Goal: Task Accomplishment & Management: Use online tool/utility

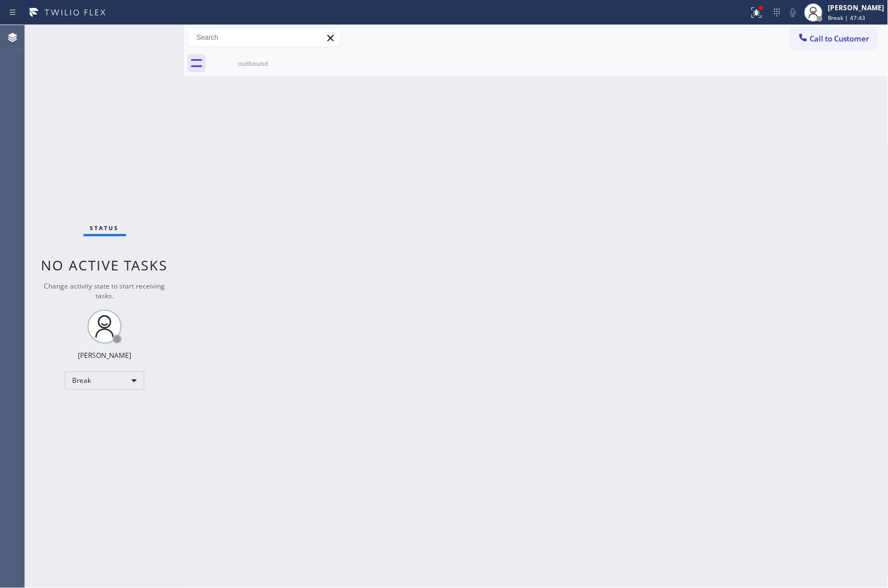
click at [50, 142] on div "Status No active tasks Change activity state to start receiving tasks. [PERSON_…" at bounding box center [104, 306] width 159 height 563
drag, startPoint x: 35, startPoint y: 162, endPoint x: 103, endPoint y: 61, distance: 121.7
click at [35, 161] on div "Status No active tasks Change activity state to start receiving tasks. [PERSON_…" at bounding box center [104, 306] width 159 height 563
click at [31, 119] on div "Status No active tasks Change activity state to start receiving tasks. [PERSON_…" at bounding box center [104, 306] width 159 height 563
drag, startPoint x: 845, startPoint y: 17, endPoint x: 844, endPoint y: 24, distance: 6.8
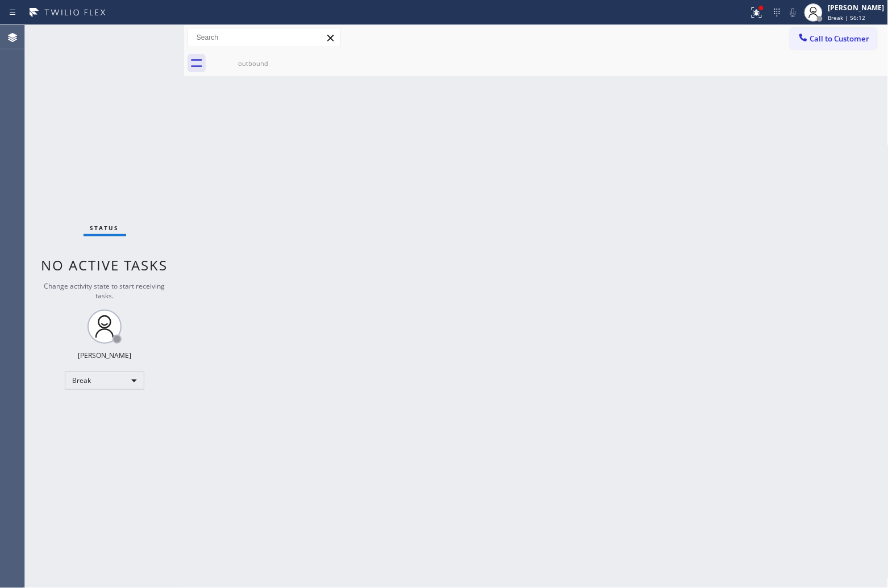
click at [842, 16] on span "Break | 56:12" at bounding box center [848, 18] width 38 height 8
click at [822, 70] on button "Unavailable" at bounding box center [832, 75] width 114 height 15
click at [834, 34] on span "Call to Customer" at bounding box center [840, 39] width 60 height 10
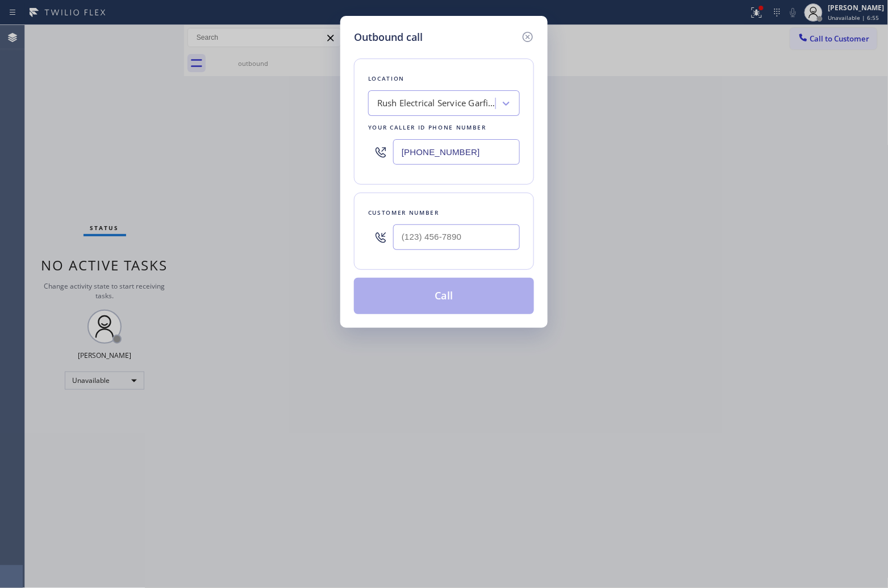
click at [478, 145] on input "[PHONE_NUMBER]" at bounding box center [456, 152] width 127 height 26
paste input "773) 830-4668"
type input "[PHONE_NUMBER]"
type input "(___) ___-____"
click at [443, 240] on input "text" at bounding box center [456, 237] width 127 height 26
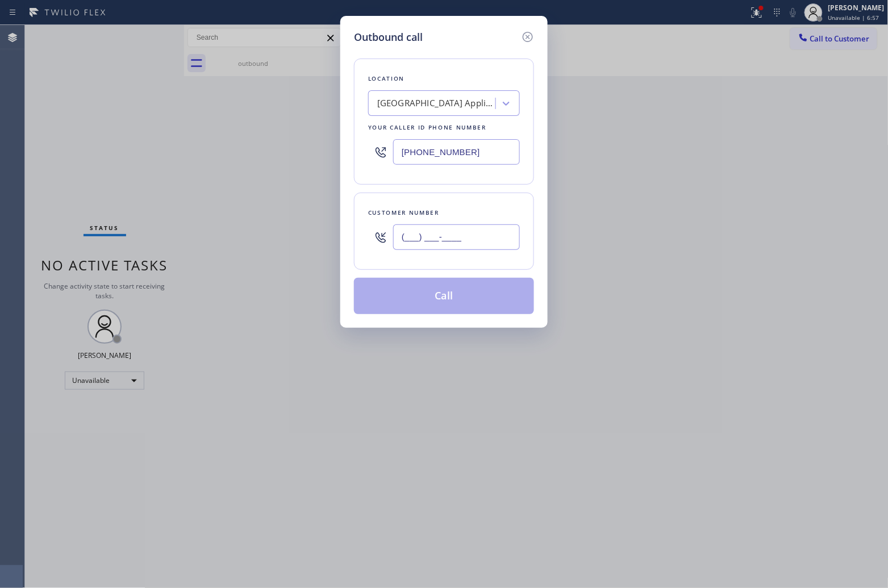
paste input "313) 433-6382"
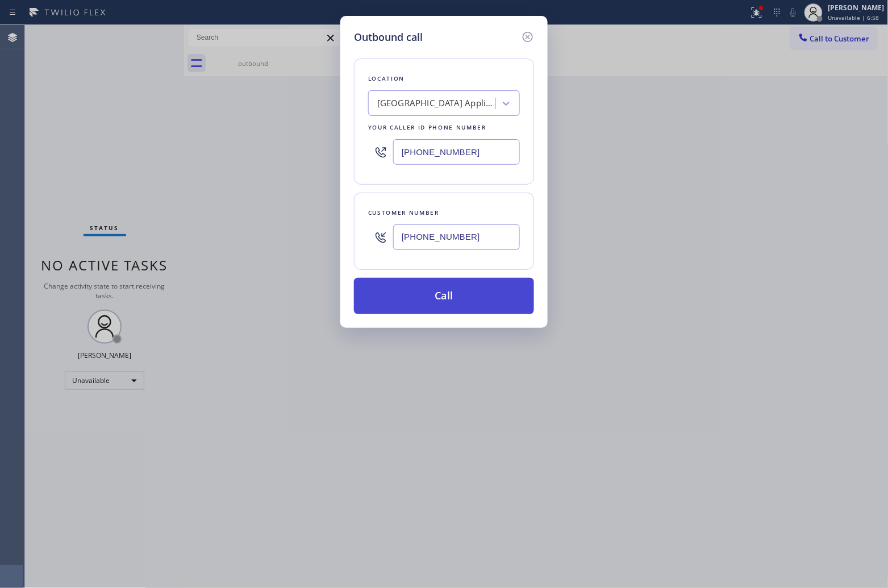
type input "[PHONE_NUMBER]"
click at [470, 293] on button "Call" at bounding box center [444, 296] width 180 height 36
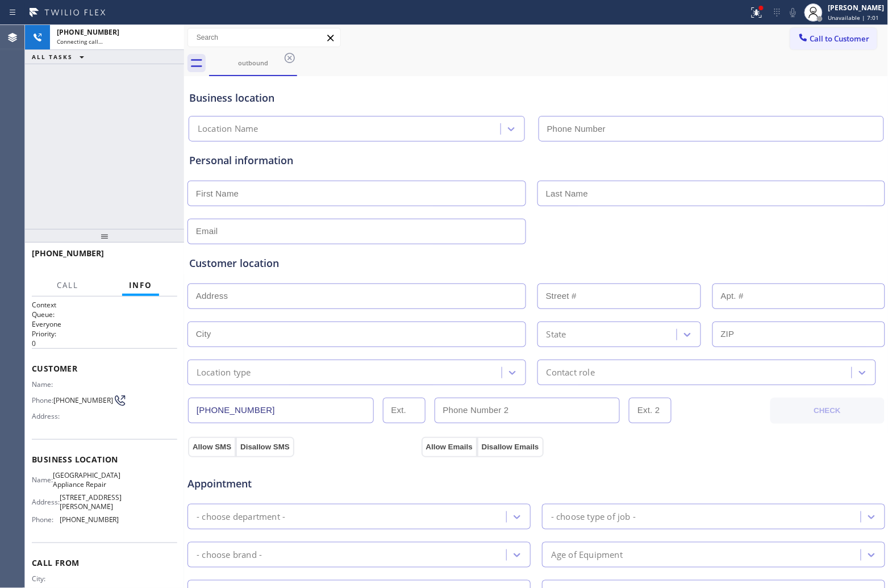
type input "[PHONE_NUMBER]"
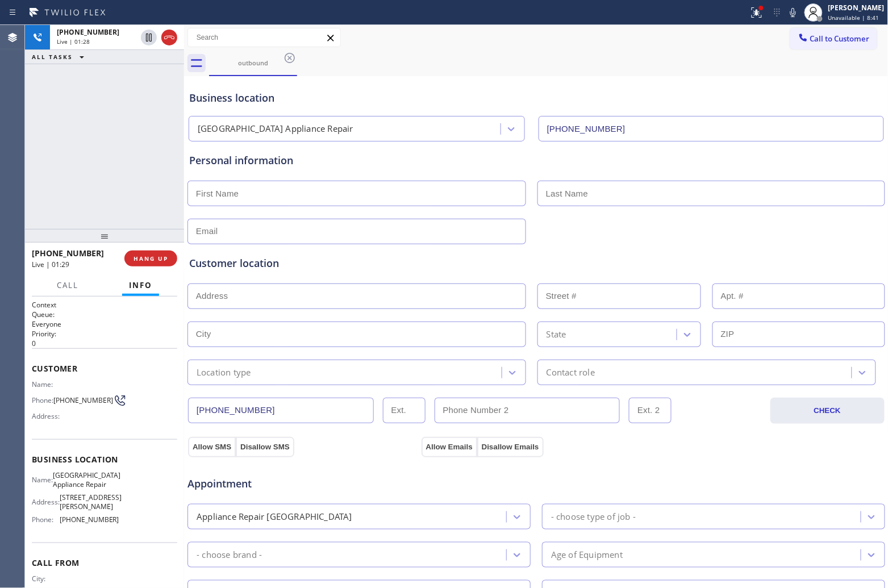
click at [3, 148] on div "Agent Desktop" at bounding box center [12, 306] width 24 height 563
click at [793, 9] on icon at bounding box center [793, 13] width 14 height 14
click at [793, 9] on rect at bounding box center [793, 11] width 8 height 8
drag, startPoint x: 65, startPoint y: 401, endPoint x: 55, endPoint y: 391, distance: 14.5
click at [55, 396] on span "[PHONE_NUMBER]" at bounding box center [83, 400] width 60 height 9
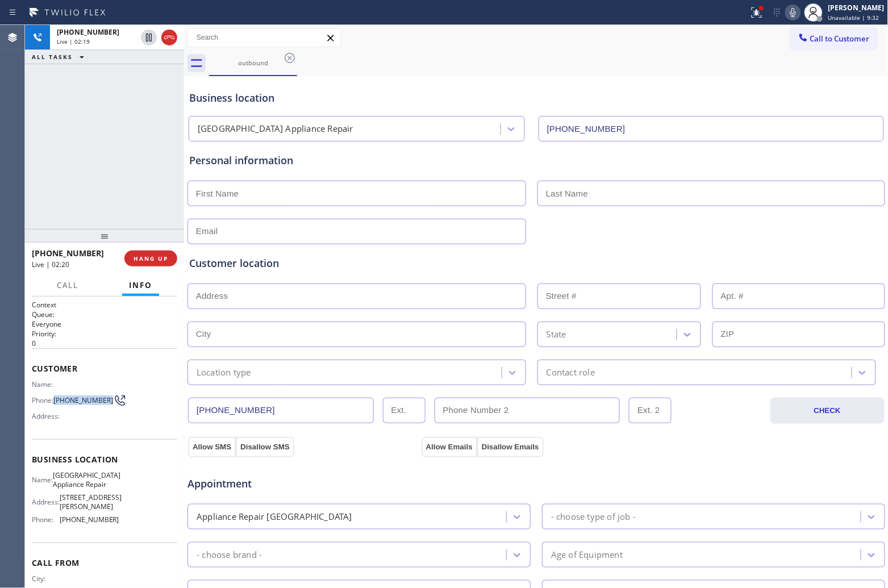
copy span "[PHONE_NUMBER]"
click at [793, 16] on icon at bounding box center [793, 13] width 14 height 14
click at [38, 157] on div "[PHONE_NUMBER] Live | 03:00 ALL TASKS ALL TASKS ACTIVE TASKS TASKS IN WRAP UP" at bounding box center [104, 127] width 159 height 204
click at [147, 31] on icon at bounding box center [149, 38] width 14 height 14
click at [148, 41] on icon at bounding box center [149, 38] width 14 height 14
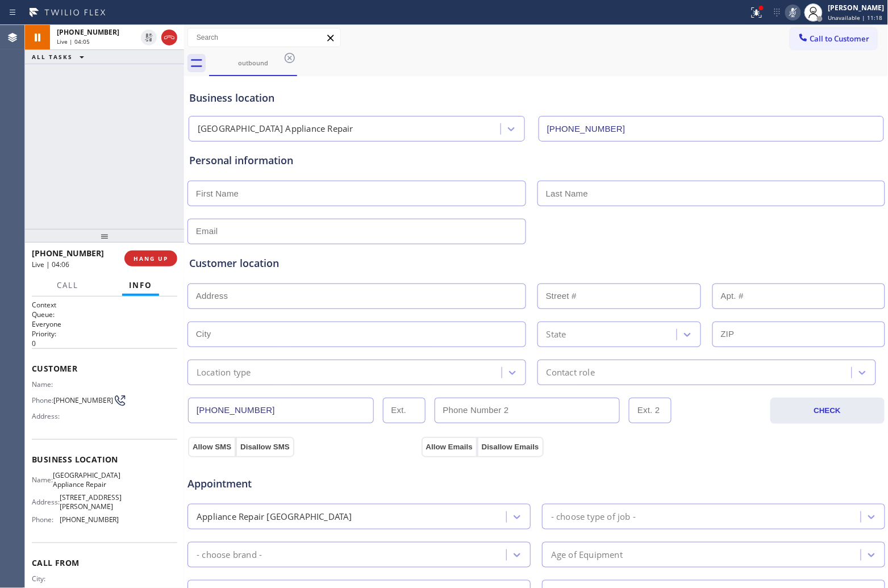
click at [791, 7] on icon at bounding box center [793, 13] width 14 height 14
click at [32, 166] on div "[PHONE_NUMBER] Live | 04:23 ALL TASKS ALL TASKS ACTIVE TASKS TASKS IN WRAP UP" at bounding box center [104, 127] width 159 height 204
click at [791, 15] on icon at bounding box center [793, 13] width 14 height 14
drag, startPoint x: 69, startPoint y: 401, endPoint x: 57, endPoint y: 394, distance: 14.0
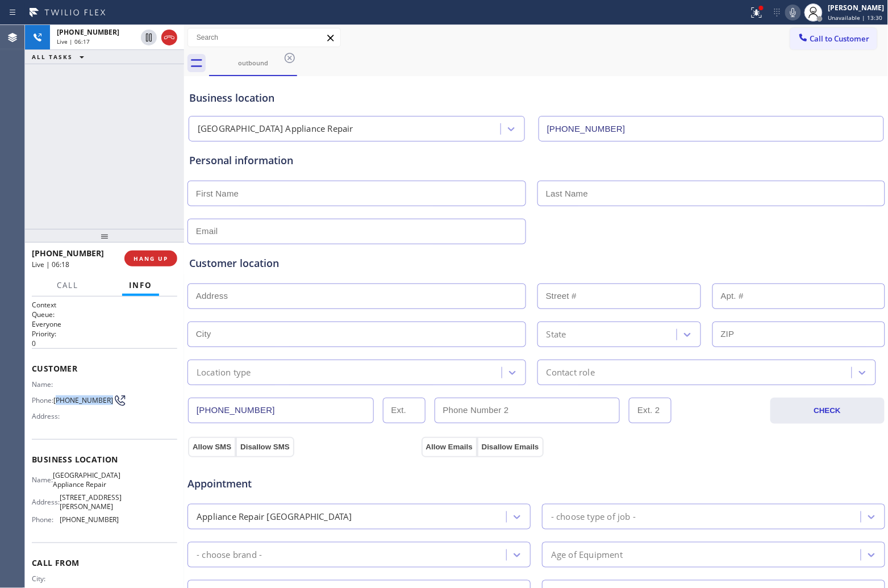
click at [57, 396] on span "[PHONE_NUMBER]" at bounding box center [83, 400] width 60 height 9
copy span "313) 433-6382"
click at [790, 13] on icon at bounding box center [793, 13] width 14 height 14
click at [790, 15] on icon at bounding box center [793, 12] width 6 height 9
click at [44, 185] on div "[PHONE_NUMBER] Live | 06:52 ALL TASKS ALL TASKS ACTIVE TASKS TASKS IN WRAP UP" at bounding box center [104, 127] width 159 height 204
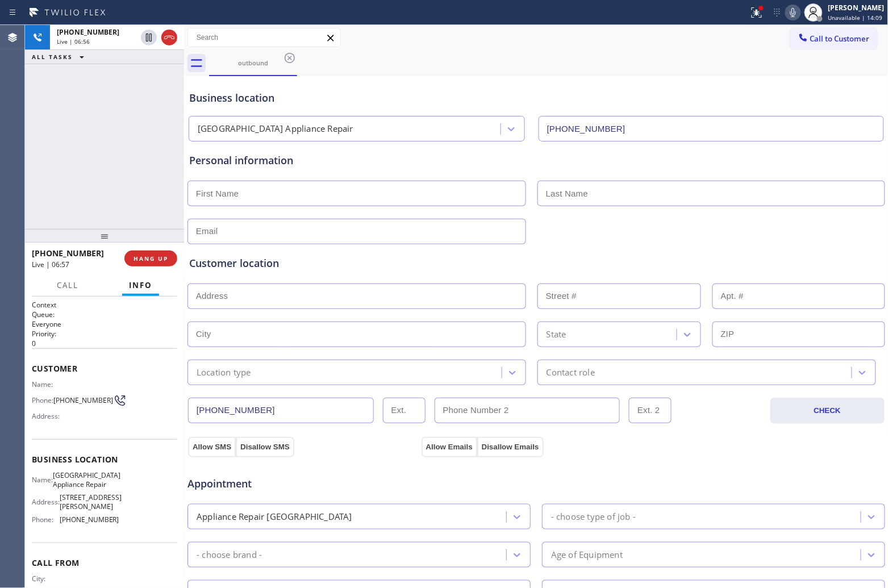
click at [259, 196] on input "text" at bounding box center [357, 194] width 339 height 26
paste input "[PERSON_NAME]"
type input "[PERSON_NAME]"
type input "Hunts"
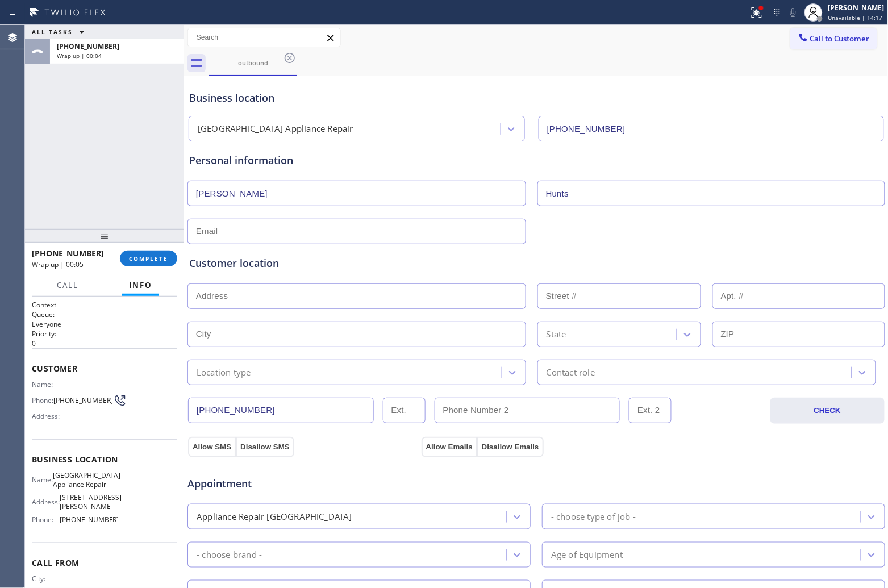
drag, startPoint x: 282, startPoint y: 219, endPoint x: 280, endPoint y: 226, distance: 7.7
click at [282, 219] on input "text" at bounding box center [357, 232] width 339 height 26
click at [280, 226] on input "text" at bounding box center [357, 232] width 339 height 26
paste input "[EMAIL_ADDRESS][DOMAIN_NAME]"
type input "[EMAIL_ADDRESS][DOMAIN_NAME]"
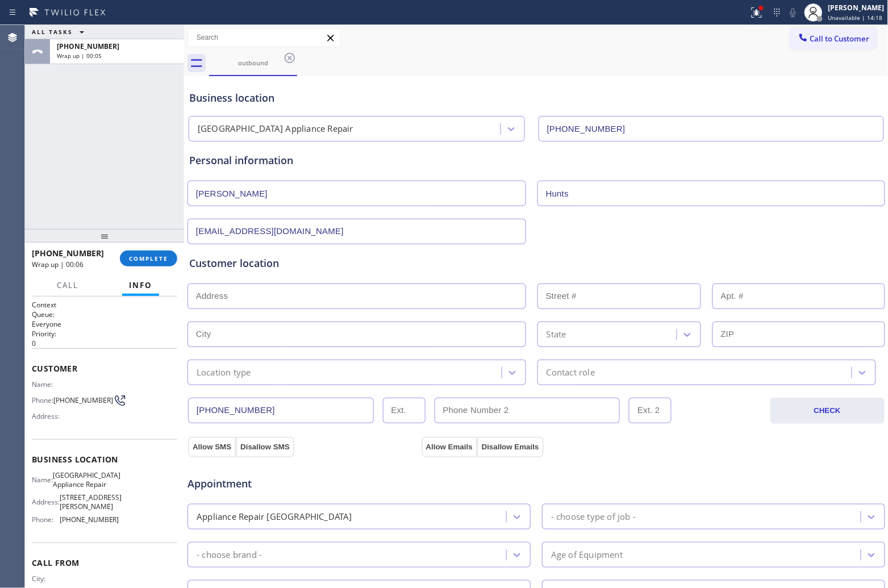
click at [296, 296] on input "text" at bounding box center [357, 297] width 339 height 26
click at [243, 299] on input "text" at bounding box center [357, 297] width 339 height 26
paste input "[STREET_ADDRESS]"
type input "[STREET_ADDRESS]"
type input "700"
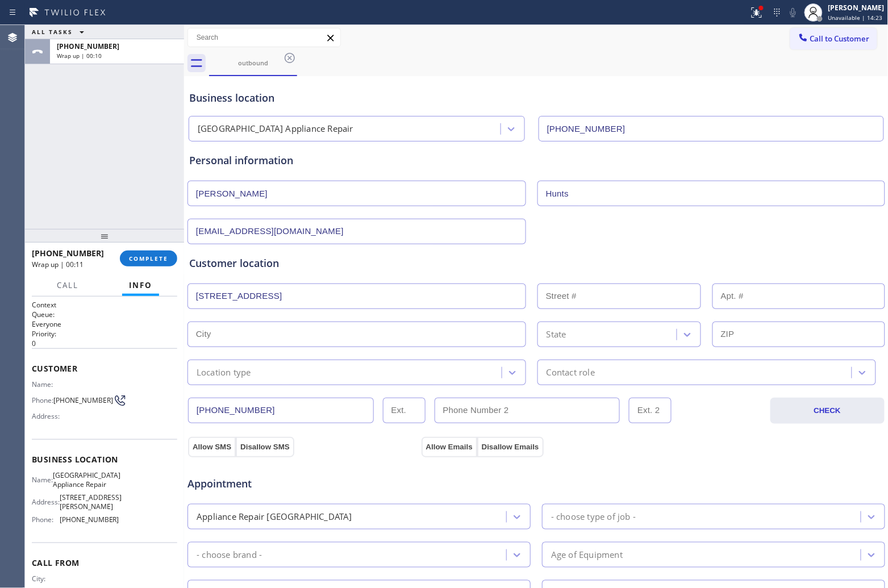
type input "[GEOGRAPHIC_DATA]"
type input "60619"
click at [269, 372] on div "Location type" at bounding box center [346, 373] width 311 height 20
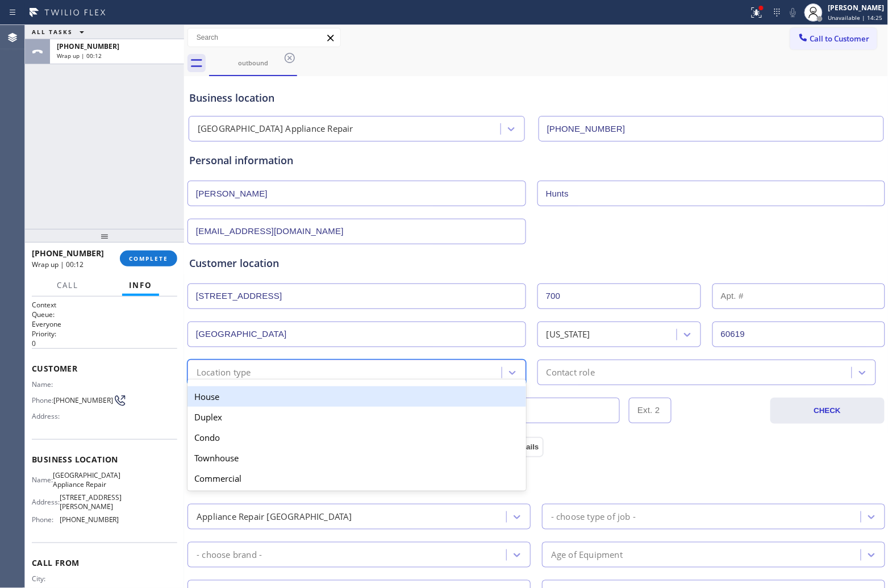
click at [254, 393] on div "House" at bounding box center [357, 396] width 339 height 20
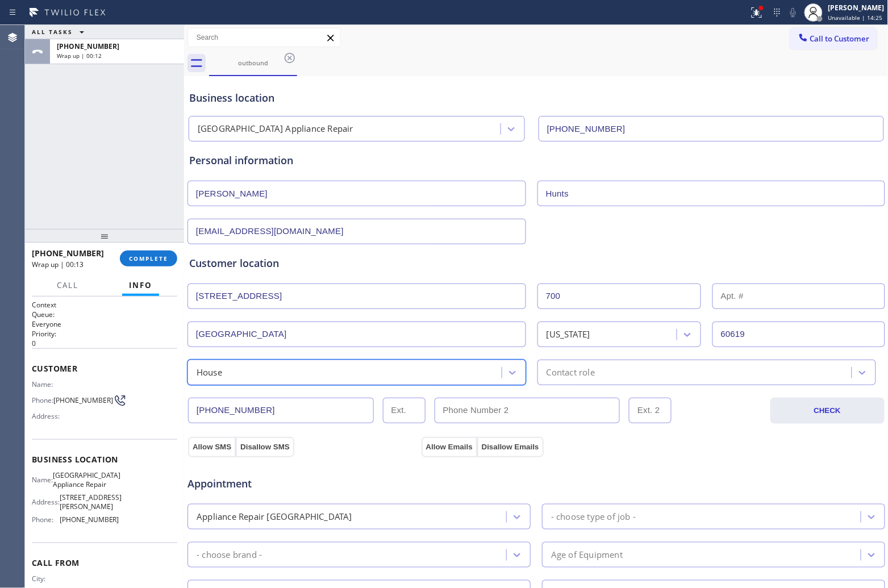
click at [632, 372] on div "Contact role" at bounding box center [696, 373] width 311 height 20
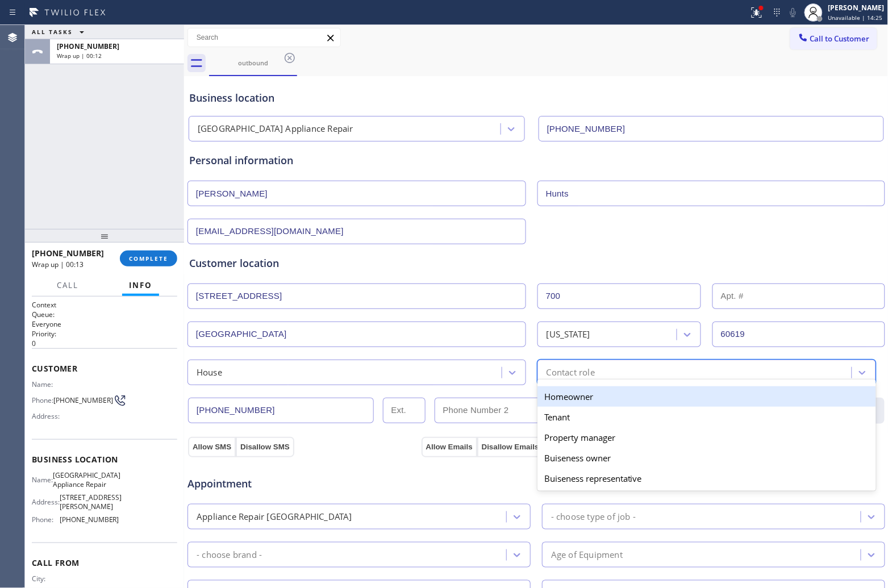
click at [603, 396] on div "Homeowner" at bounding box center [707, 396] width 339 height 20
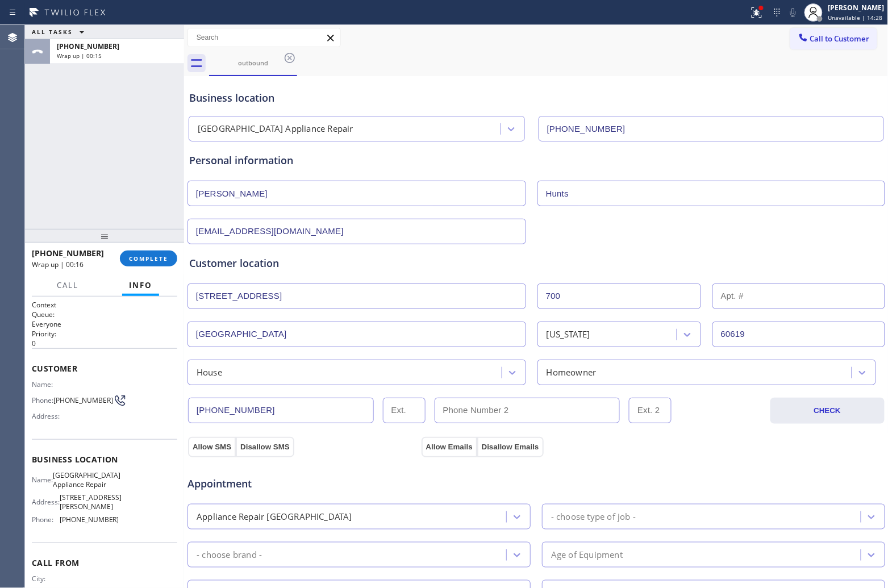
drag, startPoint x: 484, startPoint y: 411, endPoint x: 369, endPoint y: 442, distance: 118.4
click at [484, 411] on input "text" at bounding box center [528, 411] width 186 height 26
paste input "313) 587-6082"
type input "[PHONE_NUMBER]"
click at [209, 449] on button "Allow SMS" at bounding box center [212, 447] width 48 height 20
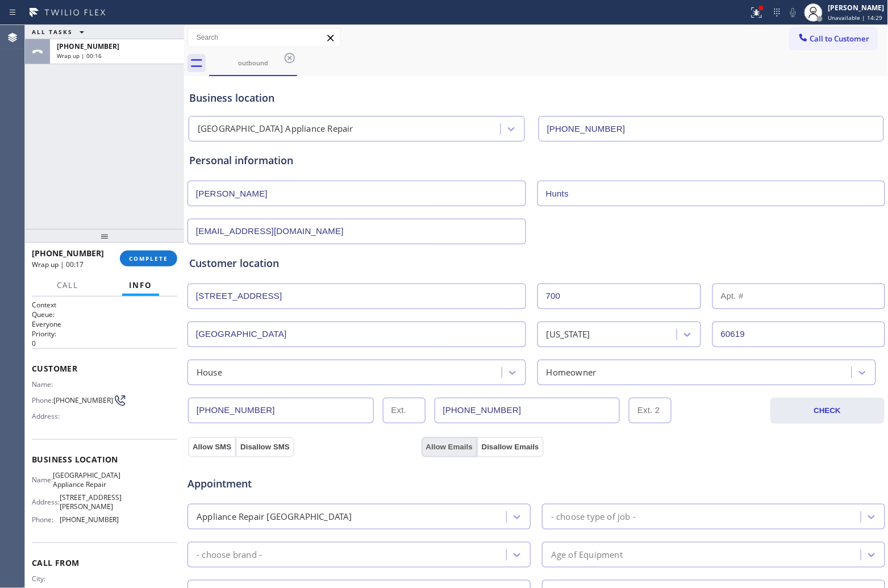
click at [456, 446] on button "Allow Emails" at bounding box center [450, 447] width 56 height 20
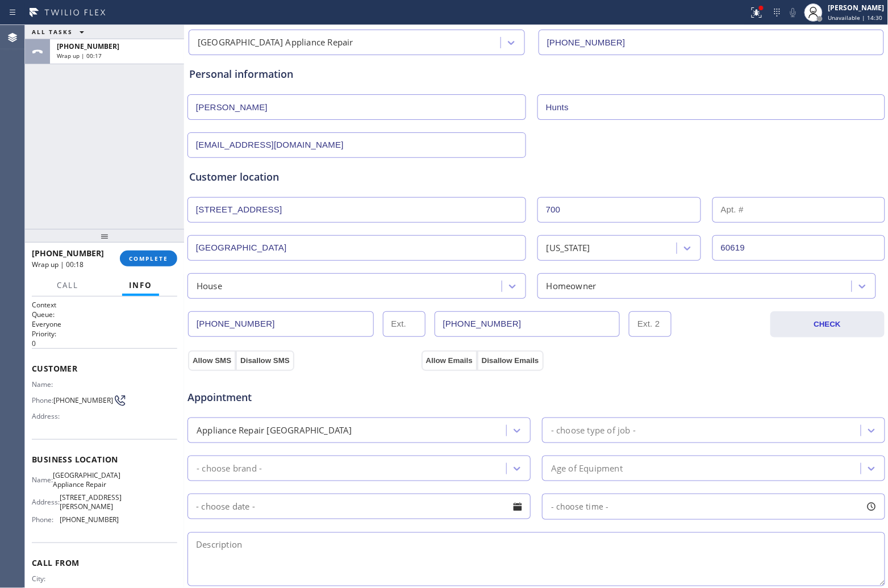
scroll to position [213, 0]
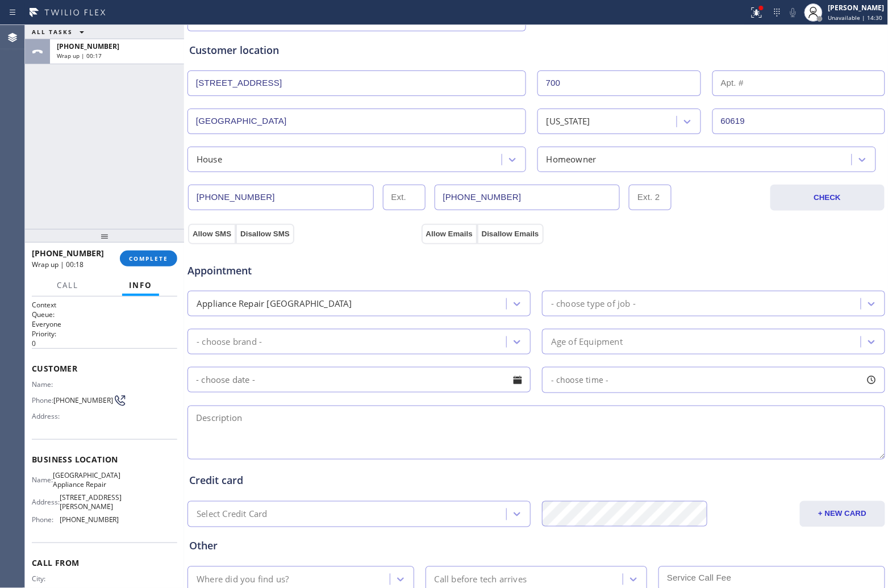
click at [324, 307] on div "Appliance Repair [GEOGRAPHIC_DATA]" at bounding box center [348, 304] width 315 height 20
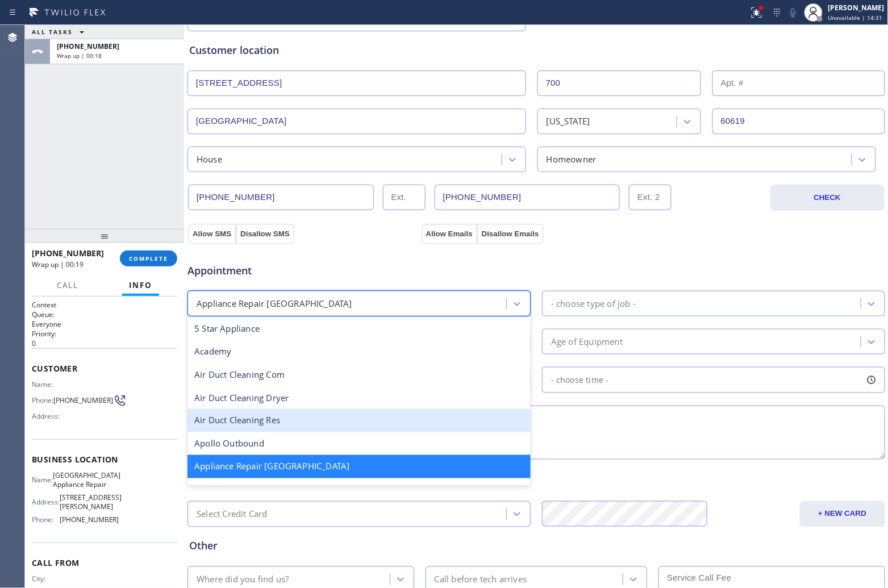
scroll to position [72, 0]
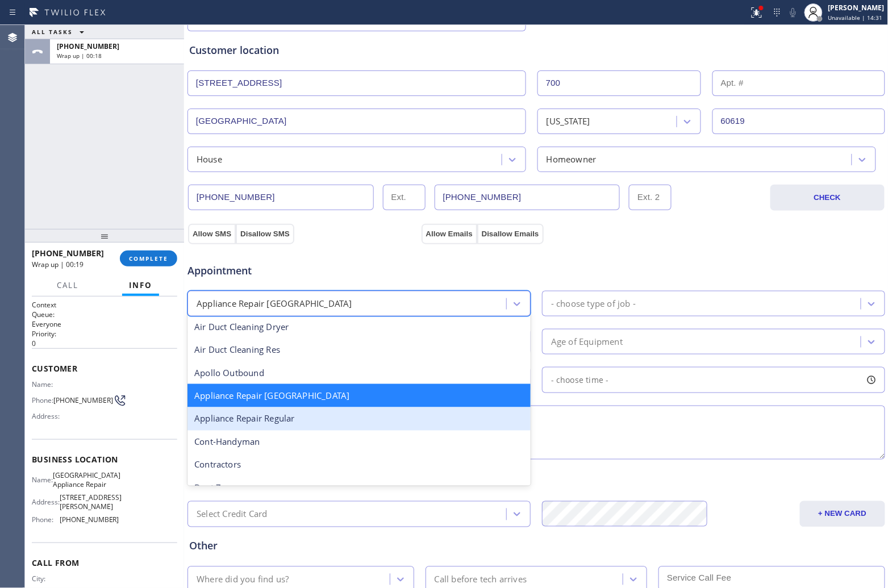
click at [330, 418] on div "Appliance Repair Regular" at bounding box center [359, 418] width 343 height 23
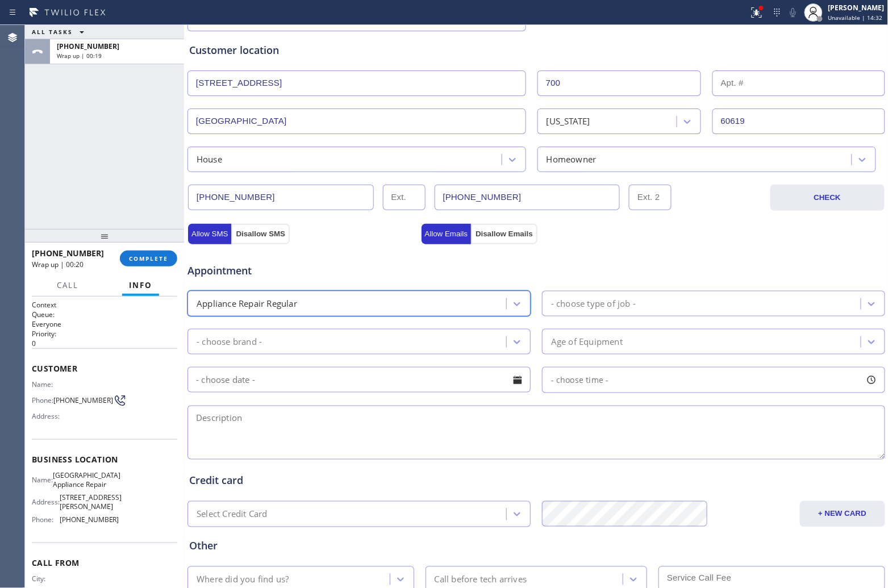
click at [700, 308] on div "- choose type of job -" at bounding box center [703, 304] width 315 height 20
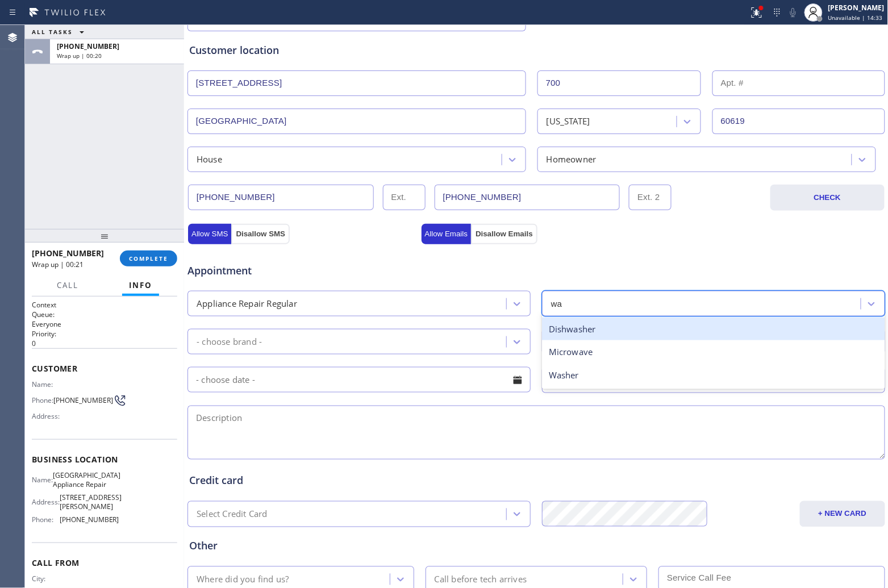
type input "was"
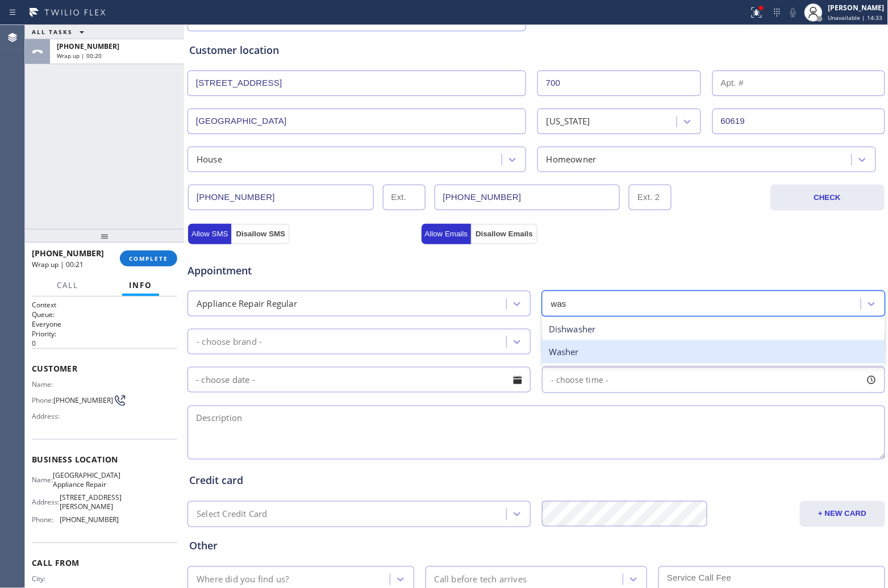
click at [592, 355] on div "Washer" at bounding box center [713, 351] width 343 height 23
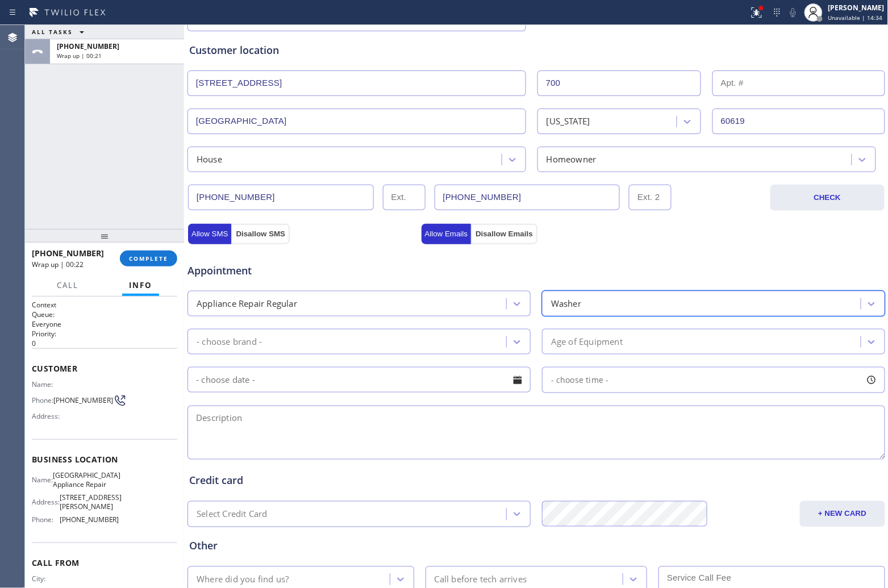
click at [328, 348] on div "- choose brand -" at bounding box center [348, 342] width 315 height 20
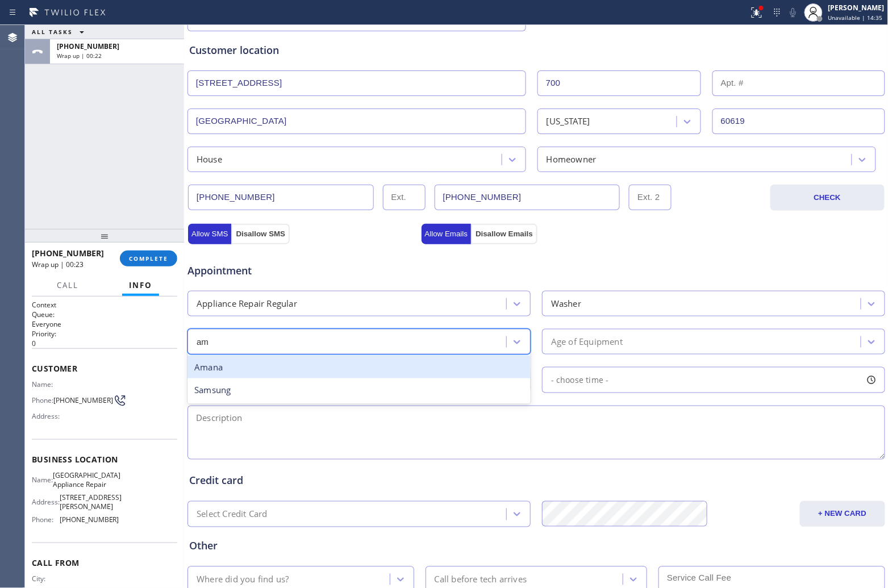
type input "ama"
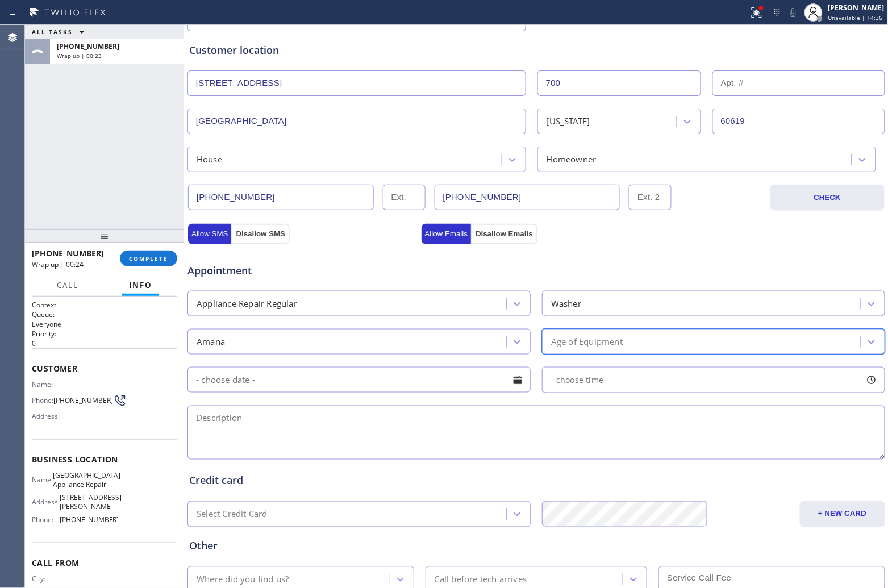
type input "4"
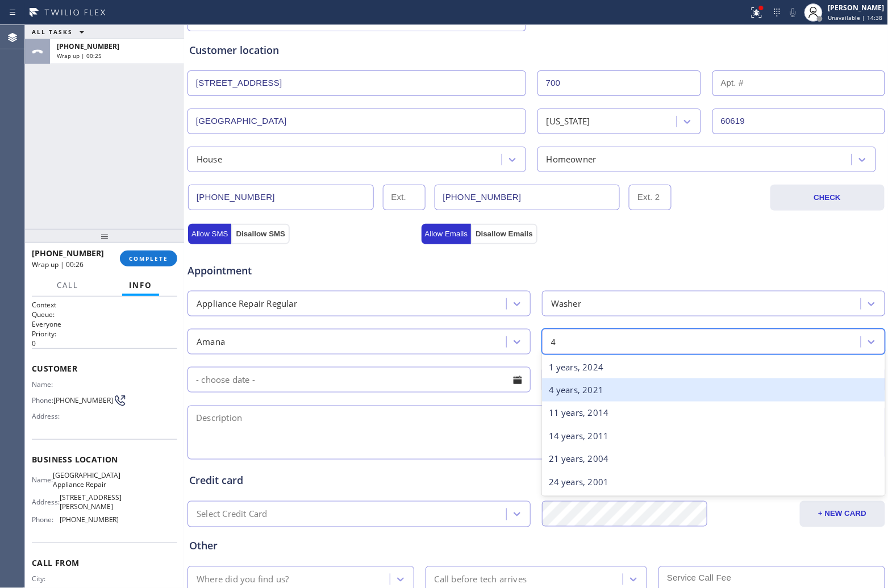
click at [582, 395] on div "4 years, 2021" at bounding box center [713, 389] width 343 height 23
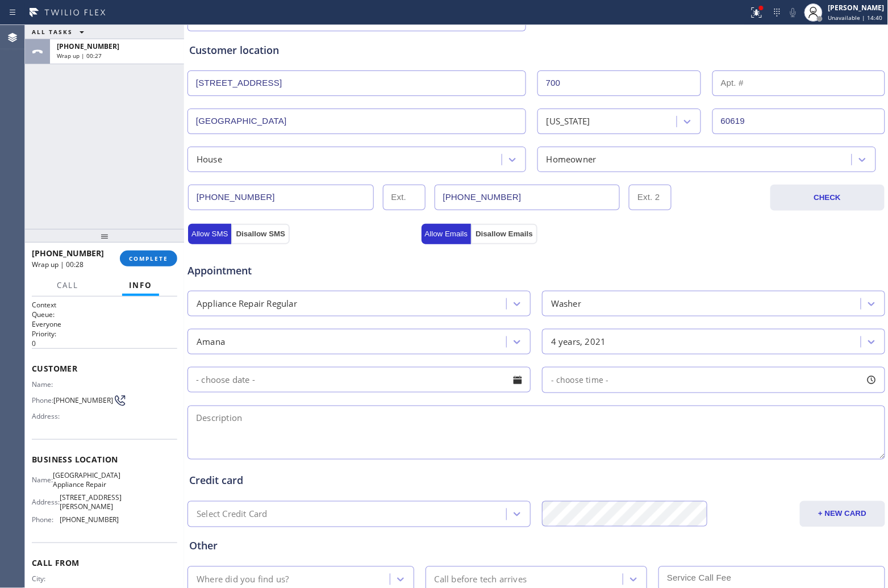
click at [353, 426] on textarea at bounding box center [537, 433] width 698 height 54
paste textarea "Amana | Washer SBS | 4 yrs | Its making a banging noise once it's runiing | [ST…"
click at [537, 421] on textarea "2-5 | $75 | Amana | Washer SBS | 4 yrs | Its making a banging noise once it's r…" at bounding box center [537, 433] width 698 height 54
click at [536, 425] on textarea "2-5 | $75 | Amana | Washer SBS | 4 yrs | Its making a banging noise once it's r…" at bounding box center [537, 433] width 698 height 54
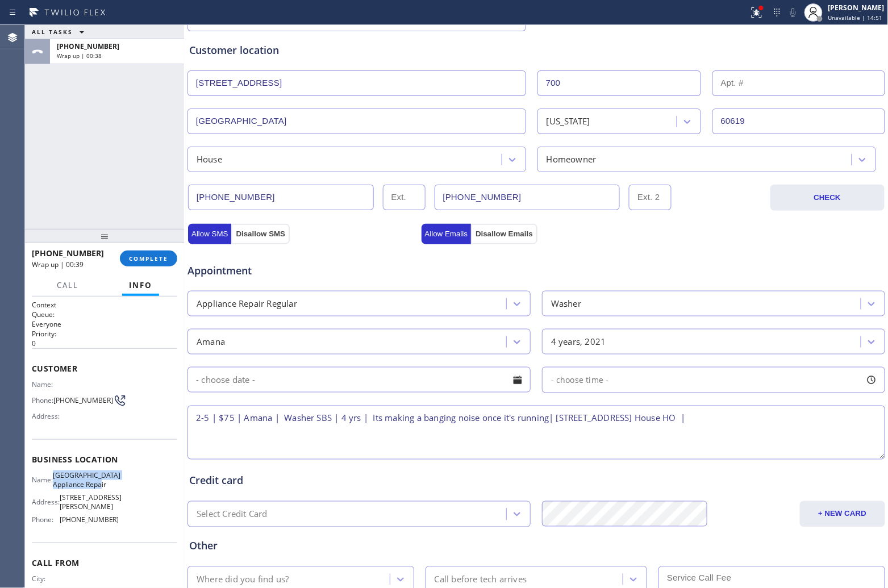
drag, startPoint x: 90, startPoint y: 494, endPoint x: 60, endPoint y: 478, distance: 34.3
click at [60, 478] on span "[GEOGRAPHIC_DATA] Appliance Repair" at bounding box center [87, 480] width 68 height 18
copy span "[GEOGRAPHIC_DATA] Appliance Repair"
click at [837, 413] on textarea "2-5 | $75 | Amana | Washer SBS | 4 yrs | Its making a banging noise once it's r…" at bounding box center [537, 433] width 698 height 54
paste textarea "[GEOGRAPHIC_DATA] Appliance Repair"
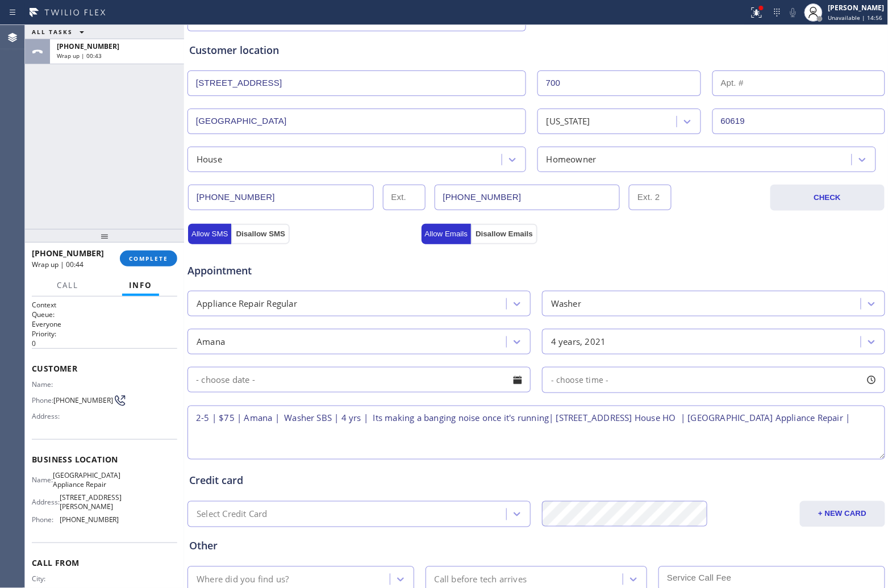
click at [328, 455] on textarea "2-5 | $75 | Amana | Washer SBS | 4 yrs | Its making a banging noise once it's r…" at bounding box center [537, 433] width 698 height 54
paste textarea "Please call 30 minutes prior to arrival."
click at [429, 431] on textarea "2-5 | $75 | Amana | Washer SBS | 4 yrs | Its making a banging noise once it's r…" at bounding box center [537, 433] width 698 height 54
paste textarea "[PHONE_NUMBER] [PERSON_NAME]"
click at [560, 438] on textarea "2-5 | $75 | Amana | Washer SBS | 4 yrs | Its making a banging noise once it's r…" at bounding box center [537, 433] width 698 height 54
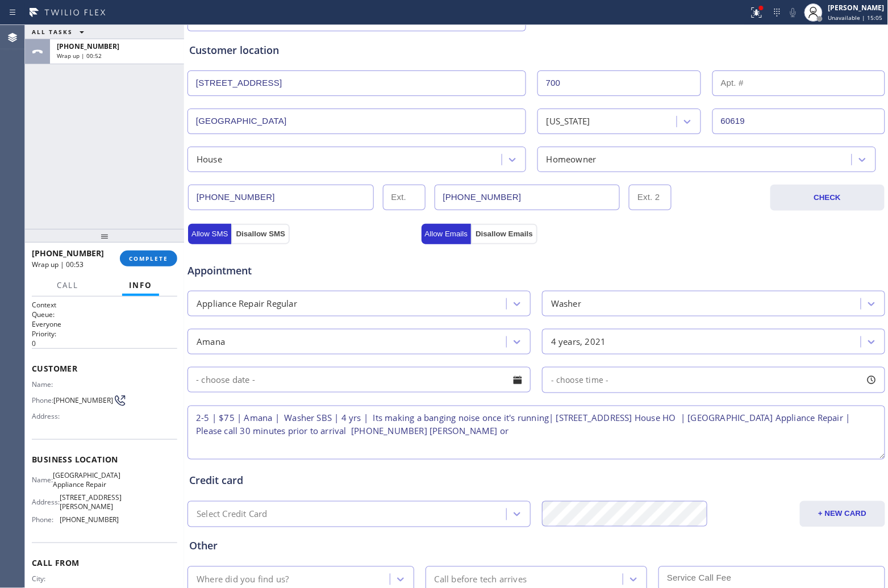
paste textarea "3135876082 [PERSON_NAME]"
type textarea "2-5 | $75 | Amana | Washer SBS | 4 yrs | Its making a banging noise once it's r…"
click at [356, 389] on input "text" at bounding box center [359, 380] width 343 height 26
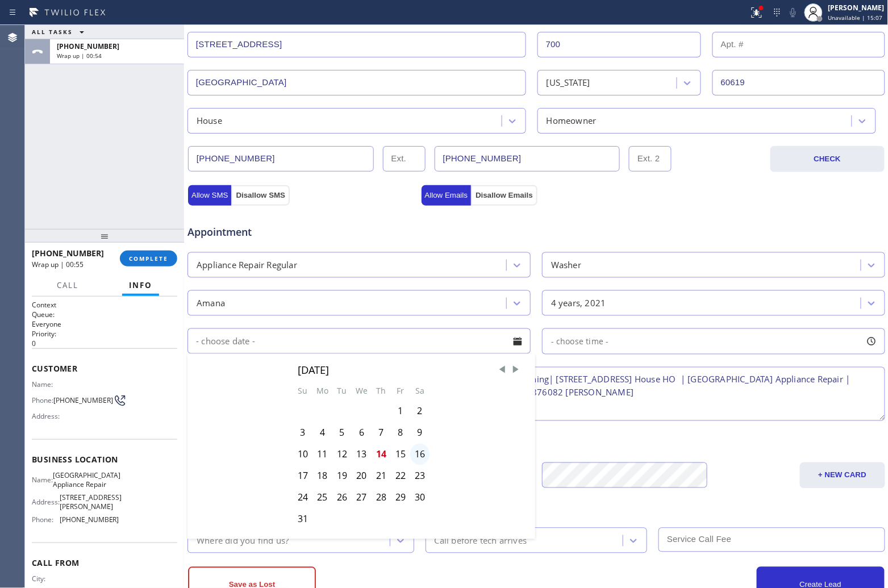
scroll to position [284, 0]
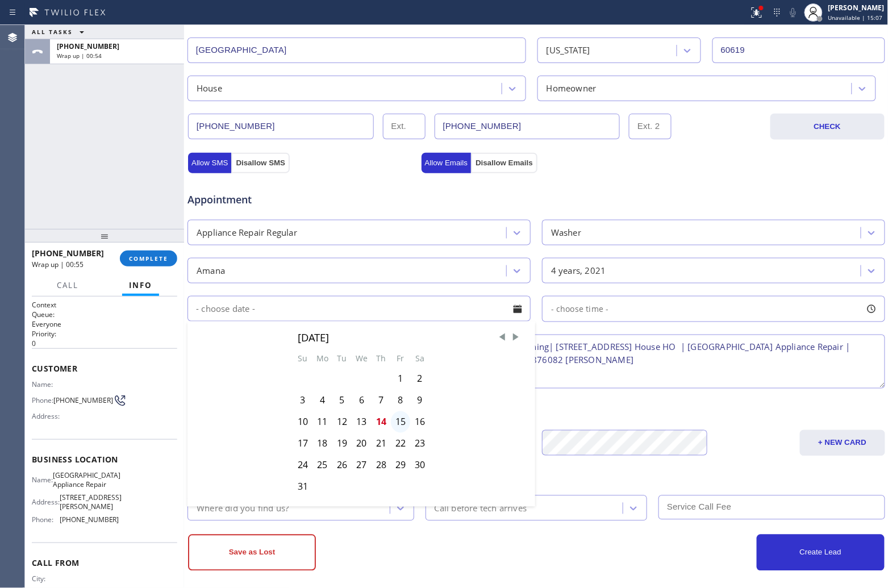
click at [399, 427] on div "15" at bounding box center [400, 422] width 19 height 22
type input "[DATE]"
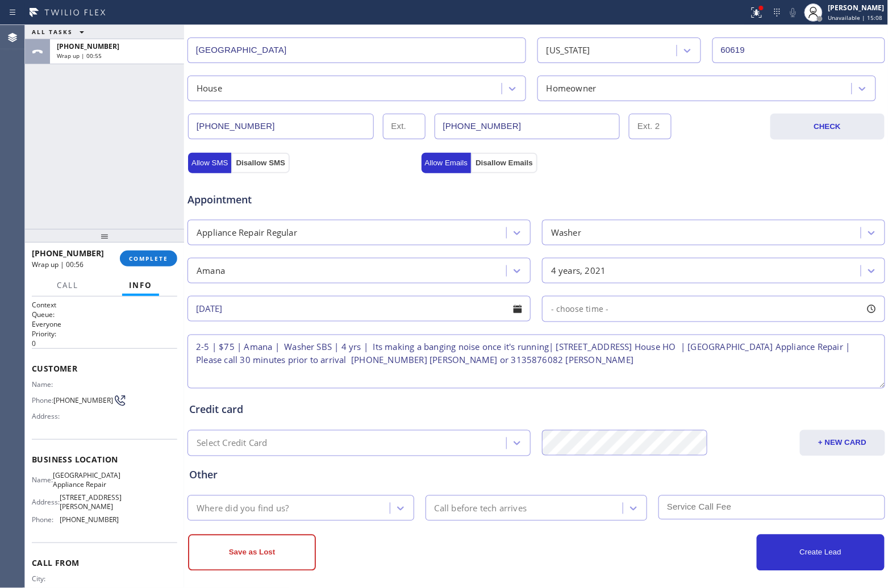
click at [638, 313] on div "- choose time -" at bounding box center [713, 309] width 343 height 26
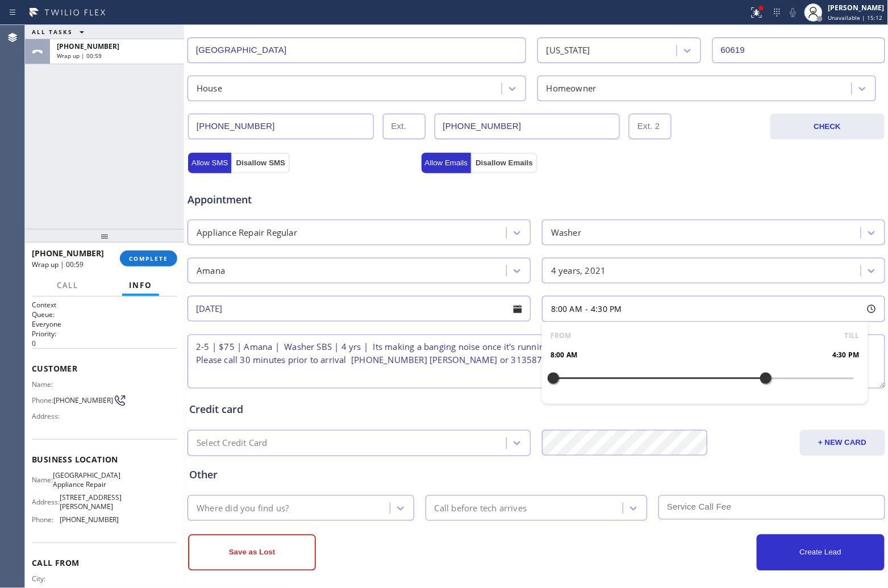
drag, startPoint x: 548, startPoint y: 384, endPoint x: 762, endPoint y: 398, distance: 214.1
click at [762, 398] on div "FROM TILL 8:00 AM 4:30 PM" at bounding box center [705, 363] width 326 height 82
drag, startPoint x: 759, startPoint y: 382, endPoint x: 771, endPoint y: 388, distance: 13.5
click at [772, 388] on div at bounding box center [779, 379] width 14 height 24
drag, startPoint x: 550, startPoint y: 381, endPoint x: 692, endPoint y: 398, distance: 143.1
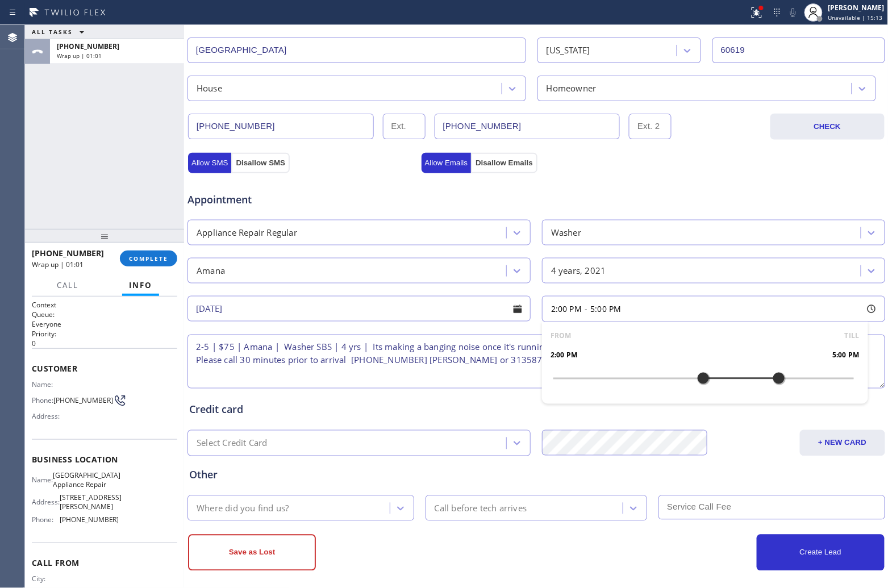
click at [692, 398] on div "FROM TILL 2:00 PM 5:00 PM" at bounding box center [705, 363] width 326 height 82
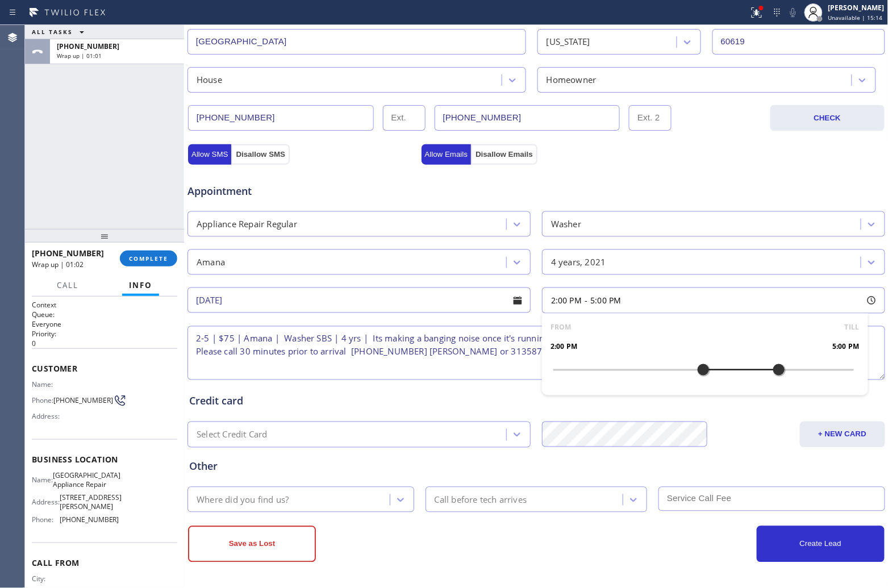
scroll to position [294, 0]
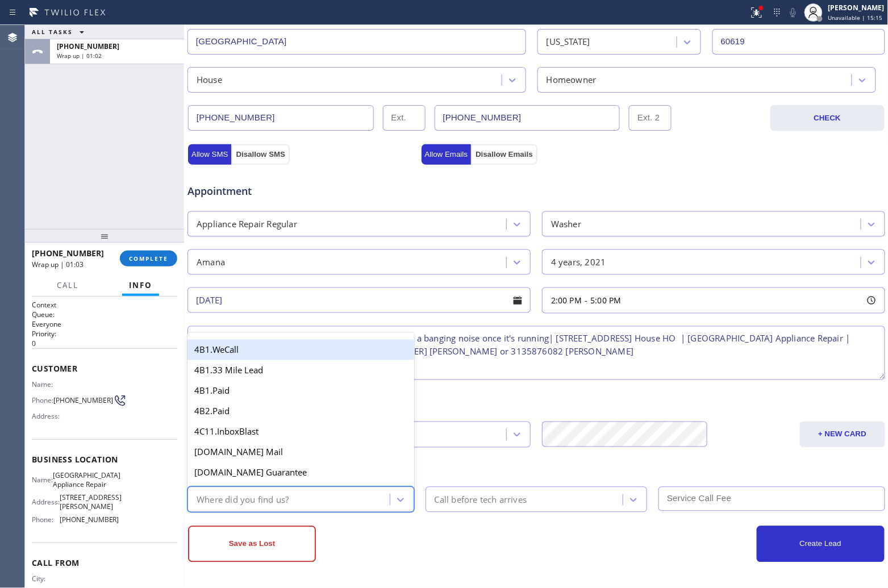
click at [322, 497] on div "Where did you find us?" at bounding box center [290, 500] width 199 height 20
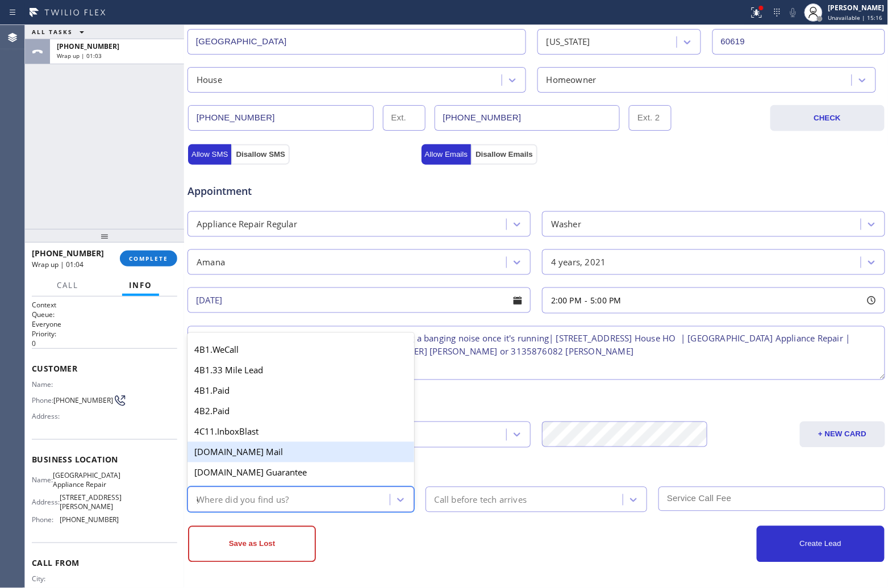
type input "go"
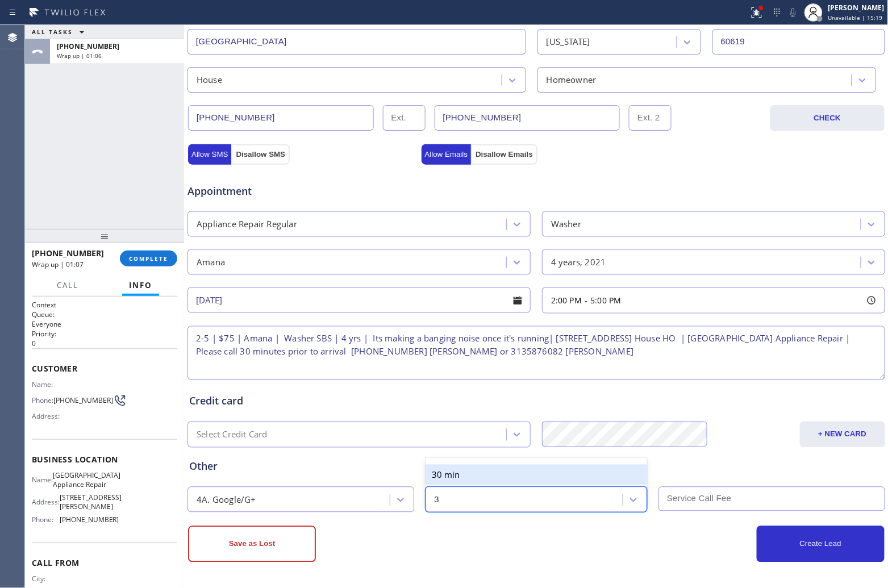
type input "30"
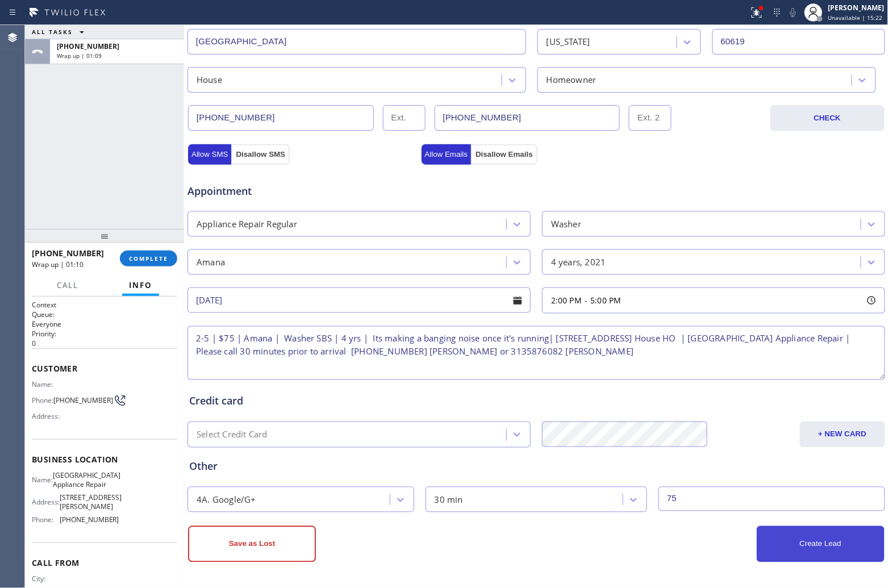
type input "75"
click at [797, 544] on button "Create Lead" at bounding box center [821, 544] width 128 height 36
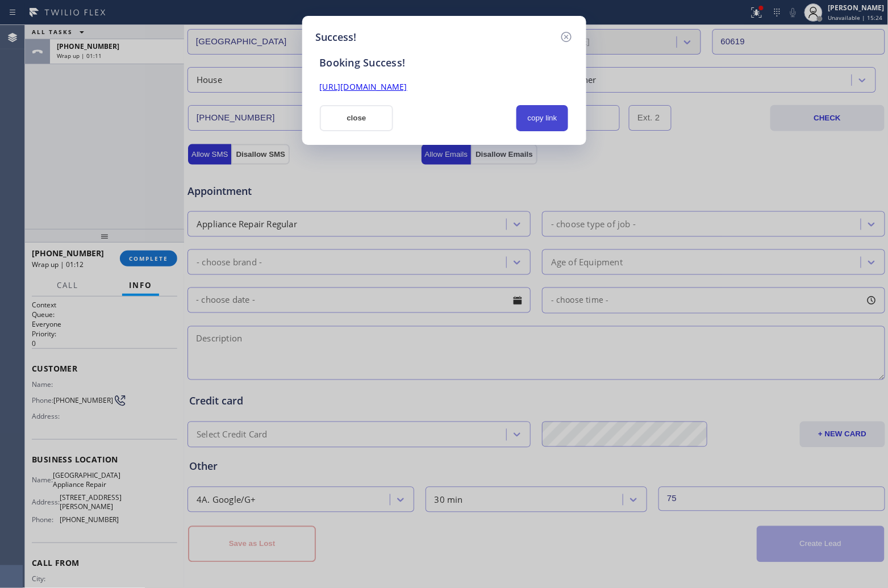
click at [528, 113] on button "copy link" at bounding box center [543, 118] width 52 height 26
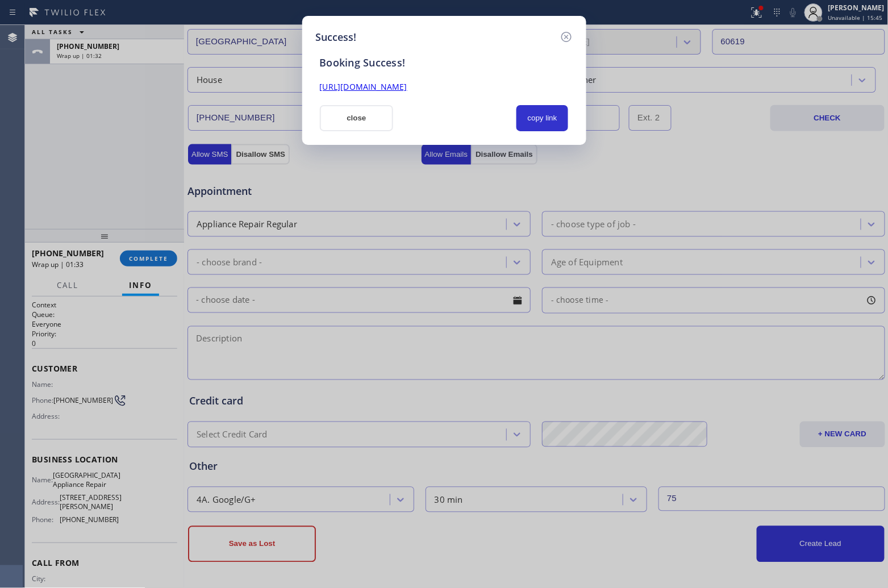
drag, startPoint x: 11, startPoint y: 173, endPoint x: 123, endPoint y: 168, distance: 111.5
click at [20, 173] on div "Success! Booking Success! [URL][DOMAIN_NAME] close copy link" at bounding box center [444, 294] width 888 height 588
drag, startPoint x: 354, startPoint y: 114, endPoint x: 341, endPoint y: 128, distance: 18.9
click at [353, 115] on button "close" at bounding box center [357, 118] width 74 height 26
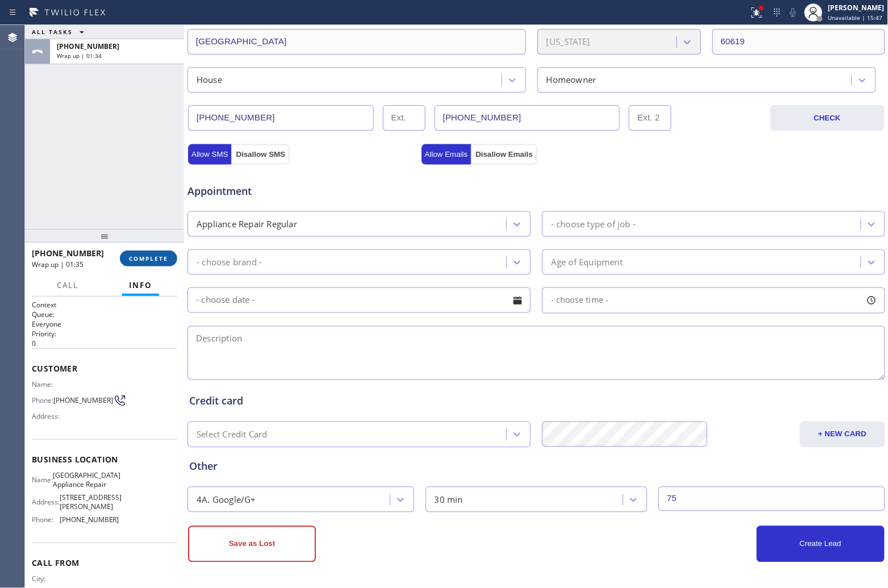
click at [152, 263] on button "COMPLETE" at bounding box center [148, 259] width 57 height 16
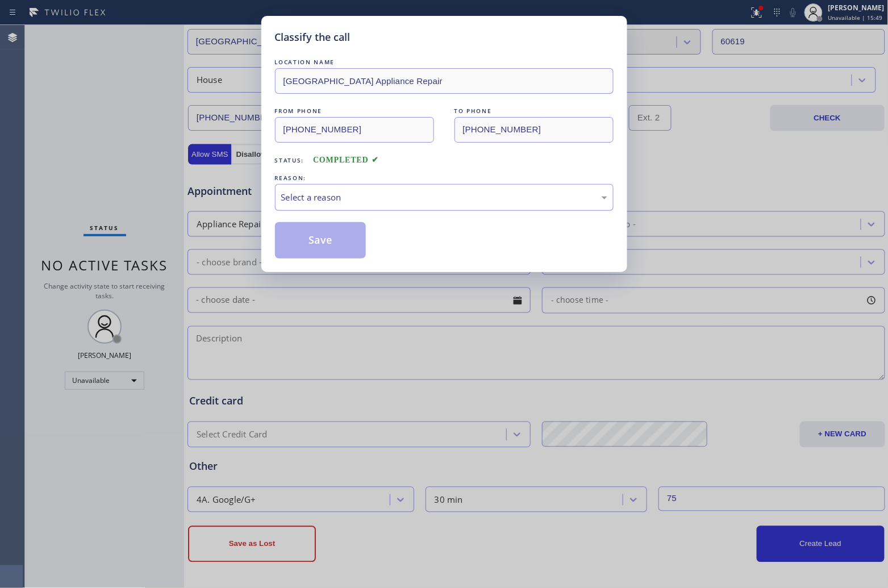
click at [398, 205] on div "Select a reason" at bounding box center [444, 197] width 339 height 27
drag, startPoint x: 328, startPoint y: 242, endPoint x: 842, endPoint y: 37, distance: 553.2
click at [334, 242] on button "Save" at bounding box center [320, 240] width 91 height 36
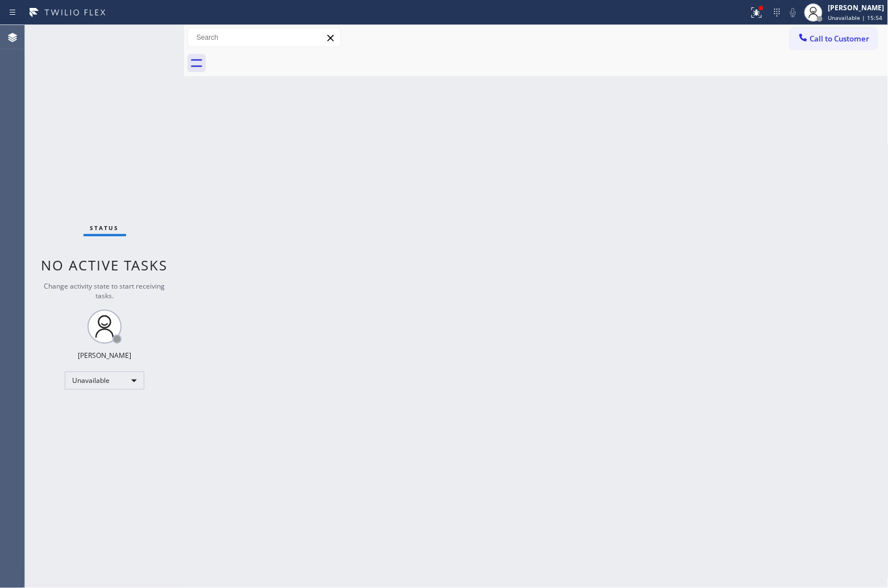
click at [738, 128] on div "Back to Dashboard Change Sender ID Customers Technicians Select a contact Outbo…" at bounding box center [536, 306] width 705 height 563
click at [817, 43] on span "Call to Customer" at bounding box center [840, 39] width 60 height 10
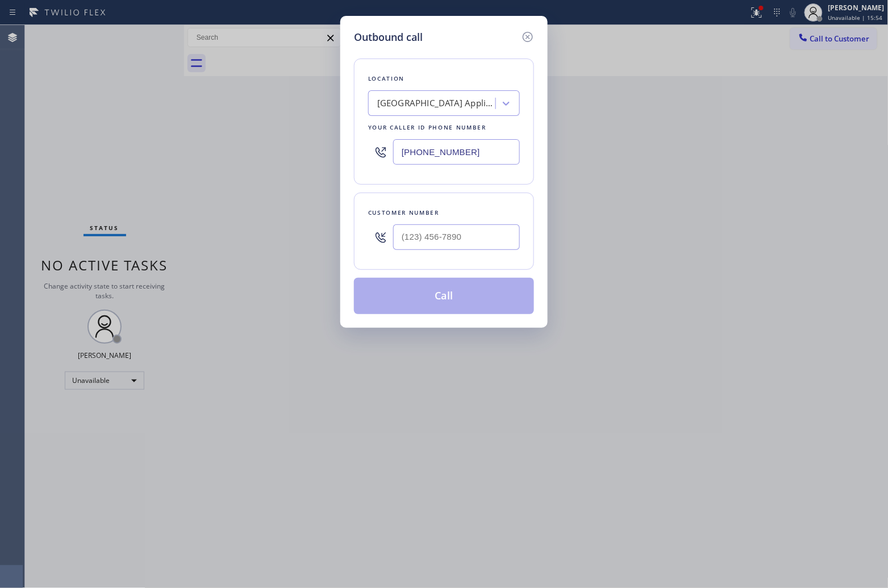
click at [453, 156] on input "[PHONE_NUMBER]" at bounding box center [456, 152] width 127 height 26
paste input "310) 504-204"
type input "[PHONE_NUMBER]"
type input "(___) ___-____"
click at [426, 236] on input "(___) ___-____" at bounding box center [456, 237] width 127 height 26
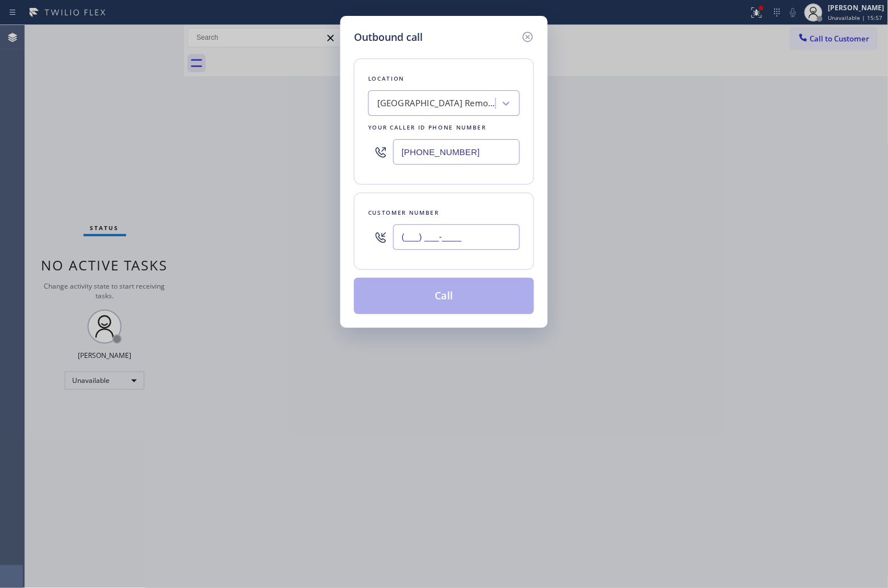
paste input "209) 719-3432"
type input "[PHONE_NUMBER]"
click at [462, 298] on button "Call" at bounding box center [444, 296] width 180 height 36
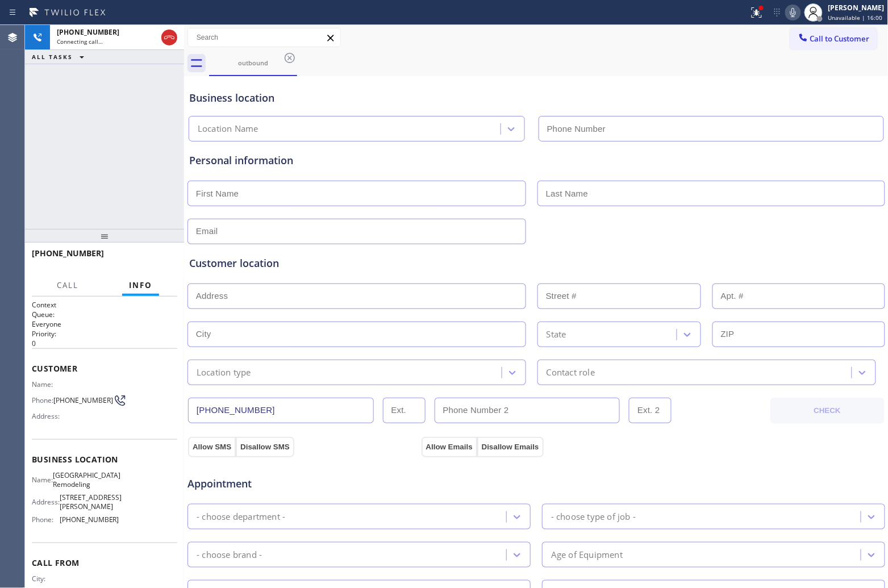
type input "[PHONE_NUMBER]"
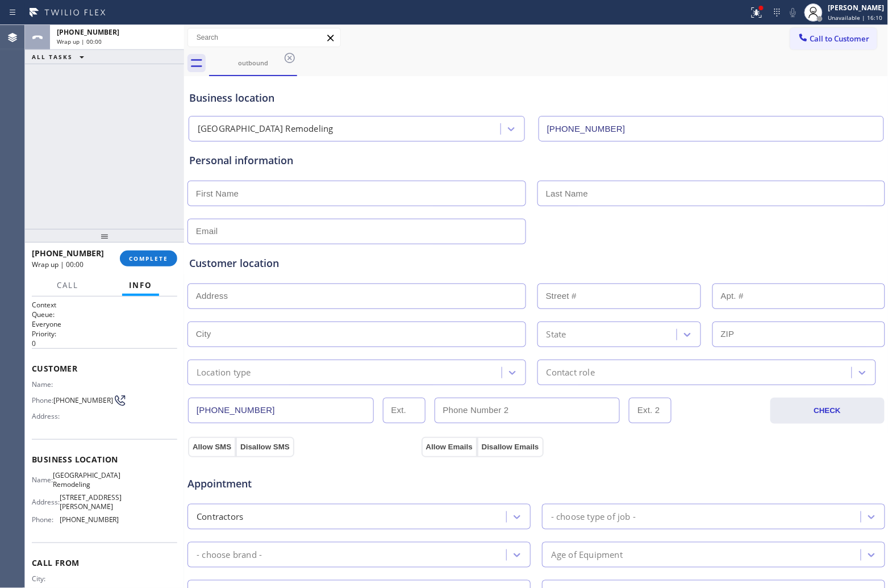
click at [30, 147] on div "Agent Desktop Classify the call LOCATION NAME 4B2.Paid [DOMAIN_NAME] ([US_STATE…" at bounding box center [444, 306] width 888 height 563
drag, startPoint x: 848, startPoint y: 37, endPoint x: 512, endPoint y: 143, distance: 352.6
click at [850, 37] on span "Call to Customer" at bounding box center [840, 39] width 60 height 10
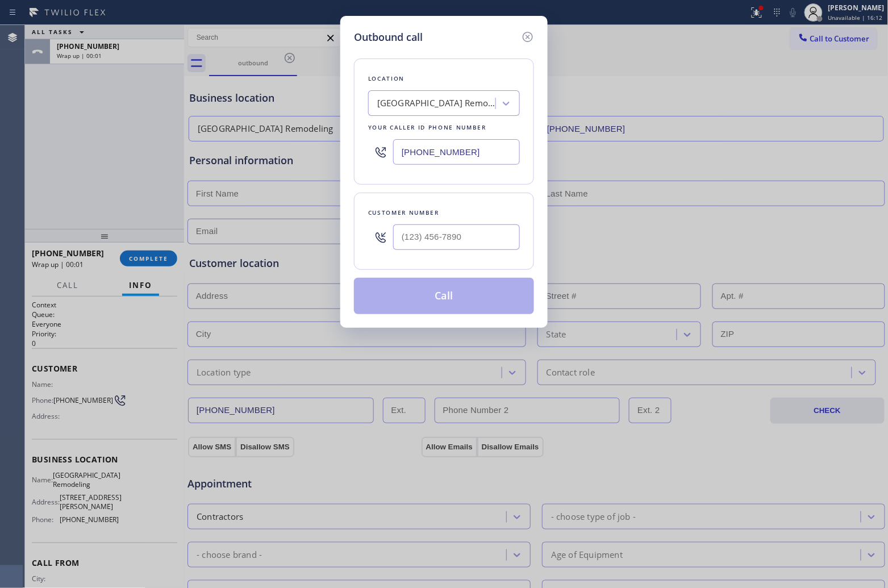
click at [459, 160] on input "[PHONE_NUMBER]" at bounding box center [456, 152] width 127 height 26
paste input "23) 593-2894"
type input "[PHONE_NUMBER]"
type input "(___) ___-____"
click at [459, 235] on input "text" at bounding box center [456, 237] width 127 height 26
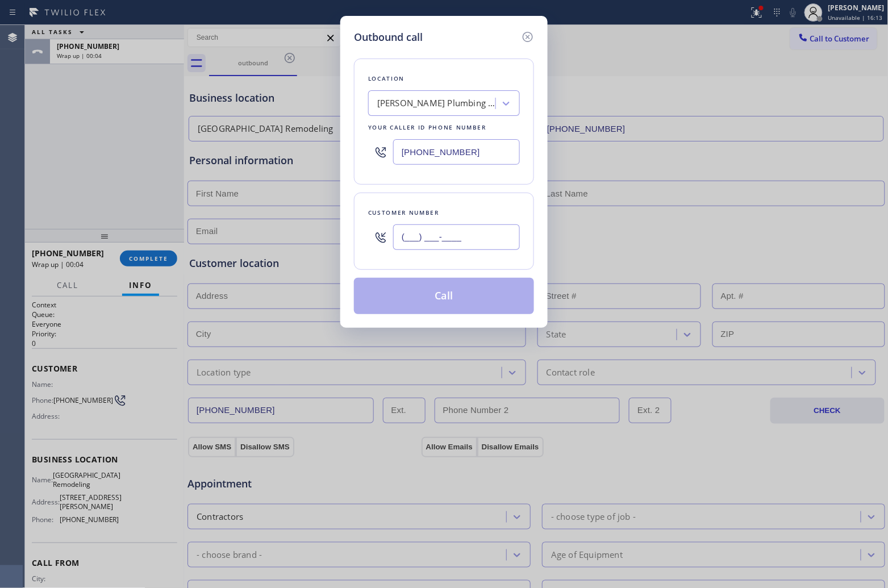
paste input "714) 784-4977"
type input "[PHONE_NUMBER]"
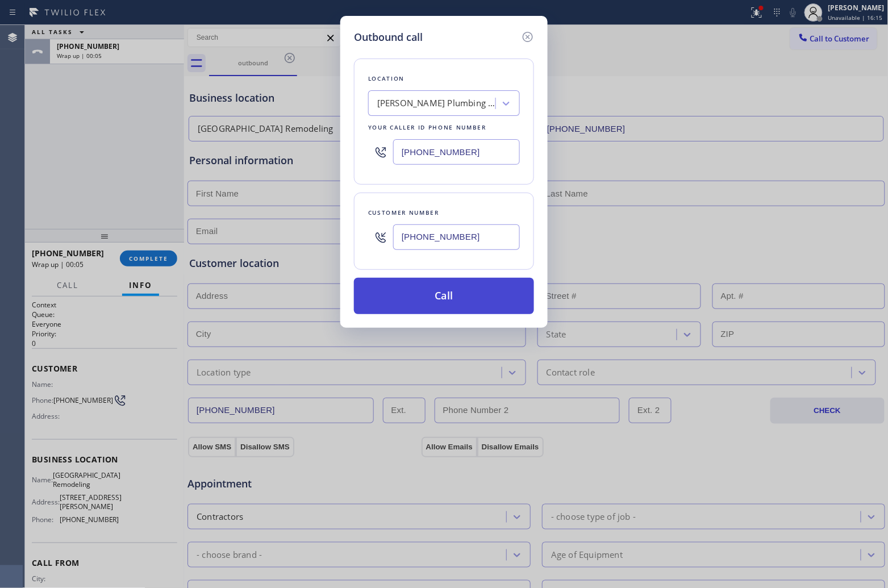
click at [453, 305] on button "Call" at bounding box center [444, 296] width 180 height 36
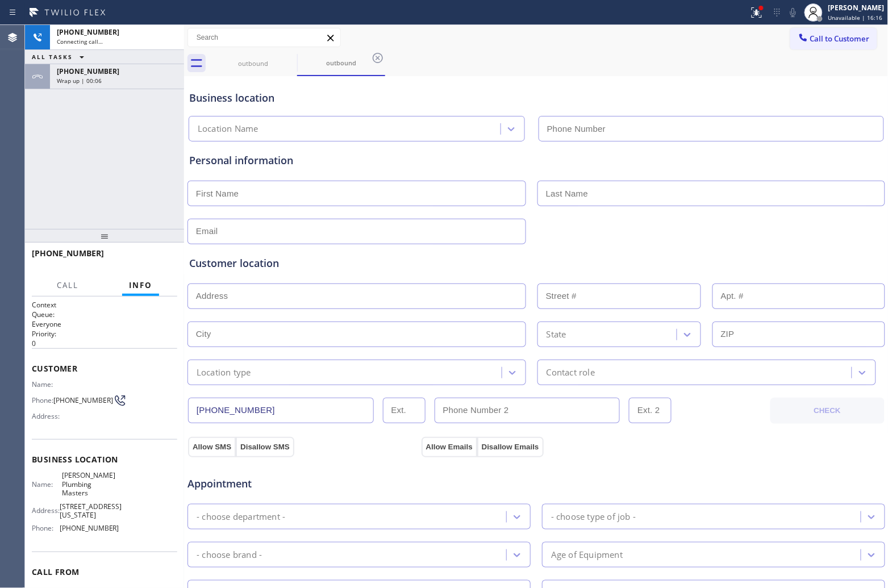
type input "[PHONE_NUMBER]"
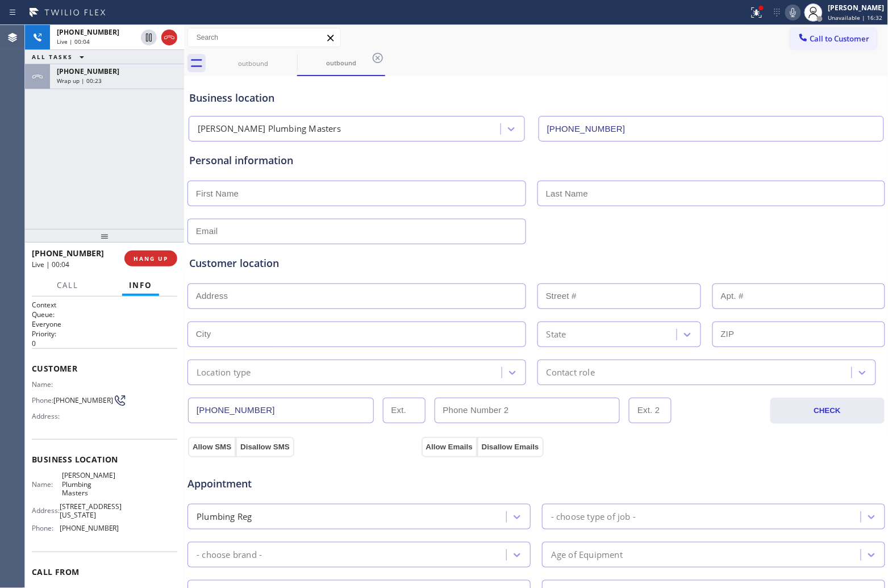
drag, startPoint x: 167, startPoint y: 37, endPoint x: 761, endPoint y: 47, distance: 595.1
click at [167, 38] on icon at bounding box center [170, 38] width 14 height 14
click at [852, 34] on span "Call to Customer" at bounding box center [840, 39] width 60 height 10
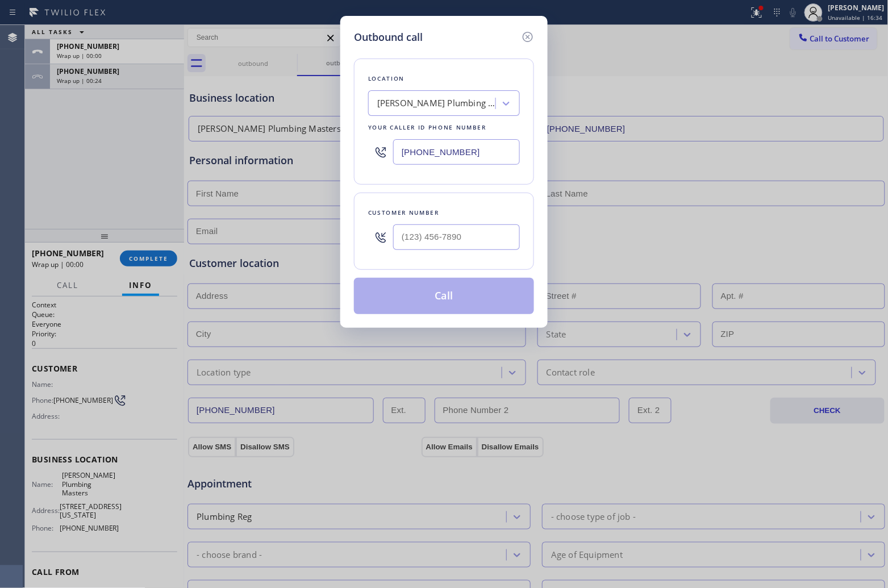
click at [442, 154] on input "[PHONE_NUMBER]" at bounding box center [456, 152] width 127 height 26
paste input "833) 558-1241"
type input "[PHONE_NUMBER]"
click at [441, 245] on input "text" at bounding box center [456, 237] width 127 height 26
paste input "925) 789-0667"
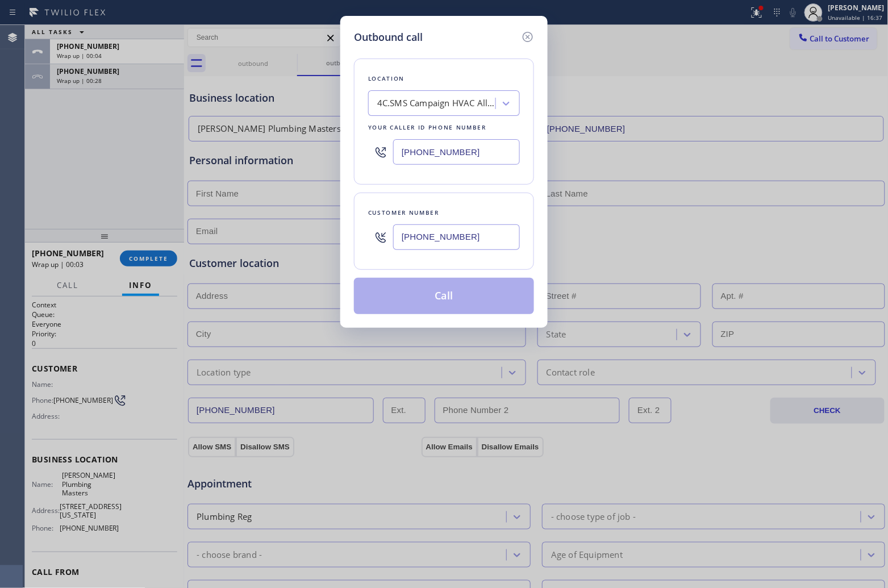
type input "[PHONE_NUMBER]"
click at [458, 297] on button "Call" at bounding box center [444, 296] width 180 height 36
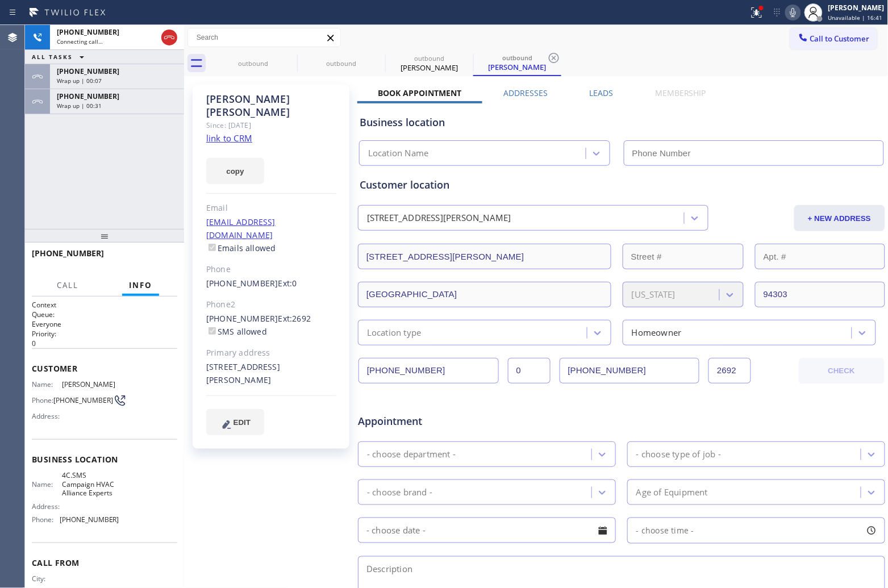
drag, startPoint x: 3, startPoint y: 169, endPoint x: 137, endPoint y: 172, distance: 134.1
click at [3, 169] on div "Agent Desktop" at bounding box center [12, 306] width 24 height 563
type input "[PHONE_NUMBER]"
click at [220, 132] on link "link to CRM" at bounding box center [229, 137] width 46 height 11
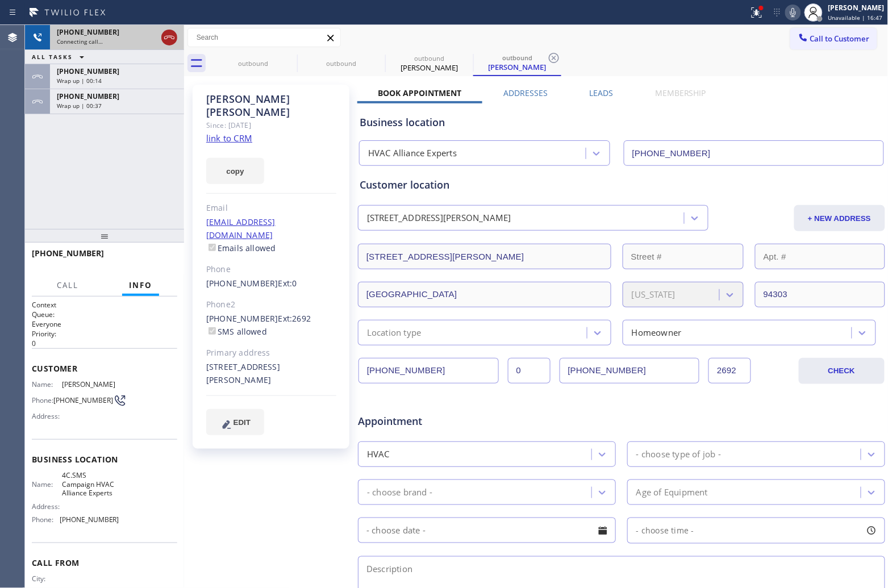
click at [172, 34] on icon at bounding box center [170, 38] width 14 height 14
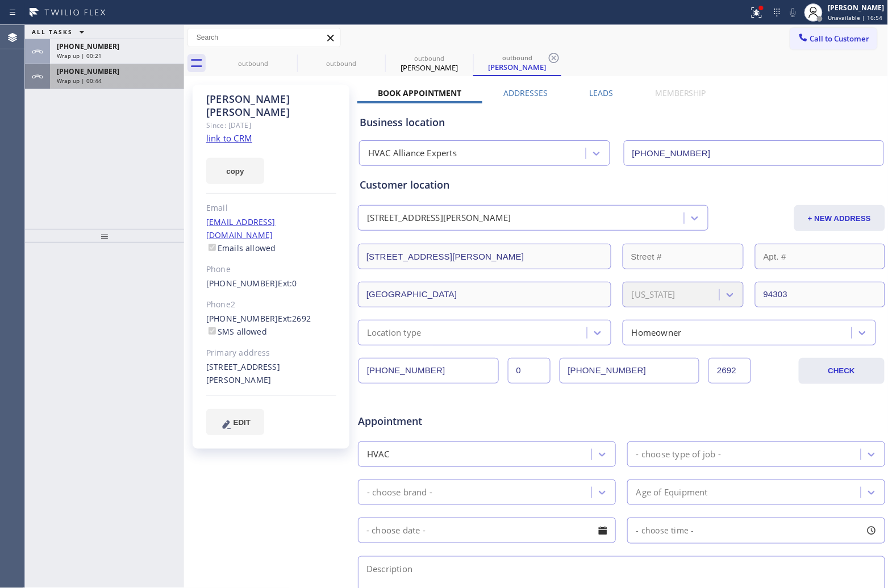
click at [89, 84] on div "[PHONE_NUMBER] Wrap up | 00:44" at bounding box center [115, 76] width 130 height 25
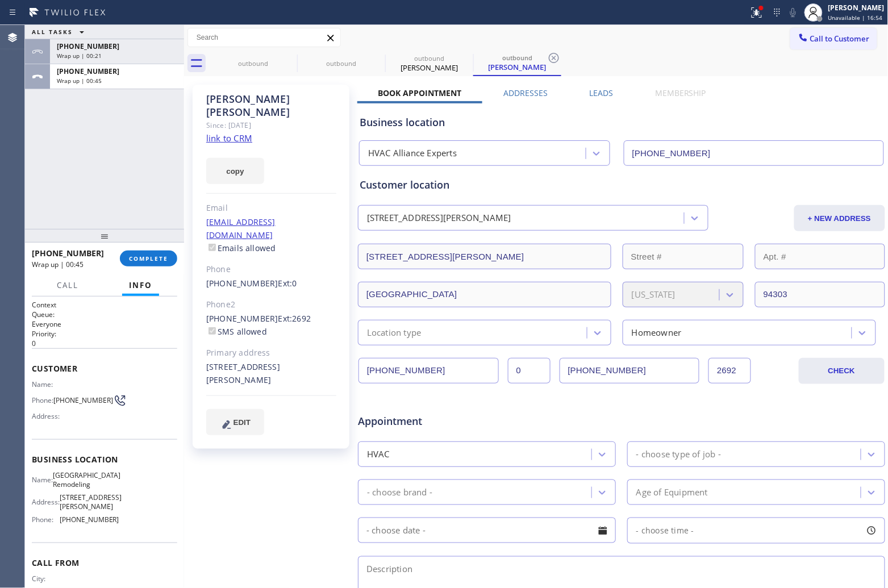
drag, startPoint x: 86, startPoint y: 80, endPoint x: 206, endPoint y: 220, distance: 183.8
click at [84, 78] on span "Wrap up | 00:45" at bounding box center [79, 81] width 45 height 8
click at [159, 253] on button "COMPLETE" at bounding box center [148, 259] width 57 height 16
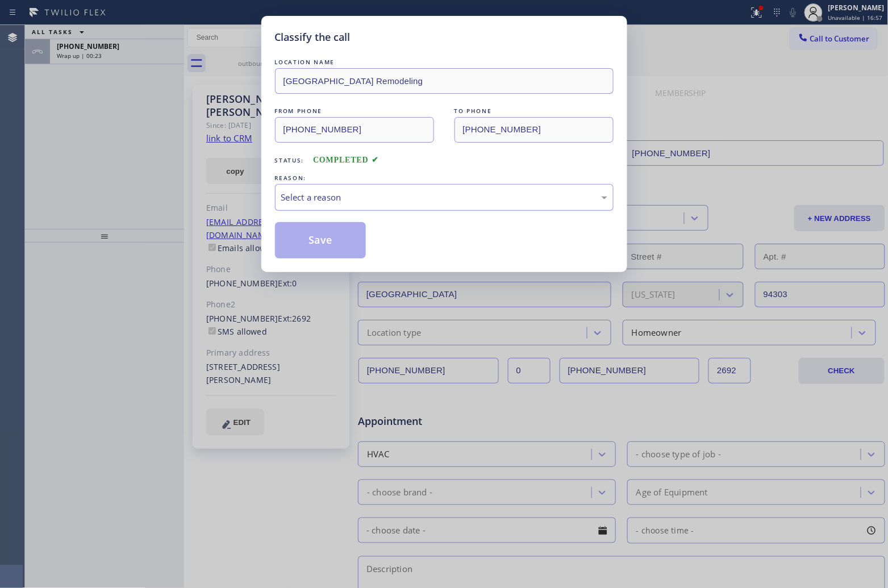
click at [378, 198] on div "Select a reason" at bounding box center [444, 197] width 326 height 13
click at [331, 246] on button "Save" at bounding box center [320, 240] width 91 height 36
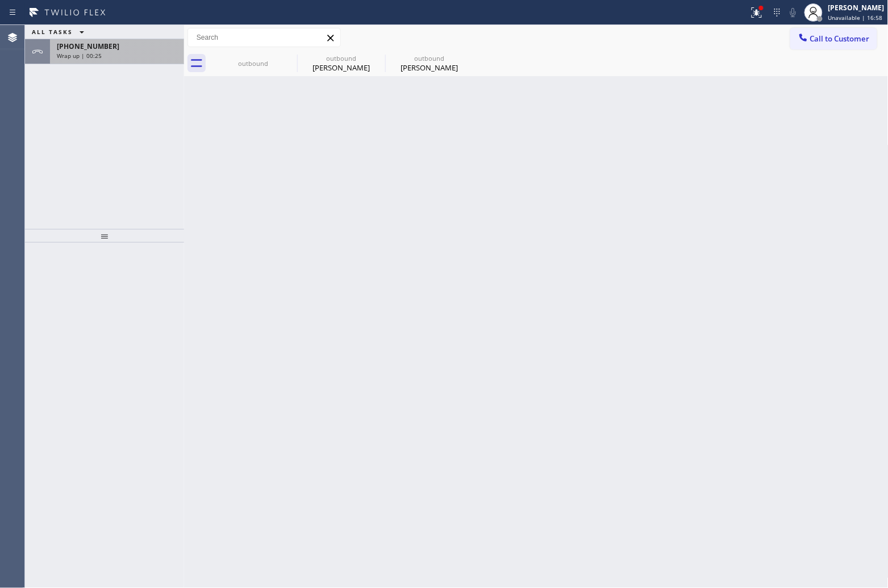
click at [84, 52] on span "Wrap up | 00:25" at bounding box center [79, 56] width 45 height 8
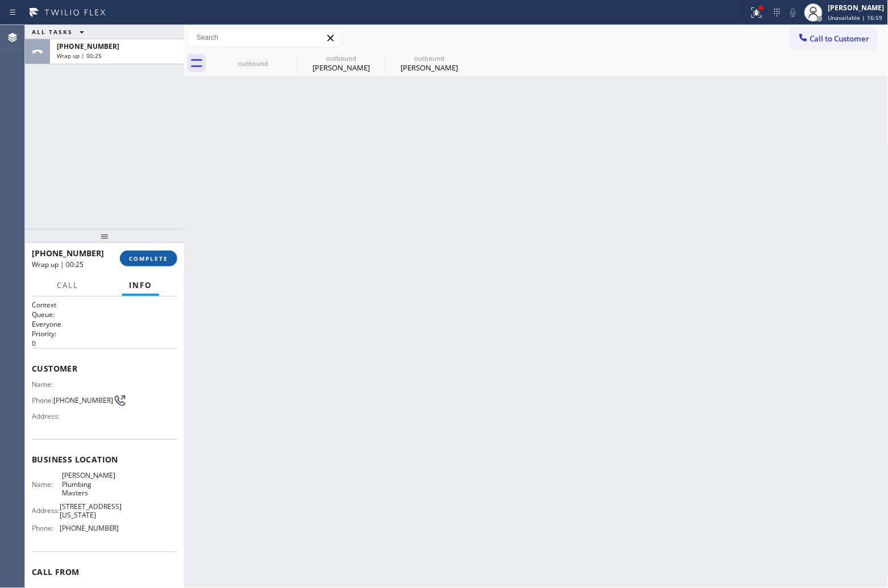
click at [155, 251] on button "COMPLETE" at bounding box center [148, 259] width 57 height 16
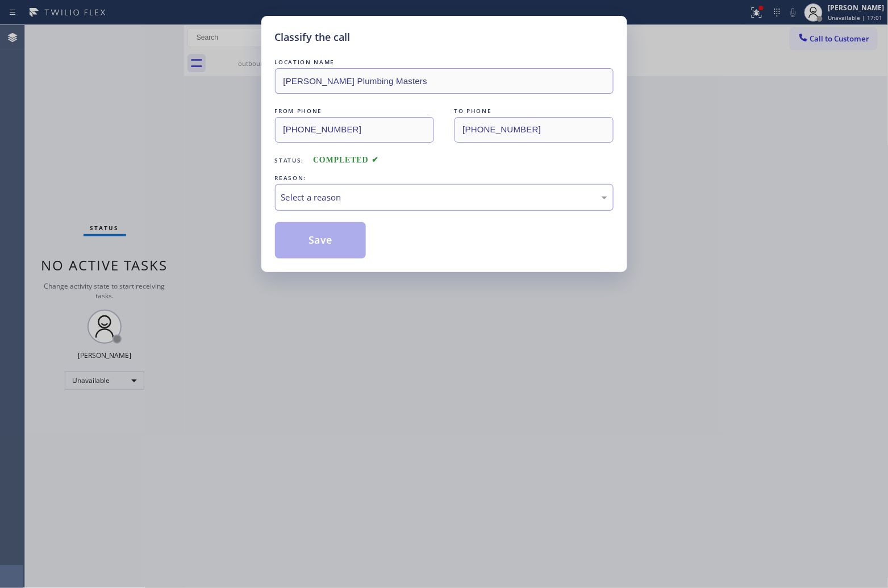
click at [394, 198] on div "Select a reason" at bounding box center [444, 197] width 326 height 13
click at [331, 243] on button "Save" at bounding box center [320, 240] width 91 height 36
type input "[PHONE_NUMBER]"
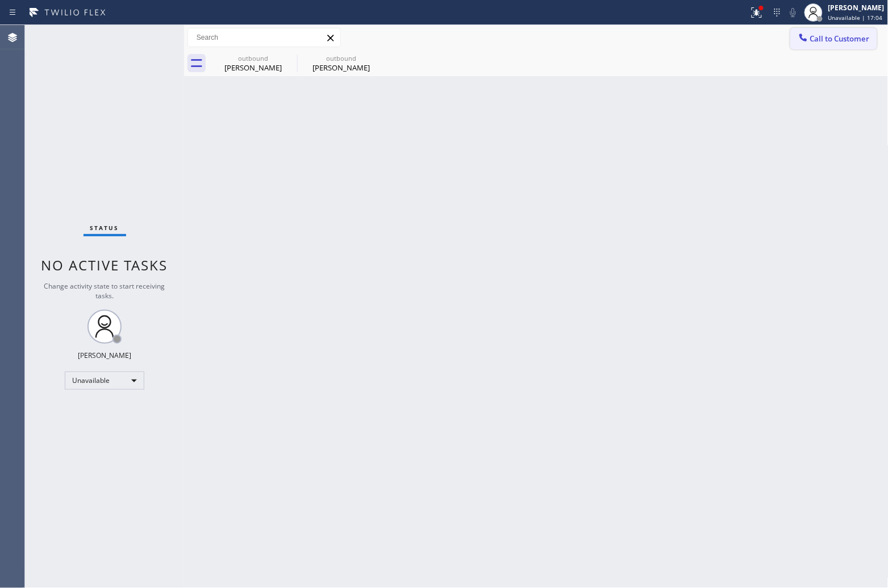
click at [838, 43] on button "Call to Customer" at bounding box center [833, 39] width 87 height 22
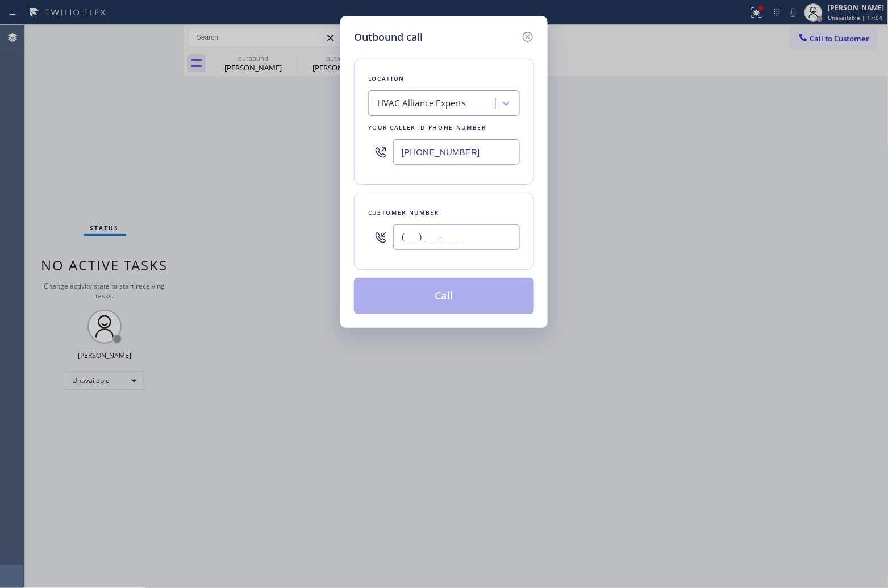
click at [443, 247] on input "(___) ___-____" at bounding box center [456, 237] width 127 height 26
paste input "925) 789-0667"
type input "[PHONE_NUMBER]"
click at [473, 292] on button "Call" at bounding box center [444, 296] width 180 height 36
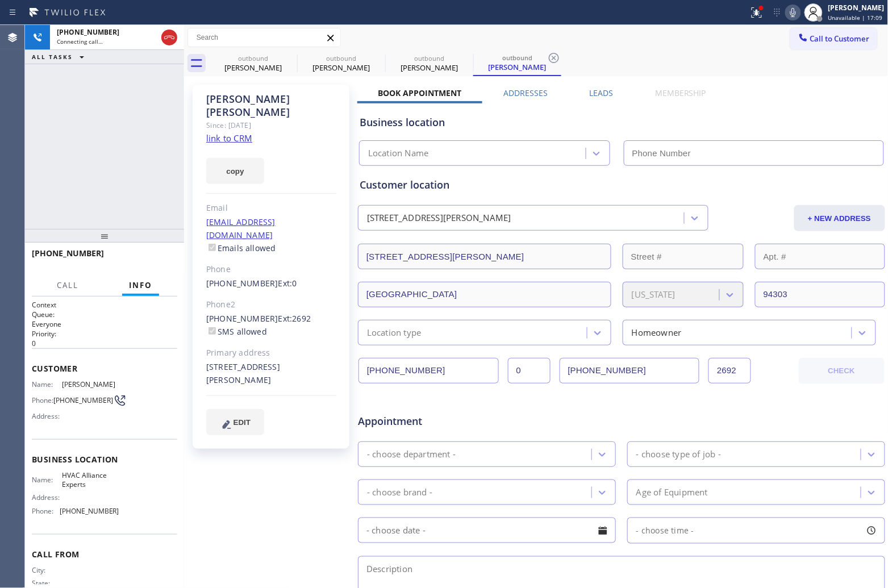
click at [237, 132] on link "link to CRM" at bounding box center [229, 137] width 46 height 11
type input "[PHONE_NUMBER]"
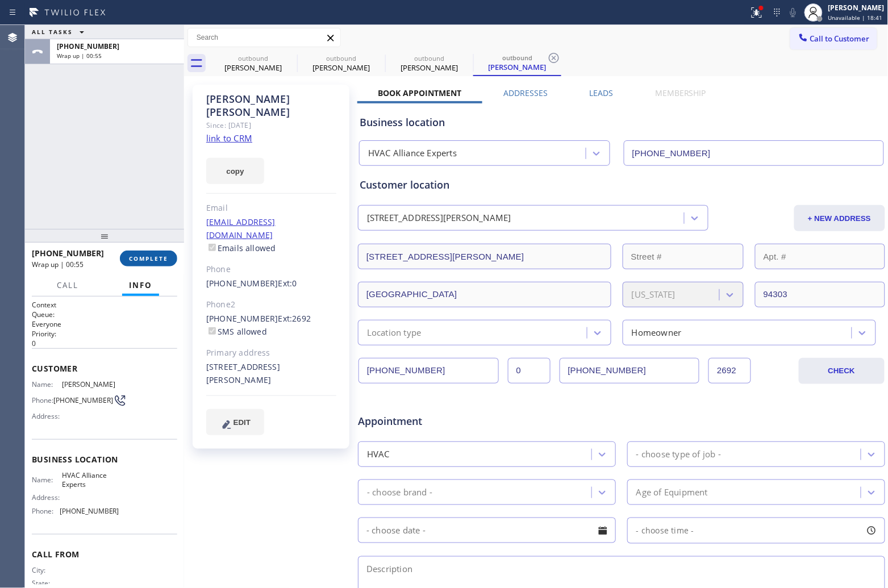
click at [165, 257] on span "COMPLETE" at bounding box center [148, 259] width 39 height 8
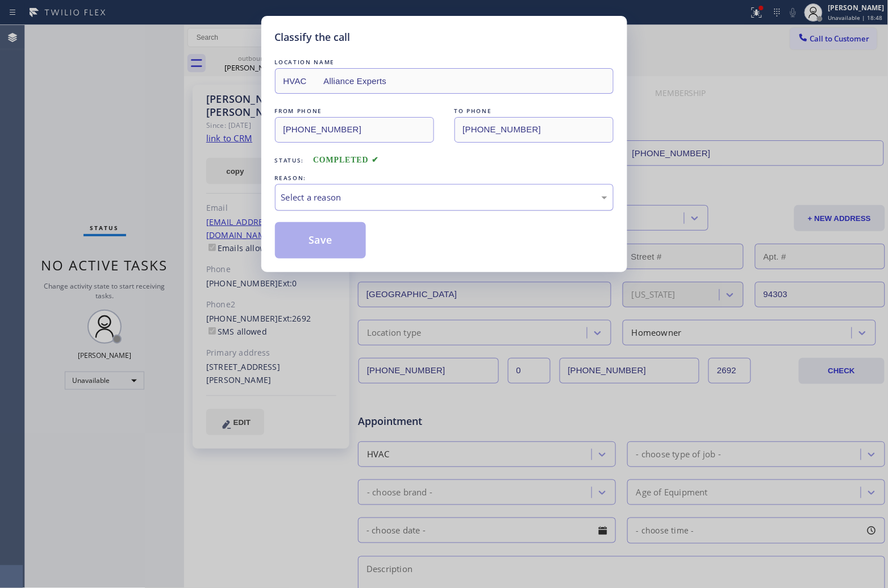
click at [328, 205] on div "Select a reason" at bounding box center [444, 197] width 339 height 27
click at [326, 240] on button "Save" at bounding box center [320, 240] width 91 height 36
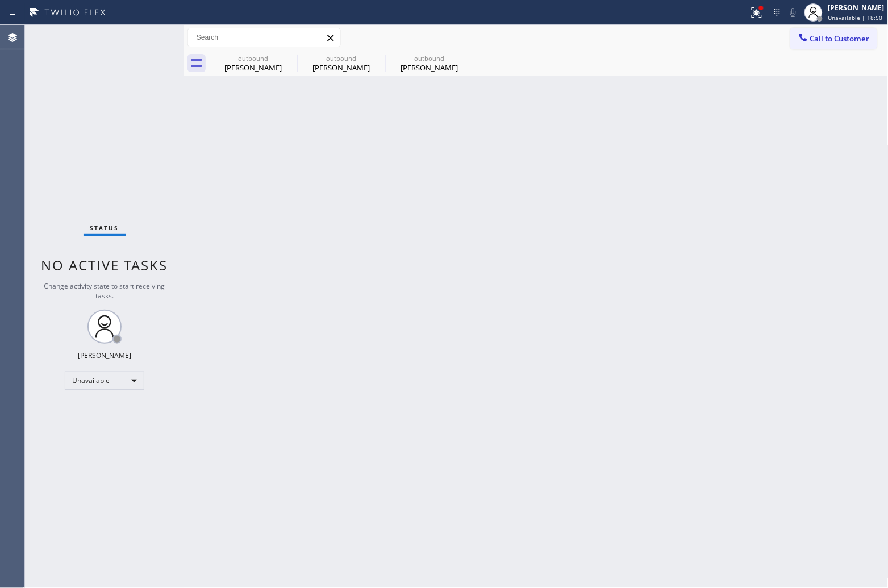
click at [811, 44] on button "Call to Customer" at bounding box center [833, 39] width 87 height 22
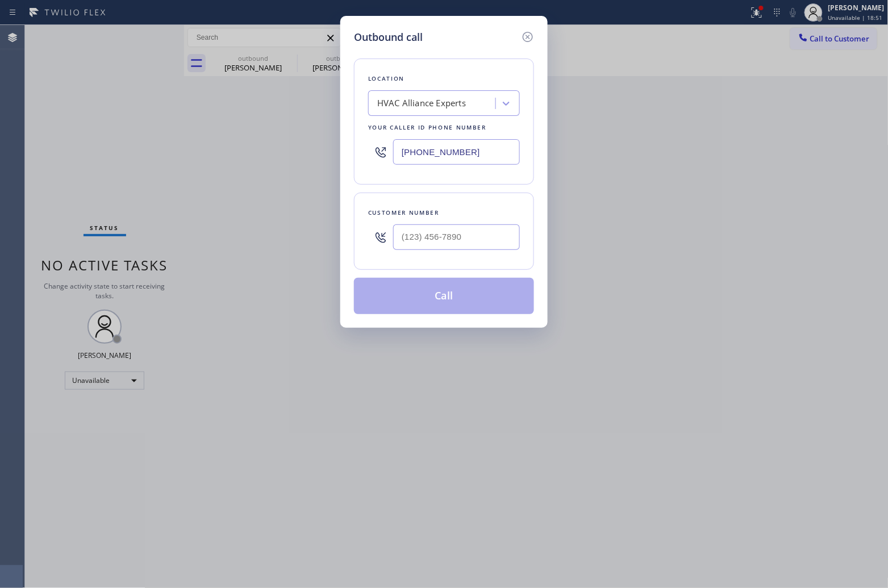
click at [447, 157] on input "[PHONE_NUMBER]" at bounding box center [456, 152] width 127 height 26
paste input "text"
type input "[PHONE_NUMBER]"
type input "(___) ___-____"
click at [488, 246] on input "text" at bounding box center [456, 237] width 127 height 26
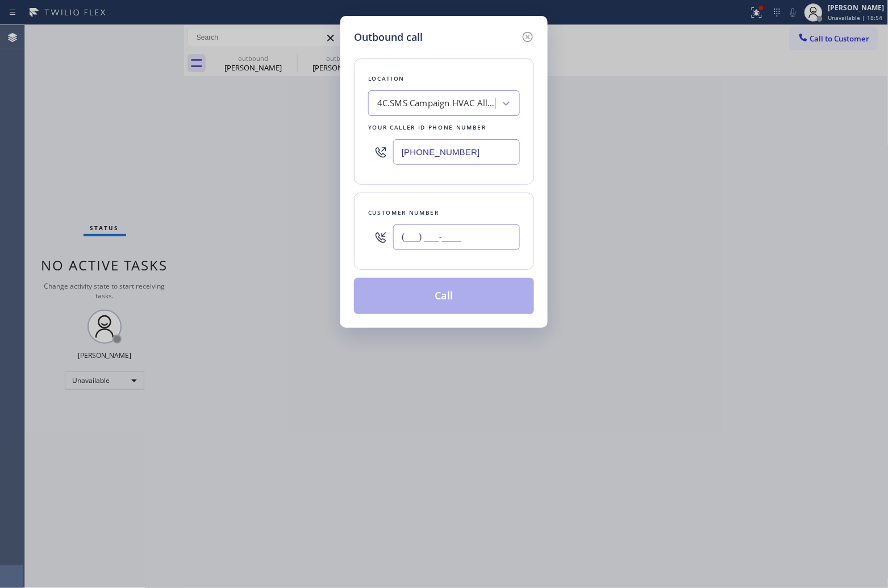
paste input "858) 243-1745"
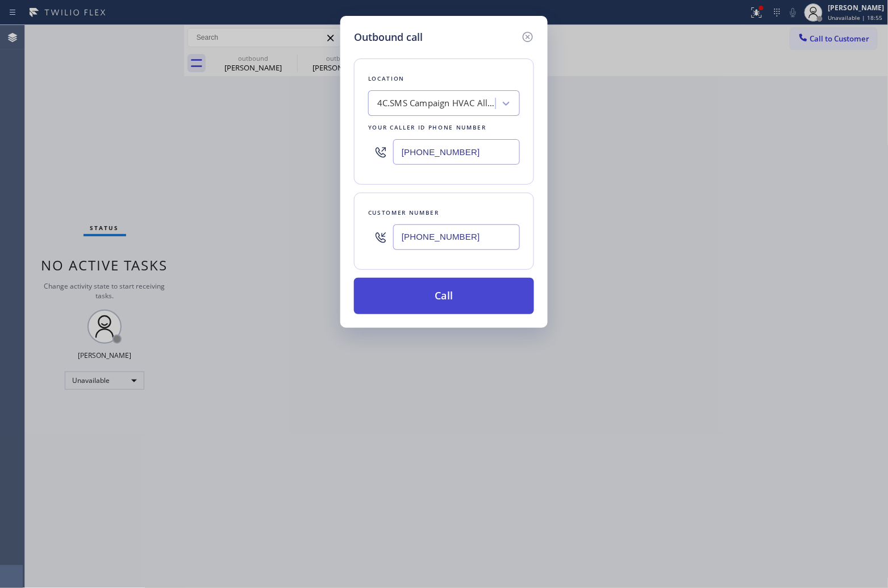
type input "[PHONE_NUMBER]"
click at [476, 299] on button "Call" at bounding box center [444, 296] width 180 height 36
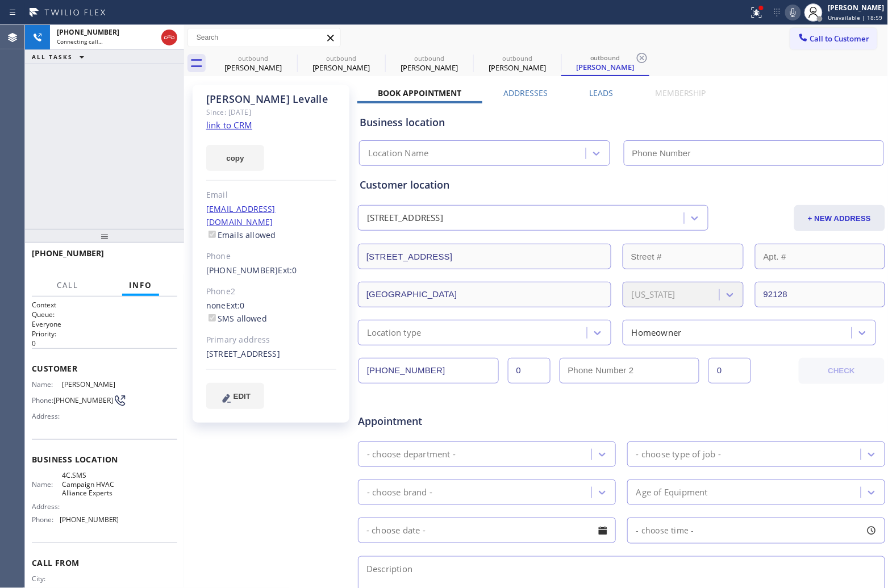
click at [226, 132] on div "copy" at bounding box center [271, 151] width 130 height 39
click at [226, 125] on link "link to CRM" at bounding box center [229, 124] width 46 height 11
type input "[PHONE_NUMBER]"
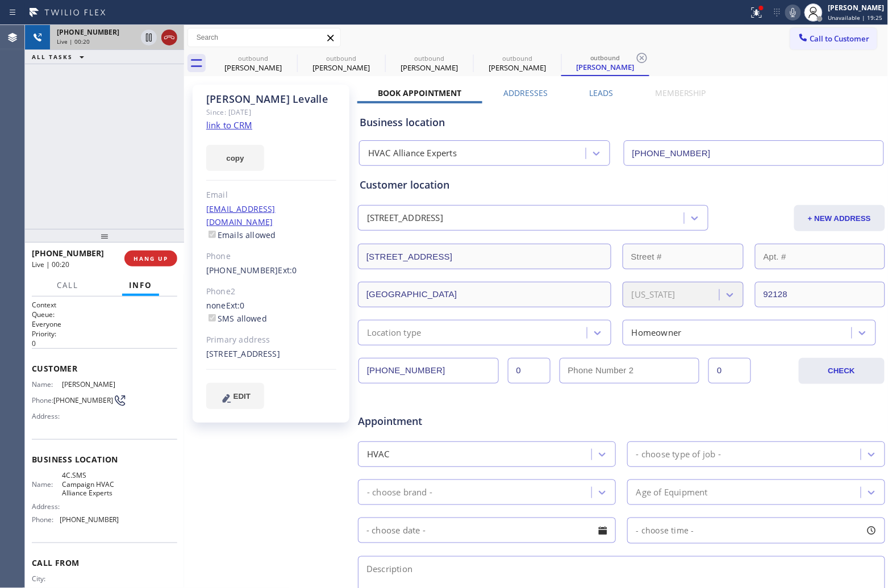
click at [171, 32] on icon at bounding box center [170, 38] width 14 height 14
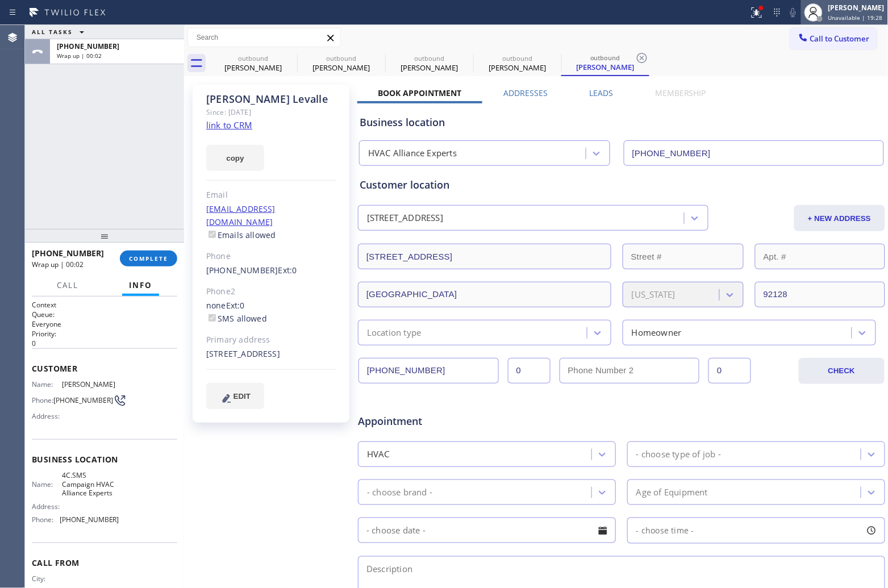
click at [835, 21] on div "[PERSON_NAME] Unavailable | 19:28" at bounding box center [857, 12] width 62 height 20
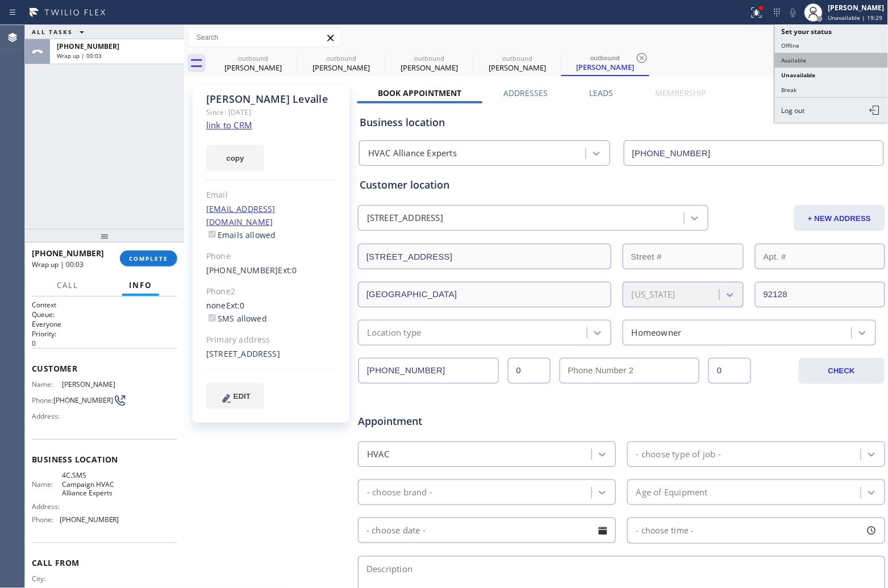
click at [818, 64] on button "Available" at bounding box center [832, 60] width 114 height 15
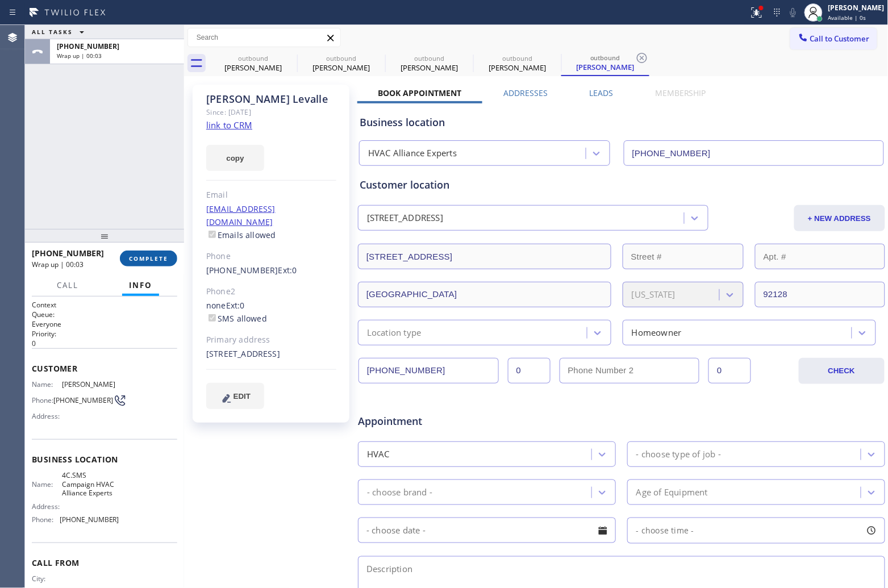
click at [157, 257] on span "COMPLETE" at bounding box center [148, 259] width 39 height 8
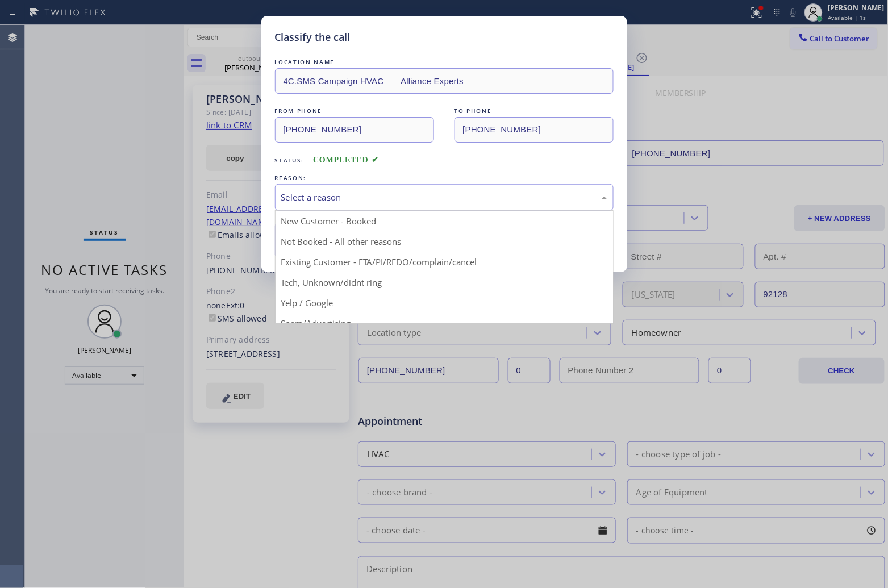
click at [344, 199] on div "Select a reason" at bounding box center [444, 197] width 326 height 13
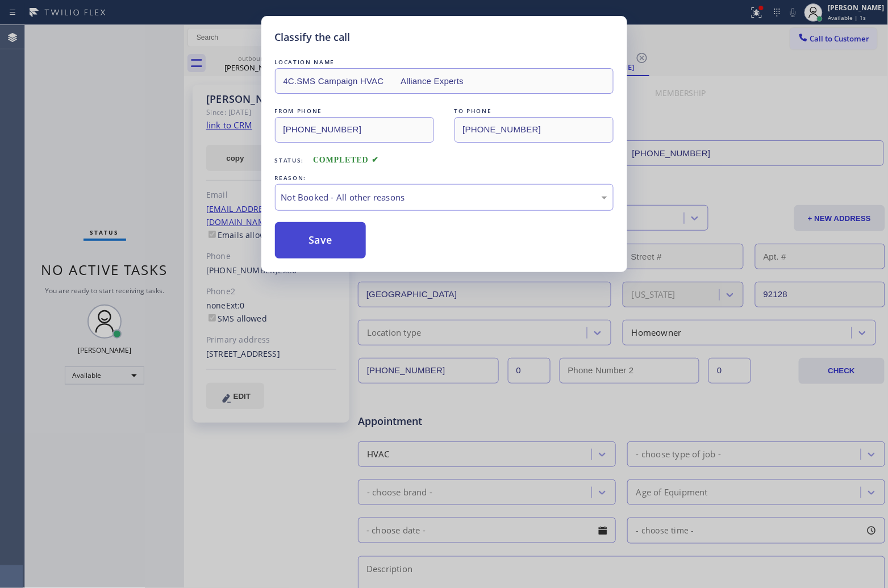
drag, startPoint x: 309, startPoint y: 240, endPoint x: 882, endPoint y: 388, distance: 592.0
click at [314, 242] on button "Save" at bounding box center [320, 240] width 91 height 36
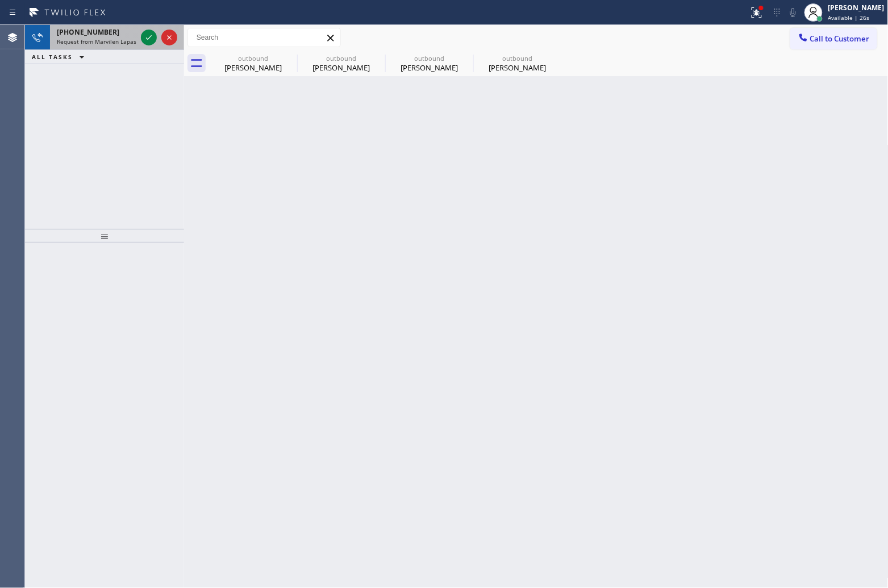
drag, startPoint x: 143, startPoint y: 37, endPoint x: 151, endPoint y: 49, distance: 14.0
click at [143, 37] on icon at bounding box center [149, 38] width 14 height 14
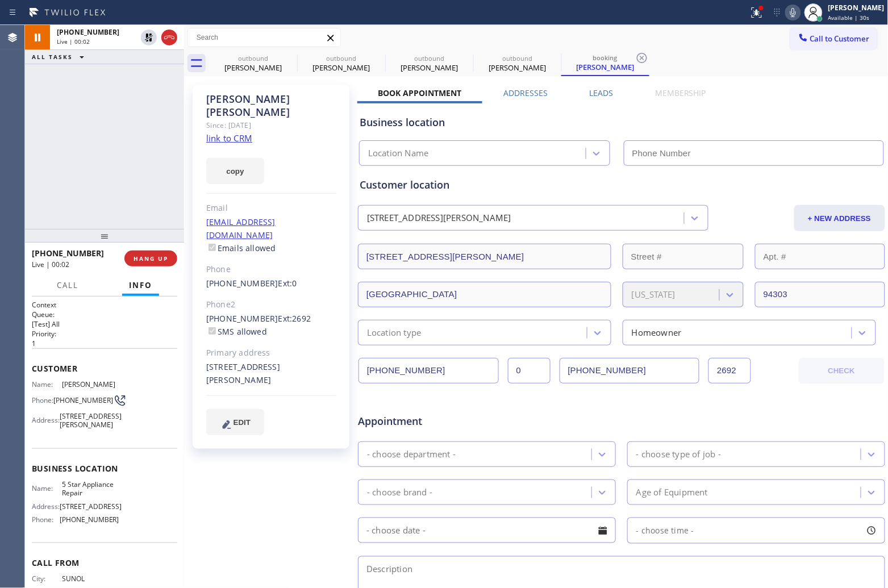
type input "[PHONE_NUMBER]"
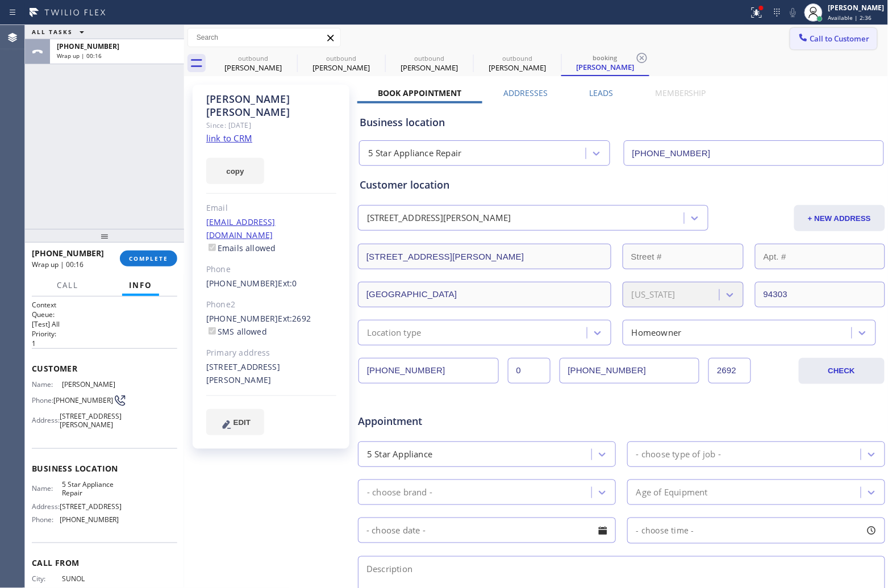
click at [848, 36] on span "Call to Customer" at bounding box center [840, 39] width 60 height 10
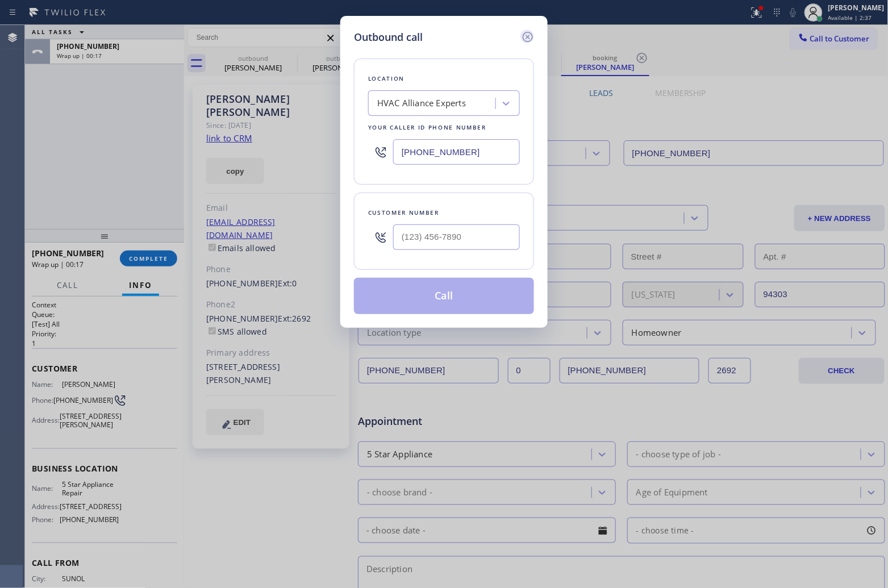
click at [531, 35] on icon at bounding box center [528, 37] width 14 height 14
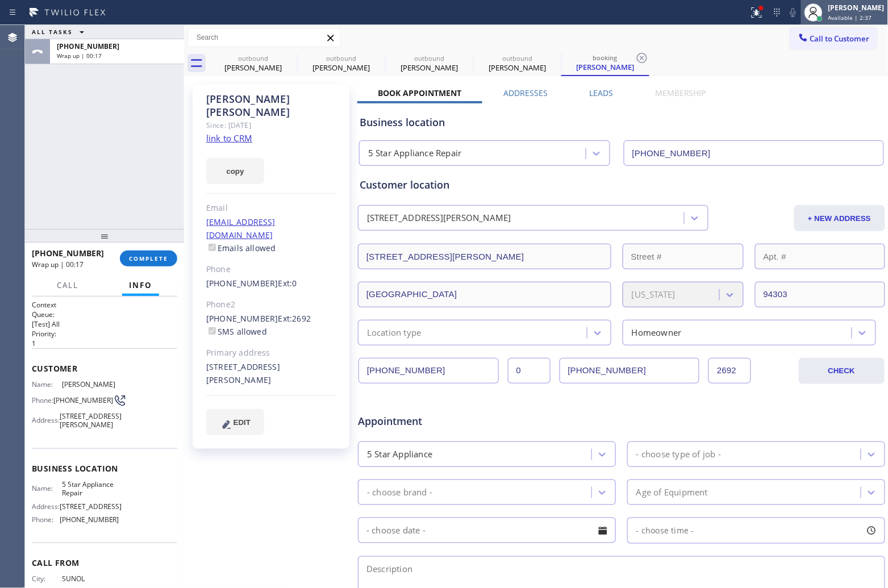
click at [830, 10] on div "[PERSON_NAME]" at bounding box center [857, 8] width 56 height 10
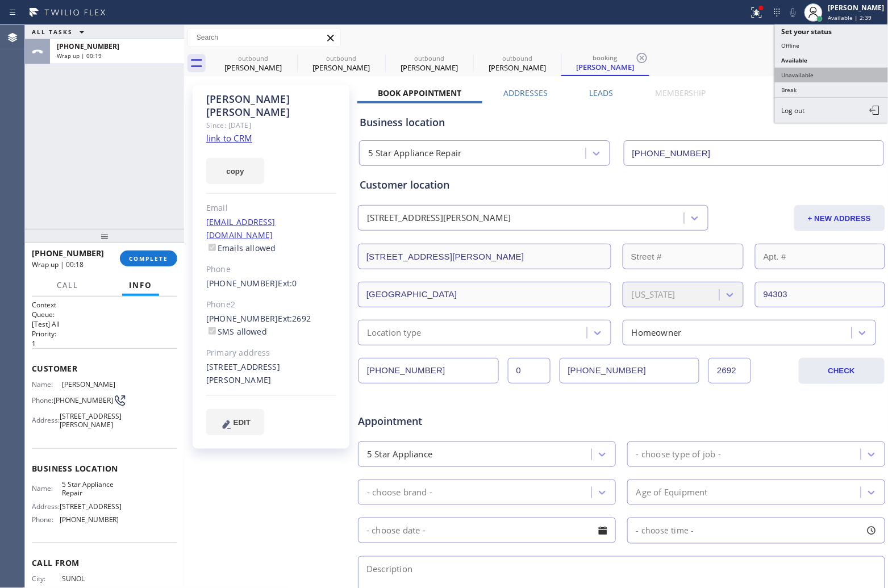
click at [799, 76] on button "Unavailable" at bounding box center [832, 75] width 114 height 15
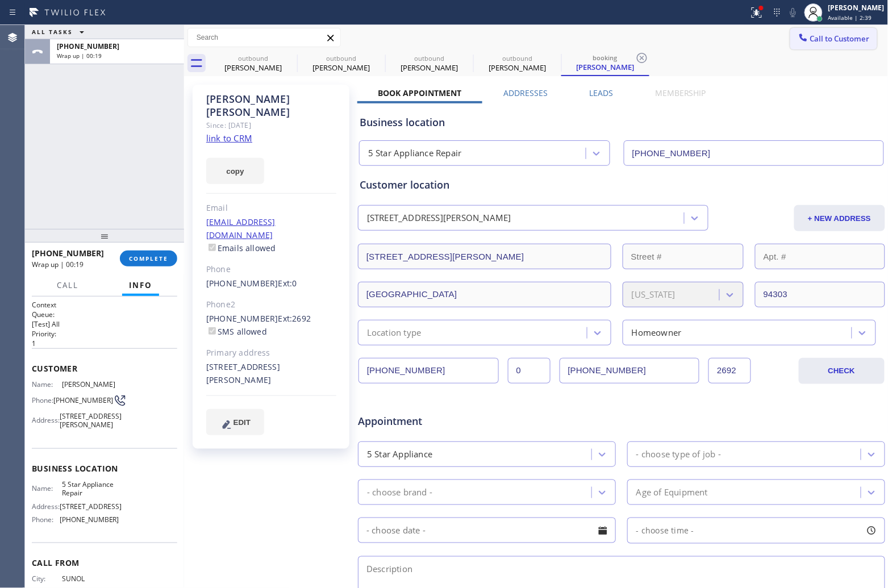
click at [844, 35] on span "Call to Customer" at bounding box center [840, 39] width 60 height 10
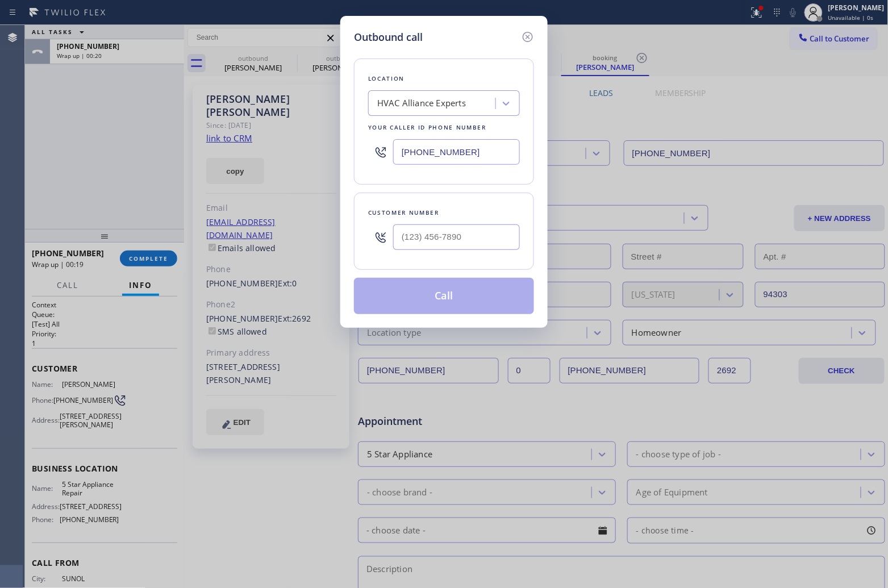
click at [473, 158] on input "[PHONE_NUMBER]" at bounding box center [456, 152] width 127 height 26
paste input "text"
type input "[PHONE_NUMBER]"
type input "(___) ___-____"
drag, startPoint x: 431, startPoint y: 238, endPoint x: 438, endPoint y: 239, distance: 7.6
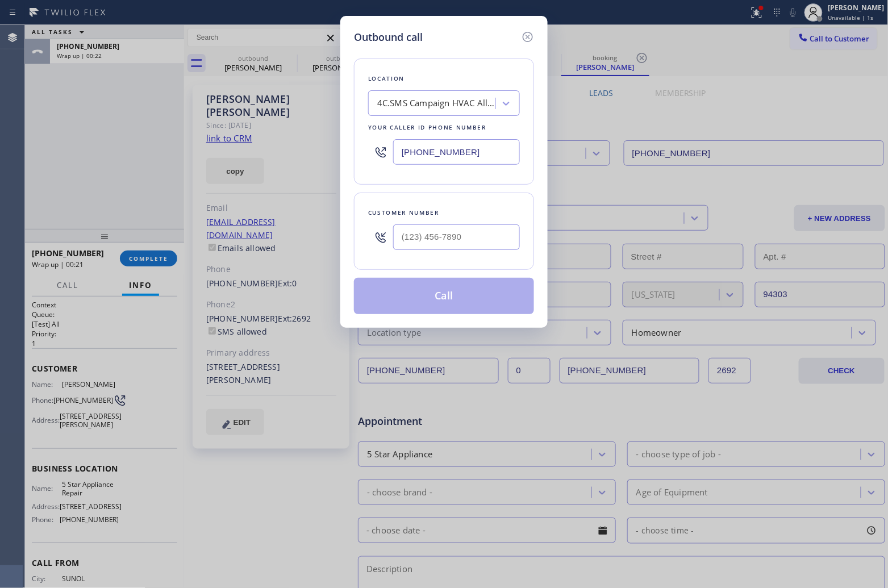
click at [431, 238] on input "text" at bounding box center [456, 237] width 127 height 26
paste input "858) 243-1745"
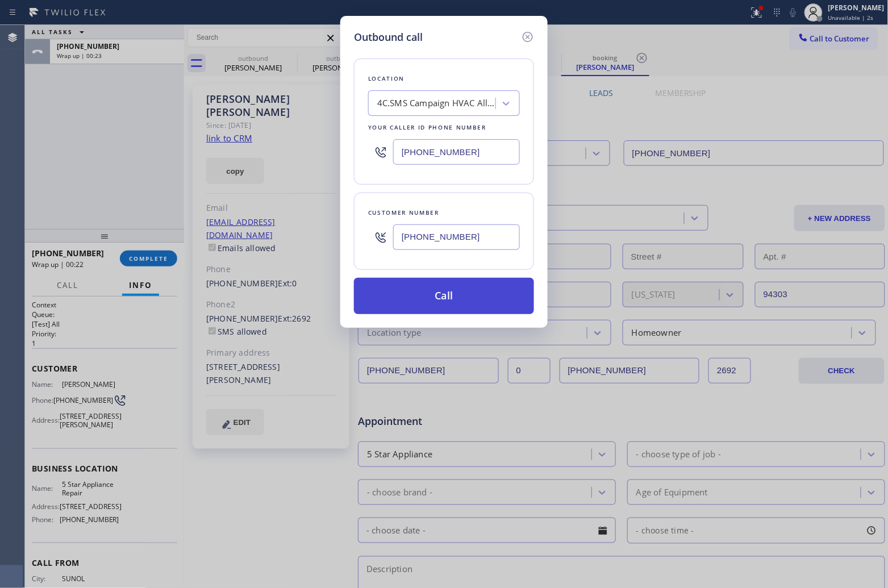
type input "[PHONE_NUMBER]"
click at [480, 301] on button "Call" at bounding box center [444, 296] width 180 height 36
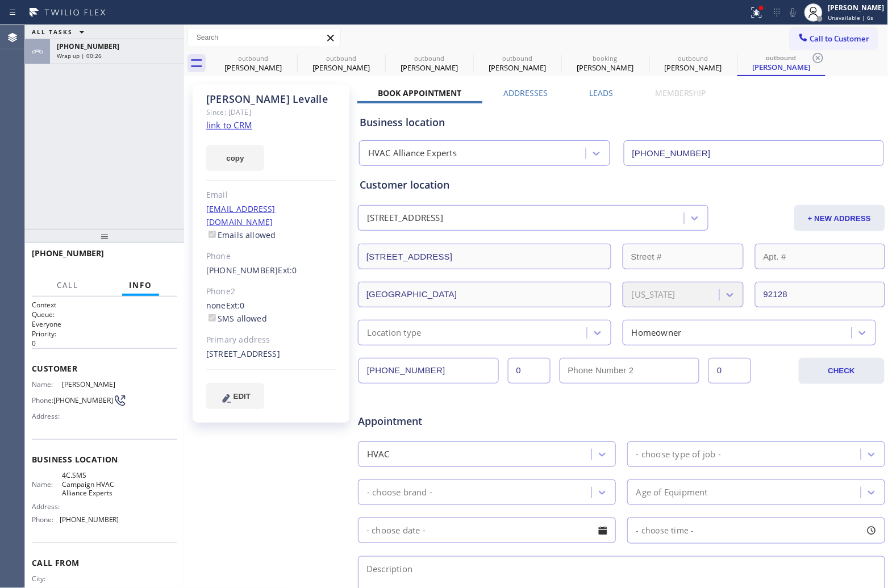
type input "[PHONE_NUMBER]"
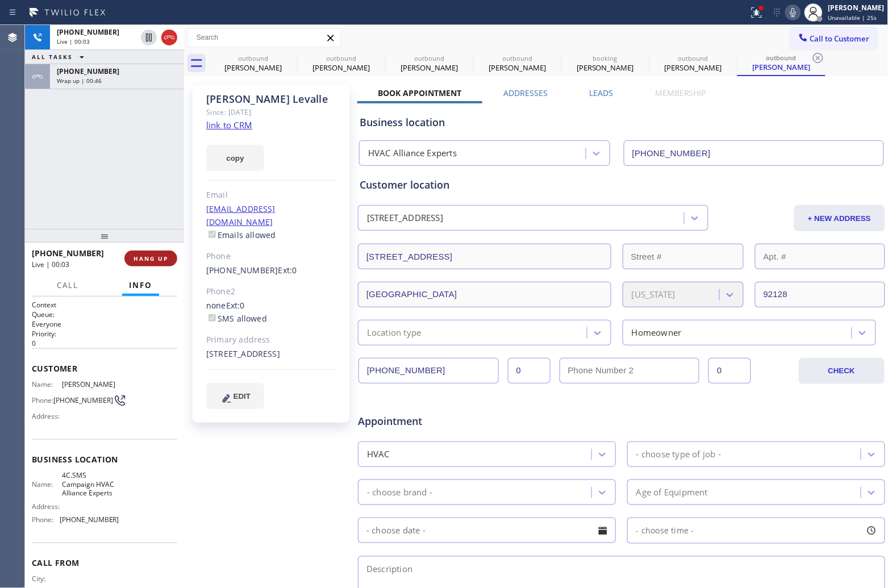
click at [160, 253] on button "HANG UP" at bounding box center [150, 259] width 53 height 16
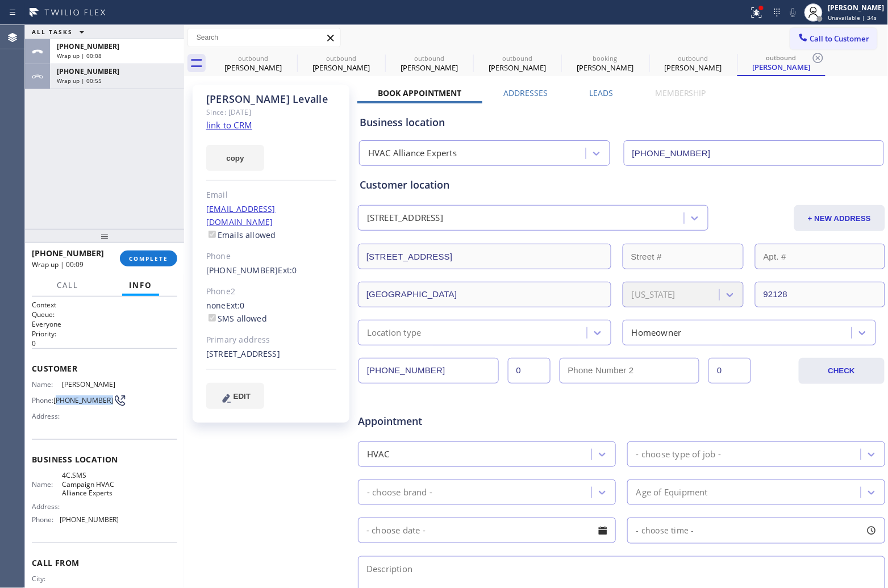
drag, startPoint x: 73, startPoint y: 406, endPoint x: 57, endPoint y: 396, distance: 18.8
click at [57, 396] on span "[PHONE_NUMBER]" at bounding box center [83, 400] width 60 height 9
copy span "858) 243-1745"
click at [158, 252] on button "COMPLETE" at bounding box center [148, 259] width 57 height 16
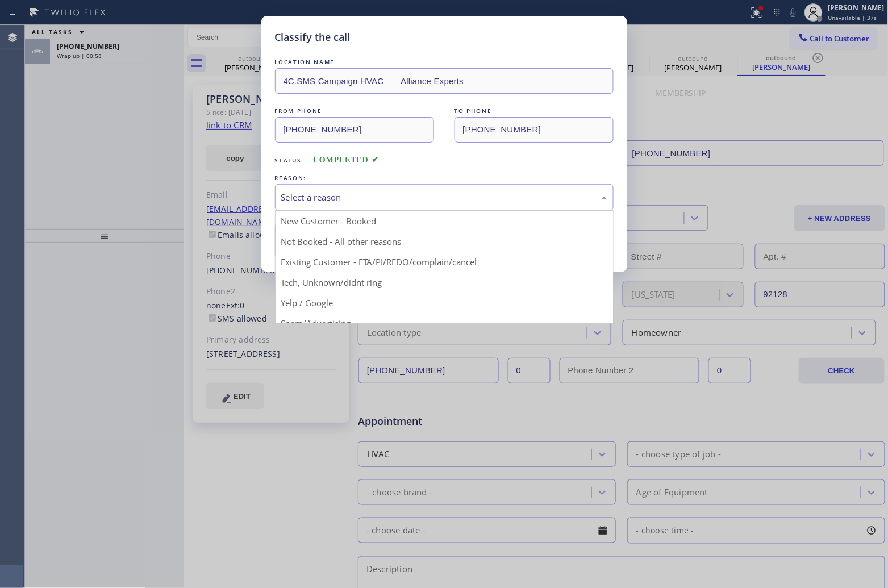
click at [398, 190] on div "Select a reason" at bounding box center [444, 197] width 339 height 27
click at [321, 245] on button "Save" at bounding box center [320, 240] width 91 height 36
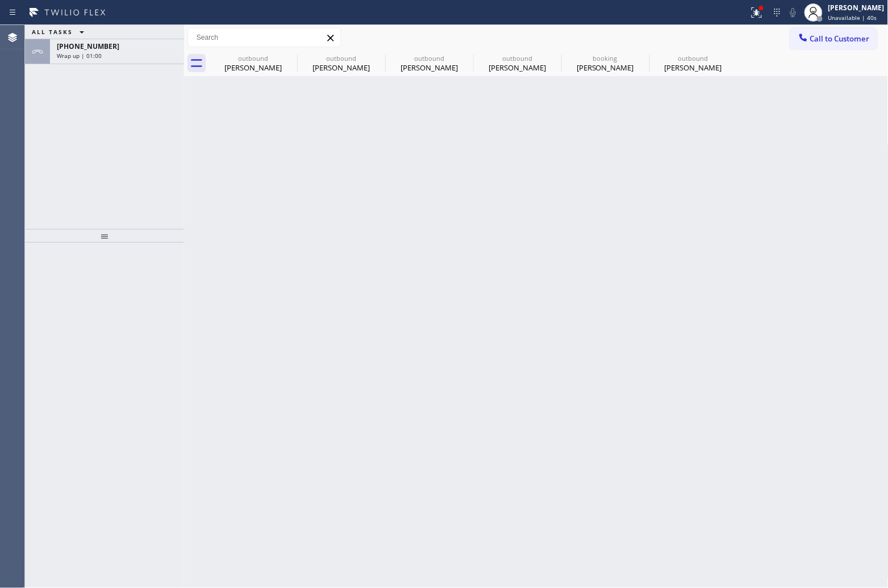
click at [94, 55] on span "Wrap up | 01:00" at bounding box center [79, 56] width 45 height 8
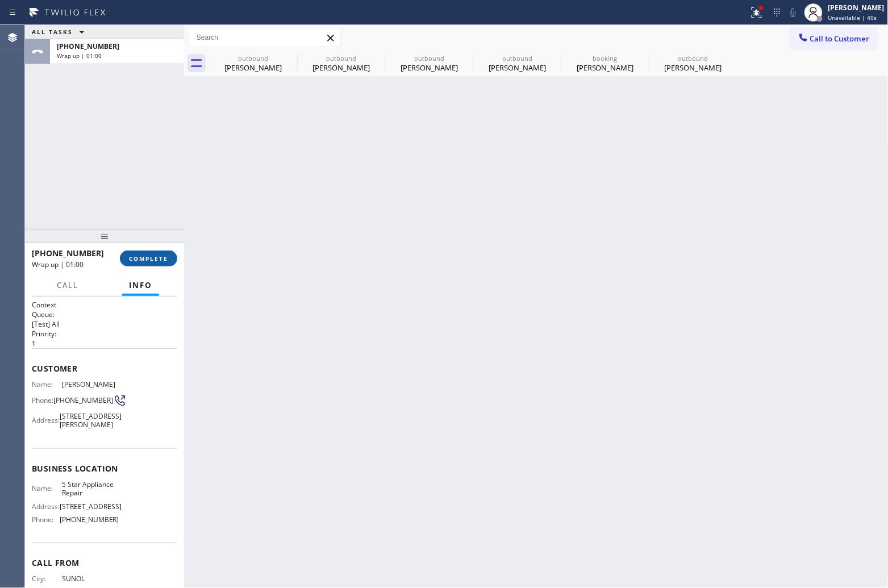
click at [142, 257] on span "COMPLETE" at bounding box center [148, 259] width 39 height 8
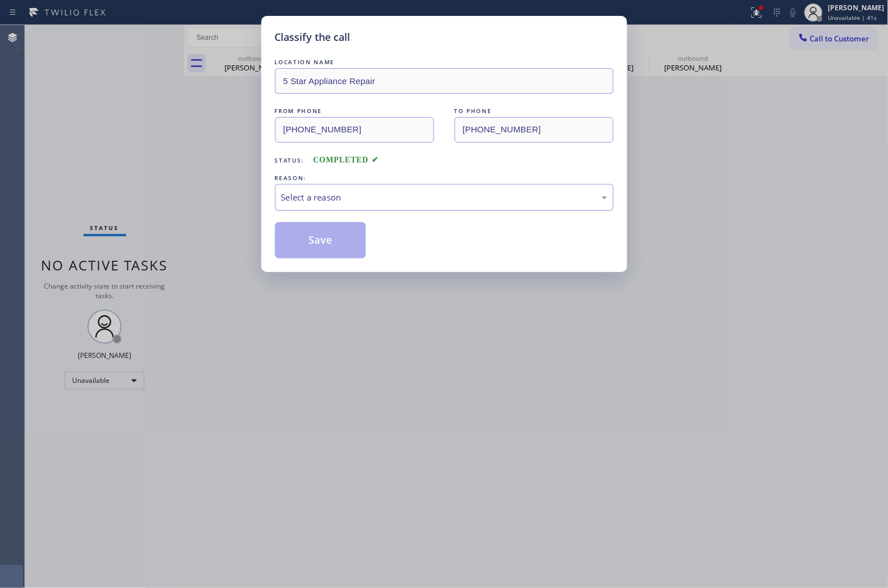
click at [373, 204] on div "Select a reason" at bounding box center [444, 197] width 326 height 13
drag, startPoint x: 318, startPoint y: 245, endPoint x: 827, endPoint y: 137, distance: 520.6
click at [317, 245] on button "Save" at bounding box center [320, 240] width 91 height 36
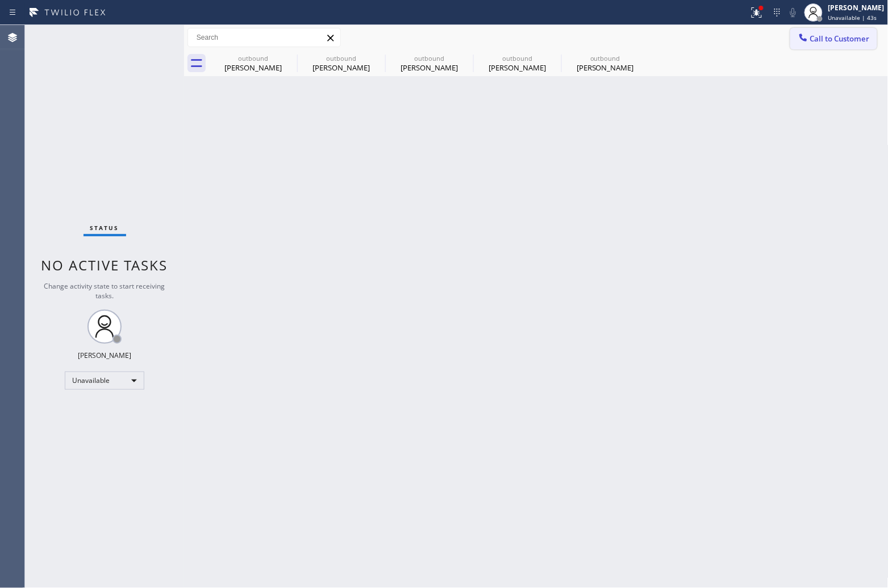
click at [829, 35] on span "Call to Customer" at bounding box center [840, 39] width 60 height 10
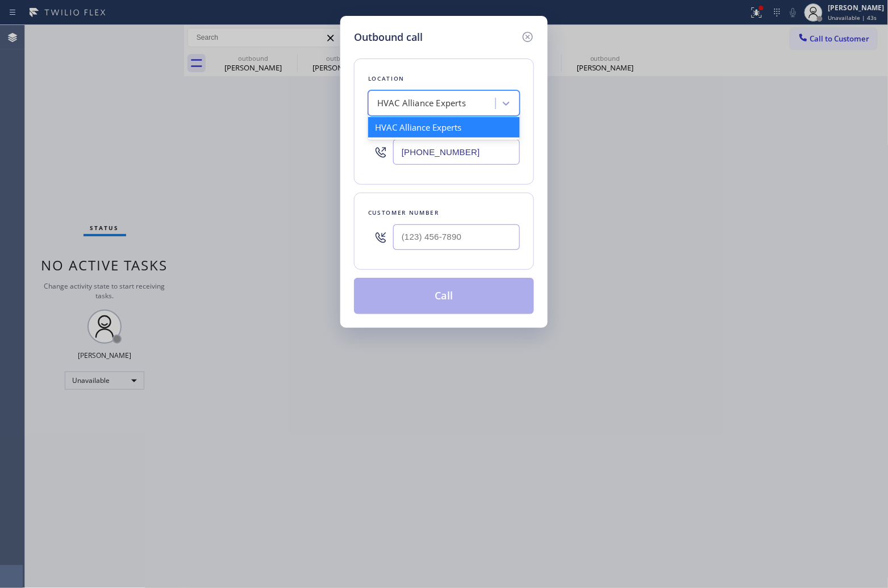
click at [411, 105] on div "HVAC Alliance Experts" at bounding box center [421, 103] width 89 height 13
type input "5 StR appliance"
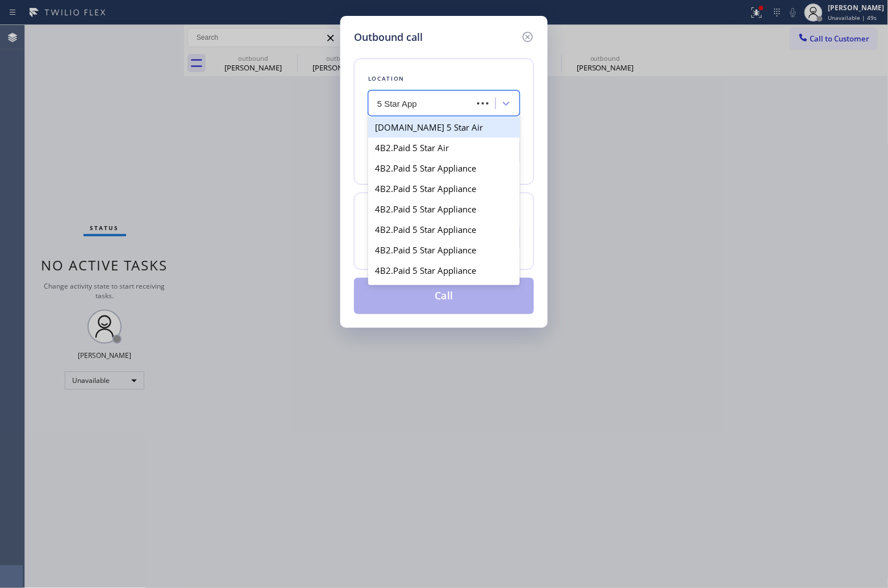
type input "5 Star Appl"
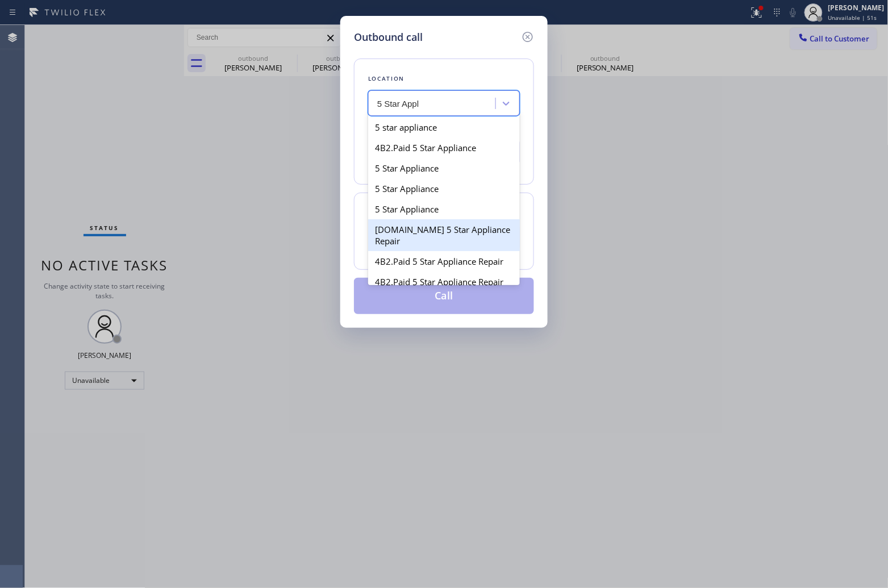
click at [433, 234] on div "[DOMAIN_NAME] 5 Star Appliance Repair" at bounding box center [444, 235] width 152 height 32
type input "[PHONE_NUMBER]"
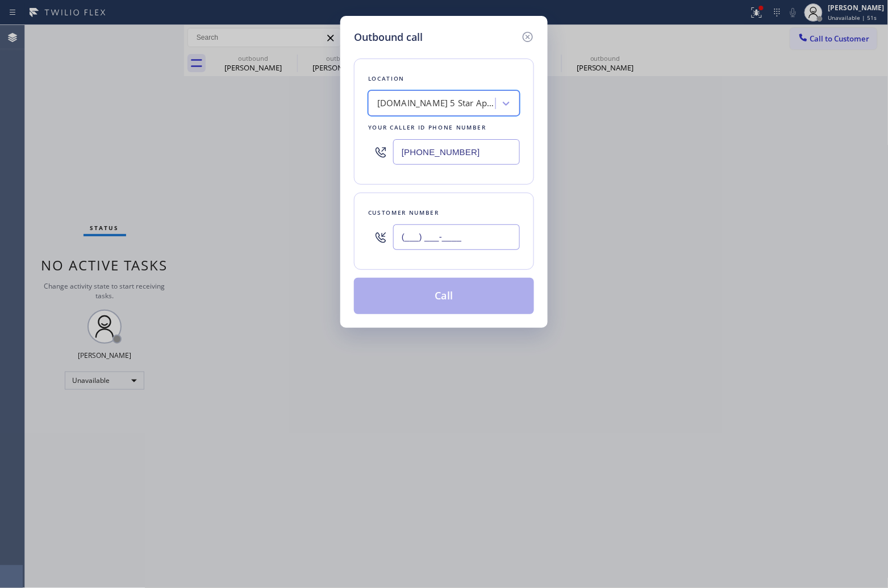
click at [432, 236] on input "(___) ___-____" at bounding box center [456, 237] width 127 height 26
paste input "858) 243-1745"
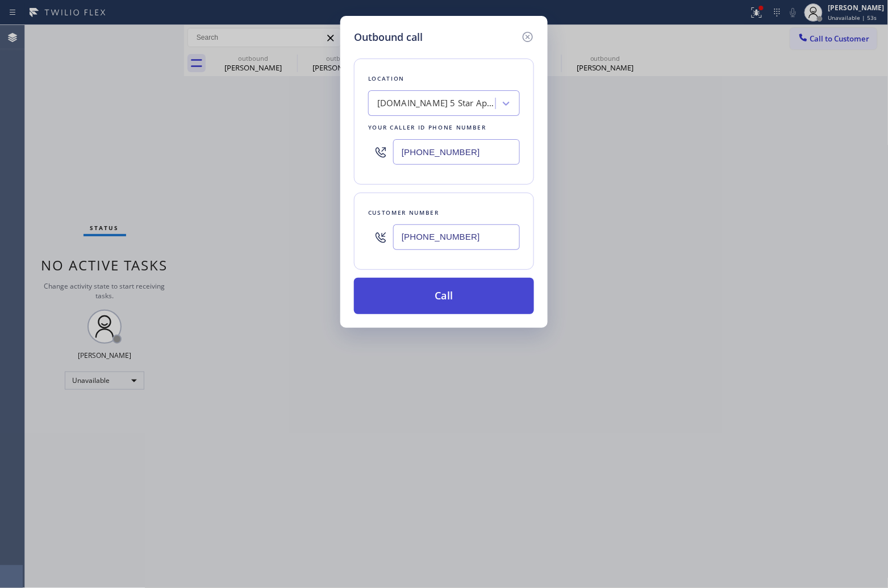
type input "[PHONE_NUMBER]"
click at [482, 296] on button "Call" at bounding box center [444, 296] width 180 height 36
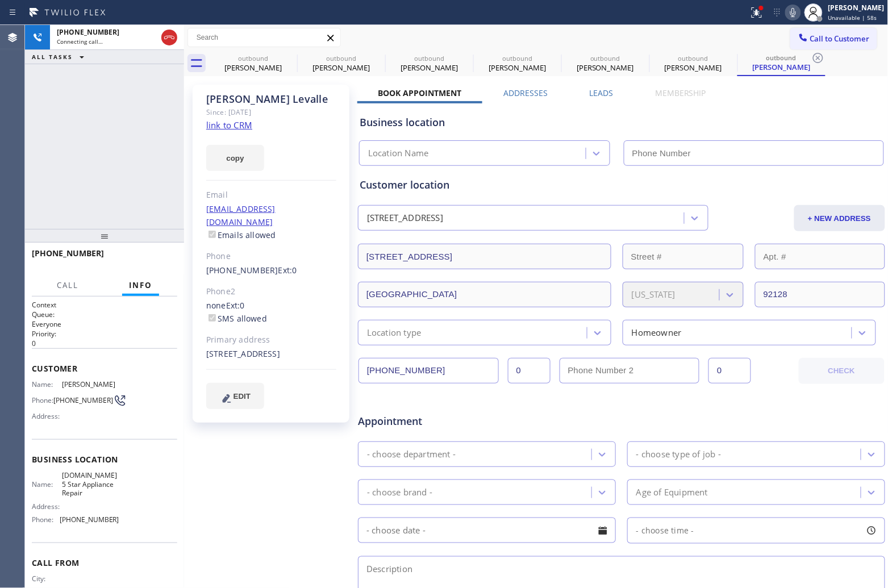
type input "[PHONE_NUMBER]"
click at [49, 157] on div "[PHONE_NUMBER] Live | 00:04 ALL TASKS ALL TASKS ACTIVE TASKS TASKS IN WRAP UP" at bounding box center [104, 127] width 159 height 204
click at [153, 256] on span "HANG UP" at bounding box center [151, 259] width 35 height 8
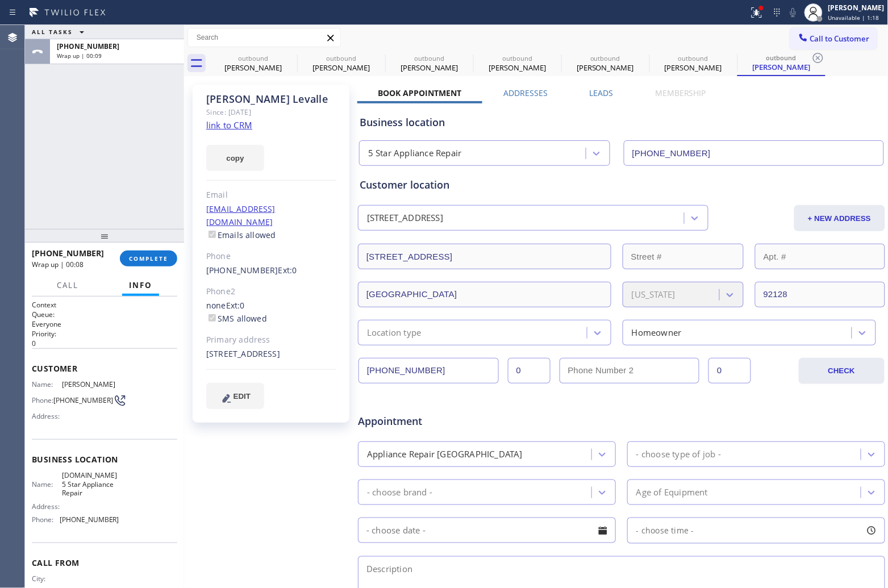
click at [824, 30] on button "Call to Customer" at bounding box center [833, 39] width 87 height 22
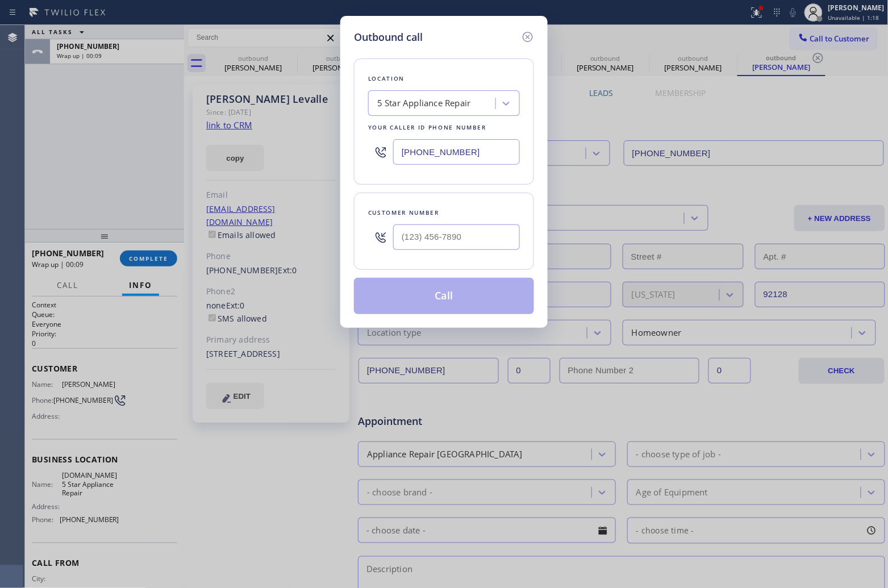
click at [825, 38] on div "Outbound call Location 5 Star Appliance Repair Your caller id phone number [PHO…" at bounding box center [444, 294] width 888 height 588
click at [419, 104] on div "5 Star Appliance Repair" at bounding box center [424, 103] width 94 height 13
type input "HVAC Alliance"
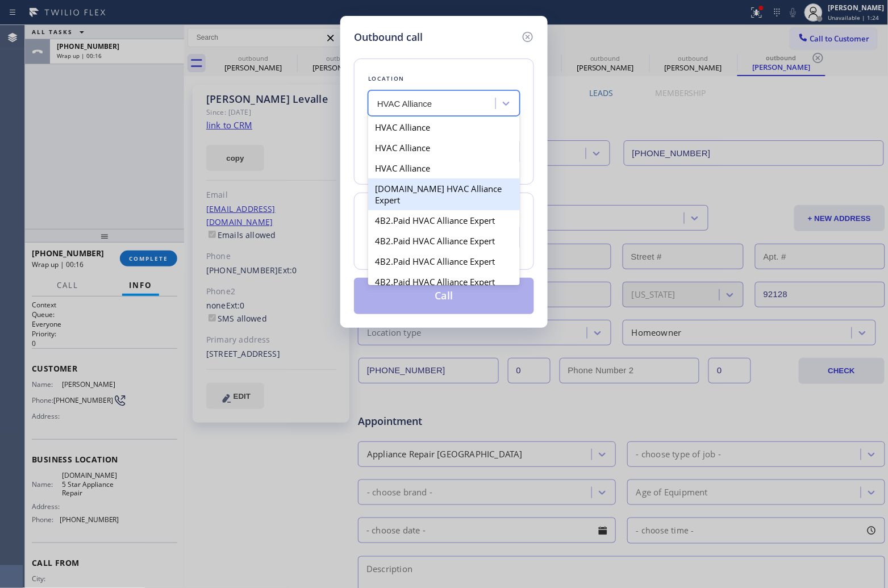
click at [447, 198] on div "[DOMAIN_NAME] HVAC Alliance Expert" at bounding box center [444, 194] width 152 height 32
type input "[PHONE_NUMBER]"
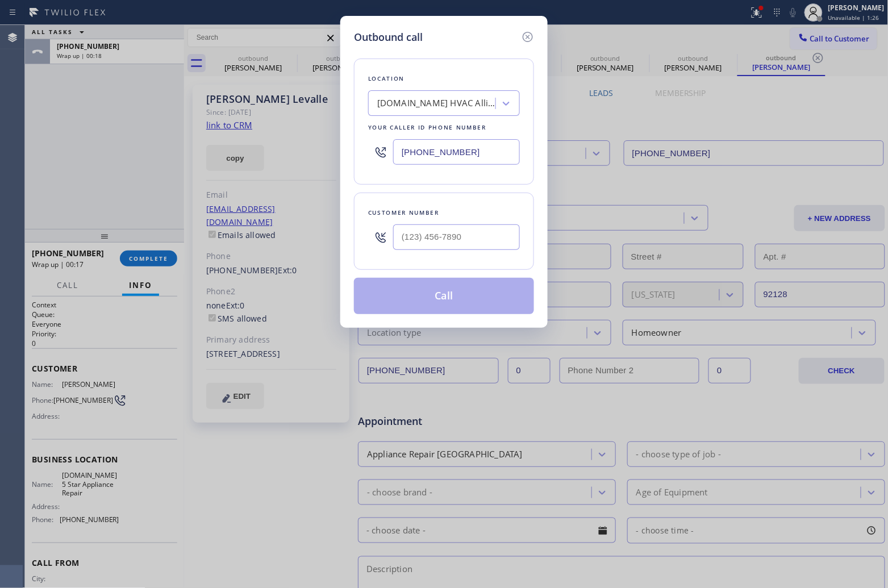
drag, startPoint x: 435, startPoint y: 226, endPoint x: 440, endPoint y: 243, distance: 17.3
click at [435, 229] on input "text" at bounding box center [456, 237] width 127 height 26
click at [440, 243] on input "(___) ___-____" at bounding box center [456, 237] width 127 height 26
paste input "858) 243-1745"
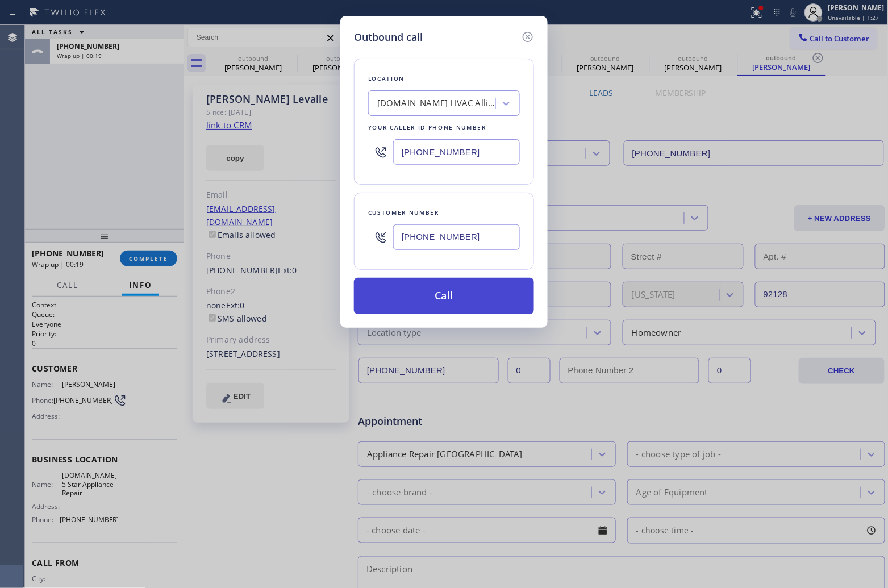
type input "[PHONE_NUMBER]"
drag, startPoint x: 455, startPoint y: 302, endPoint x: 755, endPoint y: 587, distance: 413.2
click at [461, 305] on button "Call" at bounding box center [444, 296] width 180 height 36
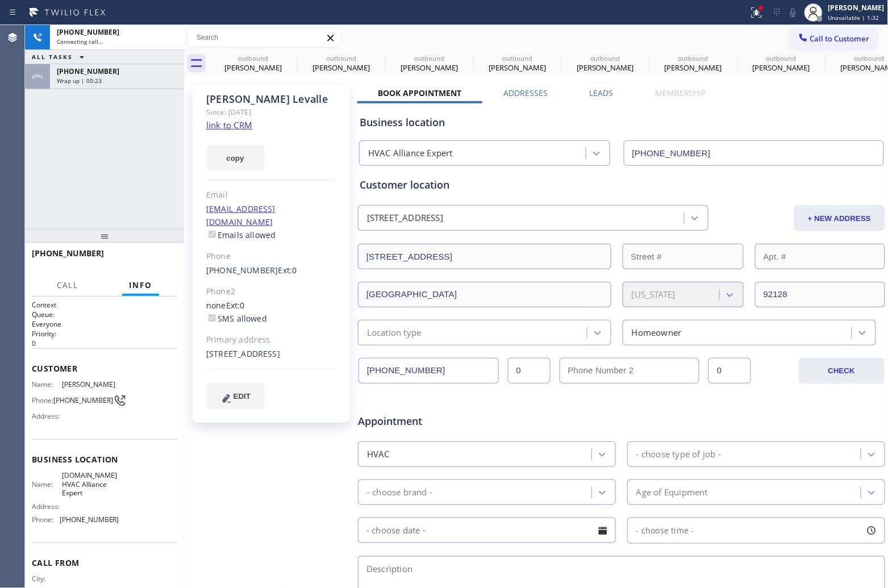
type input "[PHONE_NUMBER]"
drag, startPoint x: 20, startPoint y: 149, endPoint x: 28, endPoint y: 149, distance: 8.0
click at [20, 149] on div "Agent Desktop" at bounding box center [12, 306] width 24 height 563
click at [790, 14] on icon at bounding box center [793, 13] width 14 height 14
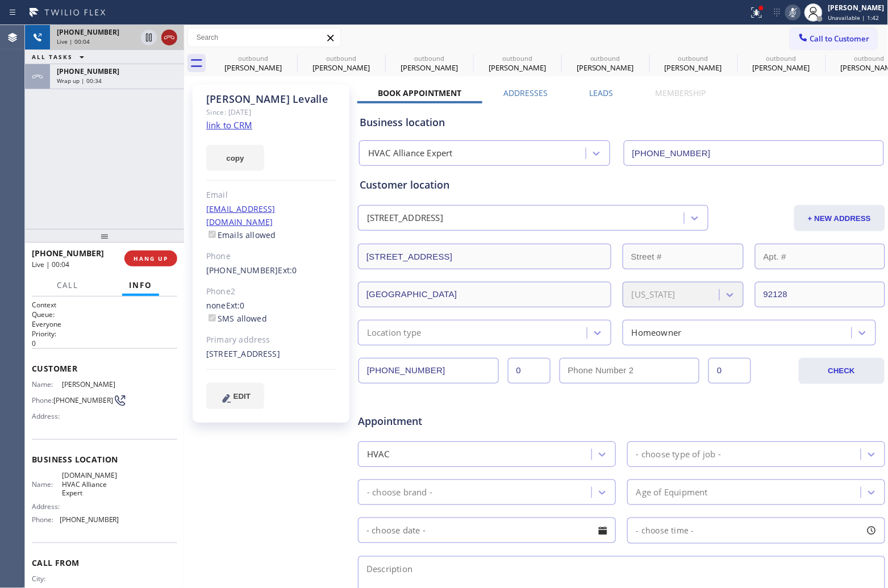
click at [167, 43] on icon at bounding box center [170, 38] width 14 height 14
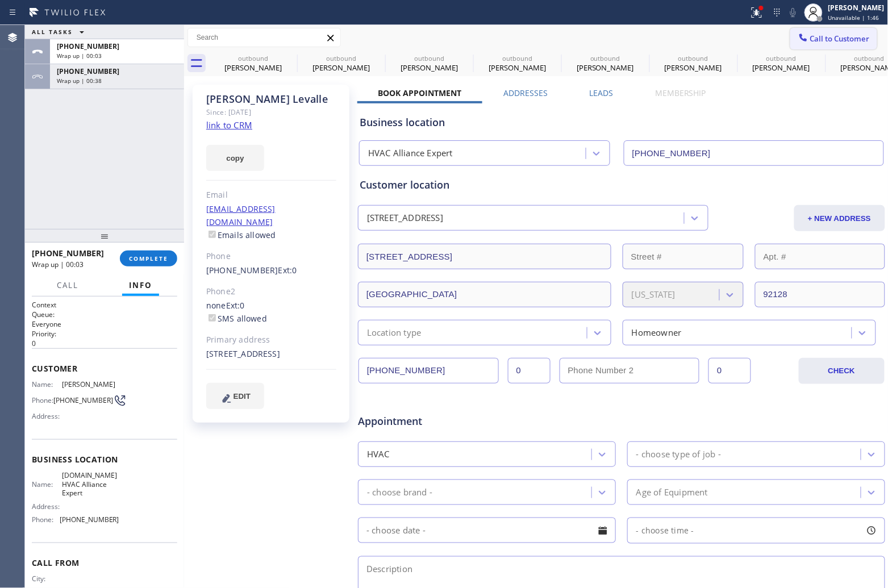
click at [810, 43] on span "Call to Customer" at bounding box center [840, 39] width 60 height 10
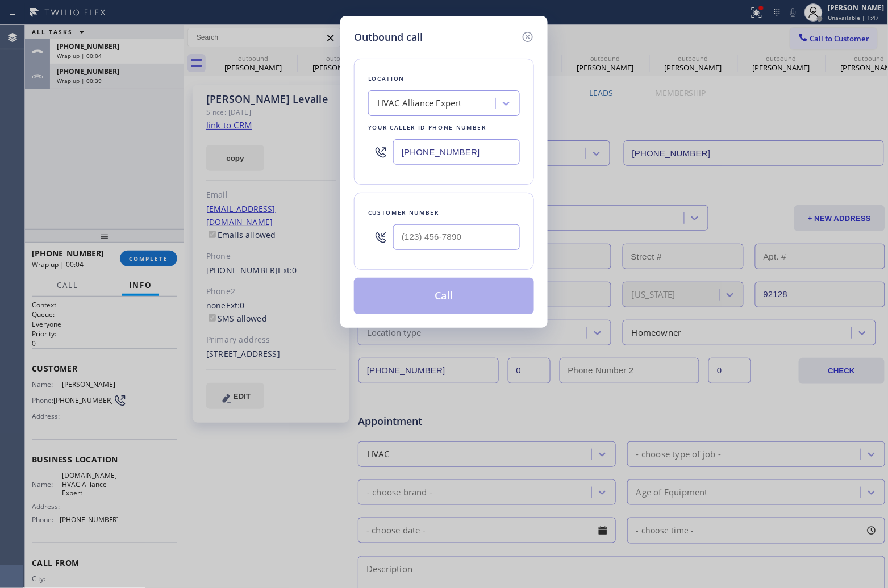
click at [472, 156] on input "[PHONE_NUMBER]" at bounding box center [456, 152] width 127 height 26
paste input "33) 558-124"
type input "[PHONE_NUMBER]"
type input "(___) ___-____"
click at [453, 249] on input "(___) ___-____" at bounding box center [456, 237] width 127 height 26
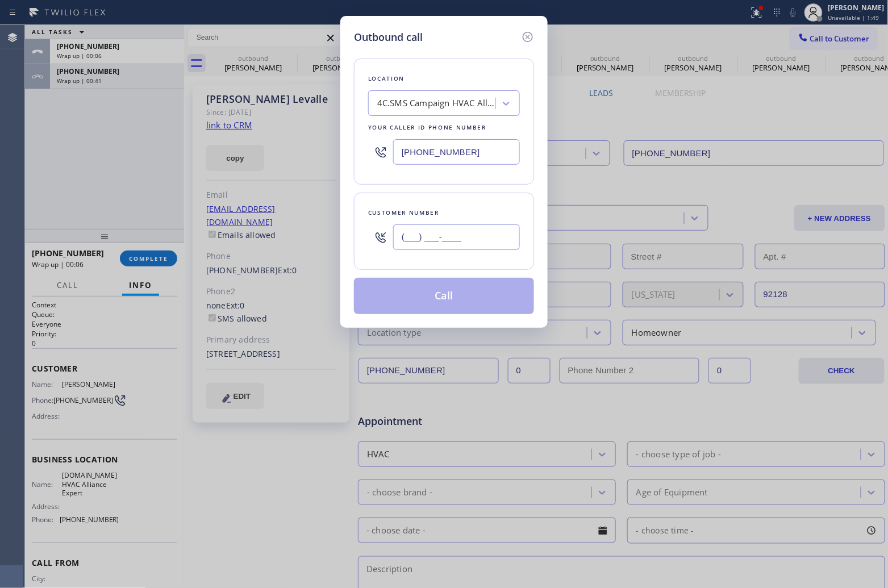
paste input "858) 243-1745"
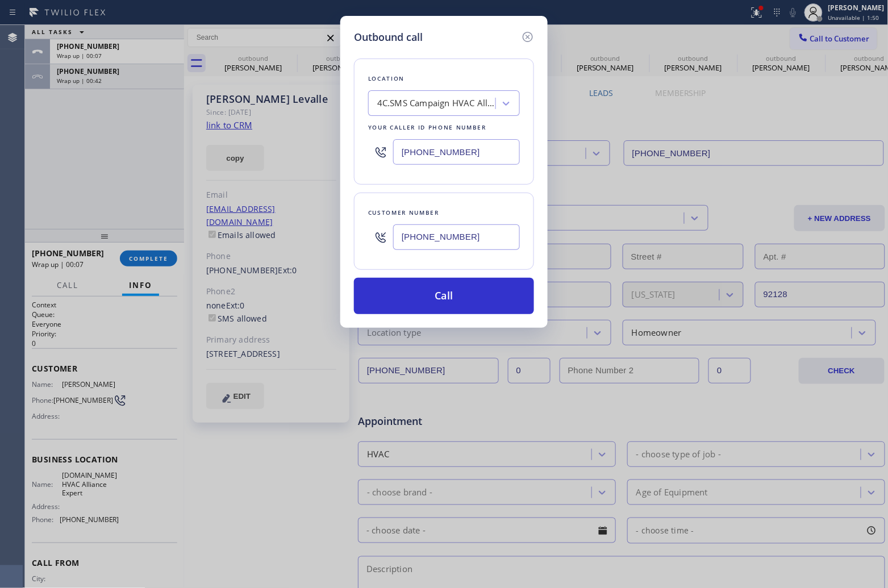
type input "[PHONE_NUMBER]"
click at [419, 152] on input "[PHONE_NUMBER]" at bounding box center [456, 152] width 127 height 26
paste input "text"
type input "[PHONE_NUMBER]"
click at [467, 297] on button "Call" at bounding box center [444, 296] width 180 height 36
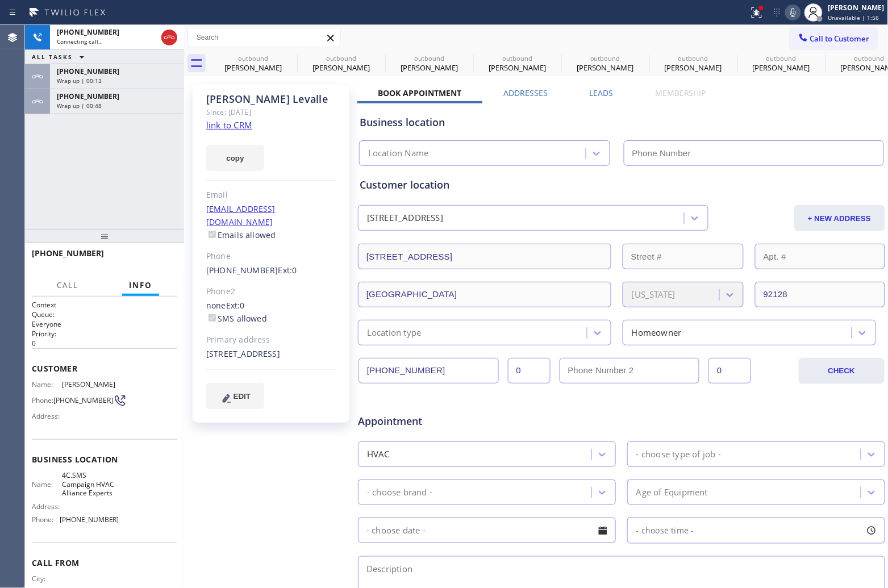
type input "[PHONE_NUMBER]"
click at [169, 50] on div "ALL TASKS ALL TASKS ACTIVE TASKS TASKS IN WRAP UP" at bounding box center [104, 57] width 159 height 14
click at [153, 265] on button "HANG UP" at bounding box center [150, 259] width 53 height 16
click at [151, 259] on span "HANG UP" at bounding box center [151, 259] width 35 height 8
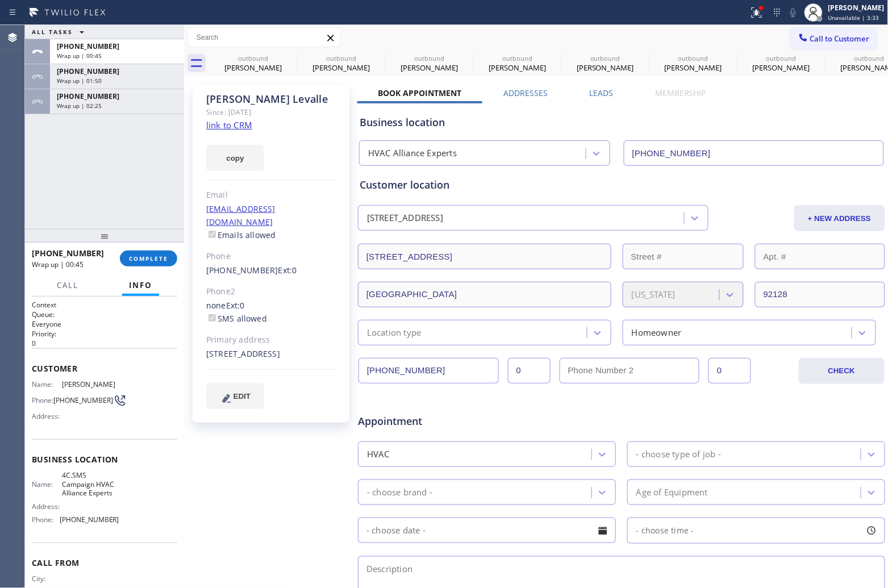
drag, startPoint x: 15, startPoint y: 159, endPoint x: 192, endPoint y: 284, distance: 216.0
click at [30, 167] on div "Agent Desktop Classify the call LOCATION NAME 4B2.Paid [DOMAIN_NAME] ([US_STATE…" at bounding box center [444, 306] width 888 height 563
click at [168, 265] on button "COMPLETE" at bounding box center [148, 259] width 57 height 16
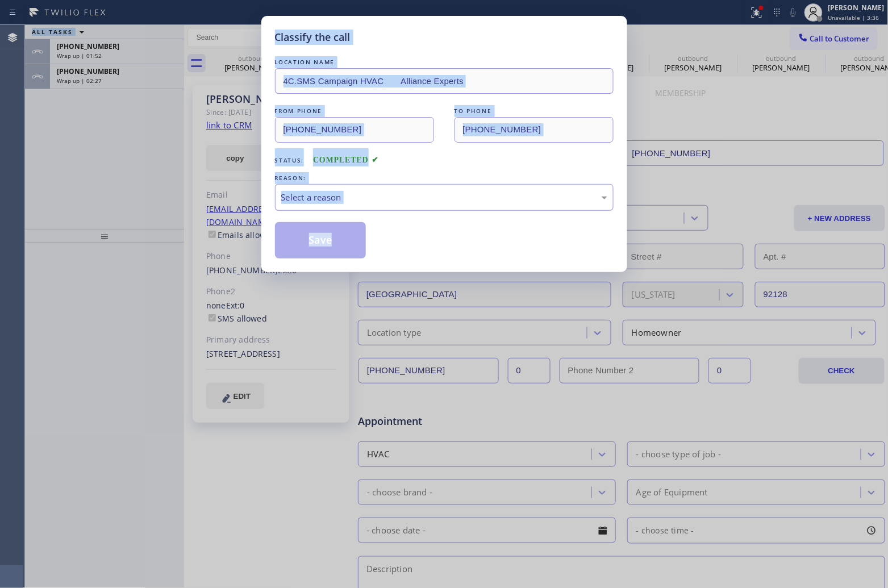
click at [360, 209] on div "Select a reason" at bounding box center [444, 197] width 339 height 27
click at [331, 248] on button "Save" at bounding box center [320, 240] width 91 height 36
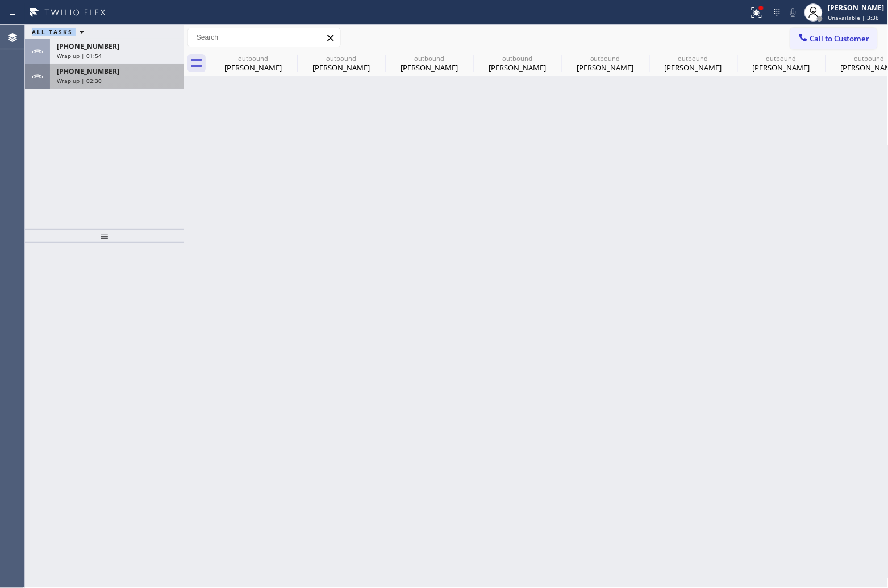
click at [72, 72] on span "[PHONE_NUMBER]" at bounding box center [88, 71] width 63 height 10
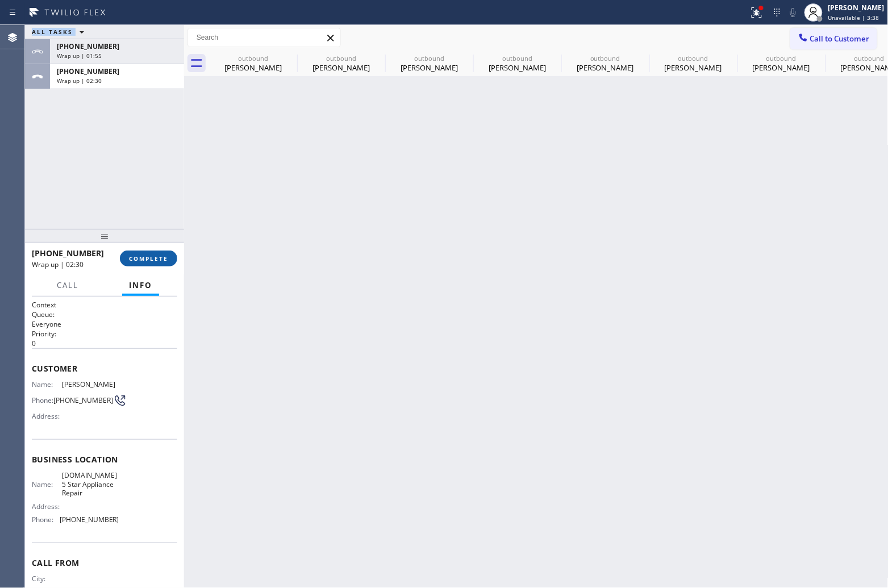
click at [154, 253] on button "COMPLETE" at bounding box center [148, 259] width 57 height 16
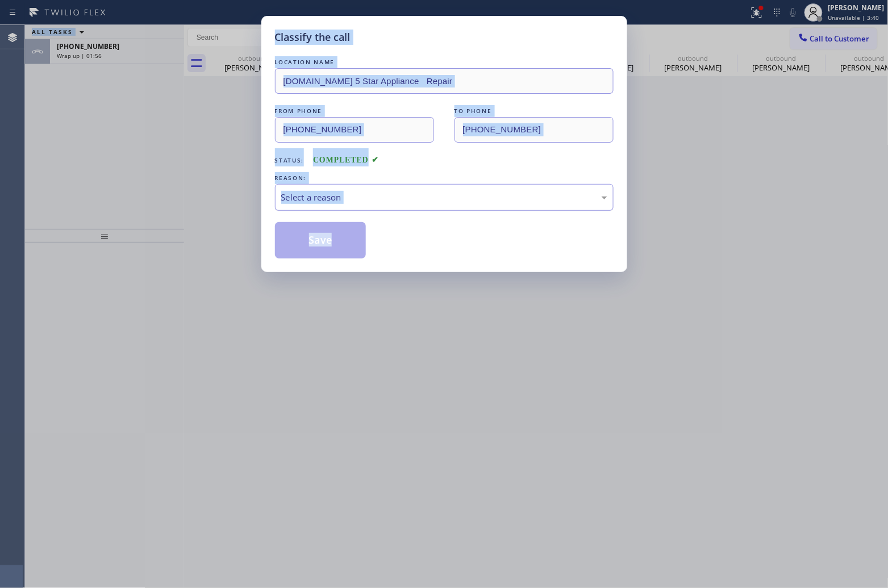
drag, startPoint x: 343, startPoint y: 192, endPoint x: 351, endPoint y: 209, distance: 19.3
click at [344, 195] on div "Select a reason" at bounding box center [444, 197] width 326 height 13
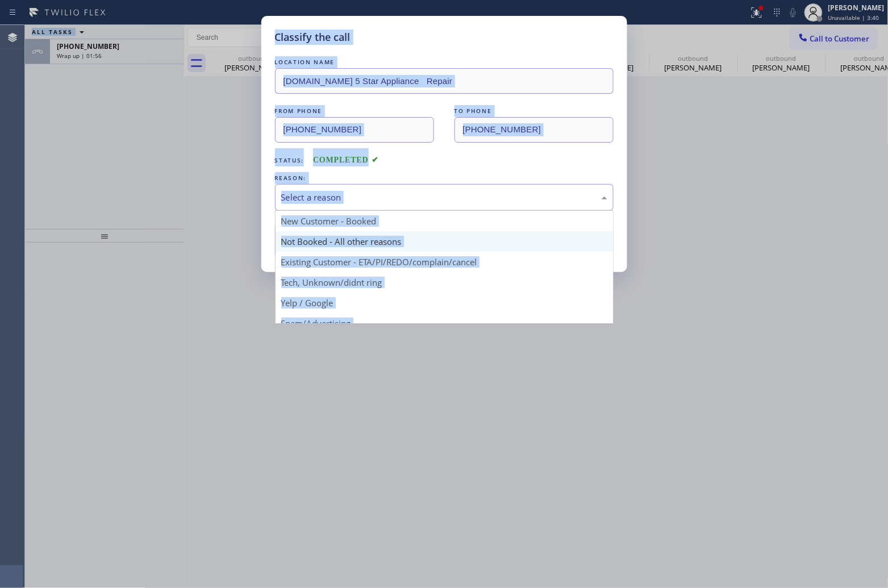
click at [338, 238] on button "Save" at bounding box center [320, 240] width 91 height 36
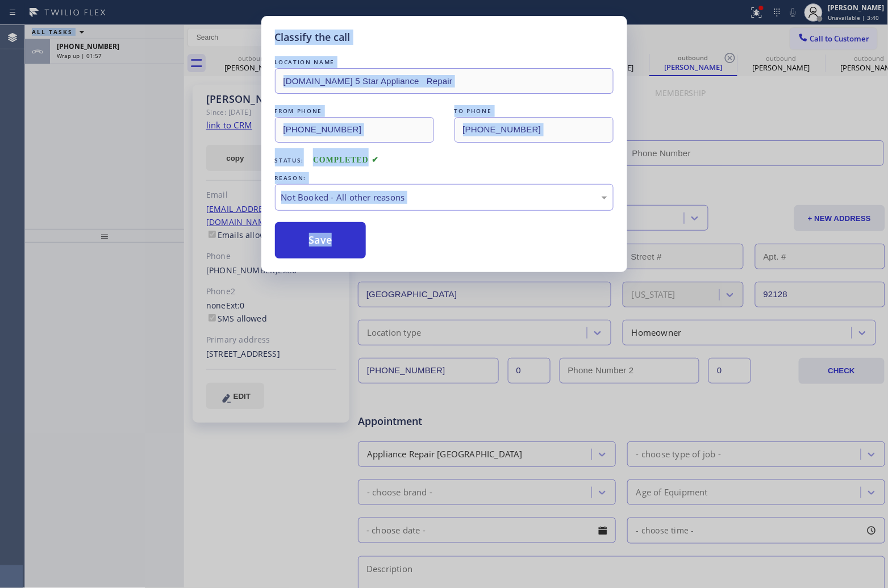
type input "[PHONE_NUMBER]"
click at [103, 54] on div "Classify the call LOCATION NAME [DOMAIN_NAME] 5 Star Appliance Repair FROM PHON…" at bounding box center [444, 294] width 888 height 588
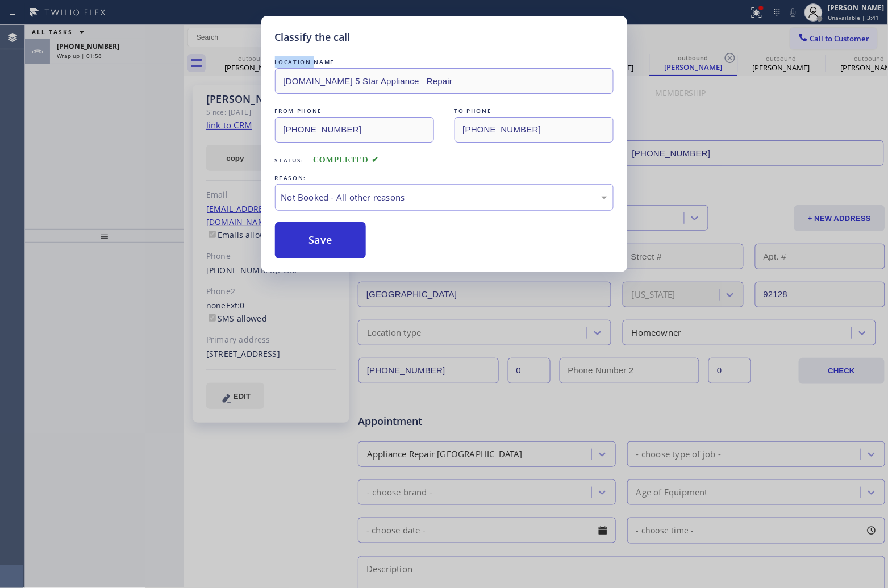
click at [103, 54] on div "Classify the call LOCATION NAME [DOMAIN_NAME] 5 Star Appliance Repair FROM PHON…" at bounding box center [444, 294] width 888 height 588
click at [103, 54] on div "Wrap up | 01:58" at bounding box center [117, 56] width 120 height 8
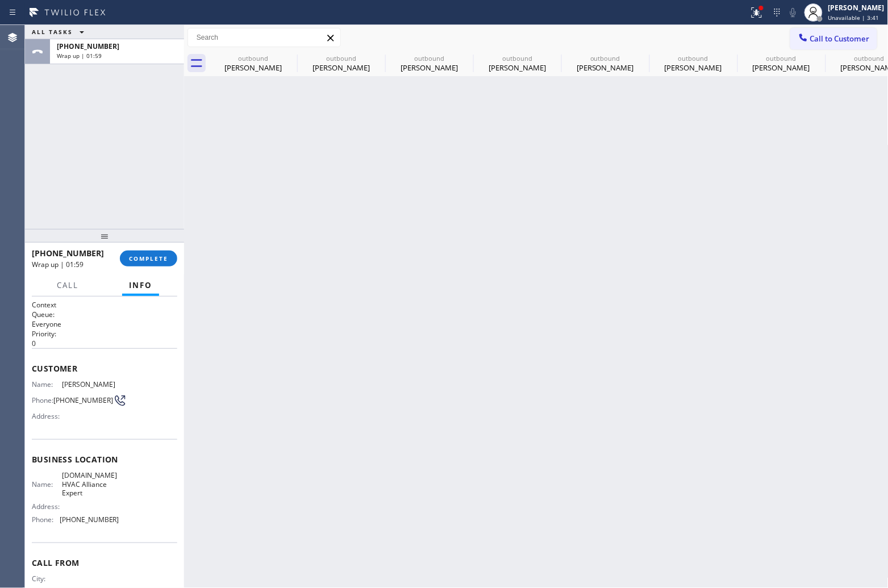
click at [103, 54] on div "Wrap up | 01:59" at bounding box center [117, 56] width 120 height 8
click at [165, 260] on span "COMPLETE" at bounding box center [148, 259] width 39 height 8
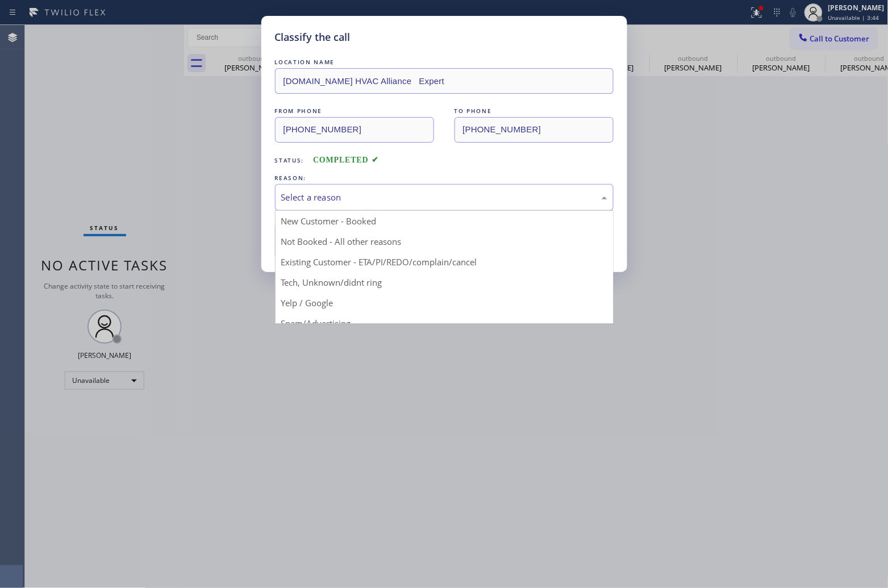
click at [328, 203] on div "Select a reason" at bounding box center [444, 197] width 326 height 13
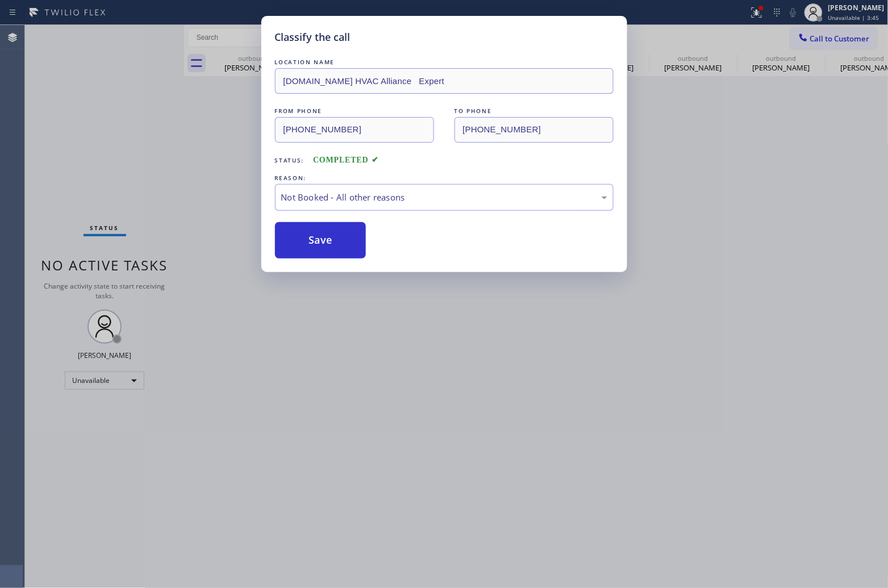
click at [337, 245] on button "Save" at bounding box center [320, 240] width 91 height 36
type input "[PHONE_NUMBER]"
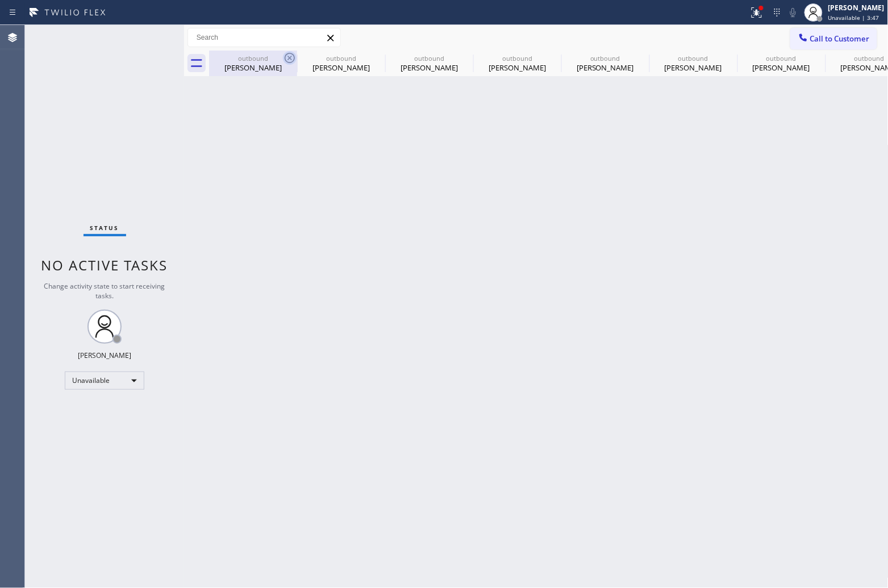
click at [291, 53] on icon at bounding box center [290, 58] width 10 height 10
click at [0, 0] on icon at bounding box center [0, 0] width 0 height 0
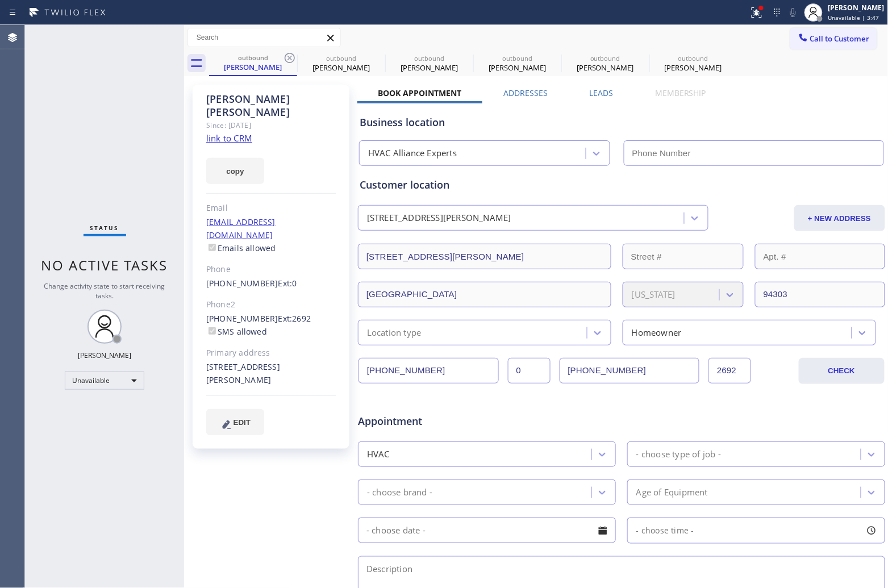
click at [291, 53] on icon at bounding box center [290, 58] width 10 height 10
click at [0, 0] on icon at bounding box center [0, 0] width 0 height 0
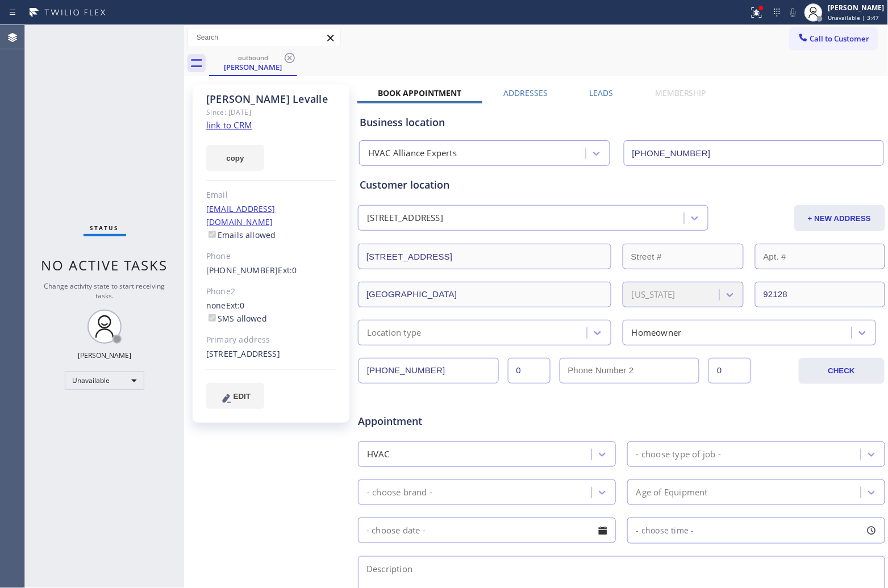
click at [291, 53] on icon at bounding box center [290, 58] width 10 height 10
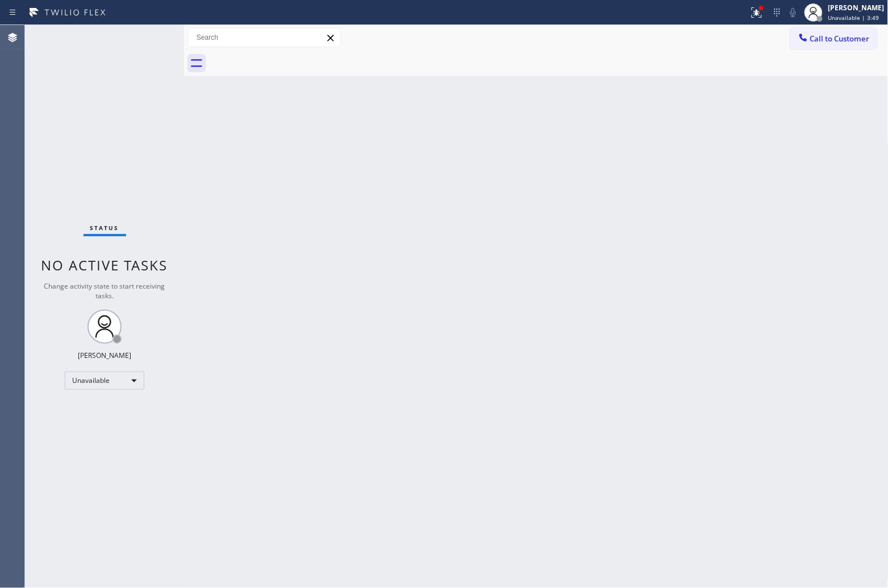
click at [291, 53] on div at bounding box center [549, 64] width 680 height 26
click at [850, 43] on span "Call to Customer" at bounding box center [840, 39] width 60 height 10
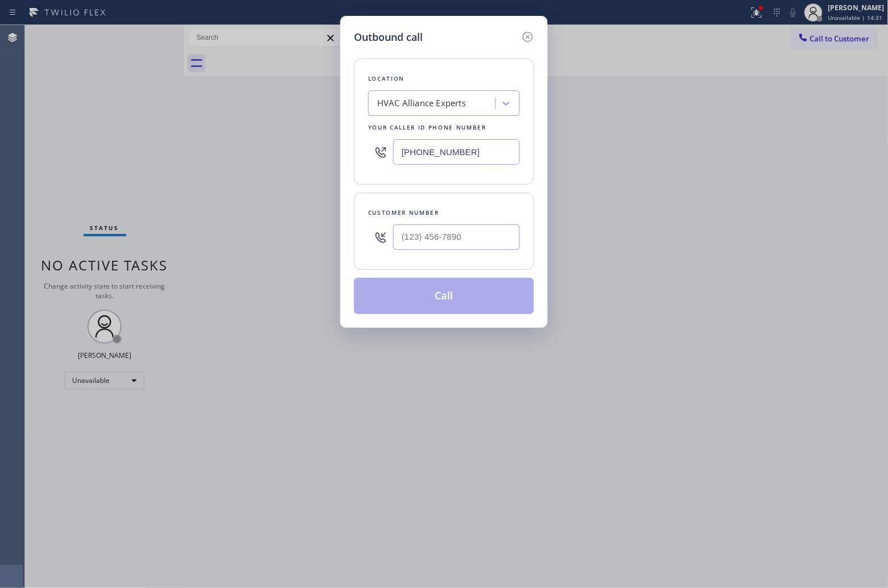
click at [436, 149] on input "[PHONE_NUMBER]" at bounding box center [456, 152] width 127 height 26
paste input "text"
type input "[PHONE_NUMBER]"
type input "(___) ___-____"
click at [452, 235] on input "text" at bounding box center [456, 237] width 127 height 26
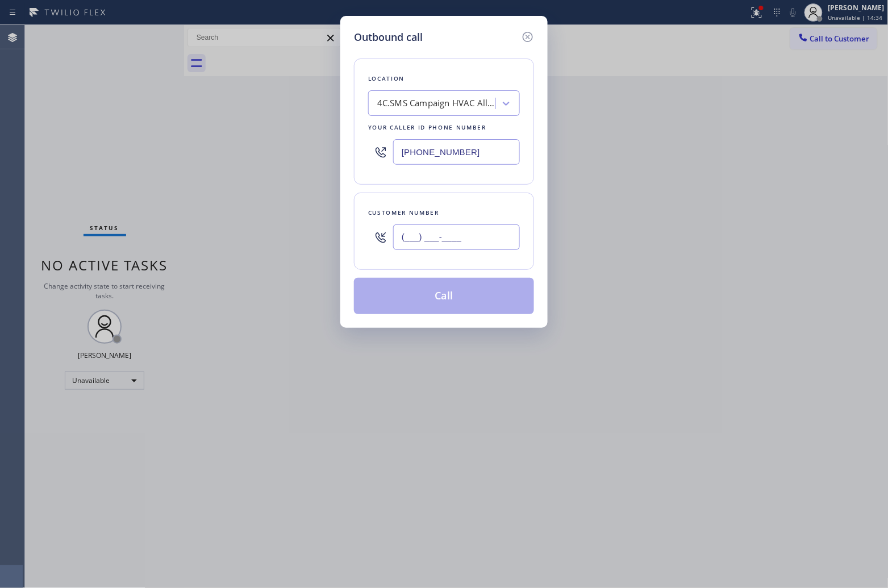
paste input "858) 243-1745"
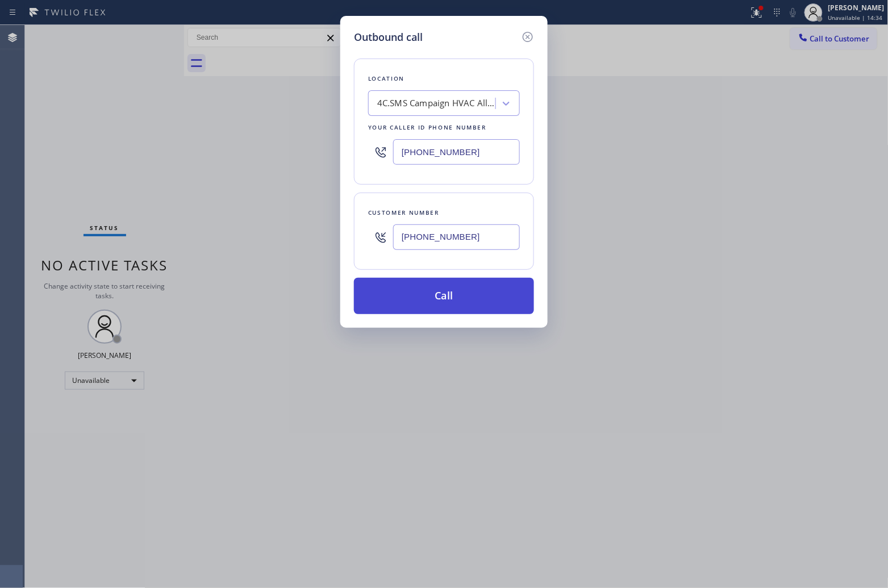
type input "[PHONE_NUMBER]"
click at [472, 297] on button "Call" at bounding box center [444, 296] width 180 height 36
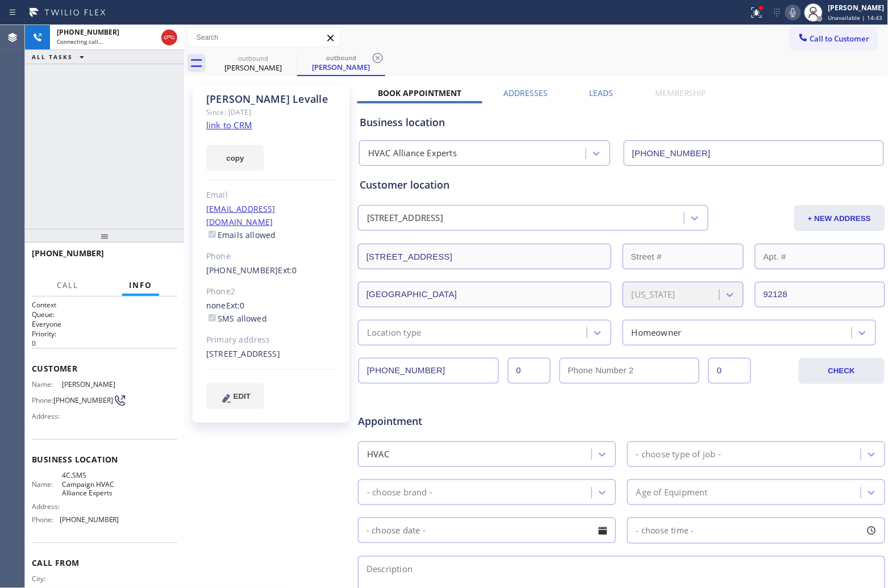
type input "[PHONE_NUMBER]"
click at [52, 117] on div "[PHONE_NUMBER] Live | 00:02 ALL TASKS ALL TASKS ACTIVE TASKS TASKS IN WRAP UP" at bounding box center [104, 127] width 159 height 204
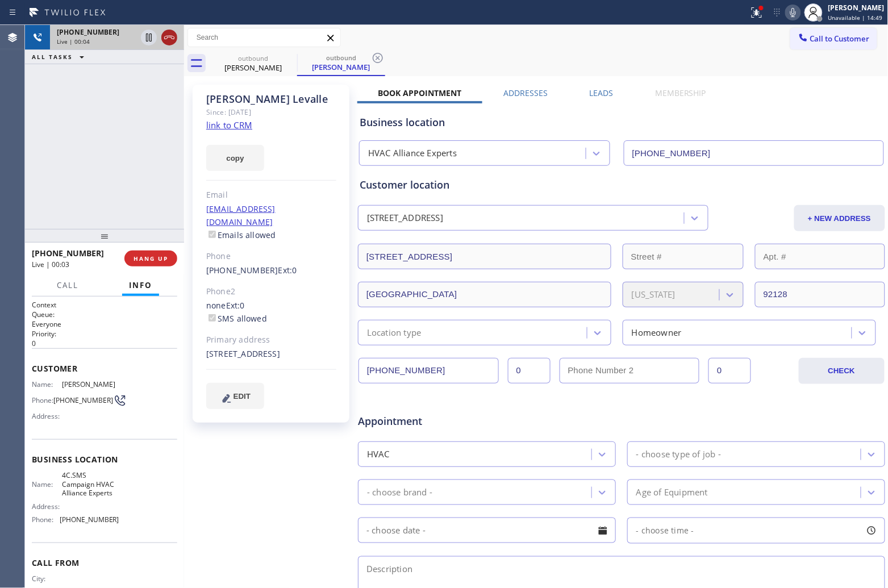
click at [169, 33] on icon at bounding box center [170, 38] width 14 height 14
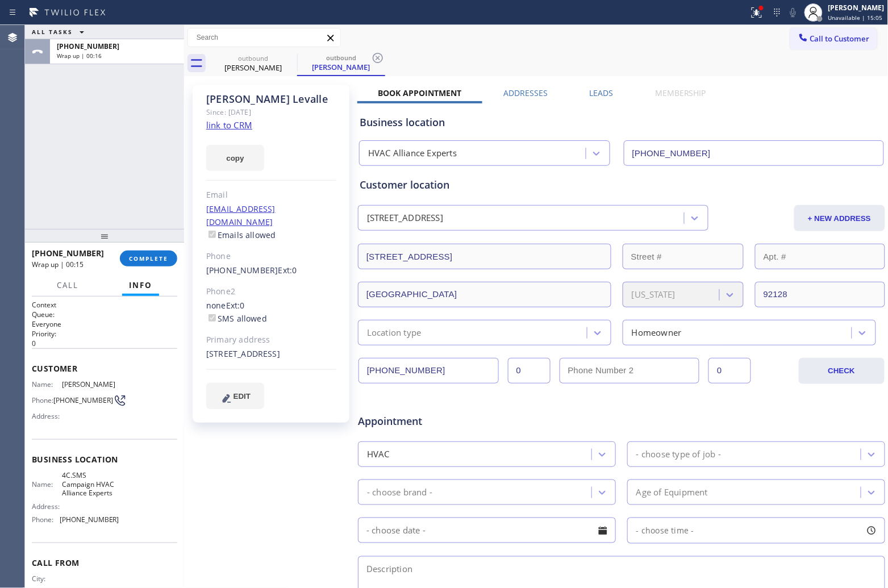
click at [41, 125] on div "ALL TASKS ALL TASKS ACTIVE TASKS TASKS IN WRAP UP [PHONE_NUMBER] Wrap up | 00:16" at bounding box center [104, 127] width 159 height 204
click at [159, 255] on span "COMPLETE" at bounding box center [148, 259] width 39 height 8
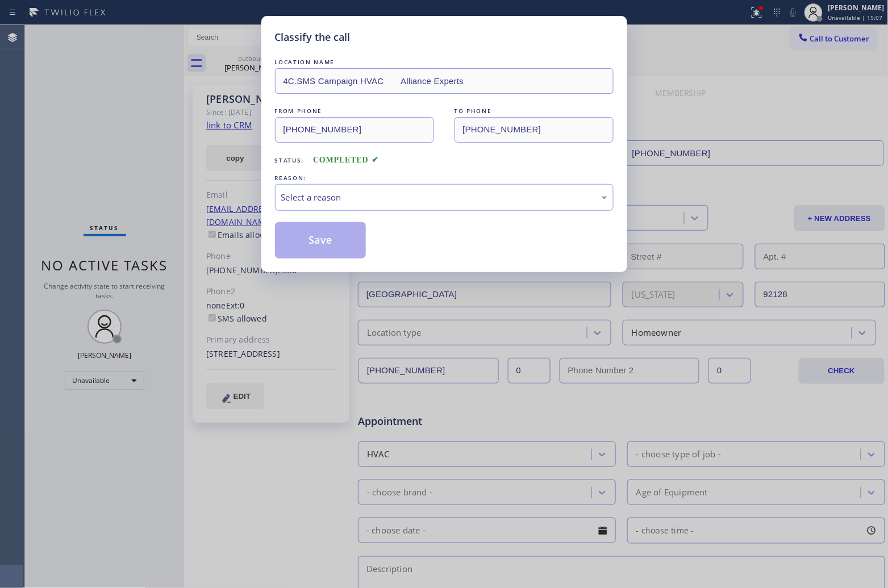
drag, startPoint x: 207, startPoint y: 219, endPoint x: 324, endPoint y: 210, distance: 117.4
click at [306, 192] on div "Select a reason" at bounding box center [444, 197] width 326 height 13
click at [315, 245] on button "Save" at bounding box center [320, 240] width 91 height 36
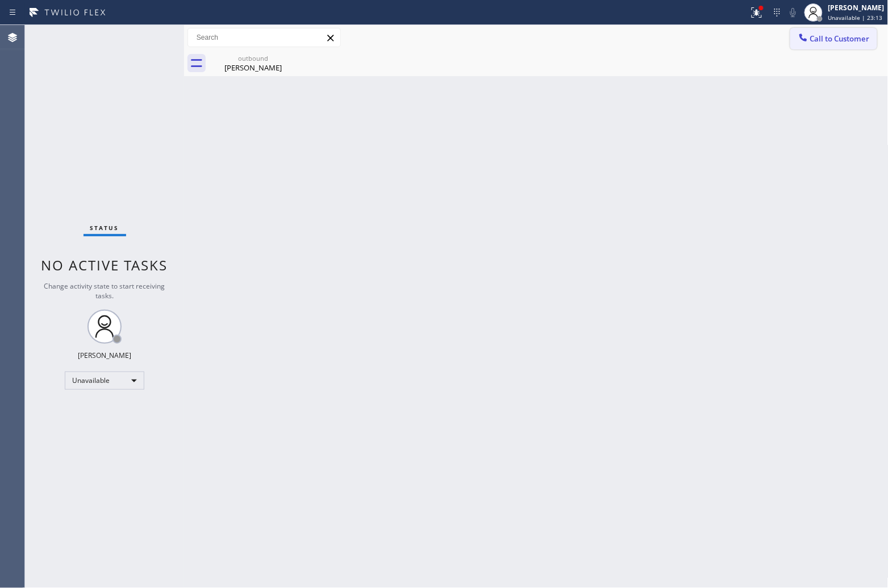
click at [868, 40] on span "Call to Customer" at bounding box center [840, 39] width 60 height 10
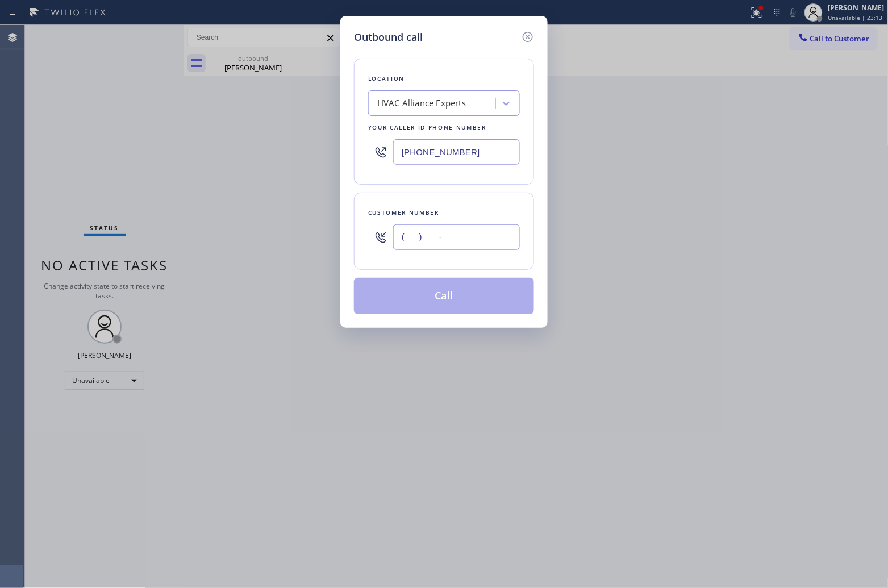
click at [457, 248] on input "(___) ___-____" at bounding box center [456, 237] width 127 height 26
paste input "310) 713-5532"
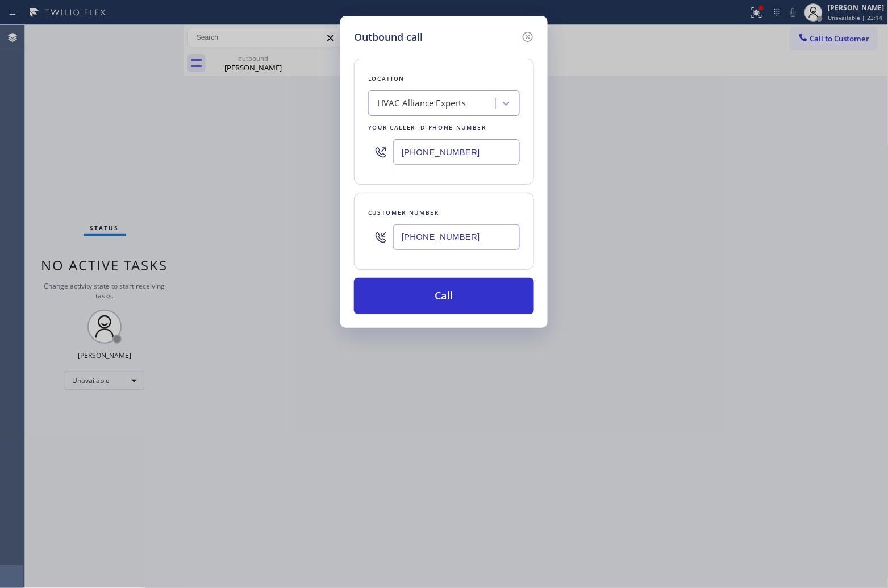
type input "[PHONE_NUMBER]"
drag, startPoint x: 47, startPoint y: 120, endPoint x: 381, endPoint y: 168, distance: 337.5
click at [47, 120] on div "Outbound call Location HVAC Alliance Experts Your caller id phone number [PHONE…" at bounding box center [444, 294] width 888 height 588
click at [456, 149] on input "[PHONE_NUMBER]" at bounding box center [456, 152] width 127 height 26
paste input "text"
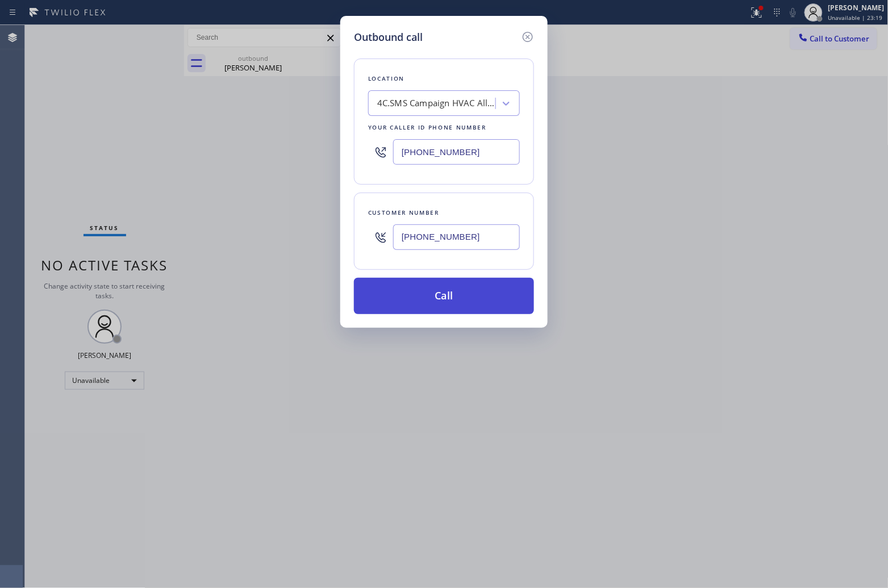
type input "[PHONE_NUMBER]"
drag, startPoint x: 492, startPoint y: 293, endPoint x: 544, endPoint y: 223, distance: 86.9
click at [492, 293] on button "Call" at bounding box center [444, 296] width 180 height 36
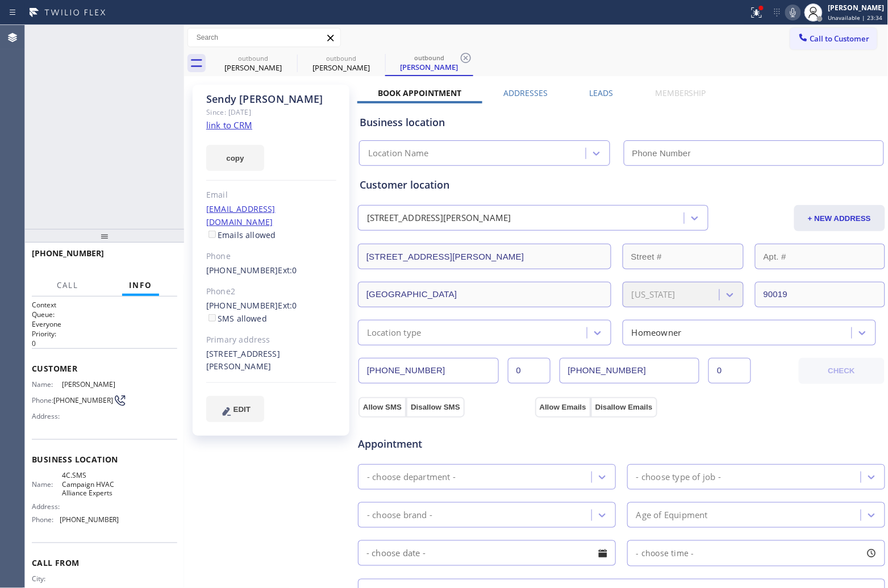
type input "[PHONE_NUMBER]"
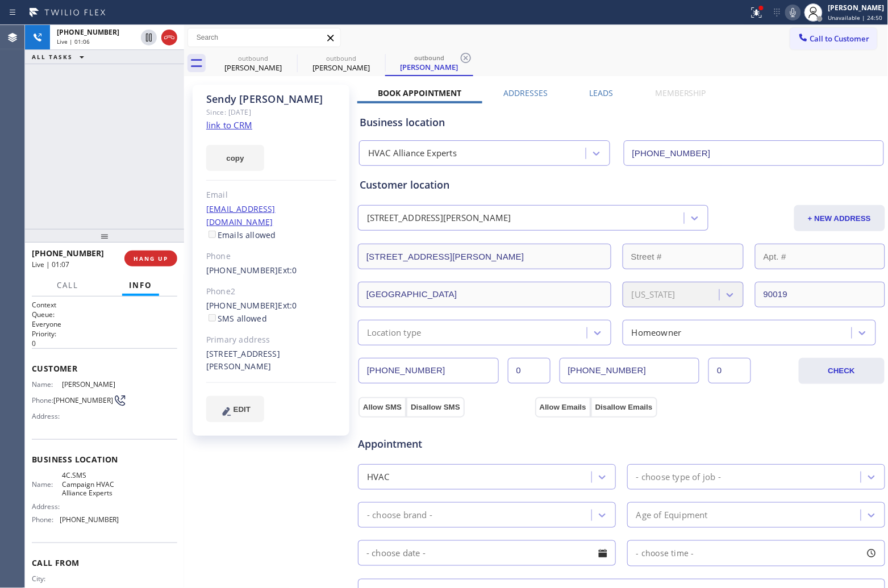
click at [16, 144] on div "Agent Desktop" at bounding box center [12, 306] width 24 height 563
click at [56, 399] on span "[PHONE_NUMBER]" at bounding box center [83, 400] width 60 height 9
copy span "[PHONE_NUMBER]"
click at [786, 14] on icon at bounding box center [793, 13] width 14 height 14
click at [786, 9] on icon at bounding box center [793, 13] width 14 height 14
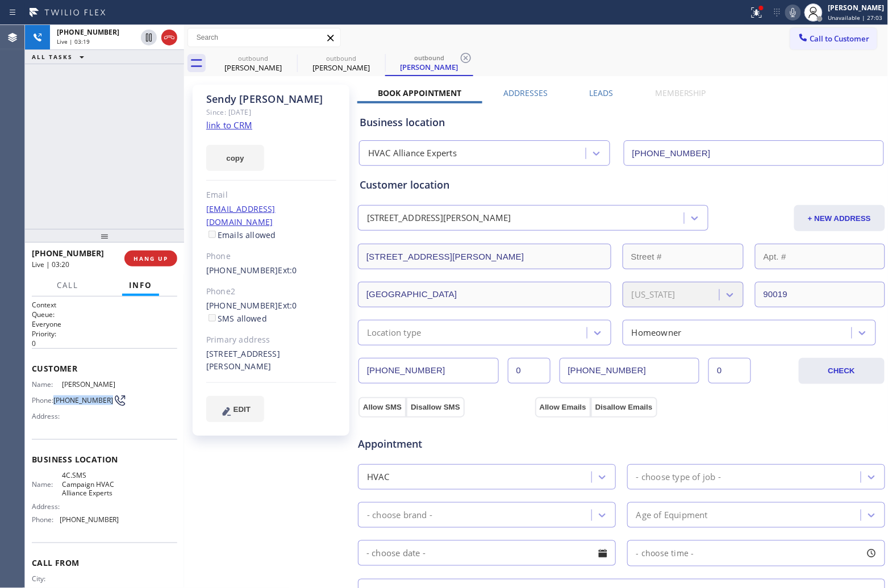
click at [41, 149] on div "[PHONE_NUMBER] Live | 03:19 ALL TASKS ALL TASKS ACTIVE TASKS TASKS IN WRAP UP" at bounding box center [104, 127] width 159 height 204
click at [789, 13] on icon at bounding box center [793, 13] width 14 height 14
click at [50, 152] on div "[PHONE_NUMBER] Live | 03:41 ALL TASKS ALL TASKS ACTIVE TASKS TASKS IN WRAP UP" at bounding box center [104, 127] width 159 height 204
click at [791, 7] on icon at bounding box center [793, 13] width 14 height 14
drag, startPoint x: 32, startPoint y: 120, endPoint x: 41, endPoint y: 119, distance: 9.7
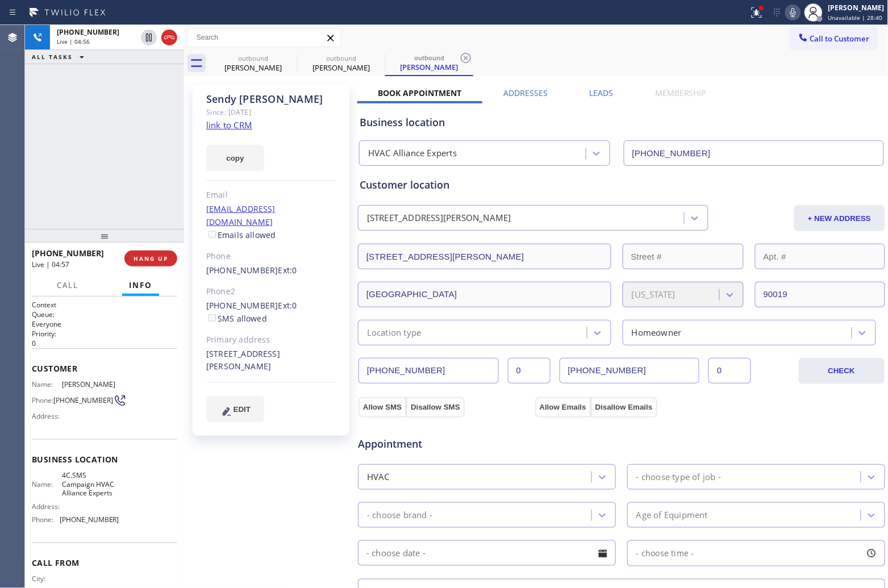
click at [32, 120] on div "[PHONE_NUMBER] Live | 04:56 ALL TASKS ALL TASKS ACTIVE TASKS TASKS IN WRAP UP" at bounding box center [104, 127] width 159 height 204
click at [787, 18] on icon at bounding box center [793, 13] width 14 height 14
drag, startPoint x: 43, startPoint y: 170, endPoint x: 64, endPoint y: 177, distance: 21.4
click at [43, 170] on div "[PHONE_NUMBER] Live | 06:18 ALL TASKS ALL TASKS ACTIVE TASKS TASKS IN WRAP UP" at bounding box center [104, 127] width 159 height 204
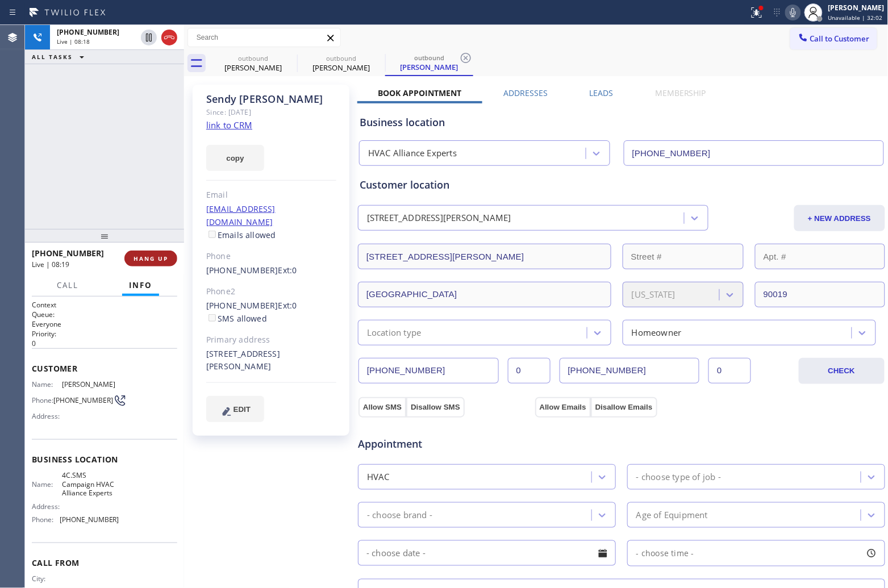
click at [160, 259] on span "HANG UP" at bounding box center [151, 259] width 35 height 8
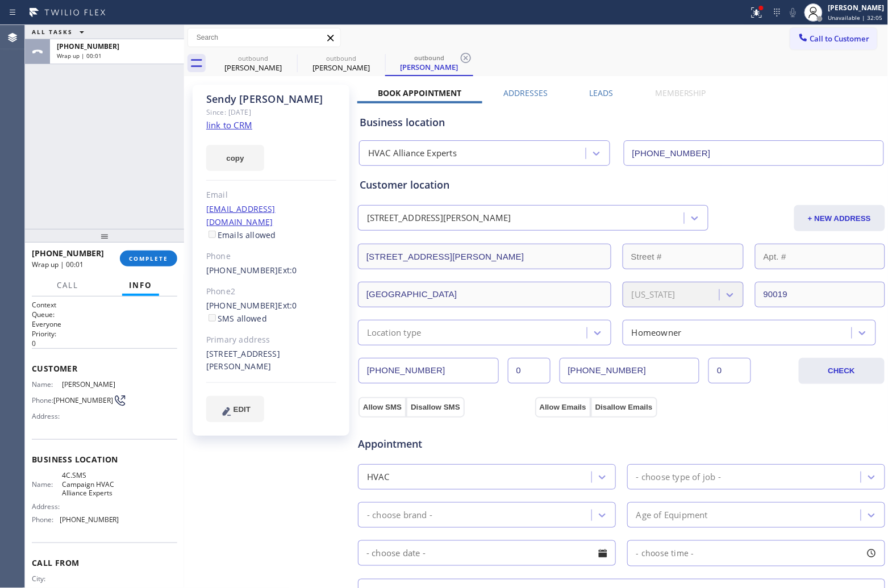
click at [234, 128] on link "link to CRM" at bounding box center [229, 124] width 46 height 11
drag, startPoint x: 116, startPoint y: 521, endPoint x: 222, endPoint y: 15, distance: 516.7
click at [63, 518] on div "Name: 4C.SMS Campaign HVAC Alliance Experts Address: Phone: [PHONE_NUMBER]" at bounding box center [104, 499] width 145 height 57
copy span "833) 558-1241"
drag, startPoint x: 77, startPoint y: 405, endPoint x: 57, endPoint y: 395, distance: 22.4
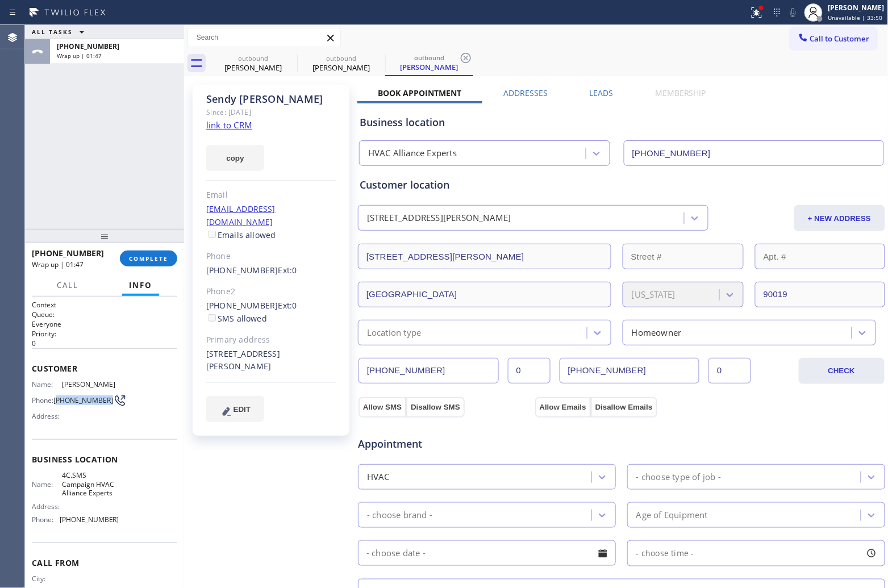
click at [57, 396] on span "[PHONE_NUMBER]" at bounding box center [83, 400] width 60 height 9
copy span "310) 713-5532"
click at [30, 132] on div "ALL TASKS ALL TASKS ACTIVE TASKS TASKS IN WRAP UP [PHONE_NUMBER] Wrap up | 02:06" at bounding box center [104, 127] width 159 height 204
click at [830, 39] on span "Call to Customer" at bounding box center [840, 39] width 60 height 10
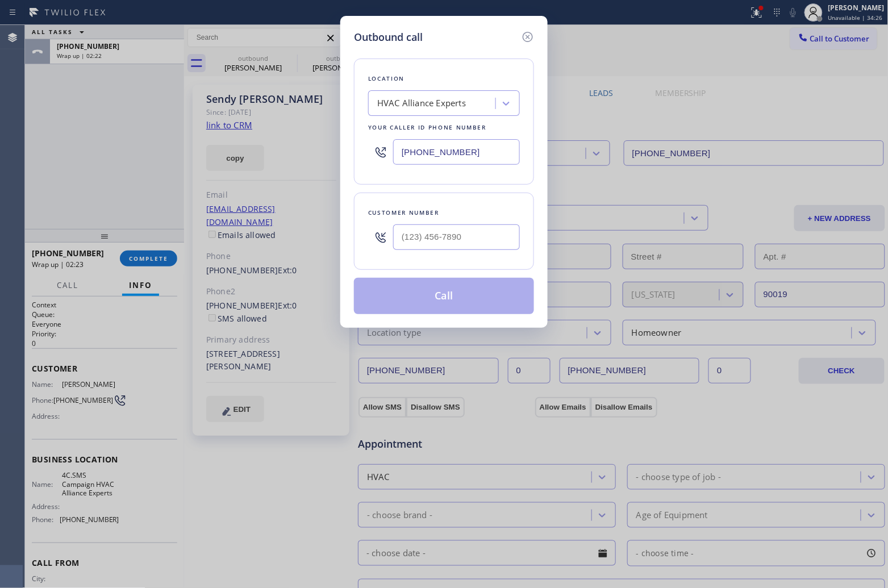
click at [441, 101] on div "HVAC Alliance Experts" at bounding box center [421, 103] width 89 height 13
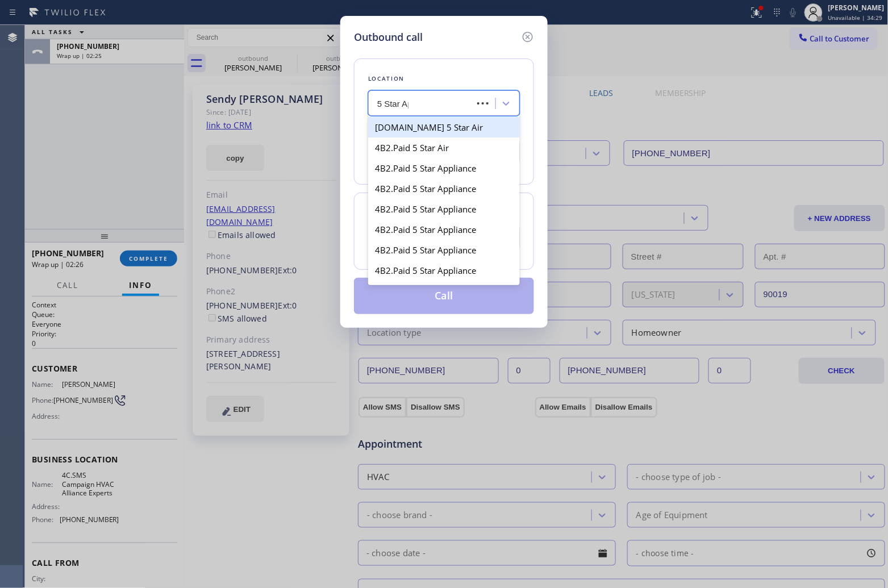
type input "5 Star App"
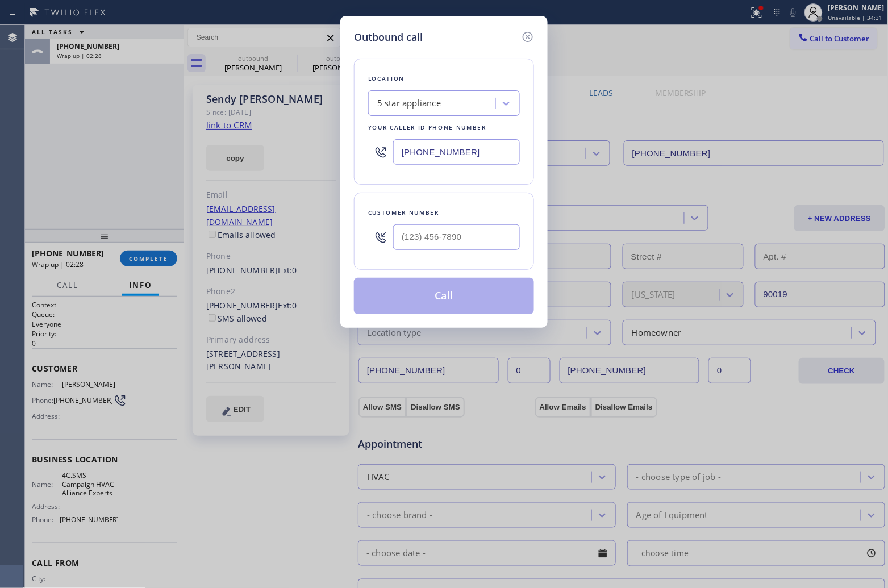
drag, startPoint x: 471, startPoint y: 152, endPoint x: 348, endPoint y: 145, distance: 122.4
click at [348, 145] on div "Outbound call Location 5 star appliance Your caller id phone number [PHONE_NUMB…" at bounding box center [443, 172] width 207 height 312
click at [51, 118] on div "Outbound call Location 5 star appliance Your caller id phone number [PHONE_NUMB…" at bounding box center [444, 294] width 888 height 588
click at [521, 40] on icon at bounding box center [526, 37] width 14 height 14
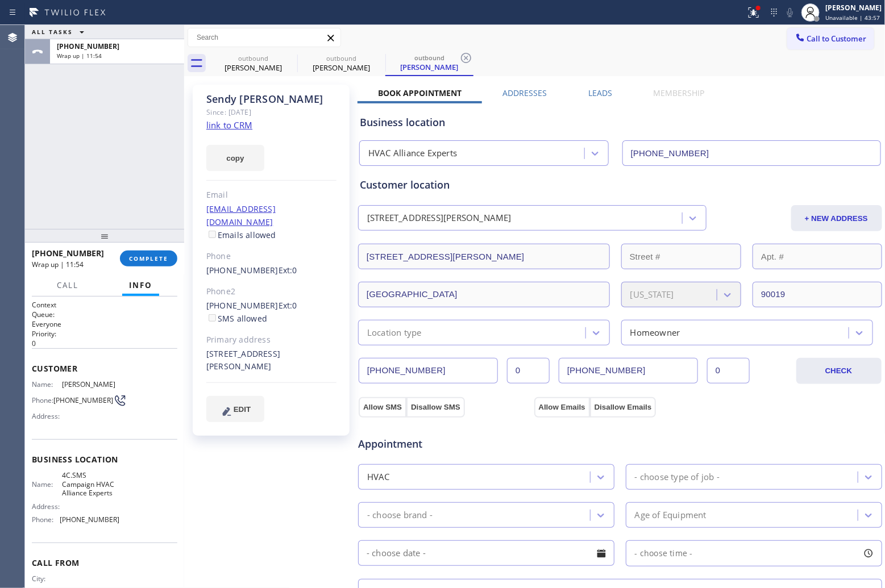
drag, startPoint x: 165, startPoint y: 263, endPoint x: 143, endPoint y: 271, distance: 22.8
click at [161, 263] on button "COMPLETE" at bounding box center [148, 259] width 57 height 16
click at [143, 271] on div "[PHONE_NUMBER] Wrap up | 11:55 COMPLETE" at bounding box center [104, 259] width 145 height 30
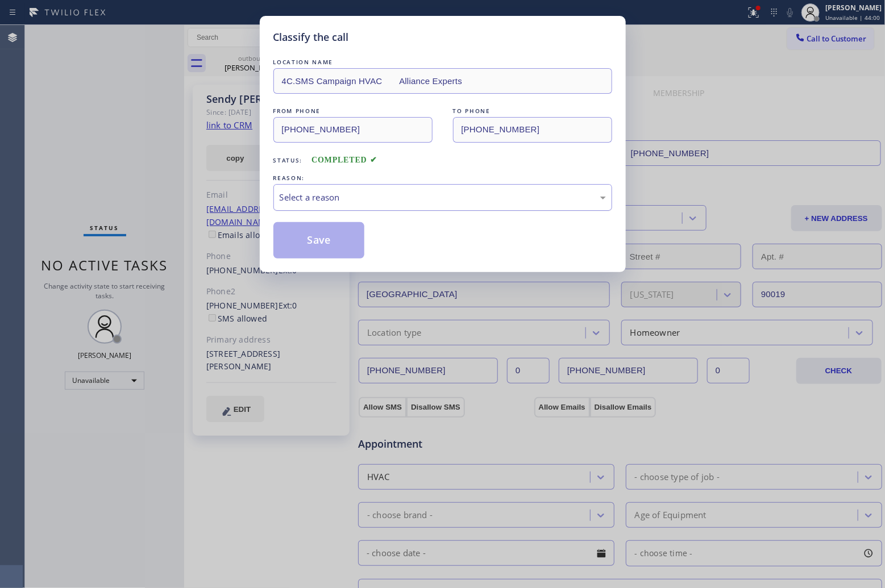
click at [350, 204] on div "Select a reason" at bounding box center [443, 197] width 326 height 13
click at [323, 242] on button "Save" at bounding box center [318, 240] width 91 height 36
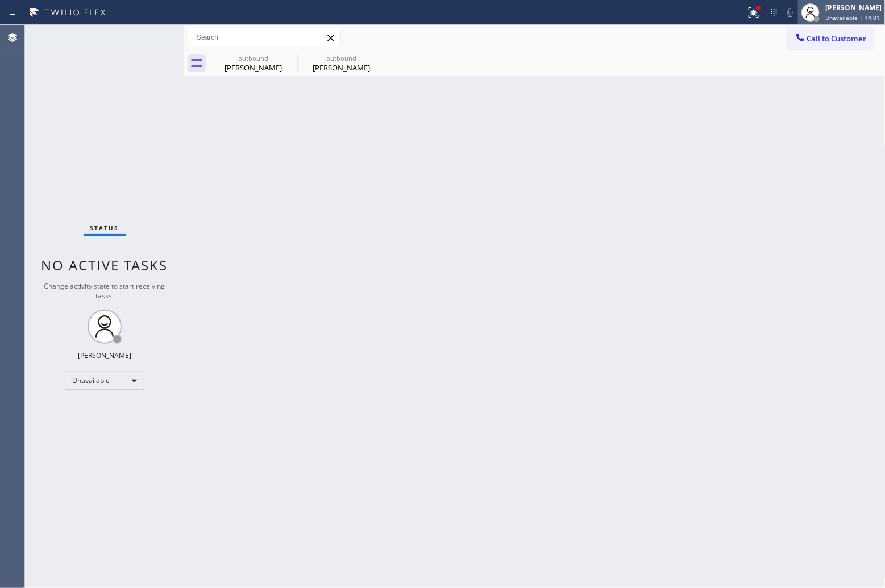
click at [839, 15] on span "Unavailable | 44:01" at bounding box center [852, 18] width 55 height 8
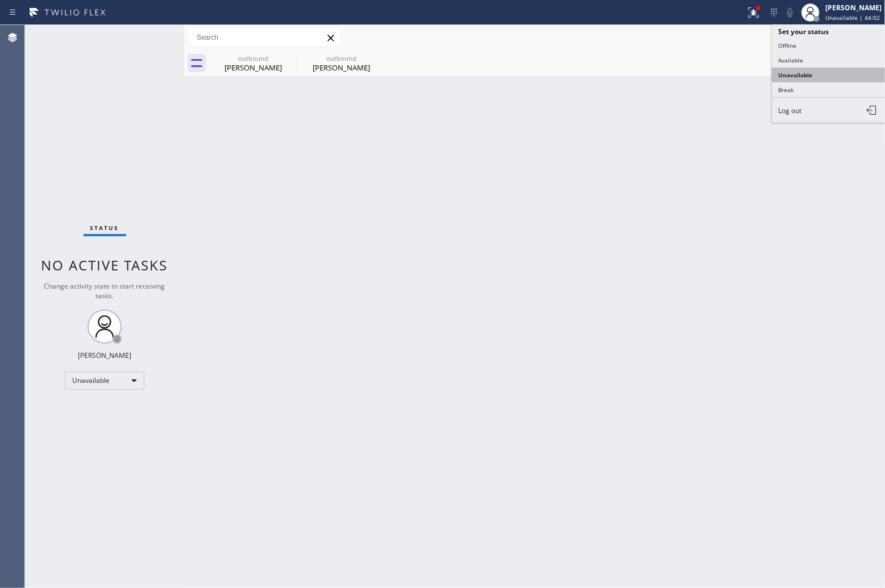
click at [819, 76] on button "Unavailable" at bounding box center [829, 75] width 114 height 15
click at [845, 10] on div "[PERSON_NAME]" at bounding box center [853, 8] width 56 height 10
drag, startPoint x: 816, startPoint y: 82, endPoint x: 814, endPoint y: 71, distance: 11.5
click at [814, 82] on button "Break" at bounding box center [829, 89] width 114 height 15
click at [35, 91] on div "Status No active tasks Change activity state to start receiving tasks. [PERSON_…" at bounding box center [104, 306] width 159 height 563
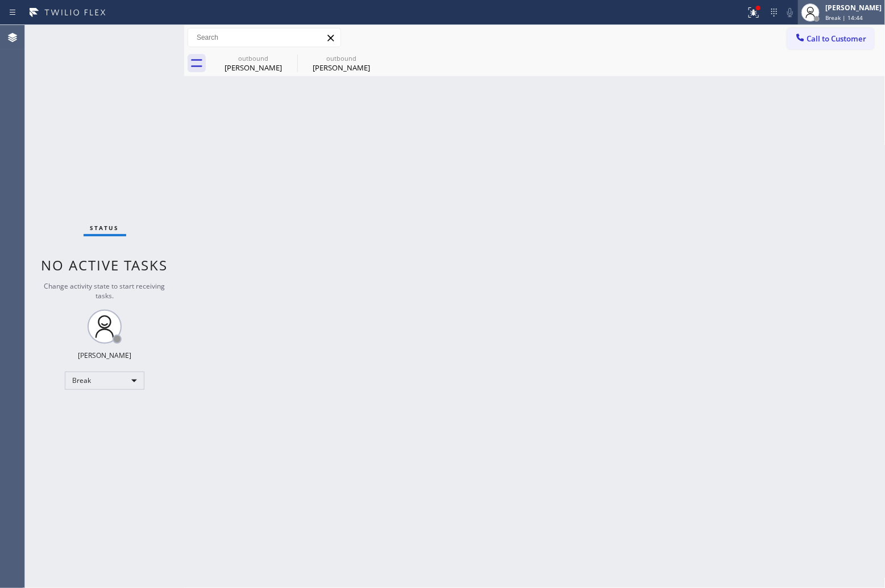
click at [854, 16] on span "Break | 14:44" at bounding box center [844, 18] width 38 height 8
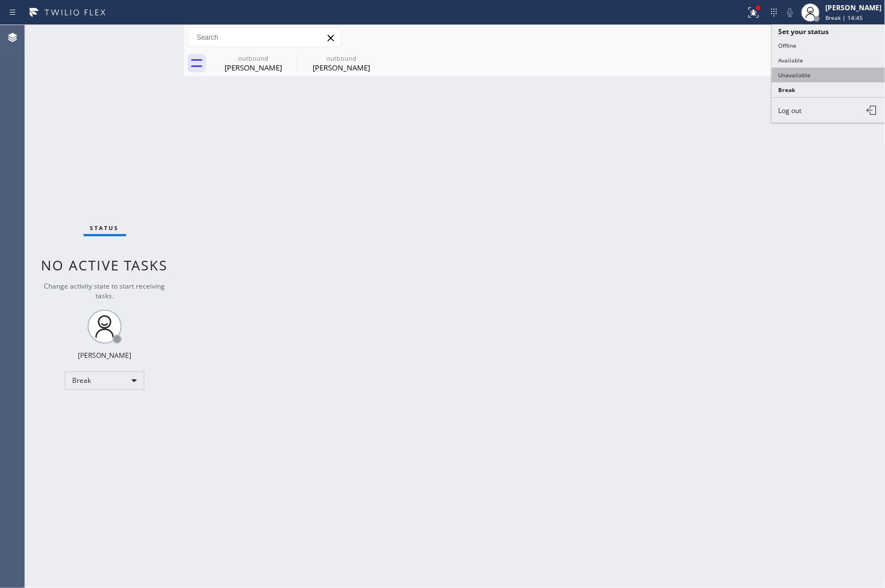
click at [808, 75] on button "Unavailable" at bounding box center [829, 75] width 114 height 15
drag, startPoint x: 9, startPoint y: 126, endPoint x: 31, endPoint y: 126, distance: 22.7
click at [9, 126] on div "Agent Desktop" at bounding box center [12, 306] width 24 height 563
click at [822, 36] on span "Call to Customer" at bounding box center [837, 39] width 60 height 10
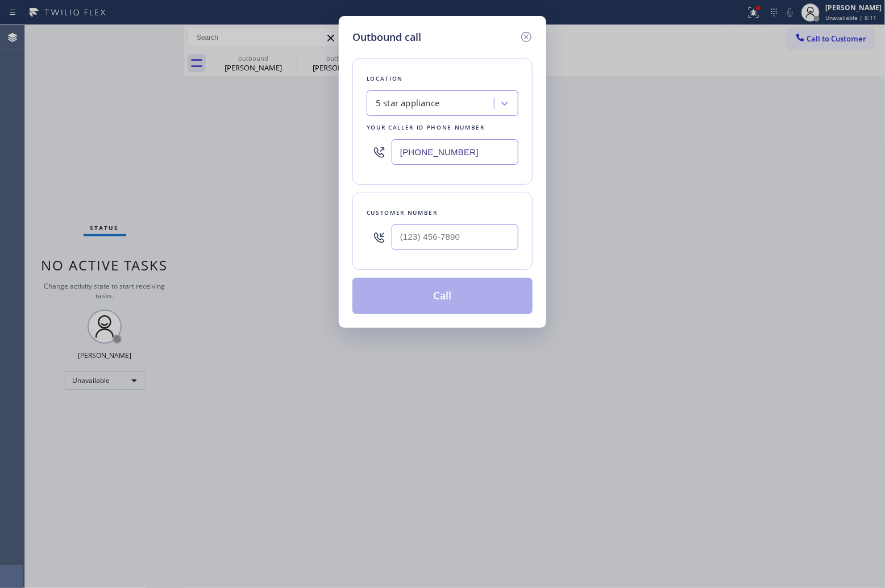
click at [412, 155] on input "[PHONE_NUMBER]" at bounding box center [455, 152] width 127 height 26
paste input "516) 203-4865"
type input "[PHONE_NUMBER]"
type input "(___) ___-____"
click at [444, 234] on input "text" at bounding box center [455, 237] width 127 height 26
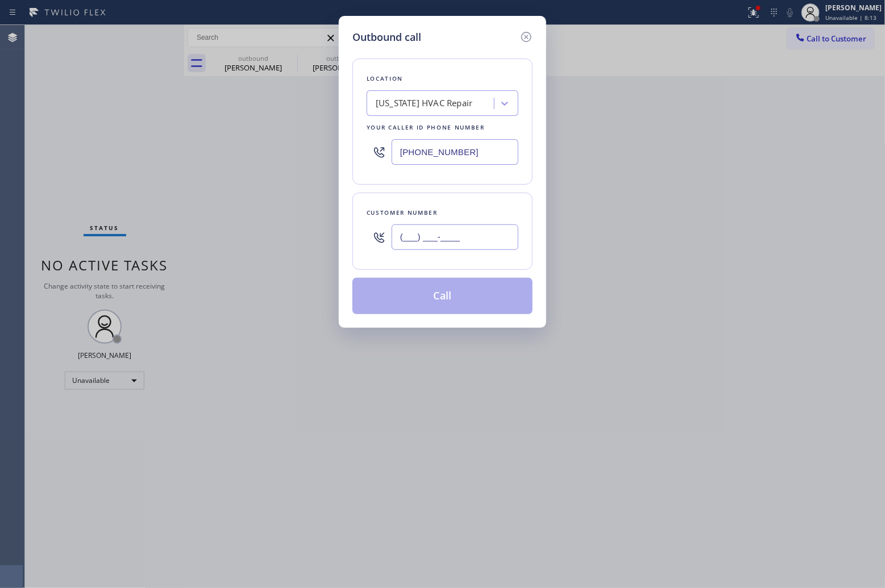
paste input "310) 592-2184"
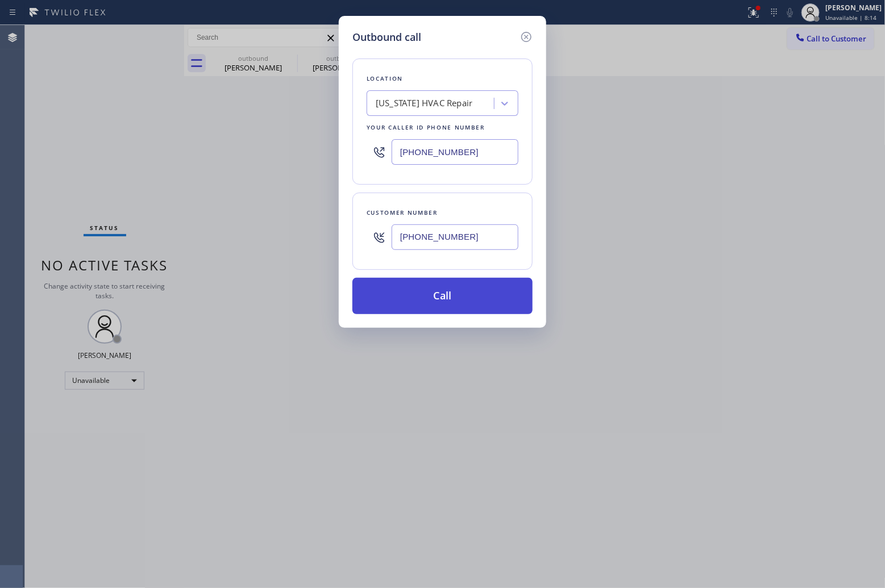
type input "[PHONE_NUMBER]"
click at [445, 294] on button "Call" at bounding box center [442, 296] width 180 height 36
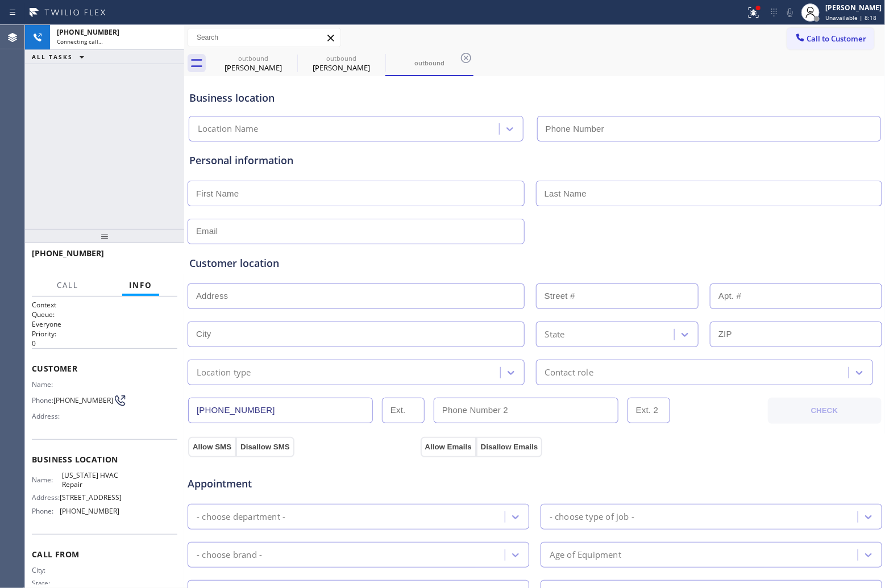
type input "[PHONE_NUMBER]"
click at [26, 144] on div "[PHONE_NUMBER] Connecting call… ALL TASKS ALL TASKS ACTIVE TASKS TASKS IN WRAP …" at bounding box center [104, 127] width 159 height 204
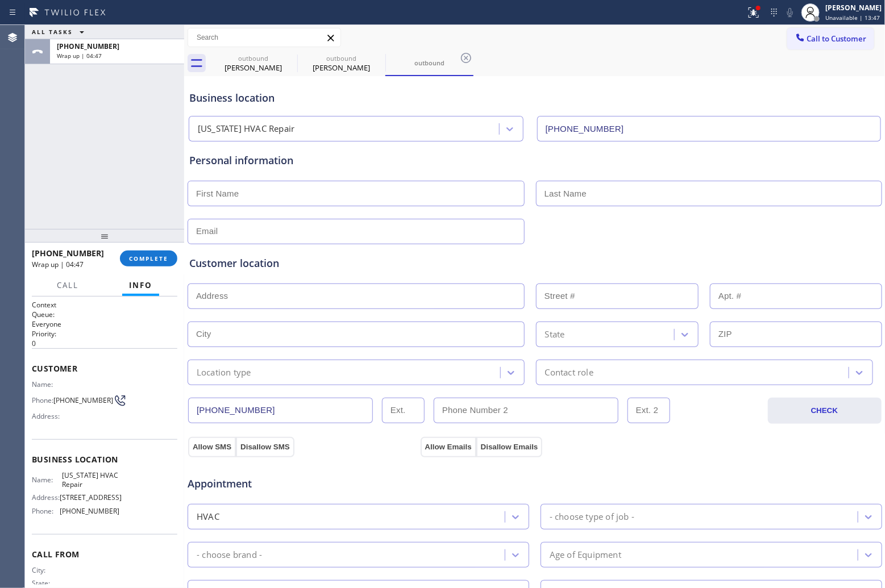
click at [838, 40] on span "Call to Customer" at bounding box center [837, 39] width 60 height 10
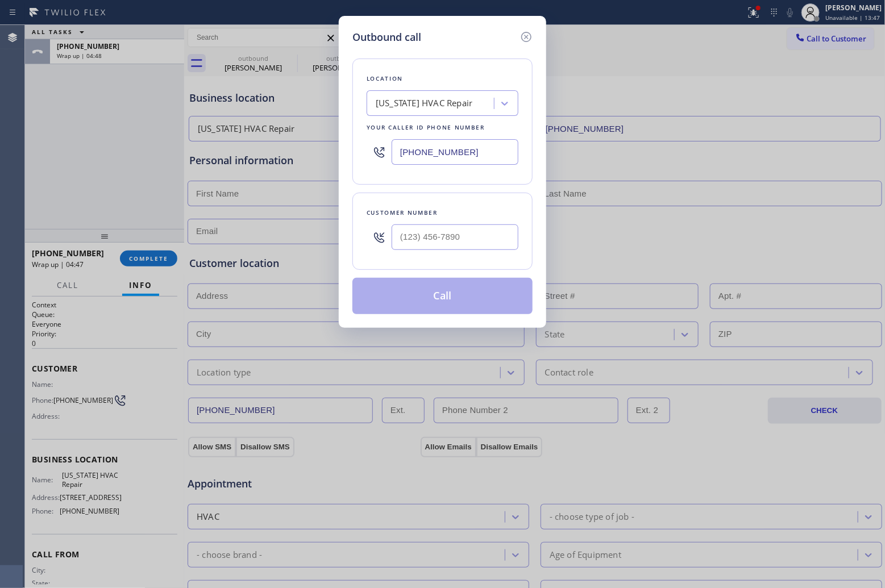
click at [423, 160] on input "[PHONE_NUMBER]" at bounding box center [455, 152] width 127 height 26
paste input "973) 963-2856"
type input "[PHONE_NUMBER]"
type input "(___) ___-____"
click at [455, 242] on input "(___) ___-____" at bounding box center [455, 237] width 127 height 26
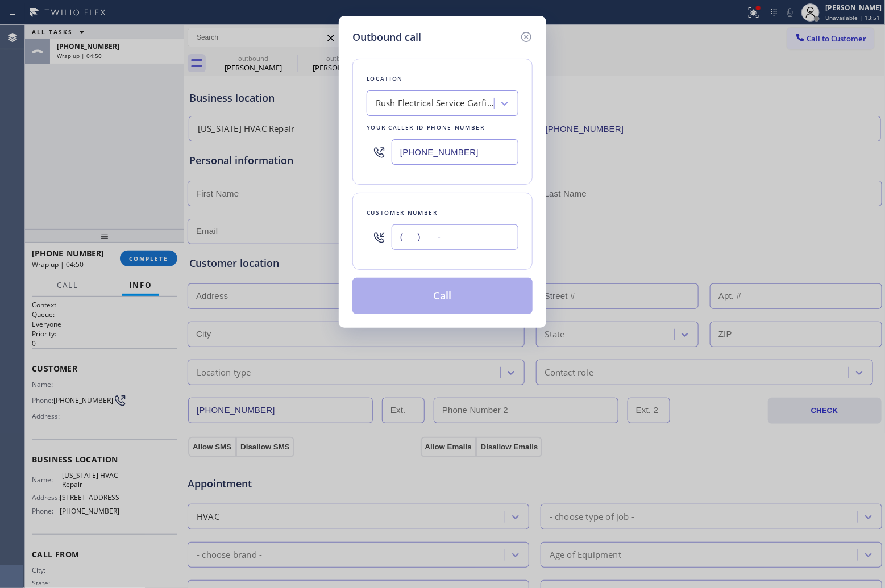
paste input "201) 745-0104"
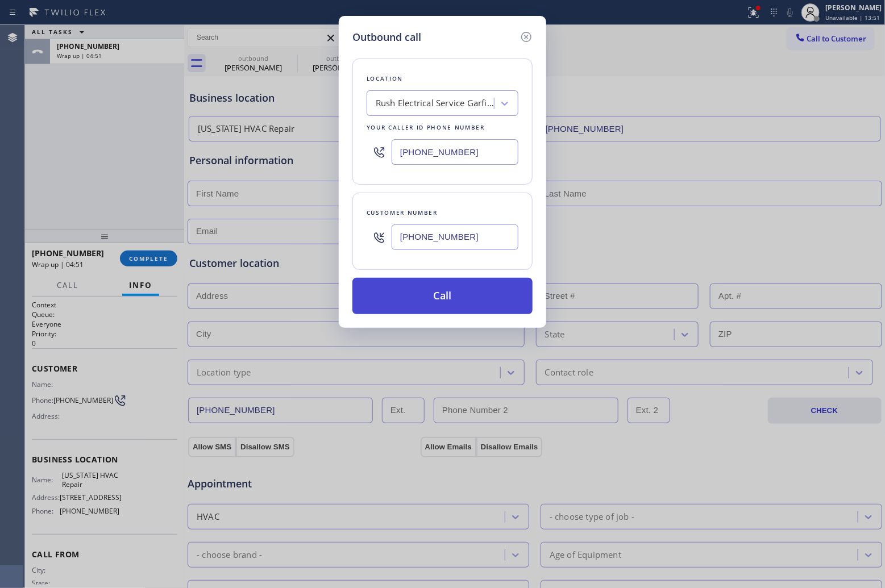
type input "[PHONE_NUMBER]"
click at [453, 294] on button "Call" at bounding box center [442, 296] width 180 height 36
click at [49, 164] on div "ALL TASKS ALL TASKS ACTIVE TASKS TASKS IN WRAP UP [PHONE_NUMBER] Wrap up | 04:52" at bounding box center [104, 127] width 159 height 204
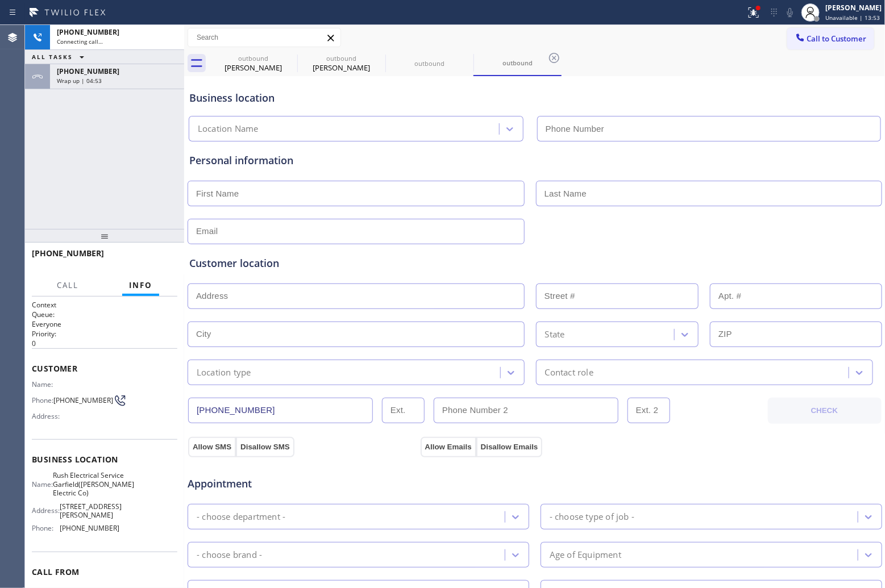
type input "[PHONE_NUMBER]"
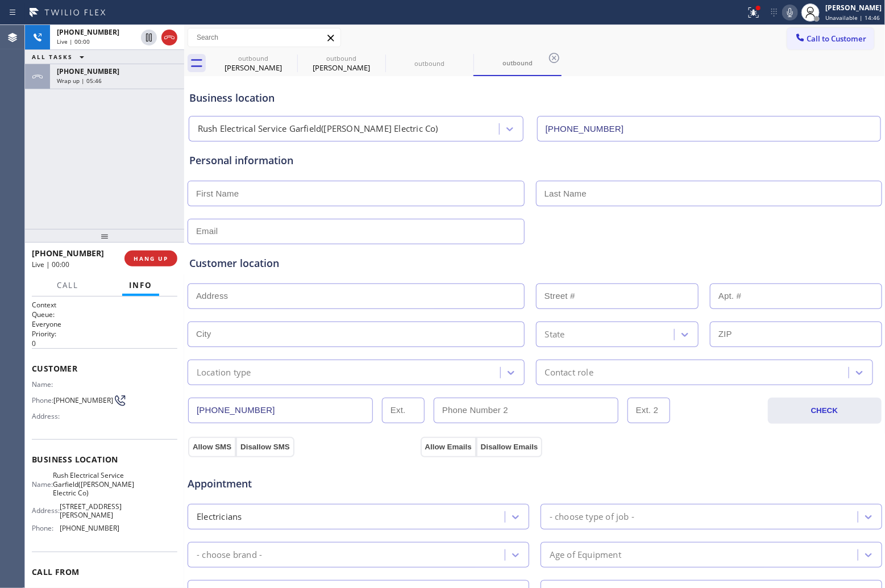
click at [35, 134] on div "[PHONE_NUMBER] Live | 00:00 ALL TASKS ALL TASKS ACTIVE TASKS TASKS IN WRAP UP […" at bounding box center [104, 127] width 159 height 204
click at [168, 29] on div at bounding box center [159, 37] width 41 height 25
click at [169, 34] on icon at bounding box center [170, 38] width 14 height 14
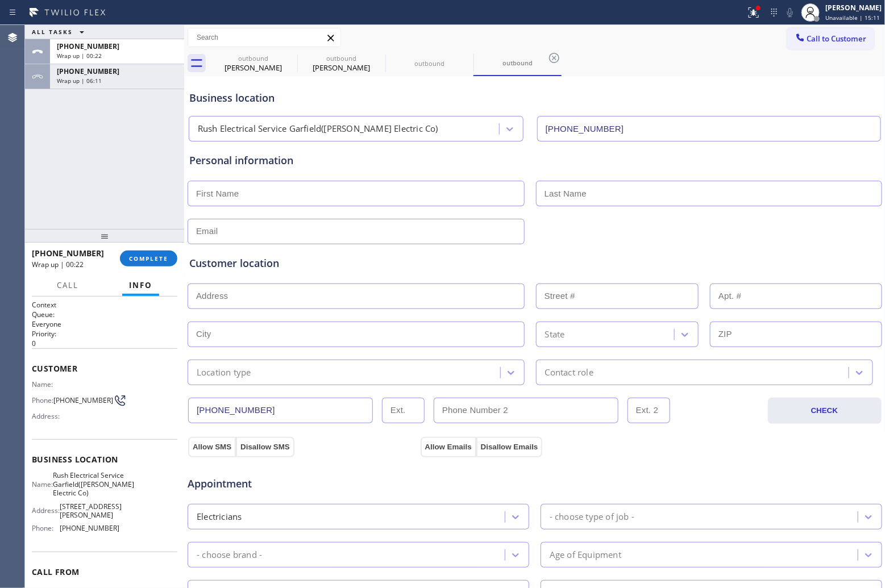
click at [55, 178] on div "ALL TASKS ALL TASKS ACTIVE TASKS TASKS IN WRAP UP [PHONE_NUMBER] Wrap up | 00:2…" at bounding box center [104, 127] width 159 height 204
click at [147, 263] on button "COMPLETE" at bounding box center [148, 259] width 57 height 16
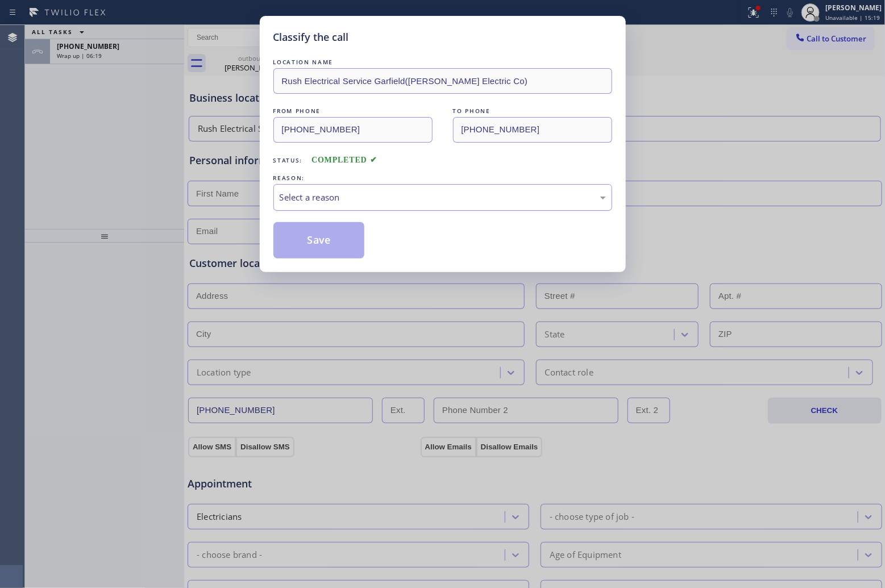
click at [392, 201] on div "Select a reason" at bounding box center [443, 197] width 326 height 13
click at [330, 240] on button "Save" at bounding box center [318, 240] width 91 height 36
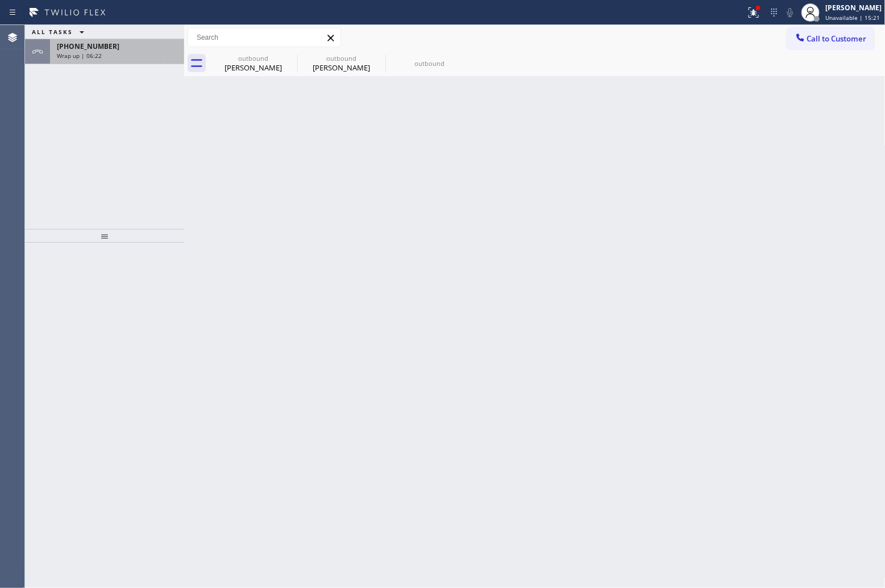
click at [85, 57] on span "Wrap up | 06:22" at bounding box center [79, 56] width 45 height 8
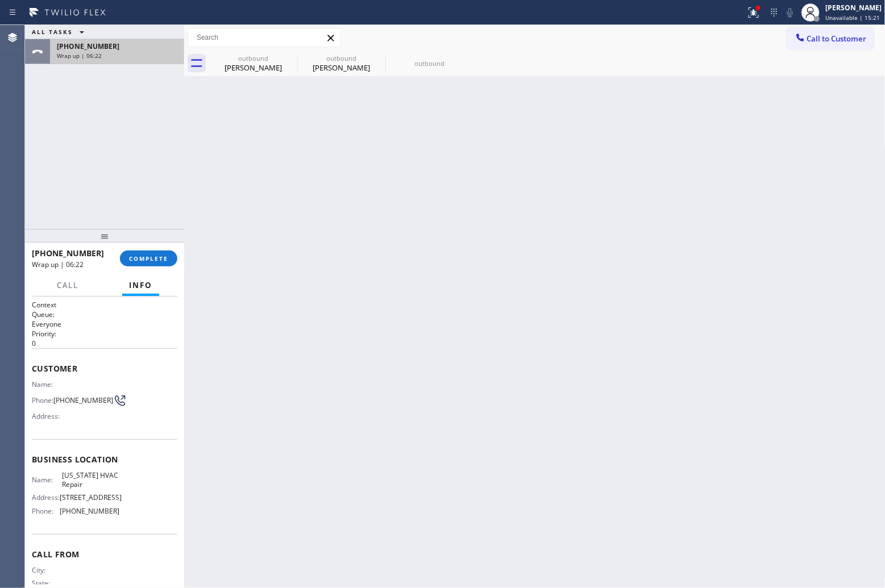
click at [85, 57] on span "Wrap up | 06:22" at bounding box center [79, 56] width 45 height 8
click at [160, 251] on button "COMPLETE" at bounding box center [148, 259] width 57 height 16
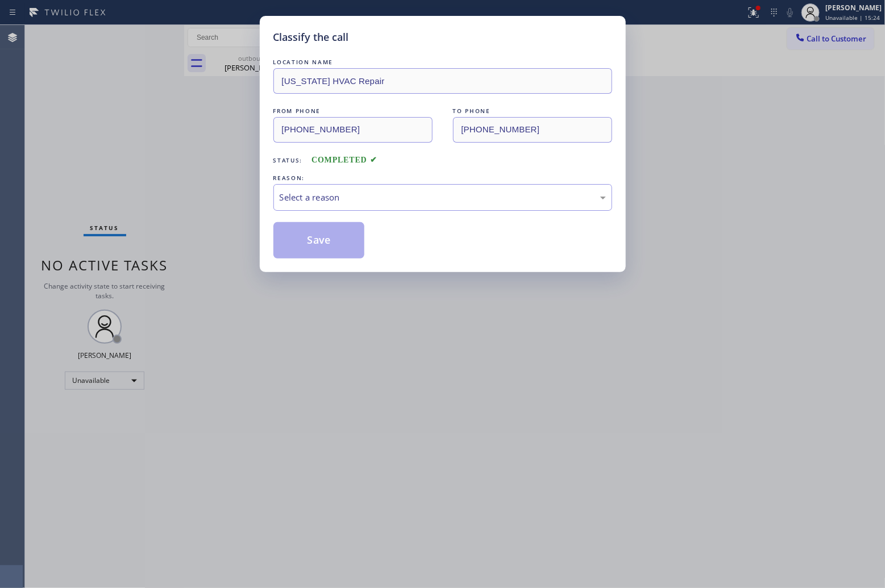
click at [410, 213] on div "LOCATION NAME [US_STATE] HVAC Repair FROM PHONE [PHONE_NUMBER] TO PHONE [PHONE_…" at bounding box center [442, 157] width 339 height 202
click at [364, 203] on div "Select a reason" at bounding box center [443, 197] width 326 height 13
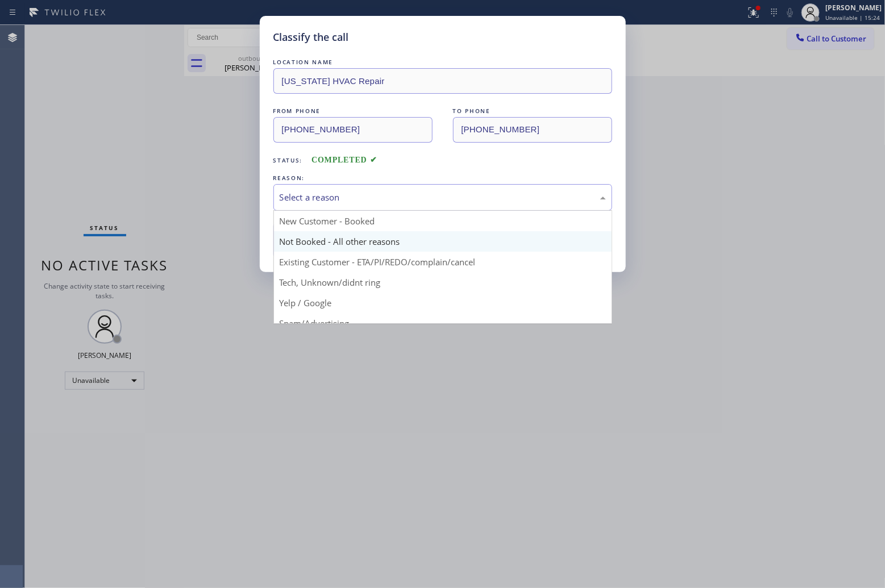
click at [356, 235] on button "Save" at bounding box center [318, 240] width 91 height 36
type input "[PHONE_NUMBER]"
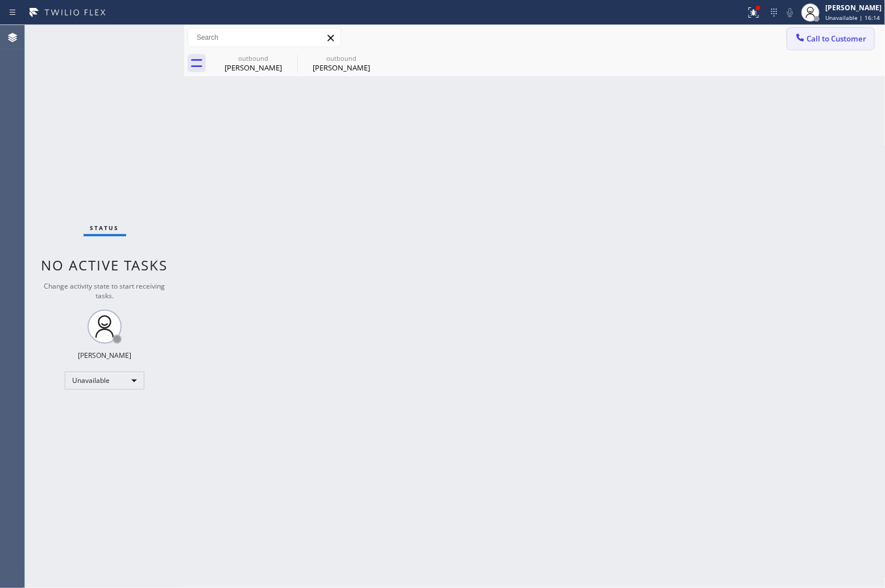
click at [819, 41] on span "Call to Customer" at bounding box center [837, 39] width 60 height 10
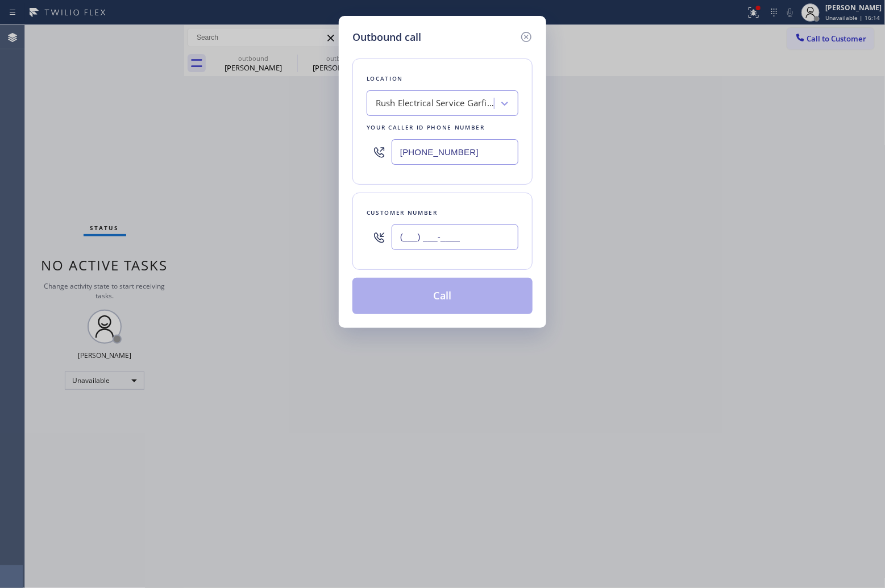
click at [489, 244] on input "(___) ___-____" at bounding box center [455, 237] width 127 height 26
paste input "818) 723-1068"
type input "[PHONE_NUMBER]"
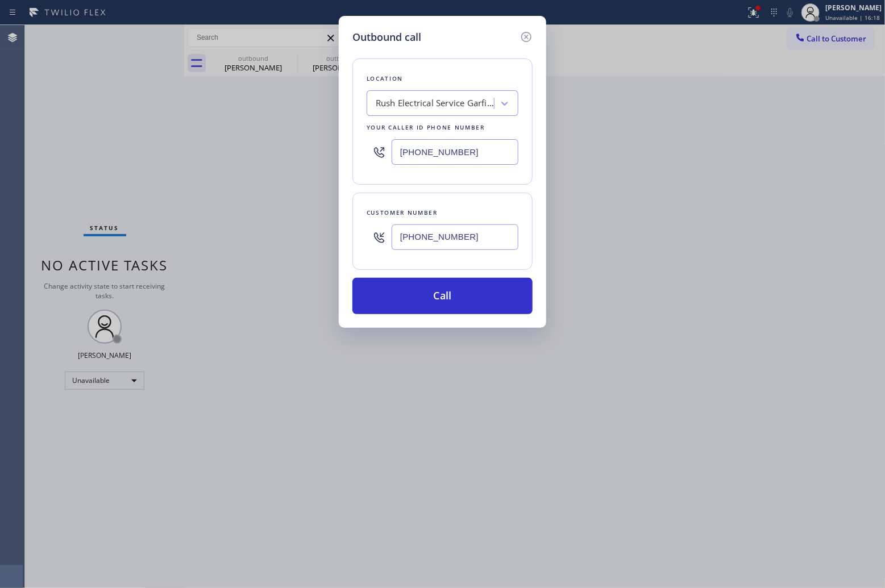
click at [421, 158] on input "[PHONE_NUMBER]" at bounding box center [455, 152] width 127 height 26
paste input "424) 543-6788"
type input "[PHONE_NUMBER]"
click at [490, 299] on button "Call" at bounding box center [442, 296] width 180 height 36
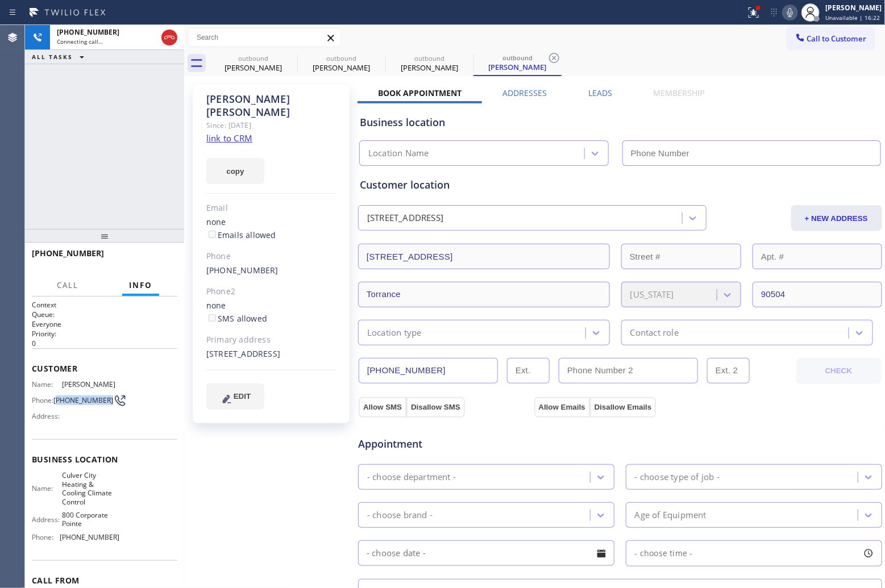
type input "[PHONE_NUMBER]"
drag, startPoint x: 65, startPoint y: 402, endPoint x: 57, endPoint y: 393, distance: 12.1
click at [57, 396] on span "[PHONE_NUMBER]" at bounding box center [83, 400] width 60 height 9
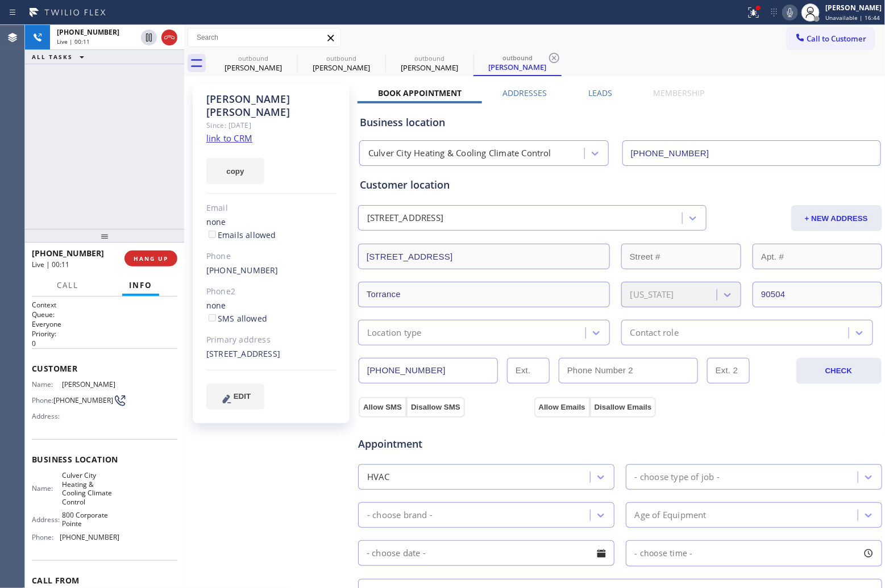
click at [544, 433] on div "Appointment" at bounding box center [620, 437] width 526 height 29
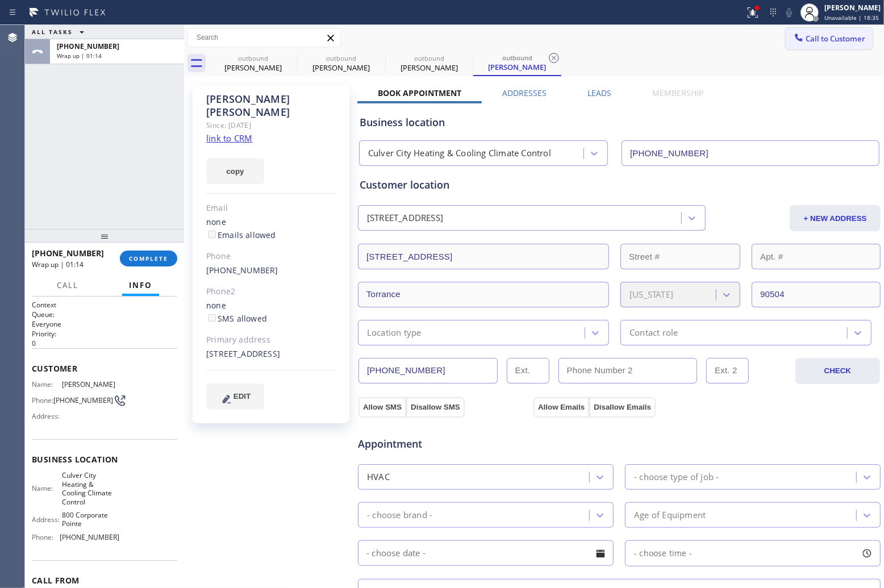
click at [808, 40] on span "Call to Customer" at bounding box center [836, 39] width 60 height 10
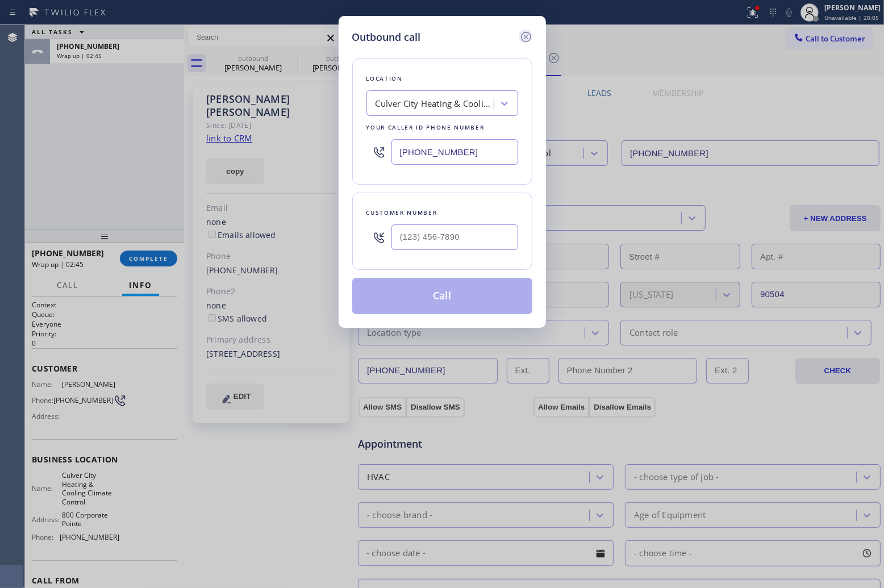
click at [519, 38] on icon at bounding box center [526, 37] width 14 height 14
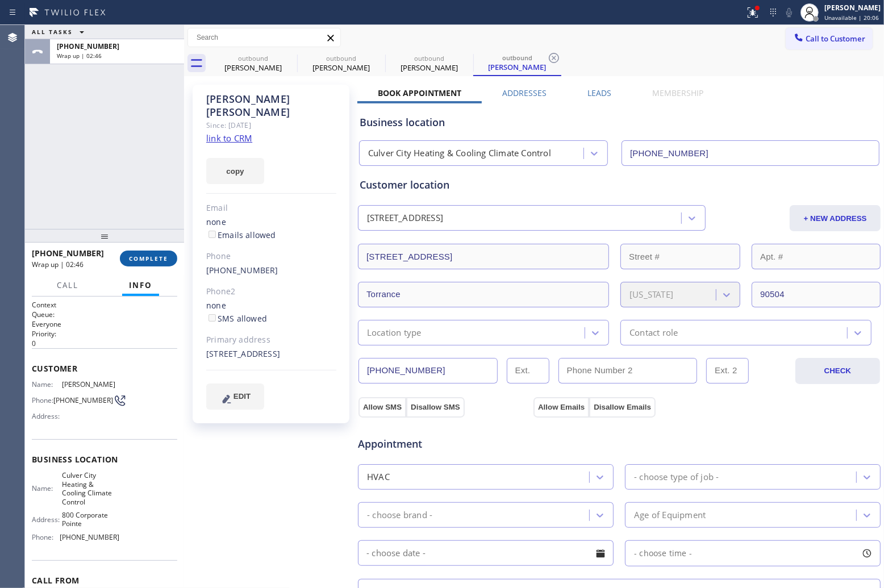
click at [141, 257] on span "COMPLETE" at bounding box center [148, 259] width 39 height 8
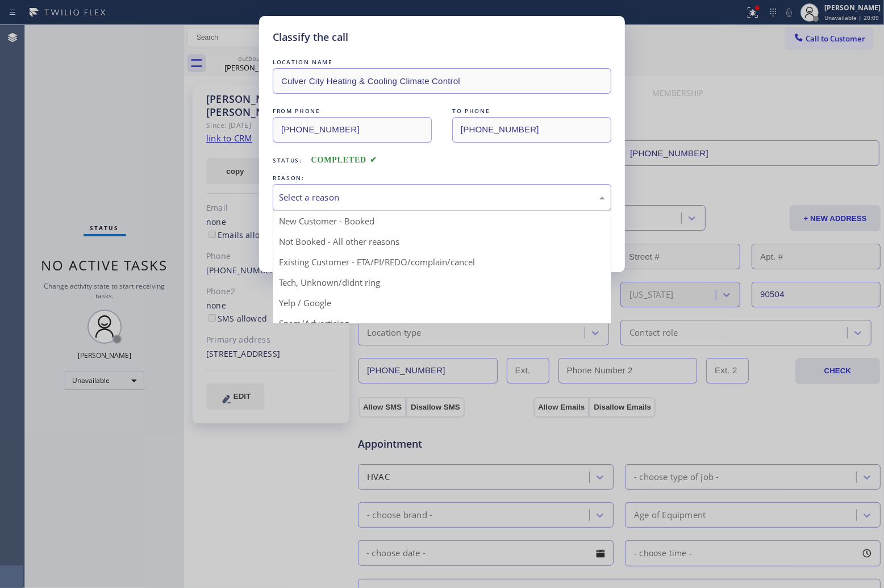
drag, startPoint x: 327, startPoint y: 200, endPoint x: 336, endPoint y: 257, distance: 57.6
click at [327, 203] on div "Select a reason" at bounding box center [442, 197] width 326 height 13
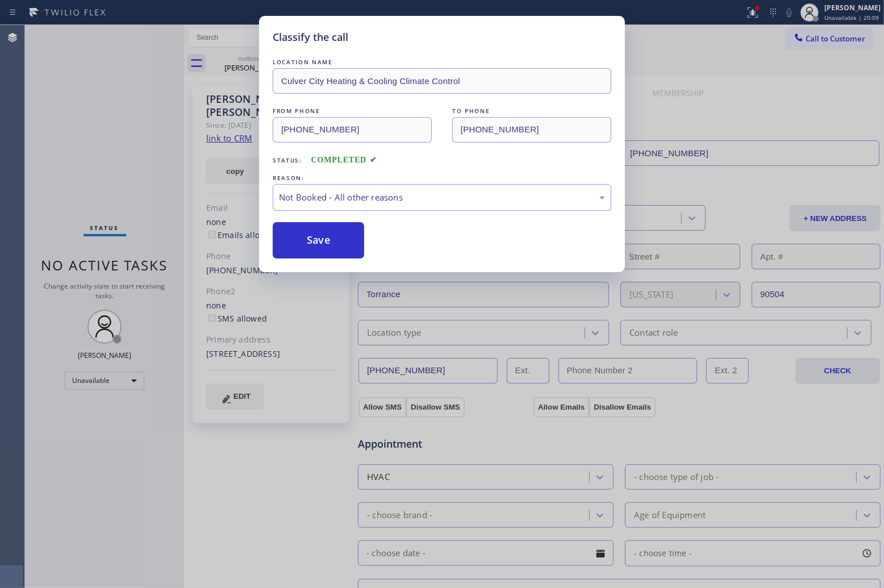
click at [318, 242] on button "Save" at bounding box center [318, 240] width 91 height 36
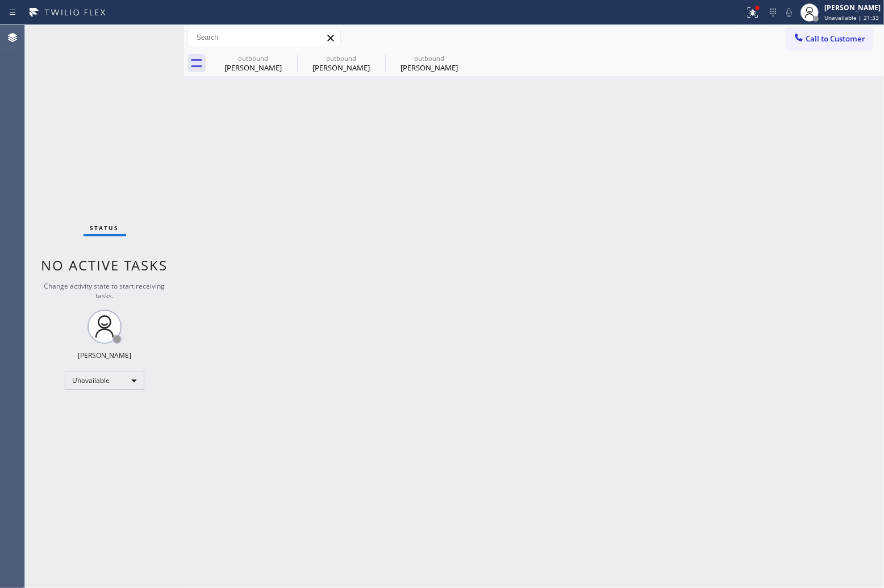
click at [9, 202] on div "Agent Desktop" at bounding box center [12, 306] width 24 height 563
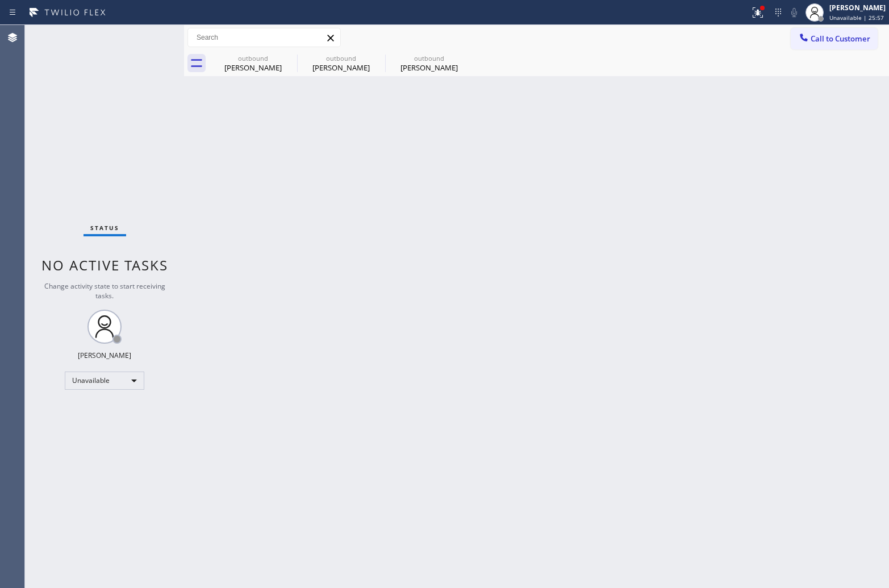
click at [95, 60] on div "Status No active tasks Change activity state to start receiving tasks. [PERSON_…" at bounding box center [104, 306] width 159 height 563
drag, startPoint x: 28, startPoint y: 116, endPoint x: 126, endPoint y: 56, distance: 115.1
click at [35, 114] on div "Status No active tasks Change activity state to start receiving tasks. [PERSON_…" at bounding box center [104, 306] width 159 height 563
click at [827, 38] on span "Call to Customer" at bounding box center [841, 39] width 60 height 10
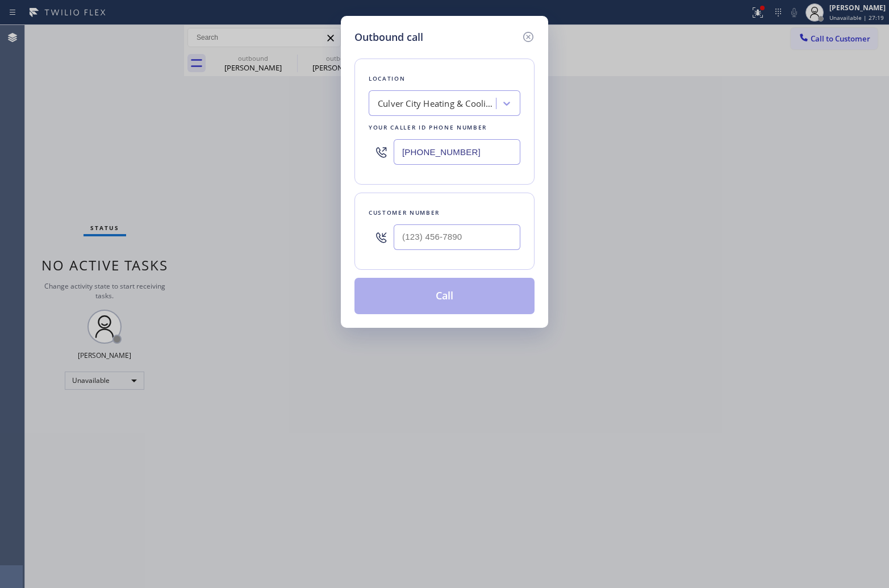
click at [494, 151] on input "[PHONE_NUMBER]" at bounding box center [457, 152] width 127 height 26
paste input "718) 340-3383"
type input "[PHONE_NUMBER]"
type input "(___) ___-____"
click at [497, 220] on div at bounding box center [457, 237] width 127 height 37
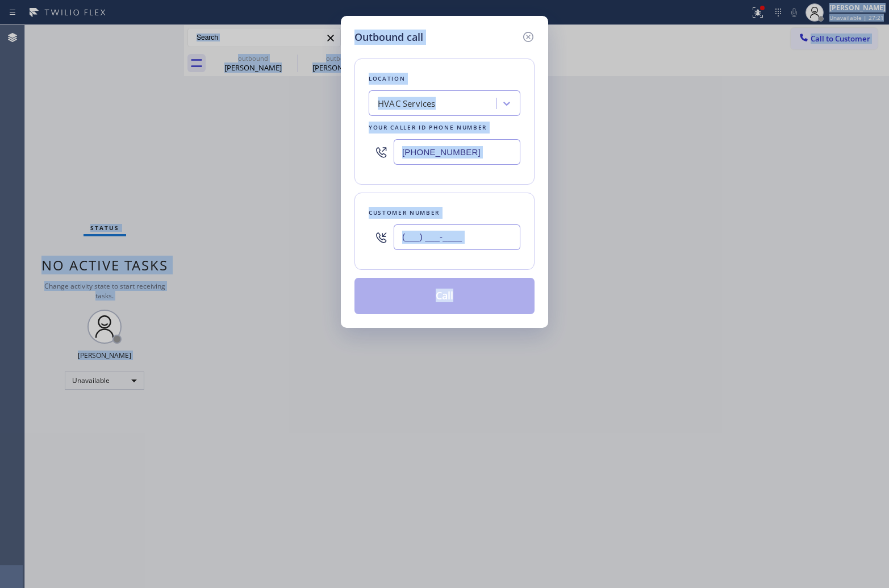
click at [497, 240] on input "(___) ___-____" at bounding box center [457, 237] width 127 height 26
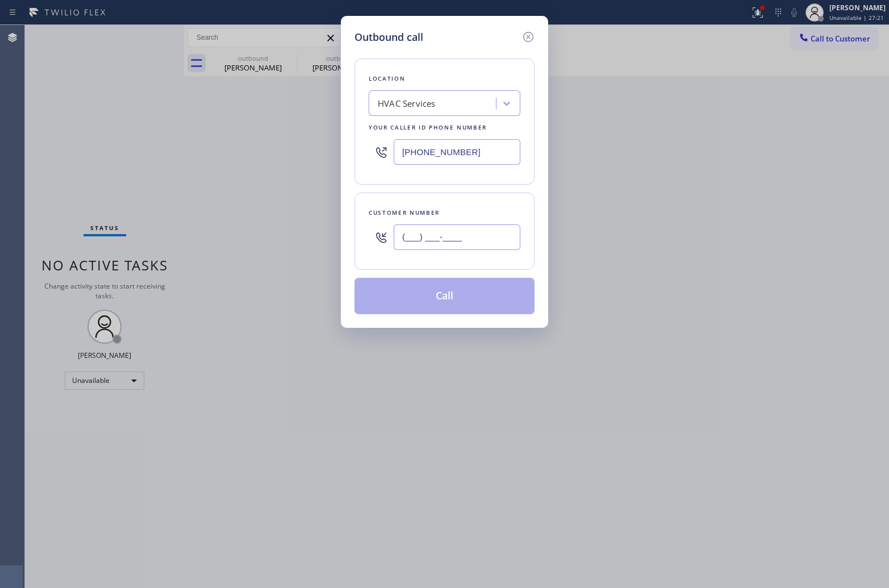
paste input "917) 774-7522"
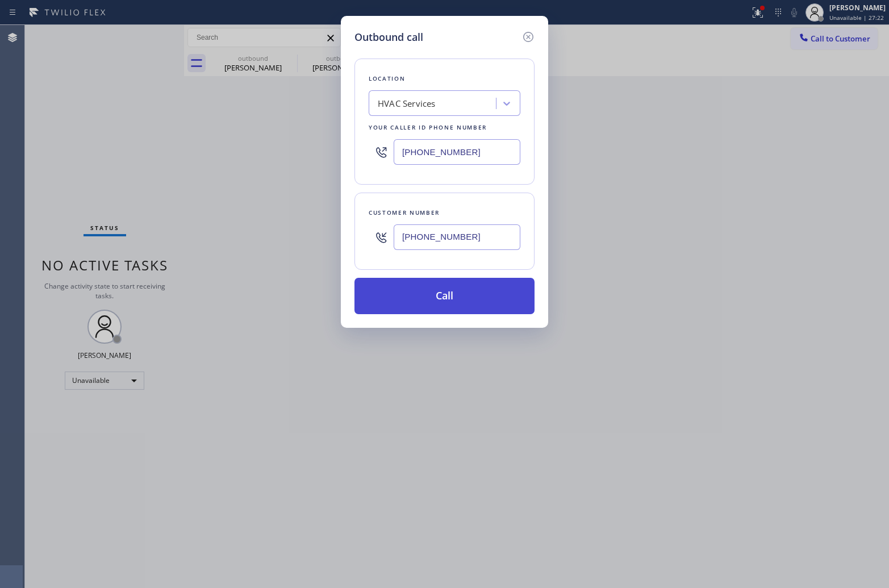
type input "[PHONE_NUMBER]"
click at [490, 292] on button "Call" at bounding box center [445, 296] width 180 height 36
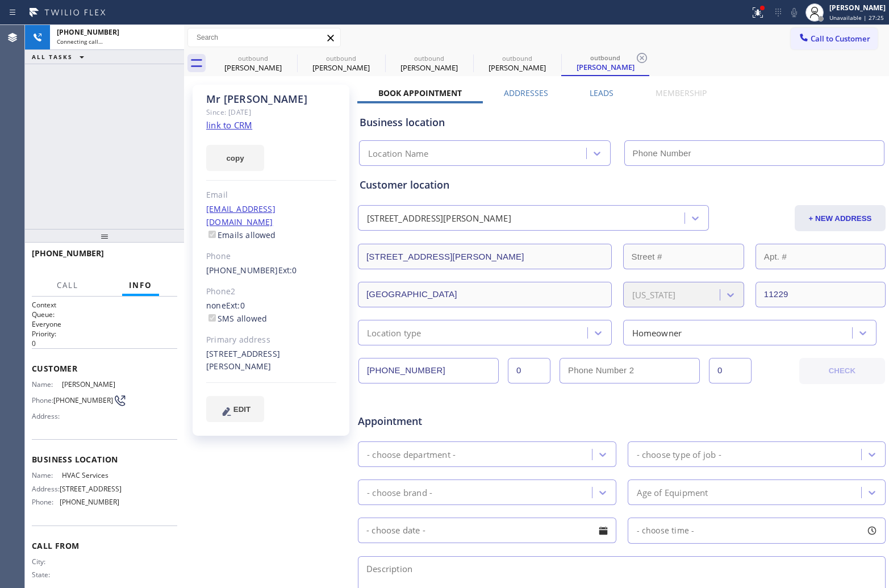
click at [240, 123] on link "link to CRM" at bounding box center [229, 124] width 46 height 11
type input "[PHONE_NUMBER]"
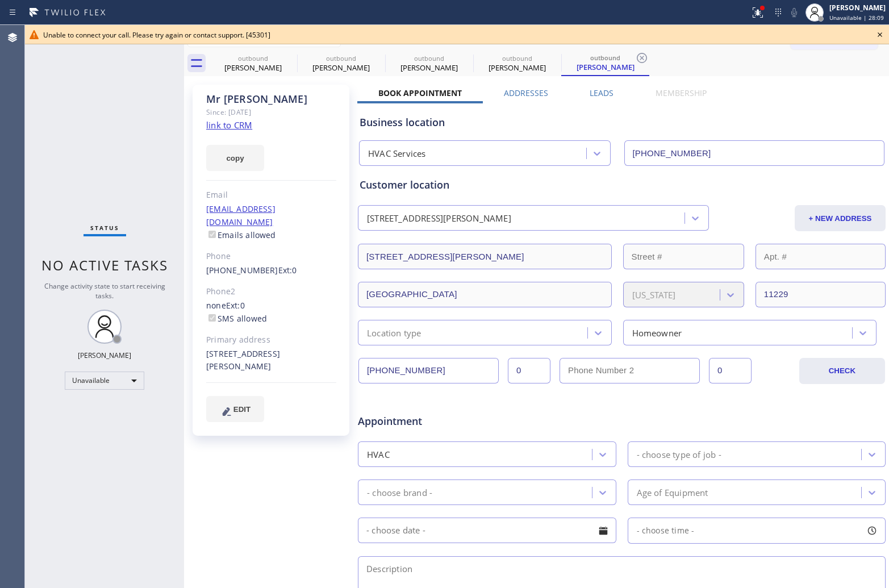
click at [879, 35] on icon at bounding box center [880, 35] width 14 height 14
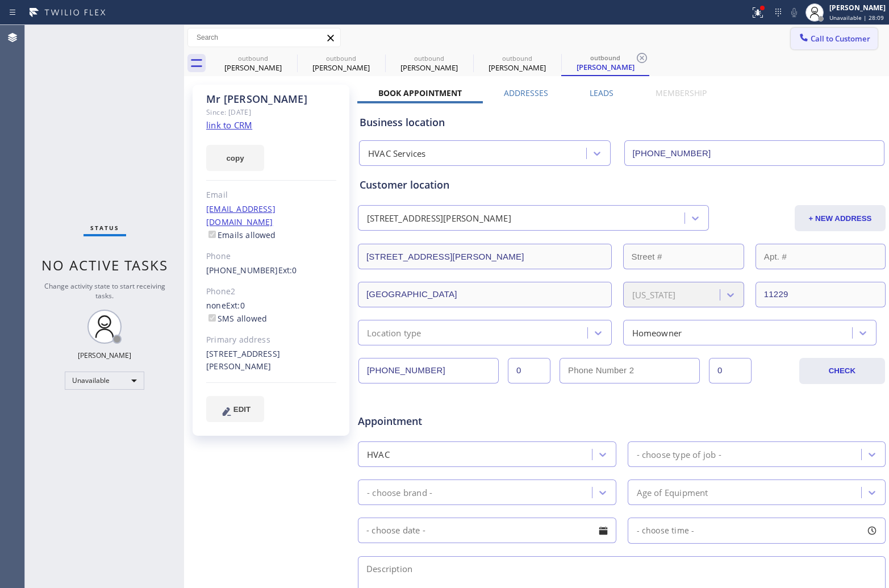
click at [841, 38] on span "Call to Customer" at bounding box center [841, 39] width 60 height 10
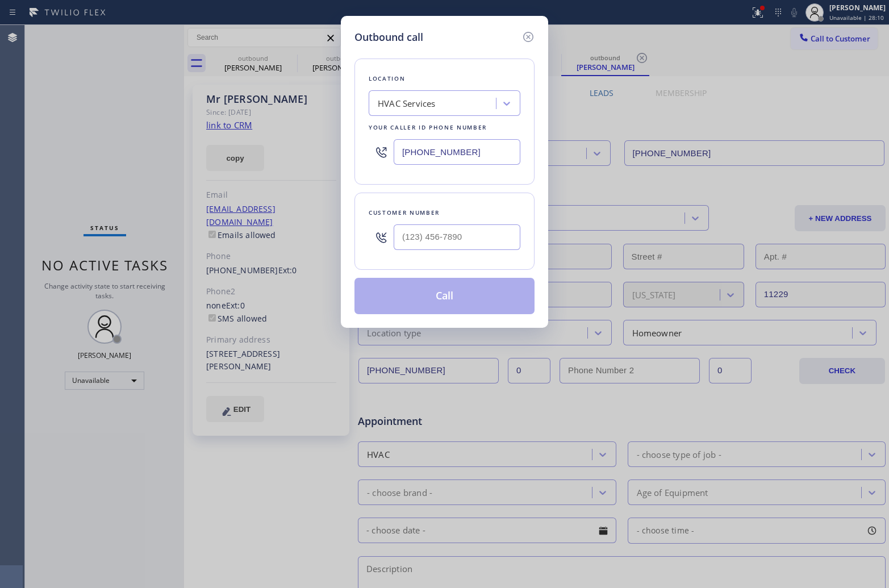
drag, startPoint x: 495, startPoint y: 149, endPoint x: 546, endPoint y: 162, distance: 52.8
click at [494, 149] on input "[PHONE_NUMBER]" at bounding box center [457, 152] width 127 height 26
paste input "855) 731-4952"
type input "[PHONE_NUMBER]"
type input "(___) ___-____"
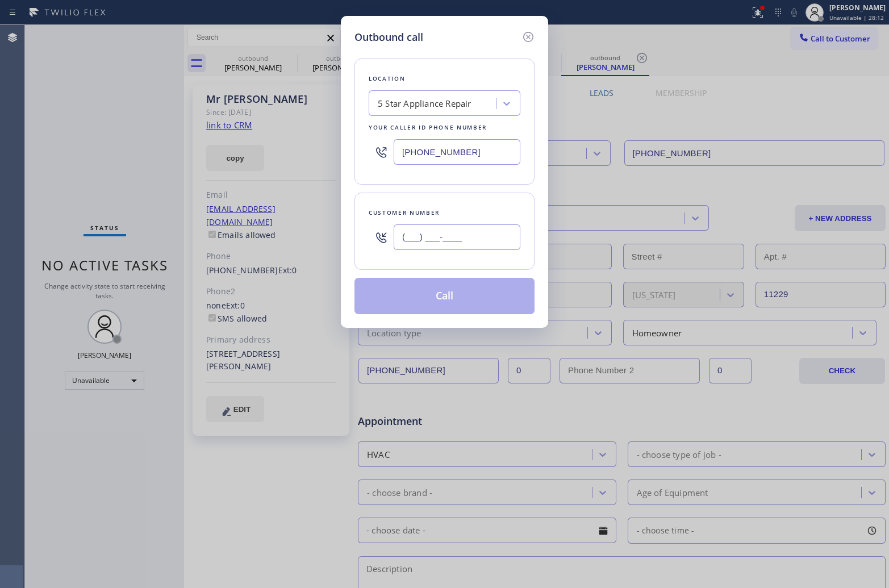
click at [457, 234] on input "(___) ___-____" at bounding box center [457, 237] width 127 height 26
paste input "303) 717-1328"
type input "[PHONE_NUMBER]"
click at [458, 299] on button "Call" at bounding box center [445, 296] width 180 height 36
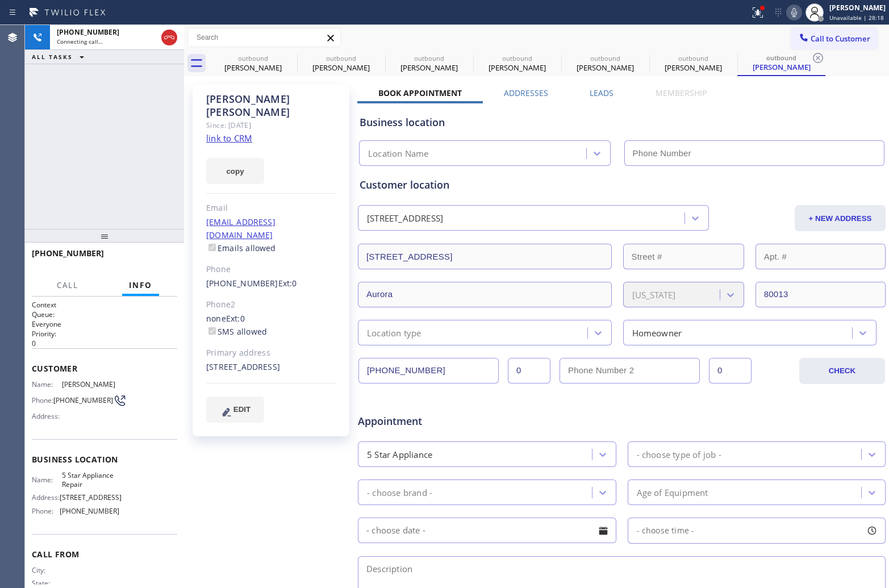
type input "[PHONE_NUMBER]"
click at [31, 185] on div "[PHONE_NUMBER] Live | 00:01 ALL TASKS ALL TASKS ACTIVE TASKS TASKS IN WRAP UP" at bounding box center [104, 127] width 159 height 204
click at [242, 132] on link "link to CRM" at bounding box center [229, 137] width 46 height 11
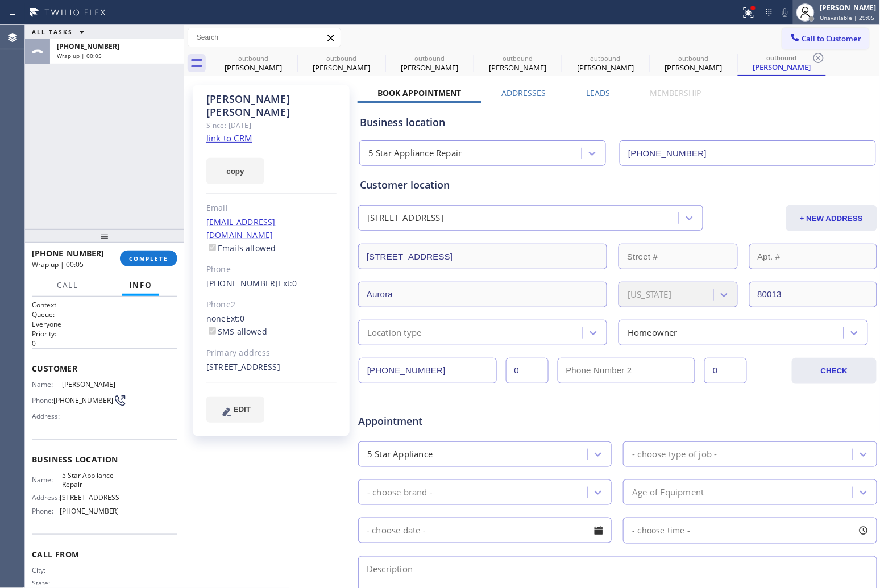
click at [834, 22] on div "[PERSON_NAME] Unavailable | 29:05" at bounding box center [836, 12] width 87 height 25
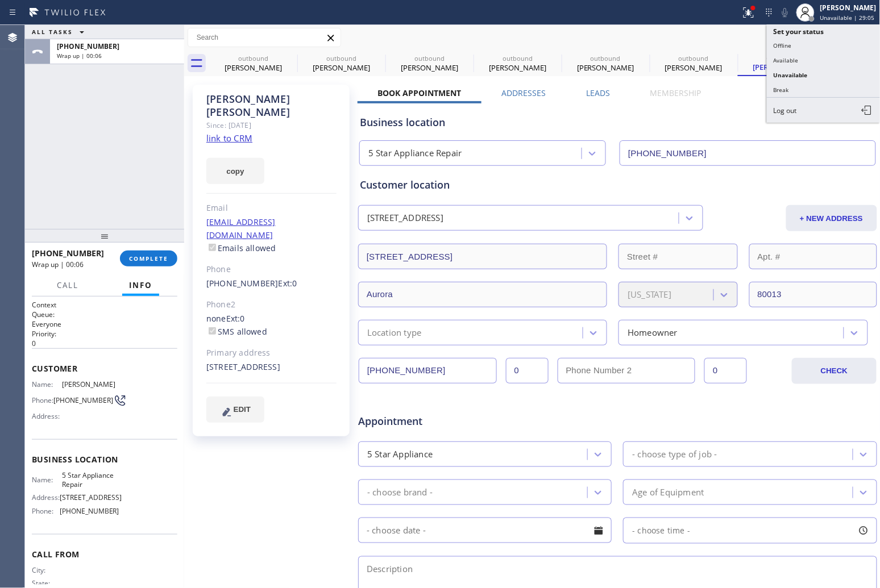
click at [422, 30] on div "Call to Customer Outbound call Location 5 Star Appliance Repair Your caller id …" at bounding box center [532, 38] width 696 height 20
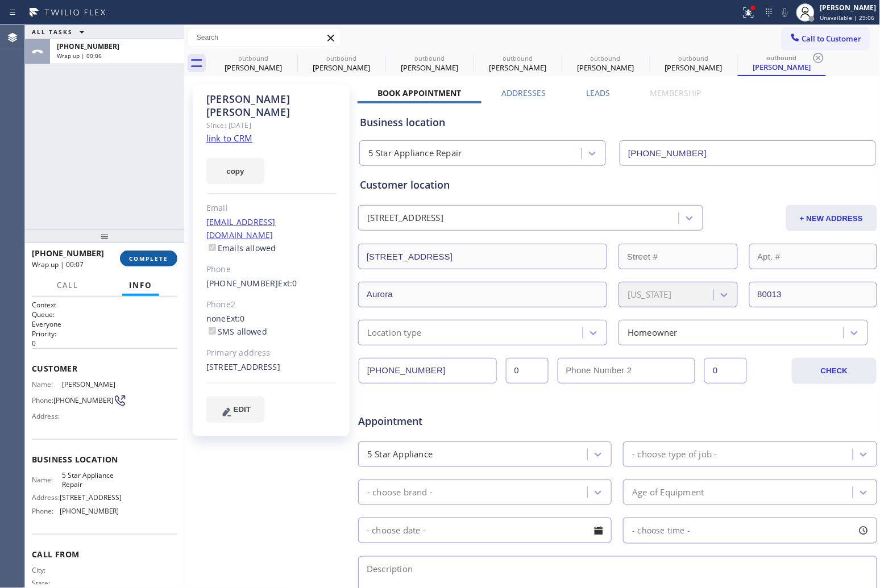
drag, startPoint x: 158, startPoint y: 256, endPoint x: 201, endPoint y: 253, distance: 42.8
click at [157, 256] on span "COMPLETE" at bounding box center [148, 259] width 39 height 8
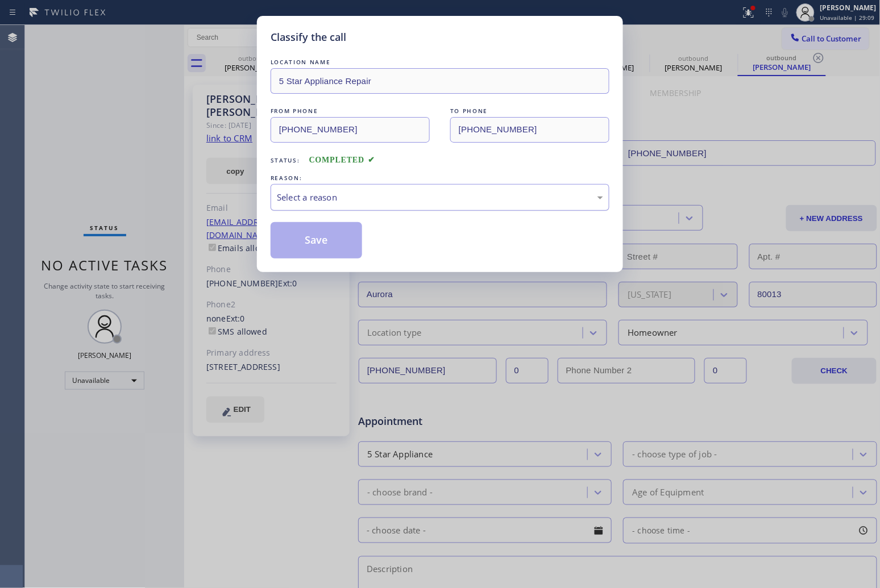
click at [371, 194] on div "Select a reason" at bounding box center [440, 197] width 326 height 13
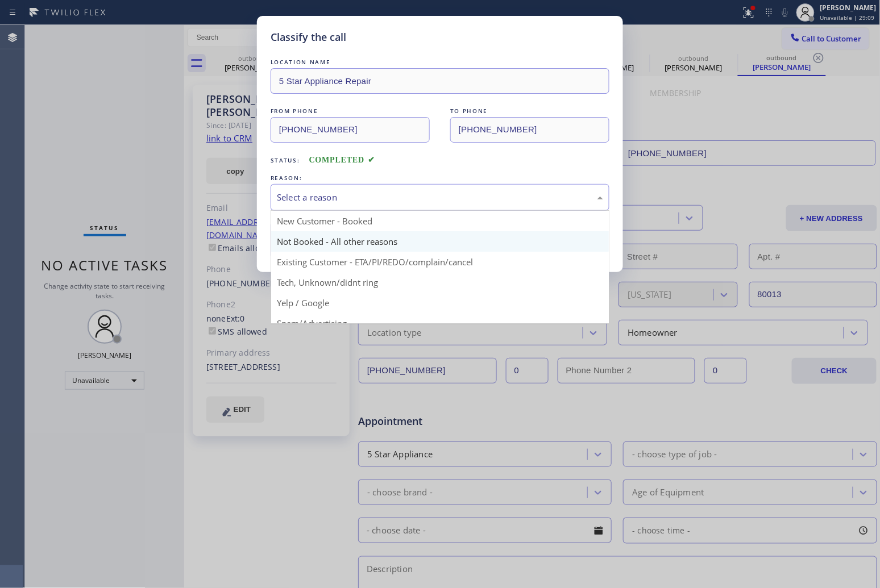
click at [327, 242] on button "Save" at bounding box center [316, 240] width 91 height 36
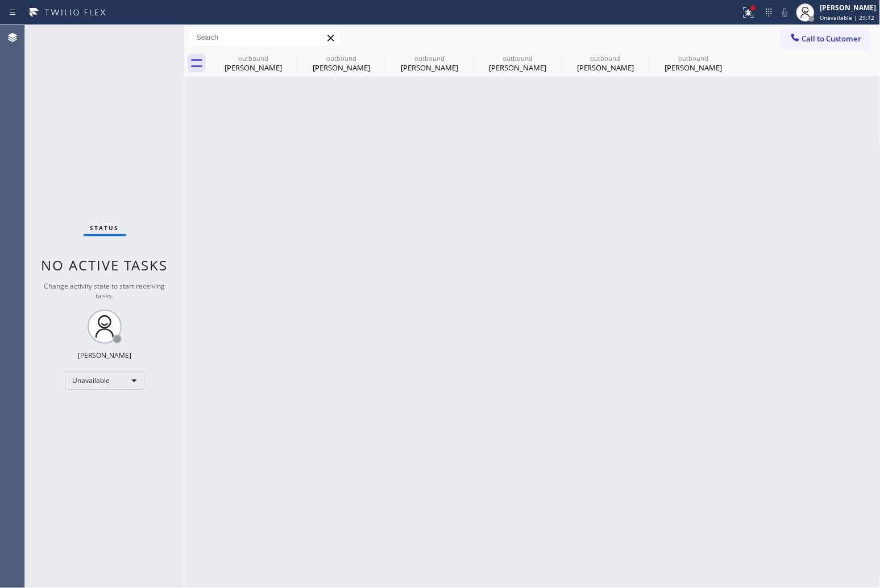
click at [43, 125] on div "Status No active tasks Change activity state to start receiving tasks. [PERSON_…" at bounding box center [104, 306] width 159 height 563
click at [847, 39] on span "Call to Customer" at bounding box center [832, 39] width 60 height 10
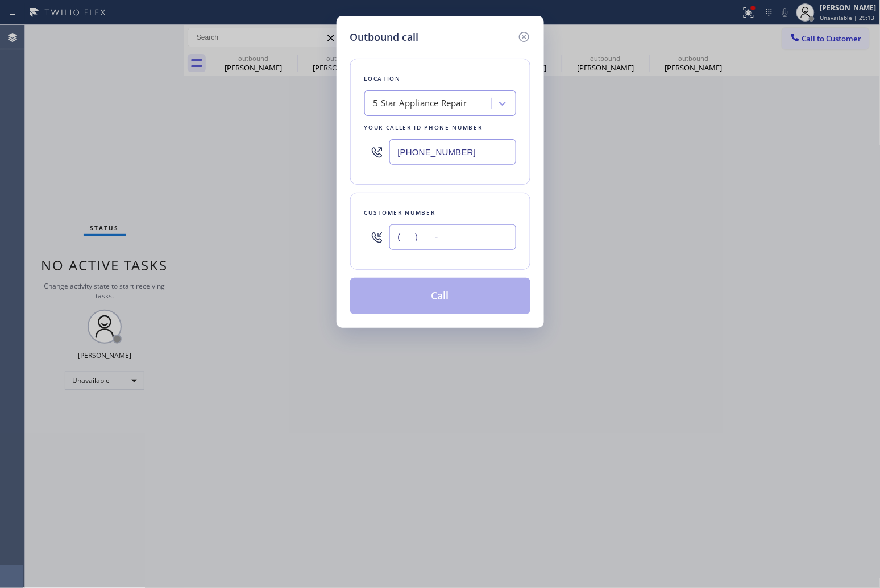
click at [456, 240] on input "(___) ___-____" at bounding box center [452, 237] width 127 height 26
paste input "510) 712-6637"
type input "[PHONE_NUMBER]"
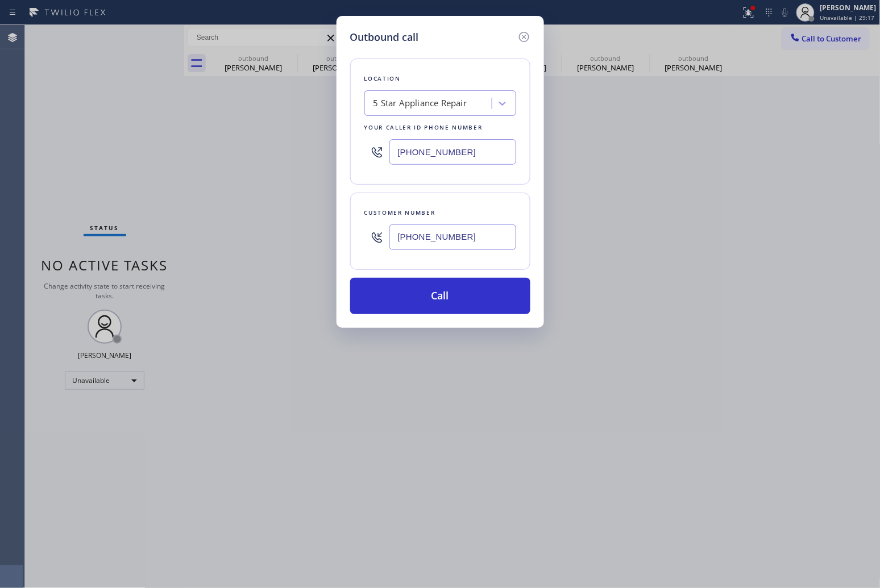
drag, startPoint x: 44, startPoint y: 85, endPoint x: 309, endPoint y: 109, distance: 265.8
click at [44, 85] on div "Outbound call Location 5 Star Appliance Repair Your caller id phone number [PHO…" at bounding box center [440, 294] width 880 height 588
click at [430, 100] on div "5 Star Appliance Repair" at bounding box center [420, 103] width 94 height 13
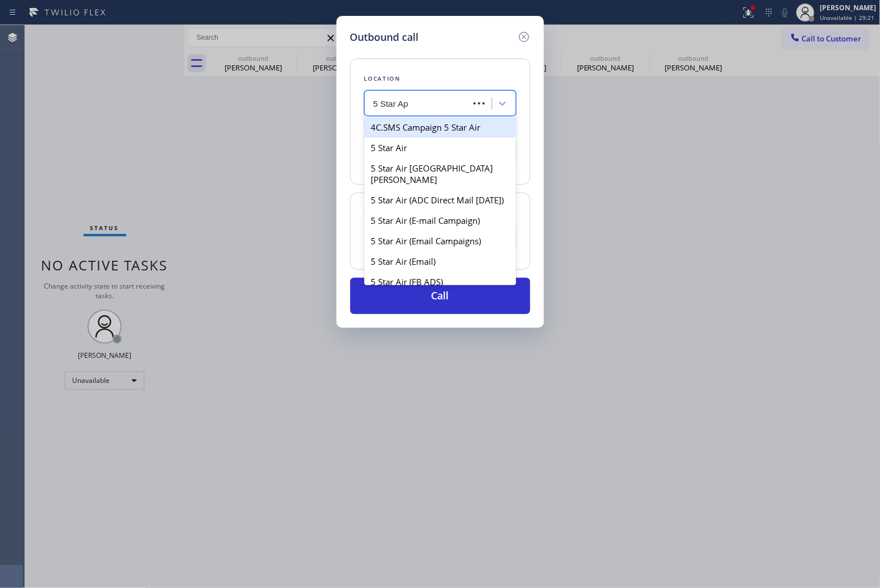
type input "5 Star App"
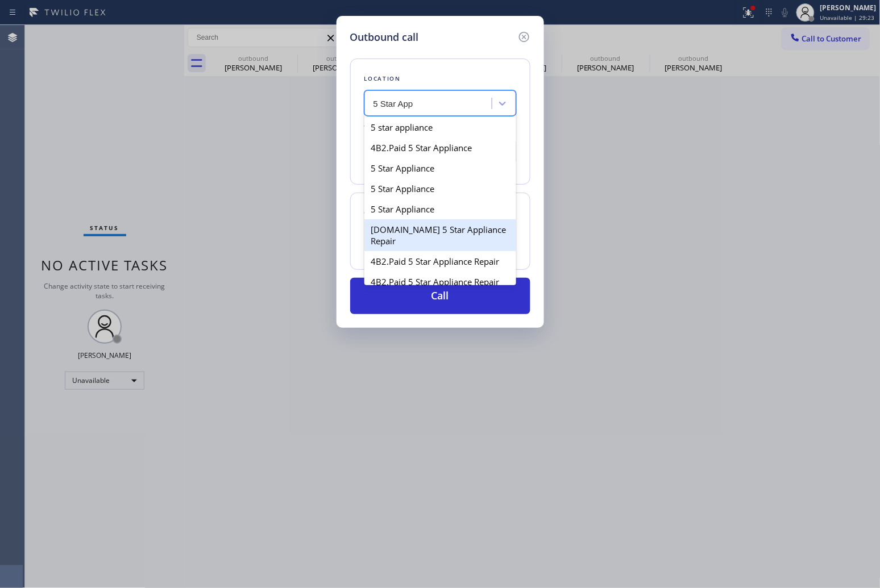
click at [446, 242] on div "[DOMAIN_NAME] 5 Star Appliance Repair" at bounding box center [440, 235] width 152 height 32
type input "[PHONE_NUMBER]"
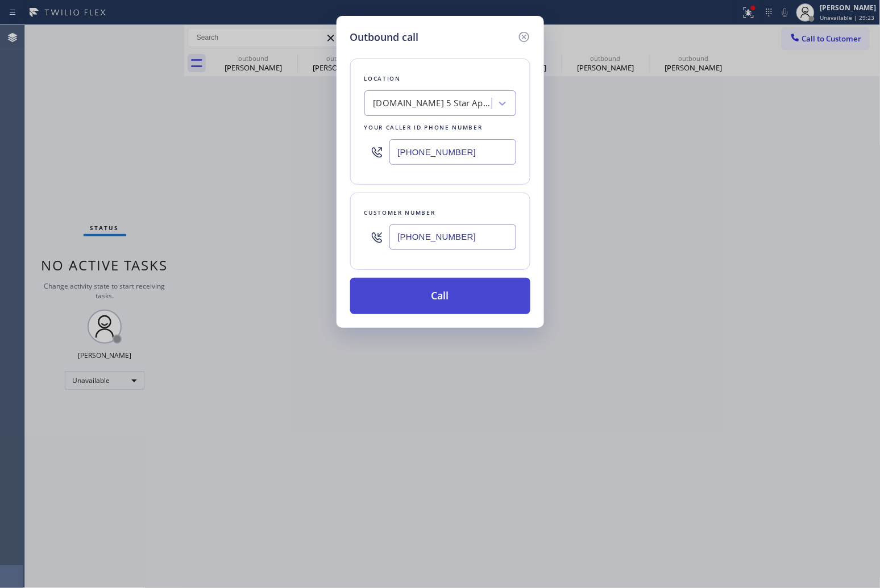
click at [457, 294] on button "Call" at bounding box center [440, 296] width 180 height 36
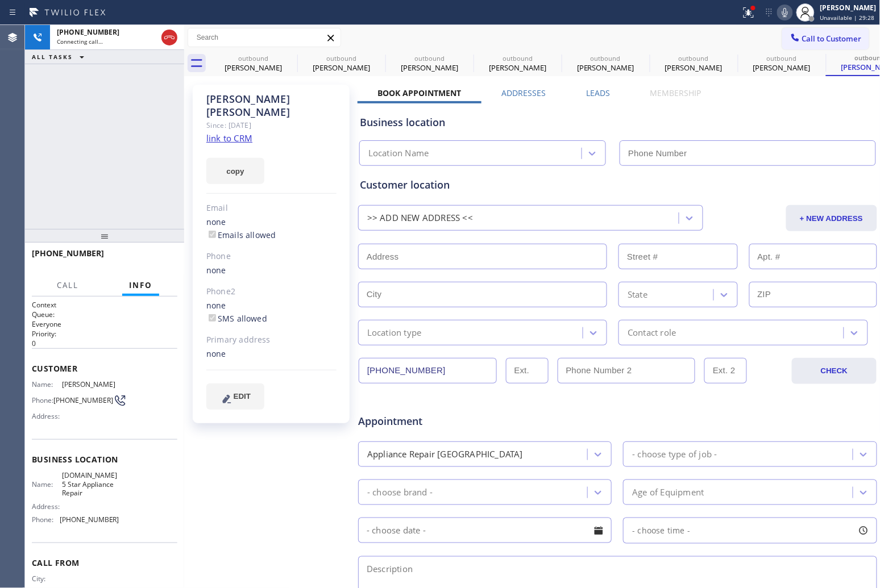
type input "[PHONE_NUMBER]"
click at [52, 97] on div "[PHONE_NUMBER] Connecting call… ALL TASKS ALL TASKS ACTIVE TASKS TASKS IN WRAP …" at bounding box center [104, 127] width 159 height 204
click at [171, 38] on icon at bounding box center [169, 37] width 10 height 3
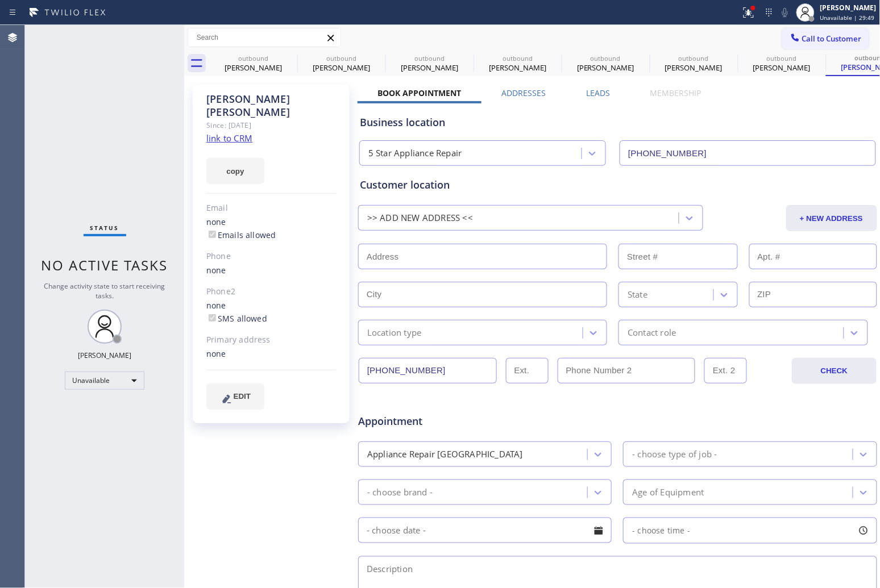
drag, startPoint x: 31, startPoint y: 126, endPoint x: 154, endPoint y: 40, distance: 149.8
click at [31, 126] on div "Status No active tasks Change activity state to start receiving tasks. [PERSON_…" at bounding box center [104, 306] width 159 height 563
click at [246, 132] on link "link to CRM" at bounding box center [229, 137] width 46 height 11
click at [823, 38] on span "Call to Customer" at bounding box center [840, 39] width 60 height 10
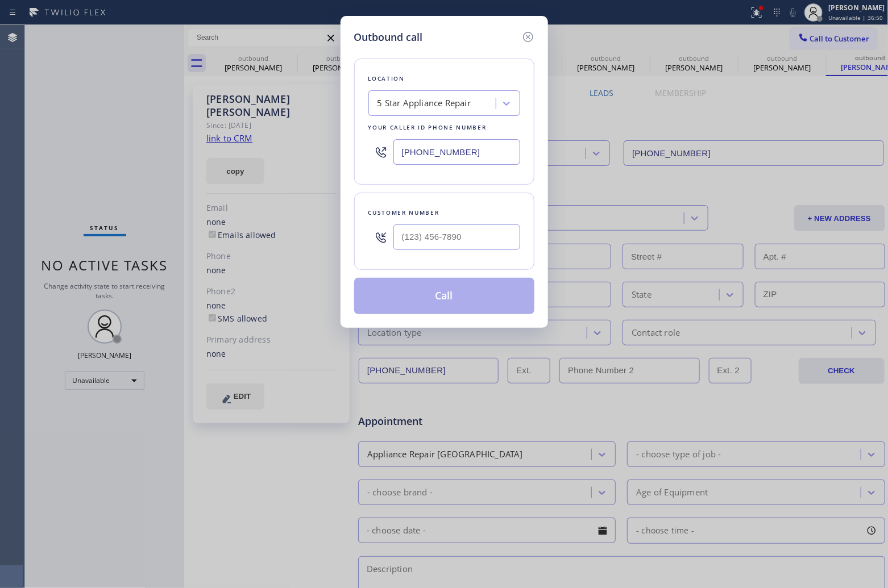
click at [487, 154] on input "[PHONE_NUMBER]" at bounding box center [456, 152] width 127 height 26
paste input "33) 558-1241"
drag, startPoint x: 469, startPoint y: 157, endPoint x: 878, endPoint y: 342, distance: 448.9
click at [468, 157] on input "[PHONE_NUMBER]" at bounding box center [456, 152] width 127 height 26
paste input "661) 451-560"
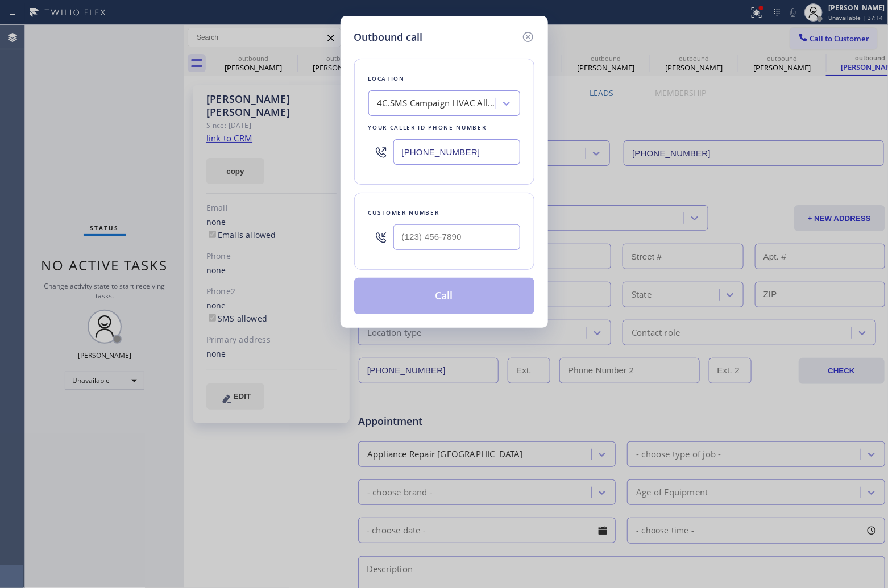
type input "[PHONE_NUMBER]"
type input "(___) ___-____"
click at [448, 230] on input "(___) ___-____" at bounding box center [456, 237] width 127 height 26
paste input "661) 208-3566"
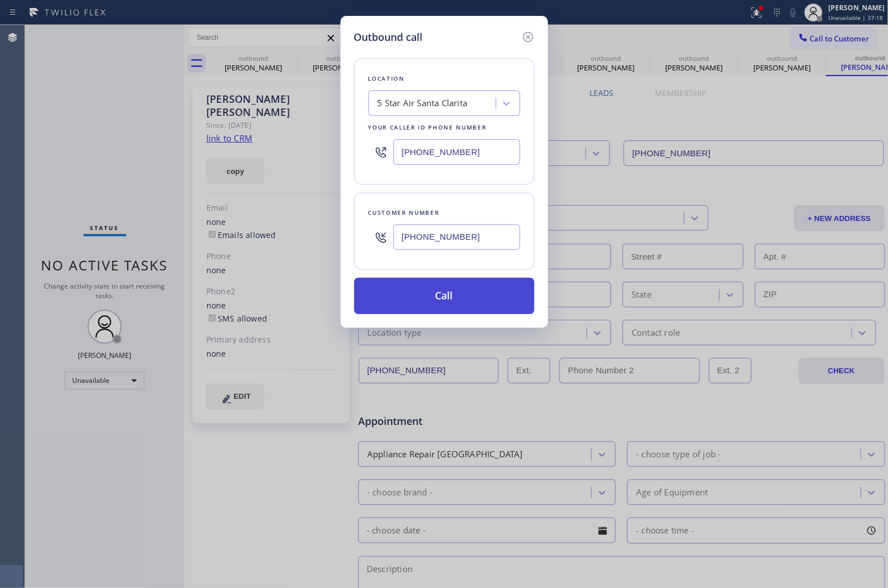
type input "[PHONE_NUMBER]"
click at [472, 301] on button "Call" at bounding box center [444, 296] width 180 height 36
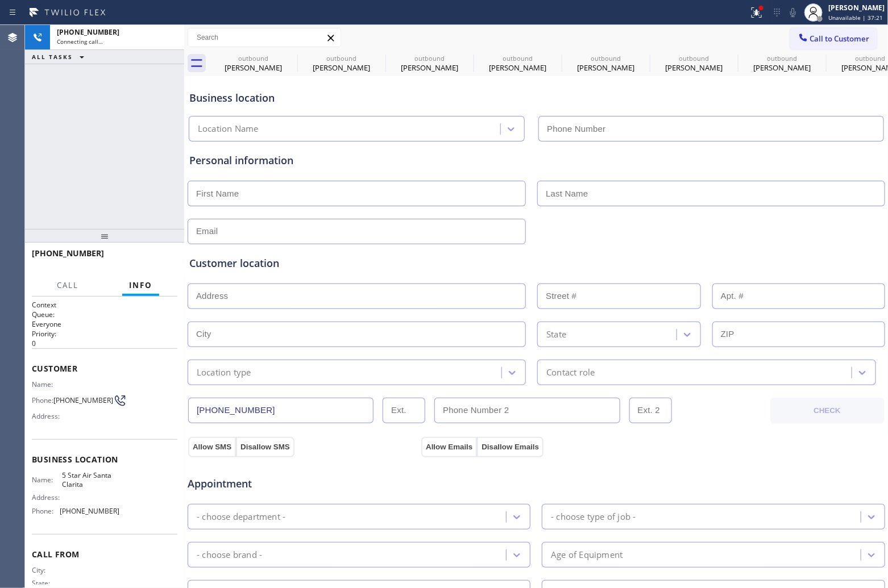
type input "[PHONE_NUMBER]"
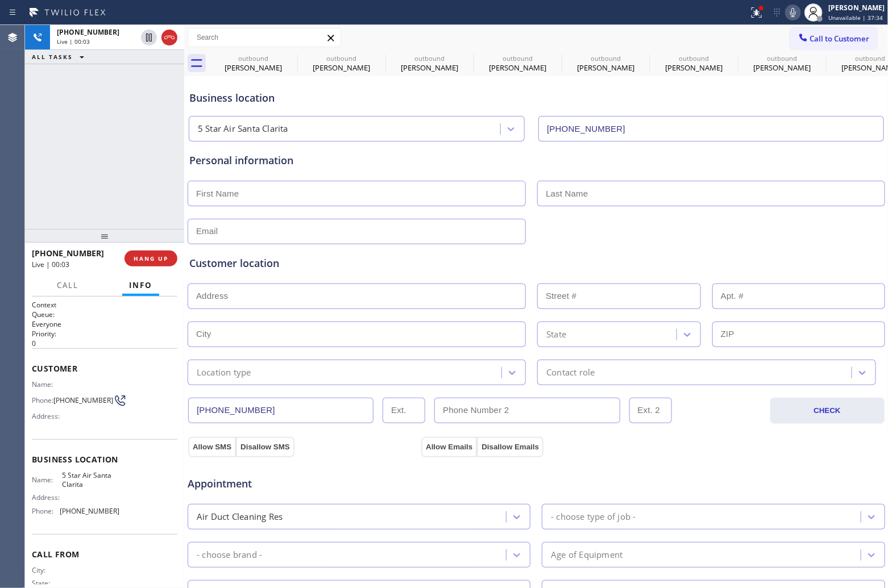
drag, startPoint x: 176, startPoint y: 38, endPoint x: 844, endPoint y: 203, distance: 688.6
click at [176, 37] on div at bounding box center [169, 38] width 16 height 14
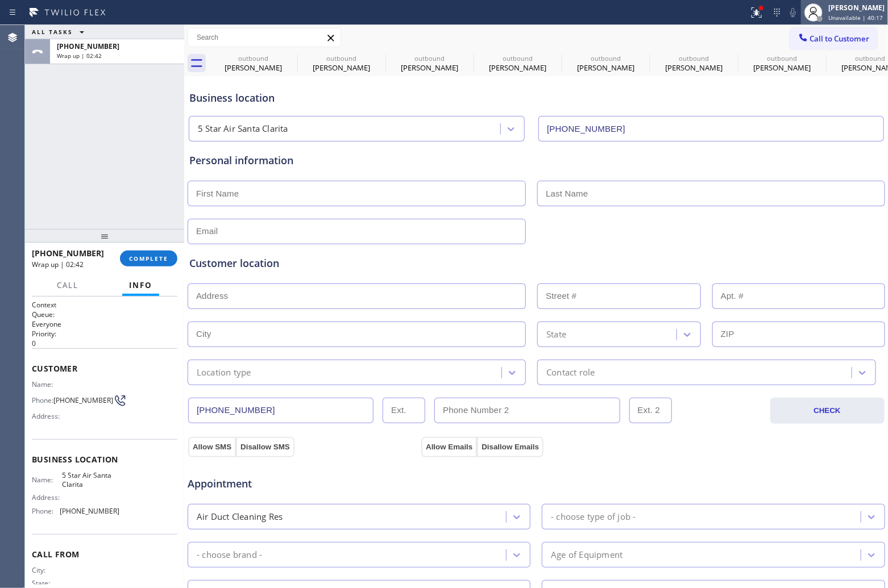
click at [808, 24] on div at bounding box center [813, 12] width 25 height 25
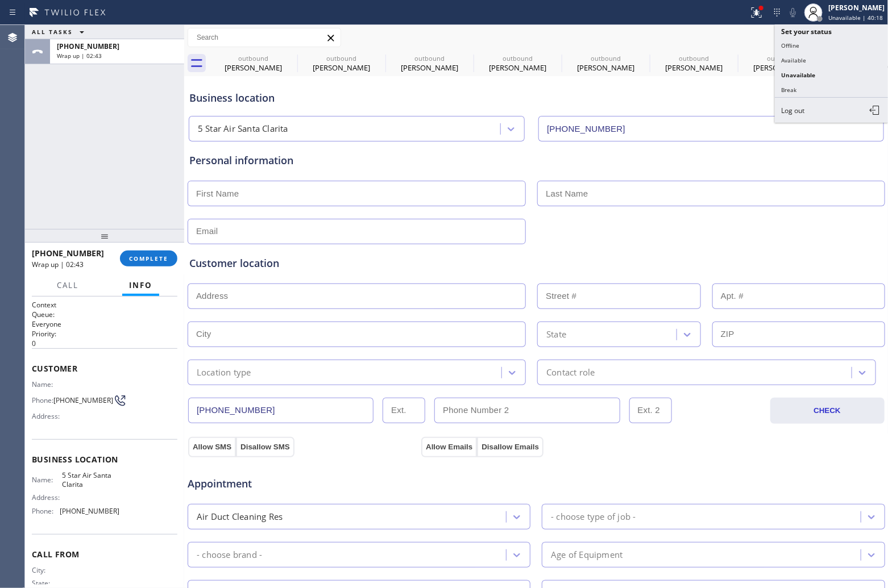
click at [625, 39] on div "Call to Customer Outbound call Location 5 Star Air [GEOGRAPHIC_DATA] Your calle…" at bounding box center [536, 38] width 704 height 20
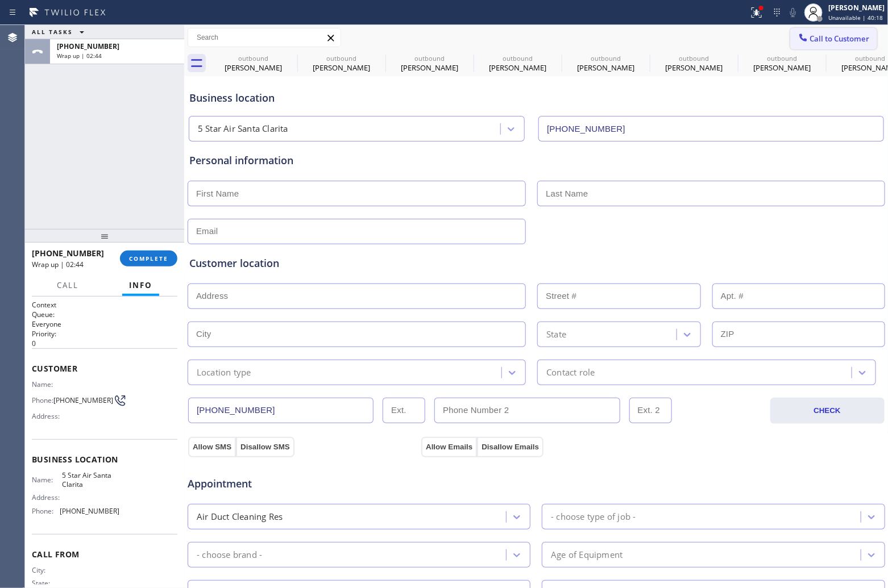
click at [847, 32] on button "Call to Customer" at bounding box center [833, 39] width 87 height 22
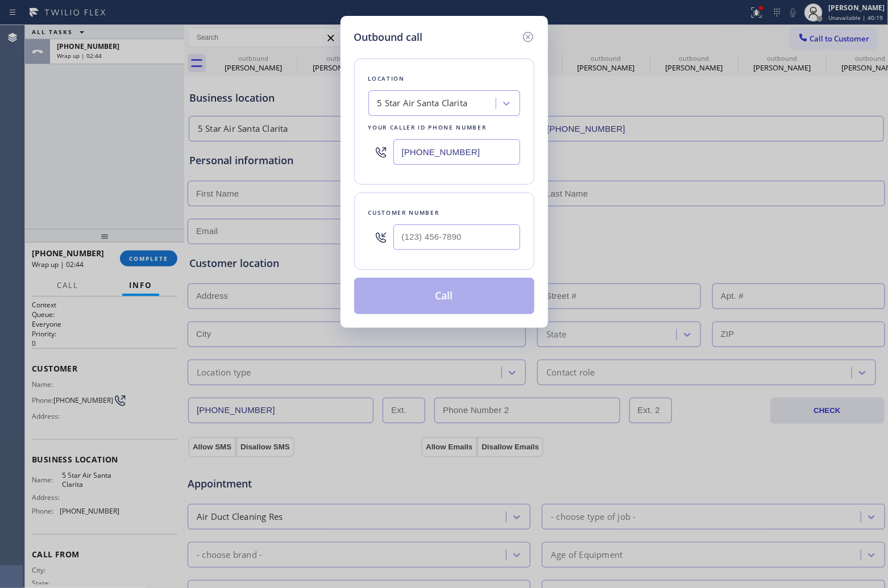
click at [493, 163] on input "[PHONE_NUMBER]" at bounding box center [456, 152] width 127 height 26
paste input "833) 558-124"
type input "[PHONE_NUMBER]"
type input "(___) ___-____"
drag, startPoint x: 24, startPoint y: 107, endPoint x: 195, endPoint y: 1, distance: 201.4
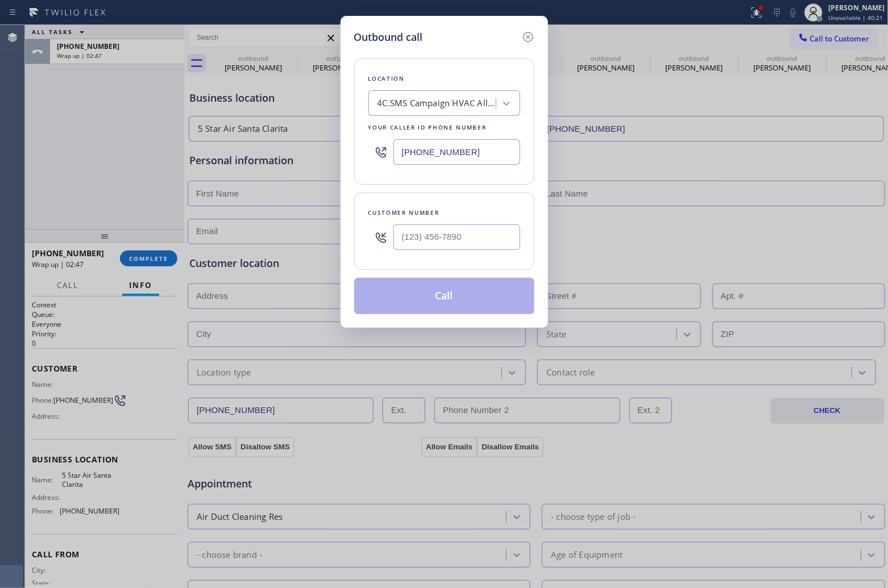
click at [24, 107] on div "Outbound call Location 4C.SMS Campaign HVAC Alliance Experts Your caller id pho…" at bounding box center [444, 294] width 888 height 588
click at [843, 39] on div "Outbound call Location 4C.SMS Campaign HVAC Alliance Experts Your caller id pho…" at bounding box center [444, 294] width 888 height 588
click at [475, 229] on input "(___) ___-____" at bounding box center [456, 237] width 127 height 26
paste input "858) 243-1745"
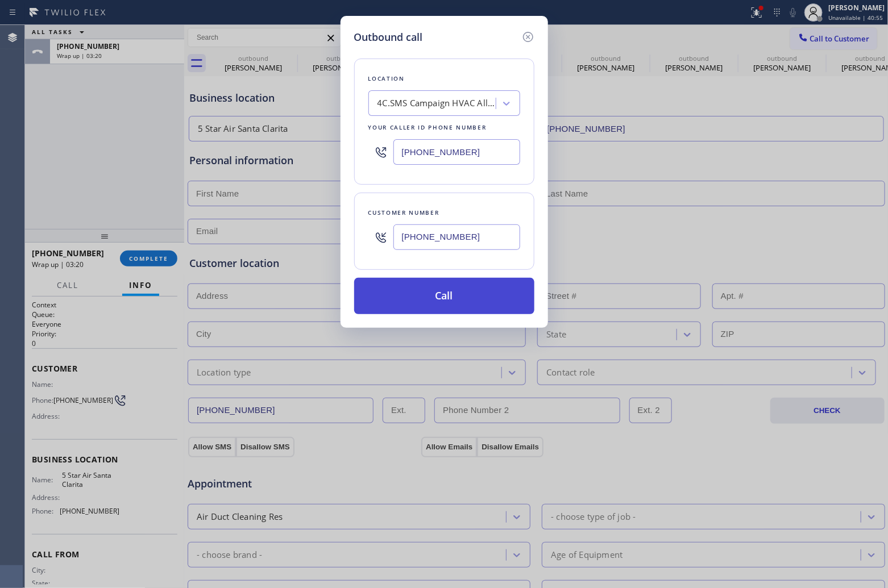
type input "[PHONE_NUMBER]"
click at [456, 294] on button "Call" at bounding box center [444, 296] width 180 height 36
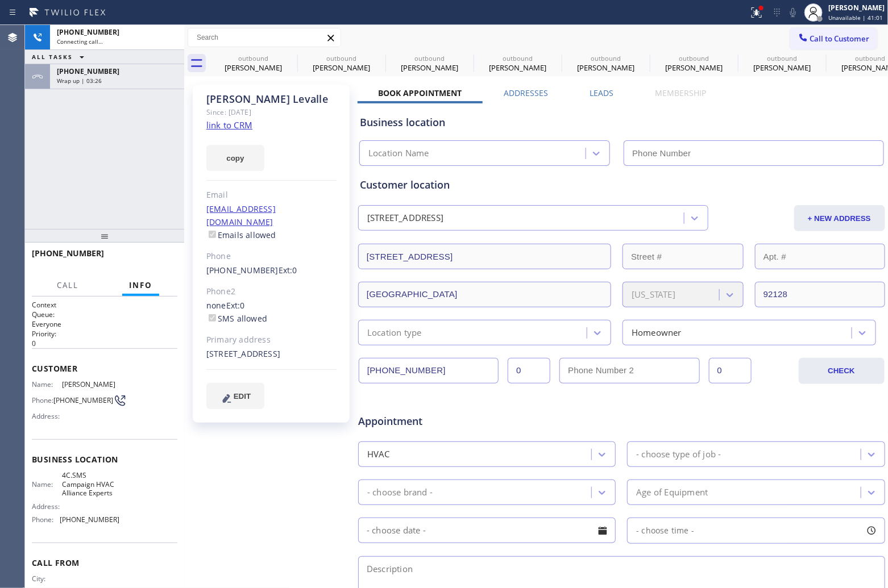
type input "[PHONE_NUMBER]"
click at [49, 177] on div "[PHONE_NUMBER] Connecting call… ALL TASKS ALL TASKS ACTIVE TASKS TASKS IN WRAP …" at bounding box center [104, 127] width 159 height 204
drag, startPoint x: 77, startPoint y: 407, endPoint x: 58, endPoint y: 396, distance: 21.9
click at [58, 396] on span "[PHONE_NUMBER]" at bounding box center [83, 400] width 60 height 9
copy span "858) 243-1745"
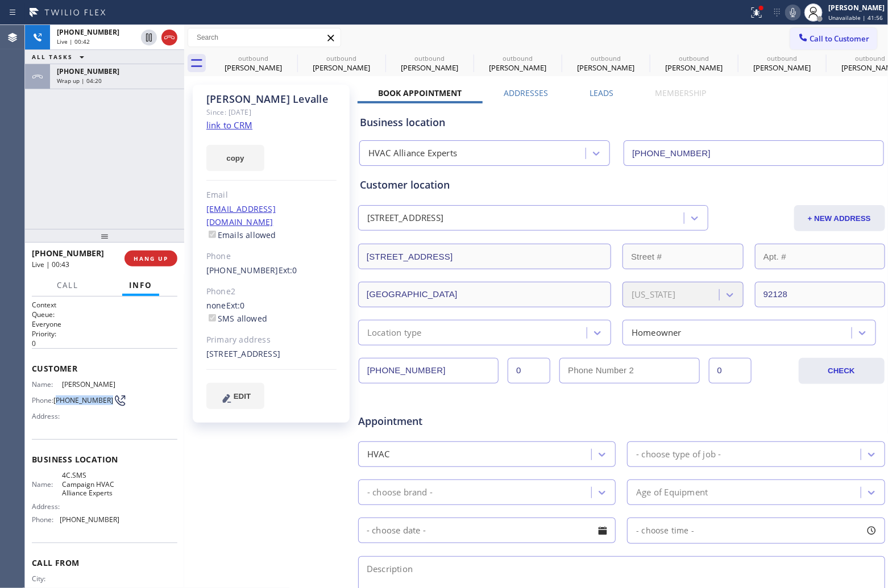
click at [184, 39] on div at bounding box center [184, 306] width 0 height 563
click at [176, 37] on div at bounding box center [169, 38] width 16 height 14
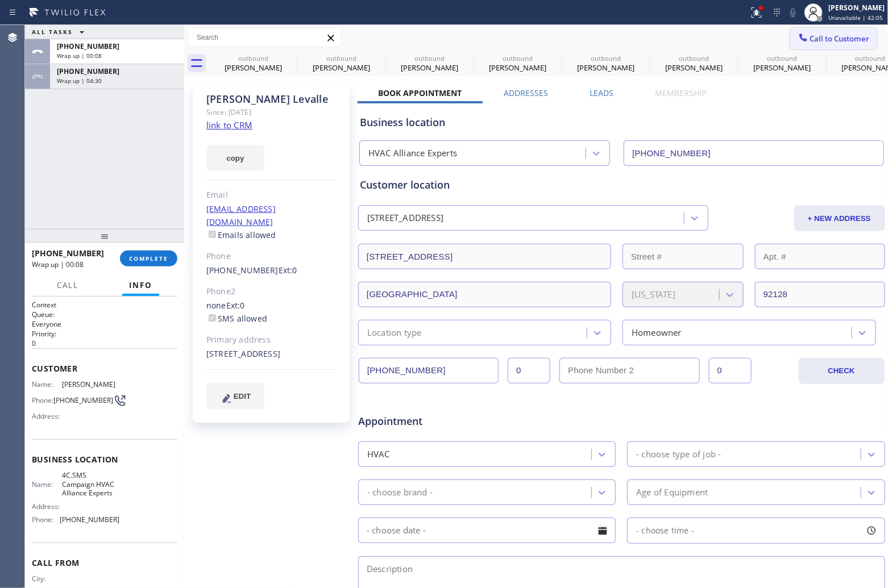
click at [831, 41] on span "Call to Customer" at bounding box center [840, 39] width 60 height 10
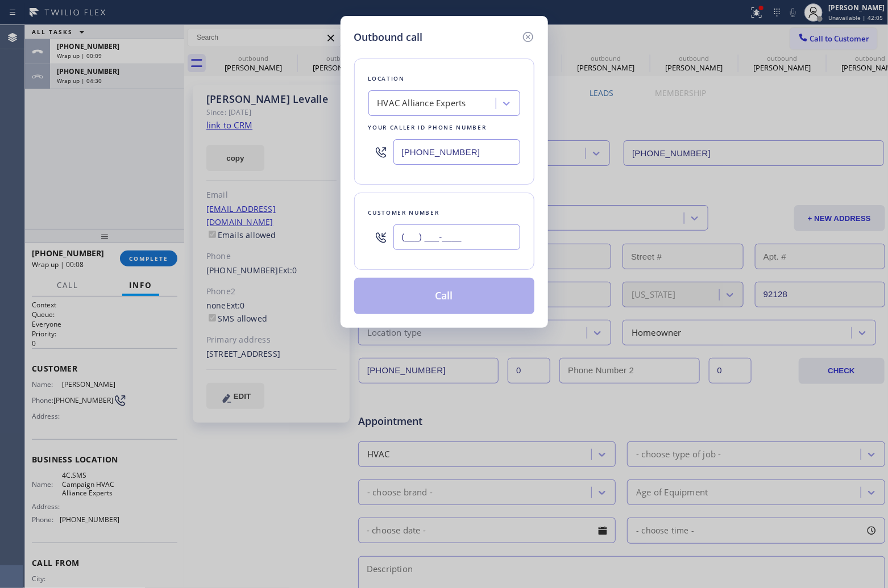
drag, startPoint x: 490, startPoint y: 243, endPoint x: 411, endPoint y: 143, distance: 128.2
click at [489, 240] on input "(___) ___-____" at bounding box center [456, 237] width 127 height 26
paste input "517) 285-2395"
type input "[PHONE_NUMBER]"
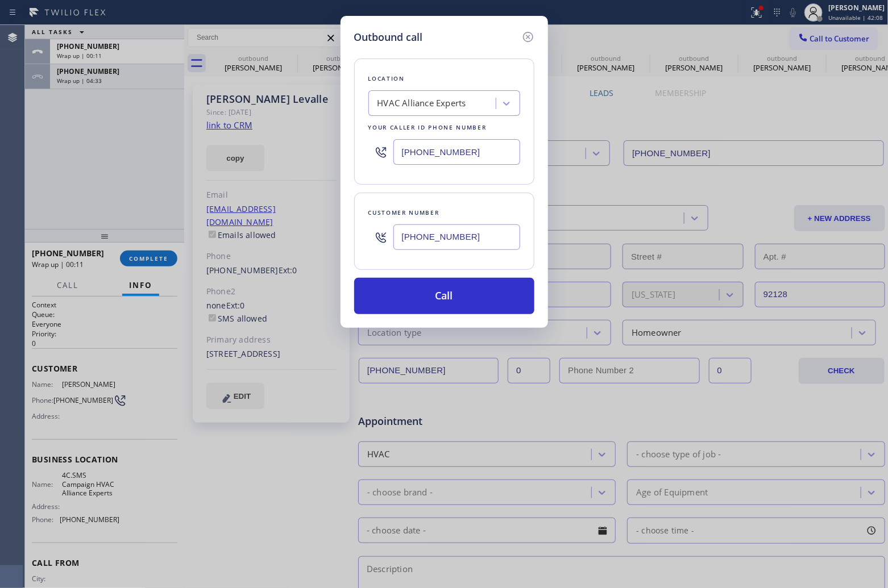
click at [455, 103] on div "HVAC Alliance Experts" at bounding box center [421, 103] width 89 height 13
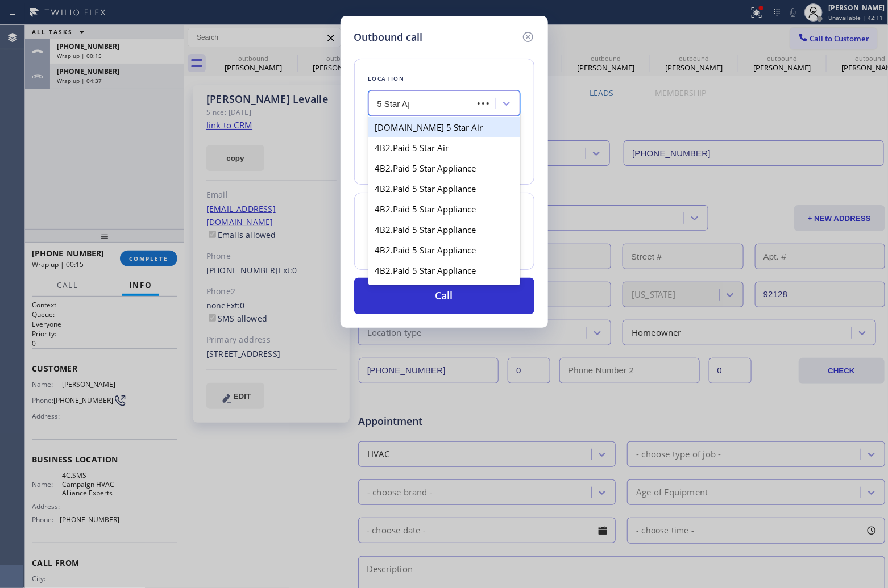
type input "5 Star App"
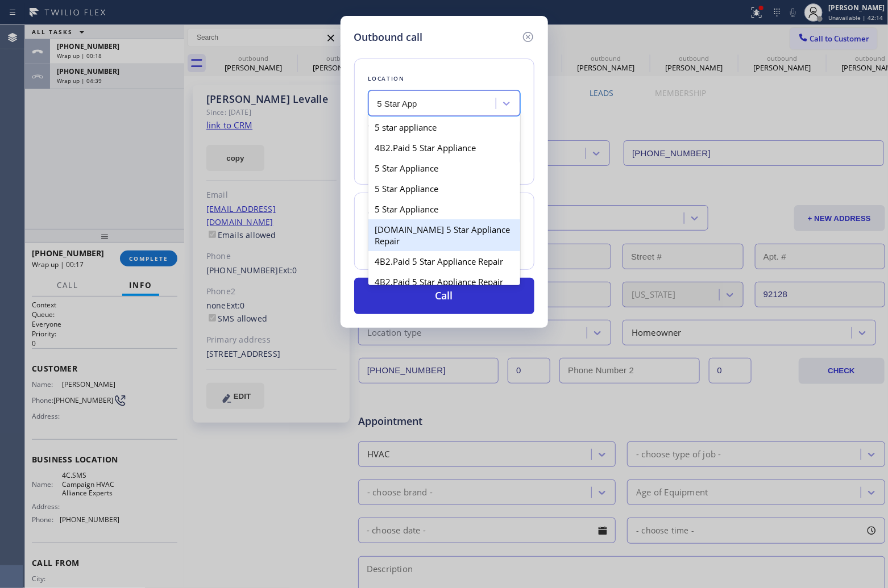
type input "[PHONE_NUMBER]"
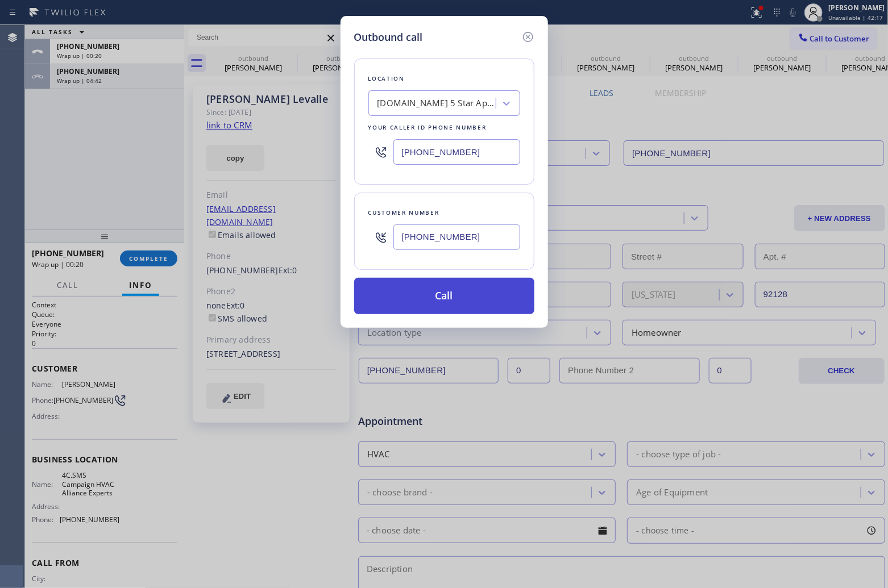
click at [425, 304] on button "Call" at bounding box center [444, 296] width 180 height 36
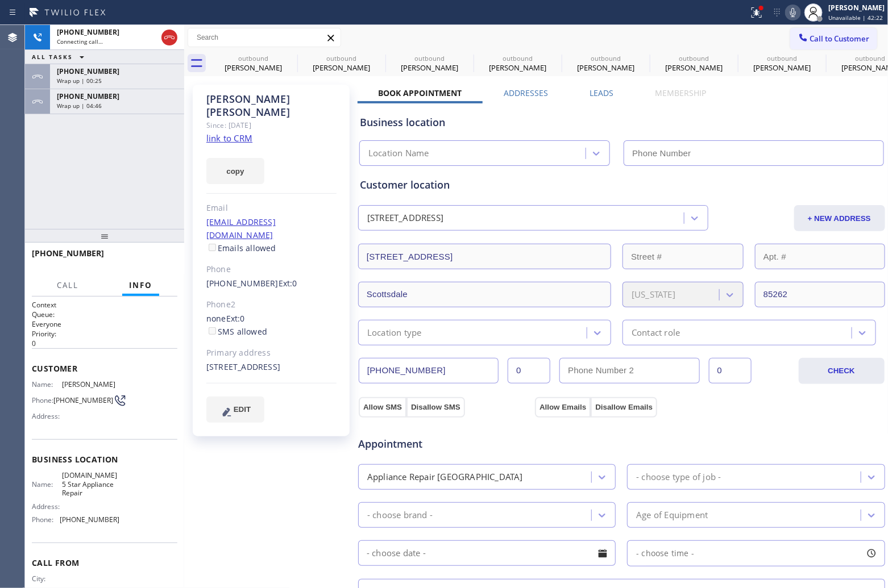
type input "[PHONE_NUMBER]"
drag, startPoint x: 46, startPoint y: 193, endPoint x: 149, endPoint y: 146, distance: 113.7
click at [46, 193] on div "[PHONE_NUMBER] Connecting call… ALL TASKS ALL TASKS ACTIVE TASKS TASKS IN WRAP …" at bounding box center [104, 127] width 159 height 204
click at [168, 38] on icon at bounding box center [170, 38] width 14 height 14
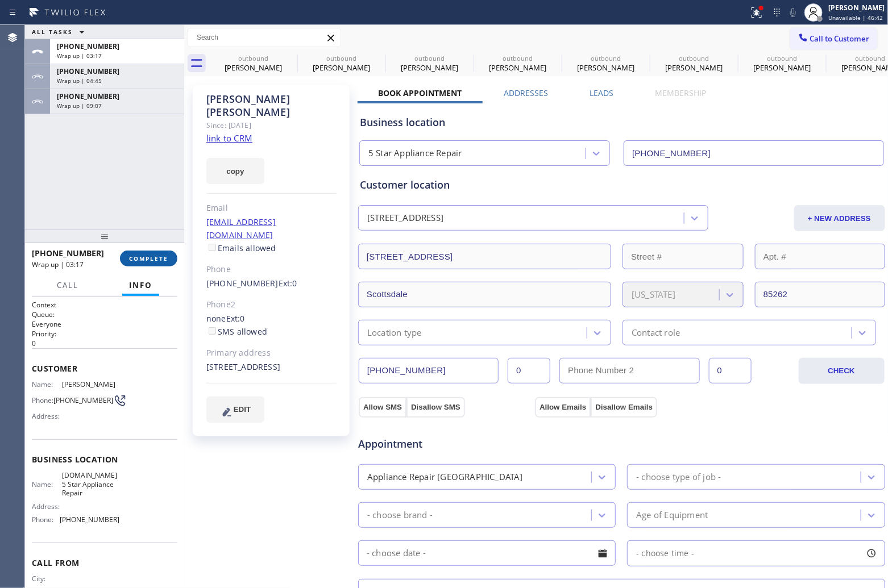
click at [156, 256] on span "COMPLETE" at bounding box center [148, 259] width 39 height 8
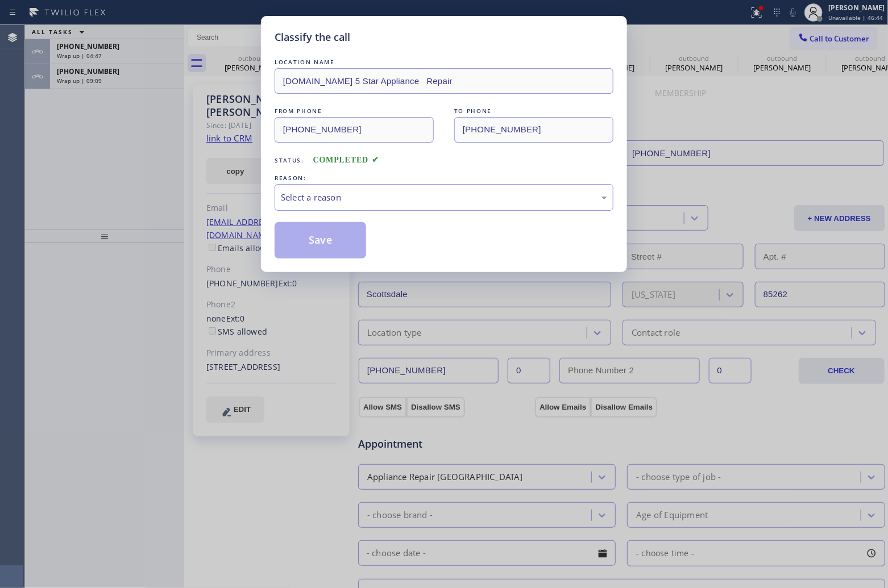
drag, startPoint x: 335, startPoint y: 183, endPoint x: 351, endPoint y: 200, distance: 23.3
click at [336, 183] on div "REASON:" at bounding box center [443, 178] width 339 height 12
click at [351, 200] on div "Select a reason" at bounding box center [444, 197] width 326 height 13
click at [321, 237] on button "Save" at bounding box center [319, 240] width 91 height 36
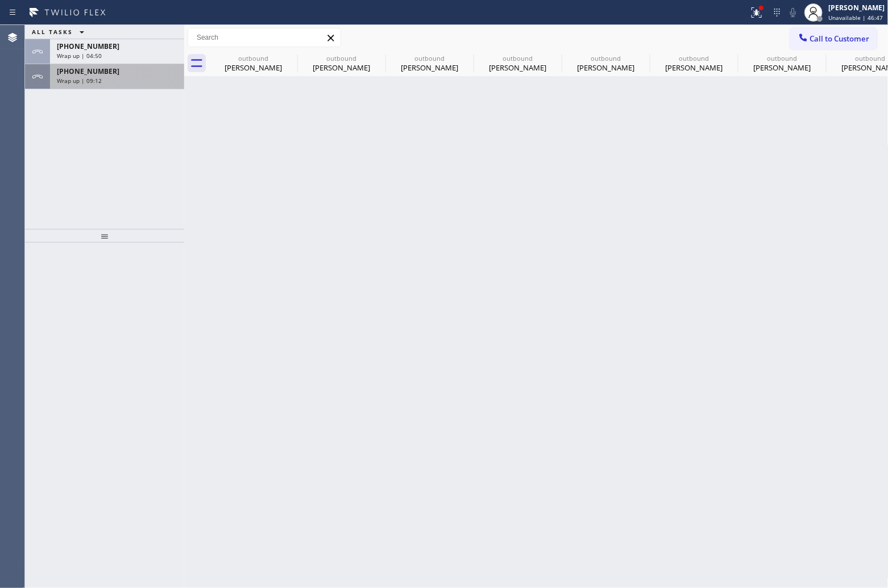
click at [126, 80] on div "Wrap up | 09:12" at bounding box center [117, 81] width 120 height 8
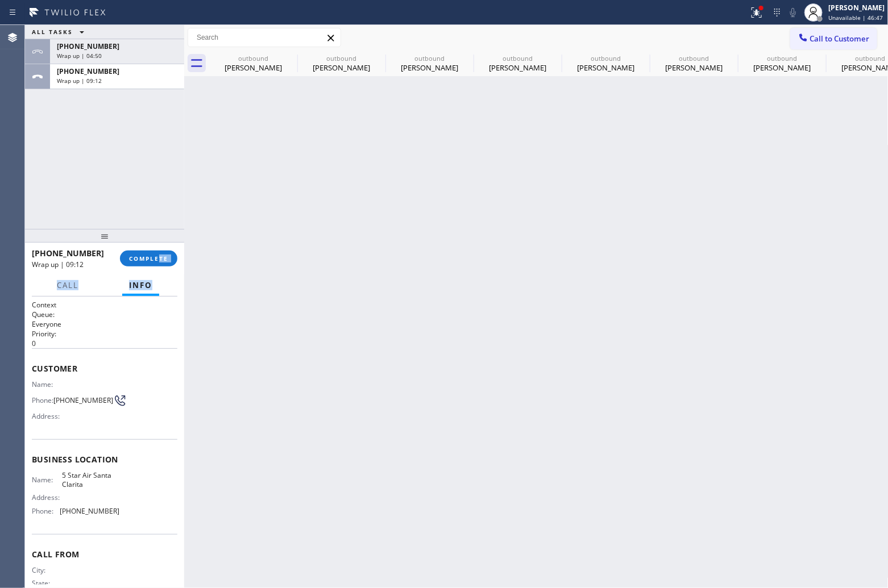
click at [158, 274] on div "[PHONE_NUMBER] Wrap up | 09:12 COMPLETE Call Info Call ended [PHONE_NUMBER] Wra…" at bounding box center [104, 416] width 159 height 346
click at [152, 263] on button "COMPLETE" at bounding box center [148, 259] width 57 height 16
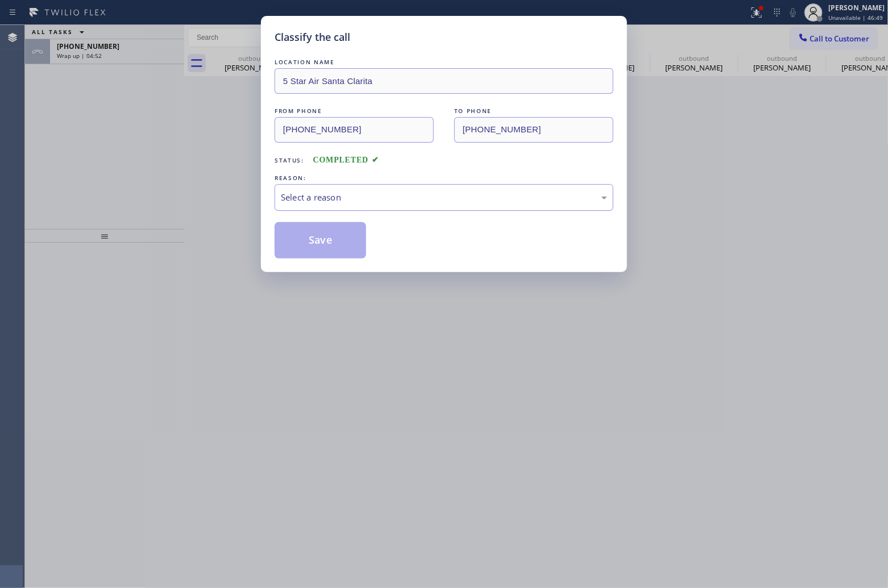
click at [334, 206] on div "Select a reason" at bounding box center [443, 197] width 339 height 27
click at [334, 240] on button "Save" at bounding box center [319, 240] width 91 height 36
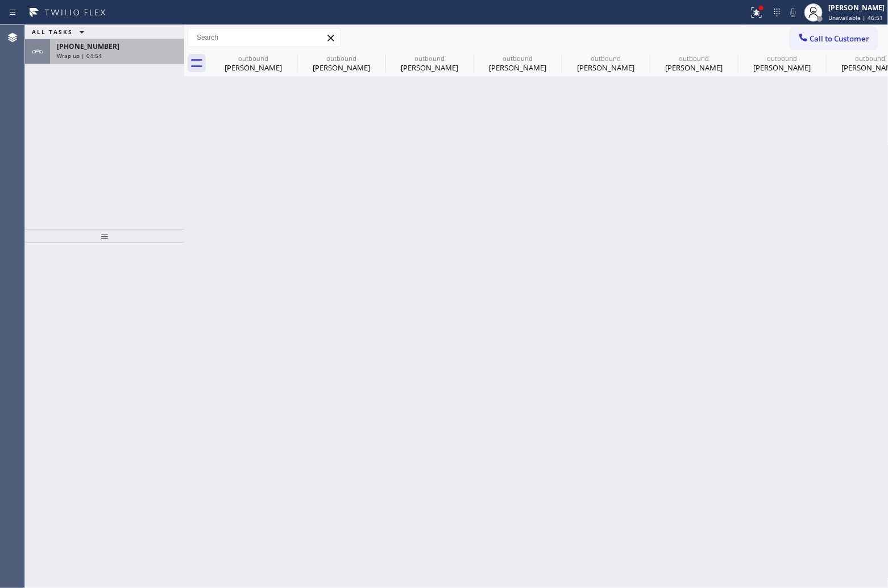
click at [109, 57] on div "Wrap up | 04:54" at bounding box center [117, 56] width 120 height 8
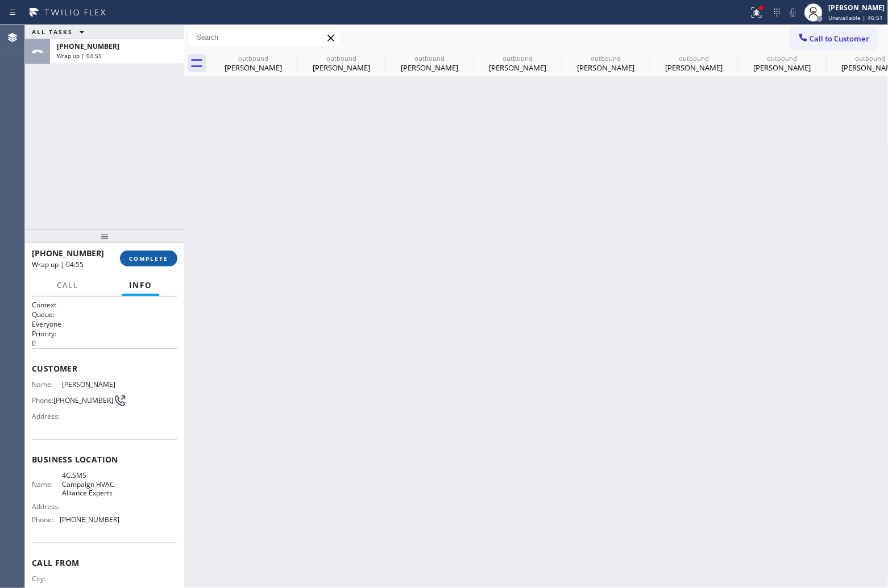
click at [157, 254] on button "COMPLETE" at bounding box center [148, 259] width 57 height 16
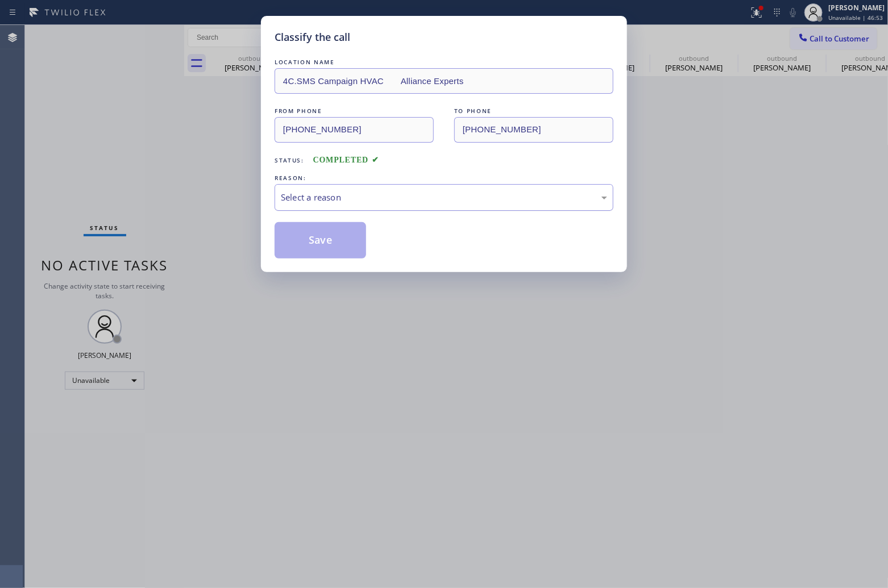
click at [333, 195] on div "Select a reason" at bounding box center [444, 197] width 326 height 13
click at [327, 234] on button "Save" at bounding box center [319, 240] width 91 height 36
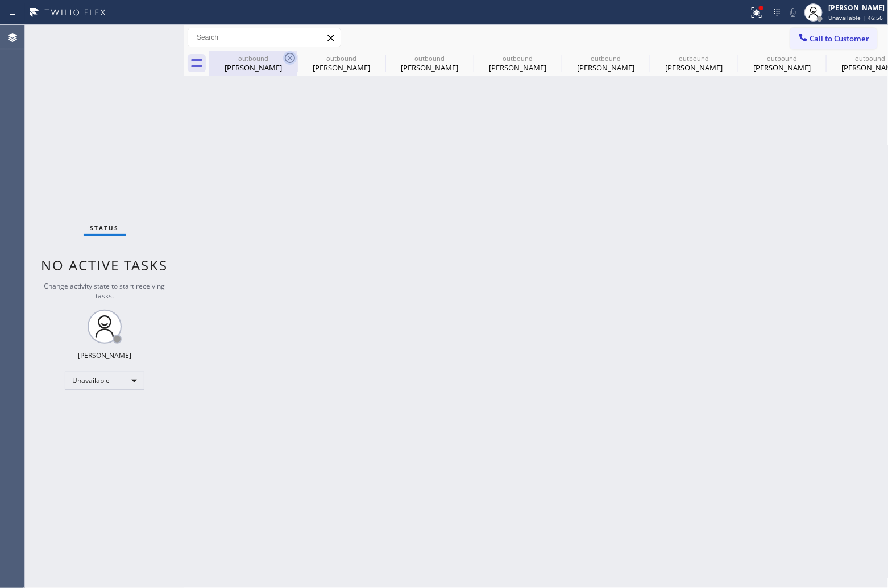
click at [287, 55] on icon at bounding box center [290, 58] width 10 height 10
click at [0, 0] on icon at bounding box center [0, 0] width 0 height 0
click at [459, 55] on icon at bounding box center [466, 58] width 14 height 14
click at [0, 0] on icon at bounding box center [0, 0] width 0 height 0
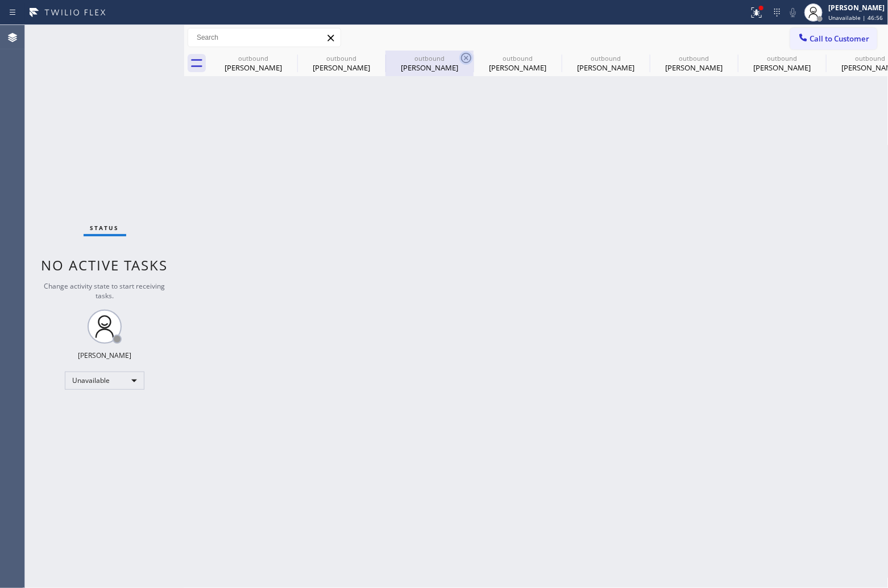
click at [0, 0] on icon at bounding box center [0, 0] width 0 height 0
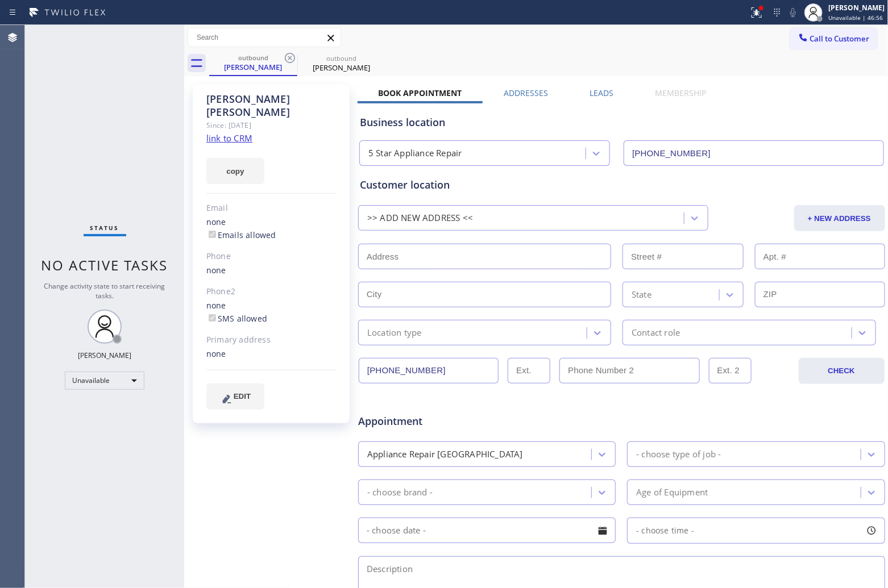
click at [288, 55] on icon at bounding box center [290, 58] width 14 height 14
click at [0, 0] on icon at bounding box center [0, 0] width 0 height 0
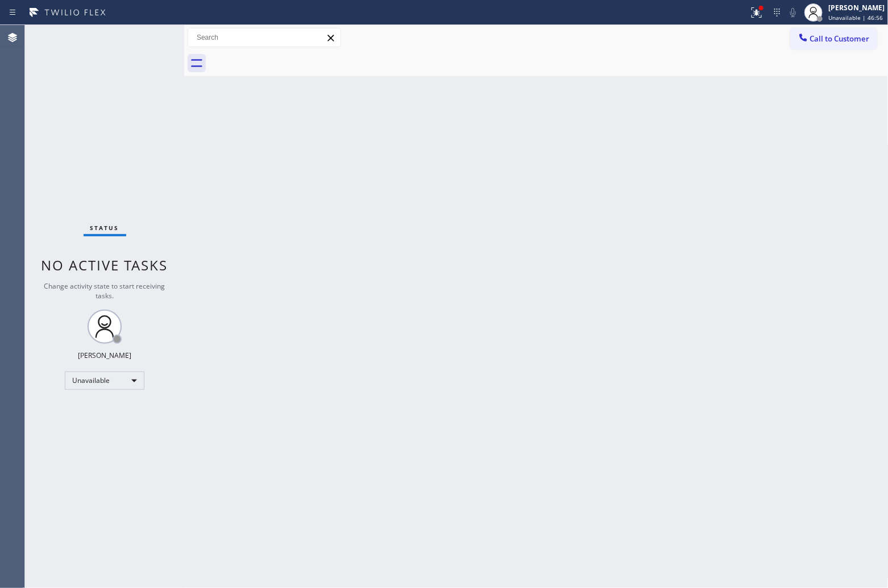
click at [288, 55] on div at bounding box center [548, 64] width 679 height 26
drag, startPoint x: 0, startPoint y: 180, endPoint x: 76, endPoint y: 170, distance: 76.2
click at [7, 178] on div "Agent Desktop" at bounding box center [12, 306] width 24 height 563
click at [847, 30] on button "Call to Customer" at bounding box center [833, 39] width 87 height 22
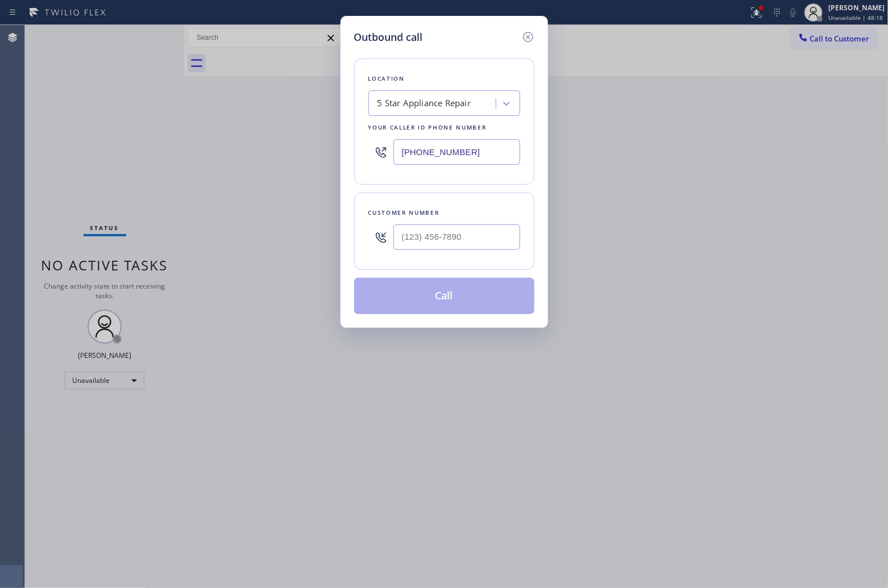
click at [452, 156] on input "[PHONE_NUMBER]" at bounding box center [456, 152] width 127 height 26
paste input "510) 737-7871"
type input "[PHONE_NUMBER]"
type input "(___) ___-____"
click at [445, 253] on div at bounding box center [456, 237] width 127 height 37
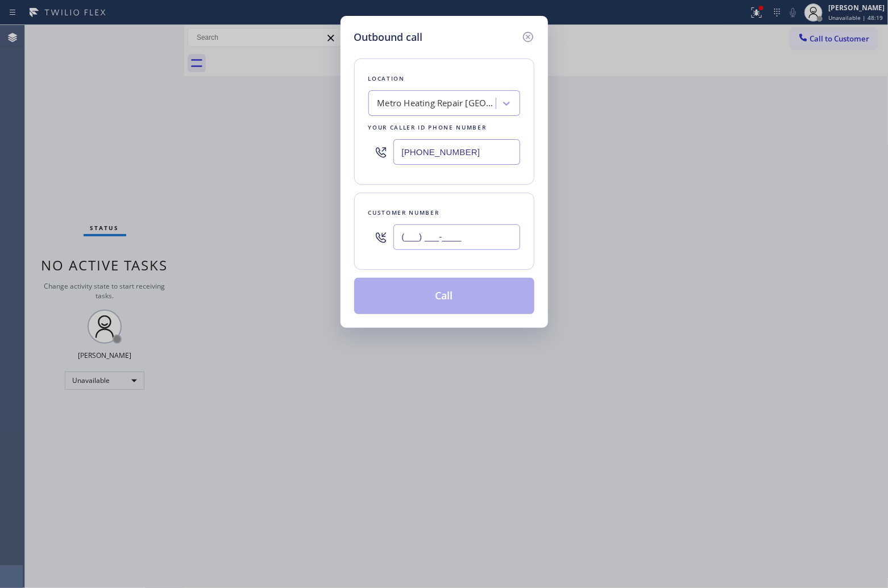
click at [443, 247] on input "(___) ___-____" at bounding box center [456, 237] width 127 height 26
paste input "510) 240-7472"
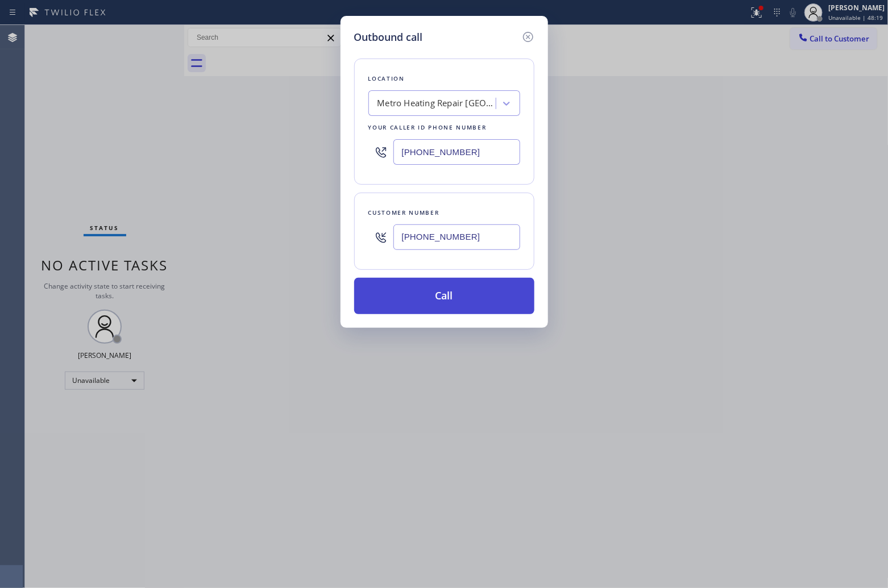
type input "[PHONE_NUMBER]"
click at [462, 296] on button "Call" at bounding box center [444, 296] width 180 height 36
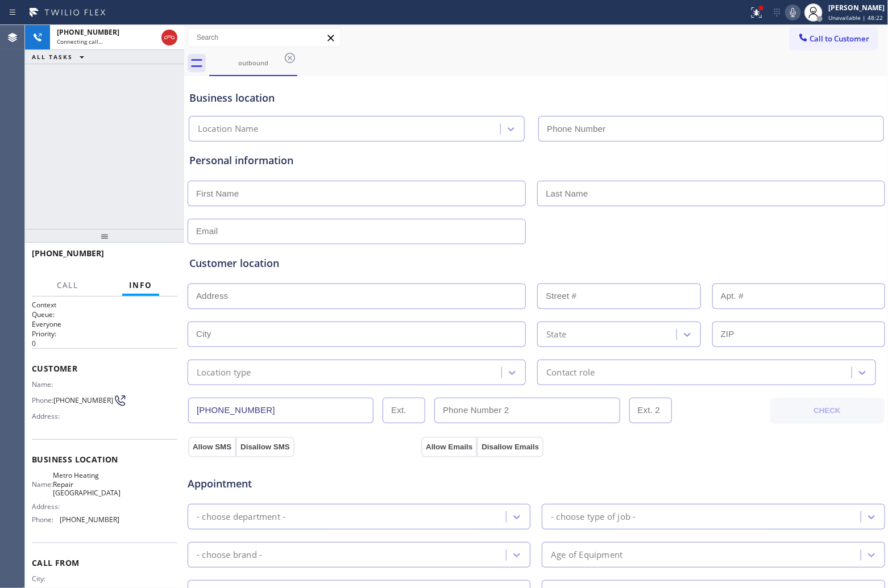
type input "[PHONE_NUMBER]"
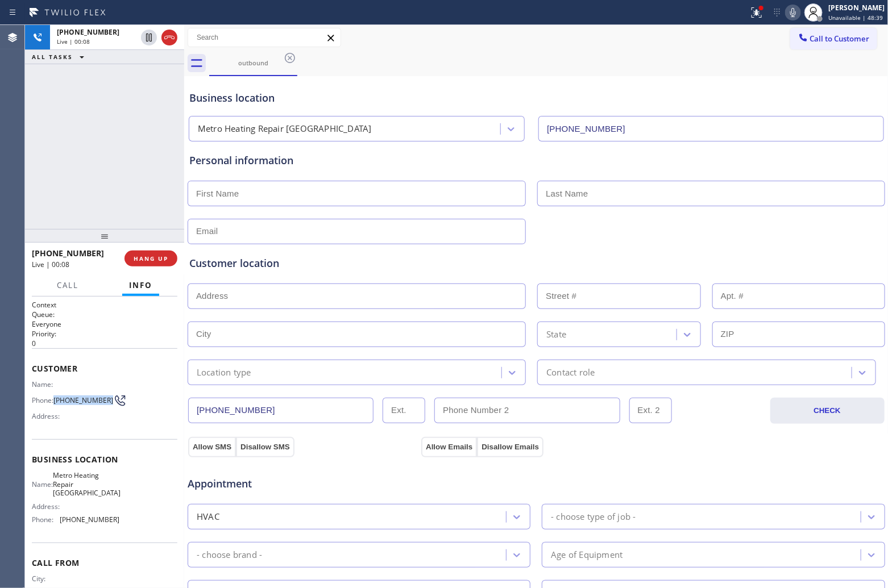
drag, startPoint x: 78, startPoint y: 410, endPoint x: 55, endPoint y: 396, distance: 26.8
click at [55, 396] on div "Name: Phone: [PHONE_NUMBER] Address:" at bounding box center [76, 402] width 88 height 45
copy span "[PHONE_NUMBER]"
drag, startPoint x: 163, startPoint y: 253, endPoint x: 478, endPoint y: 181, distance: 323.1
click at [163, 254] on button "HANG UP" at bounding box center [150, 259] width 53 height 16
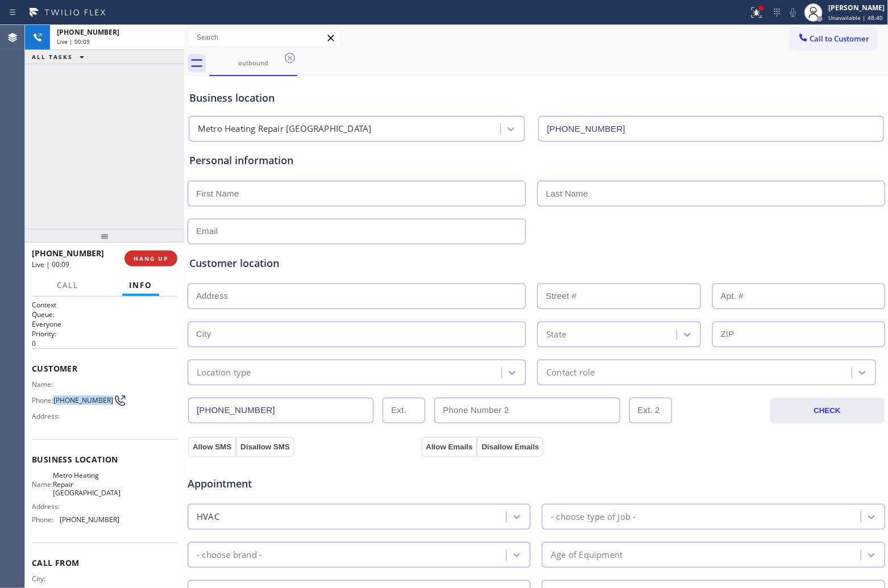
click at [817, 35] on span "Call to Customer" at bounding box center [840, 39] width 60 height 10
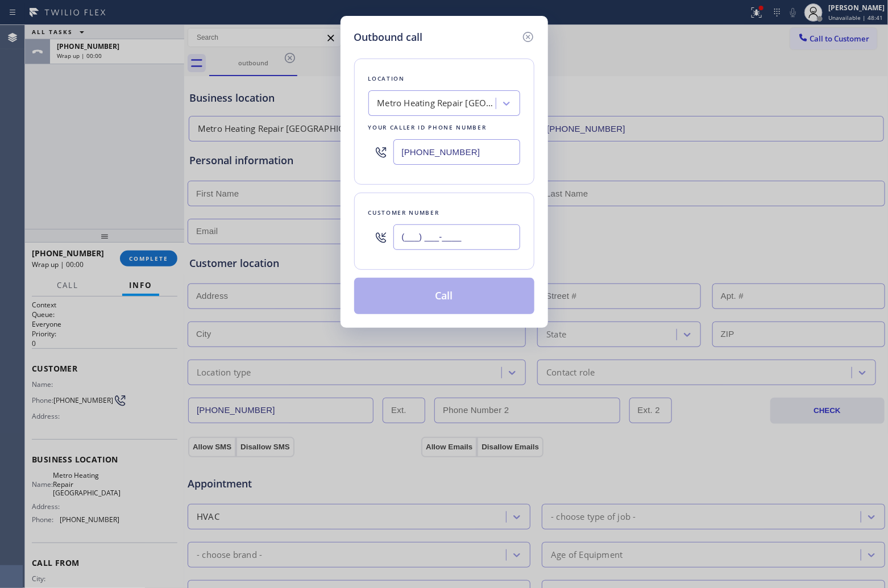
click at [459, 234] on input "(___) ___-____" at bounding box center [456, 237] width 127 height 26
paste input "510) 240-7472"
type input "[PHONE_NUMBER]"
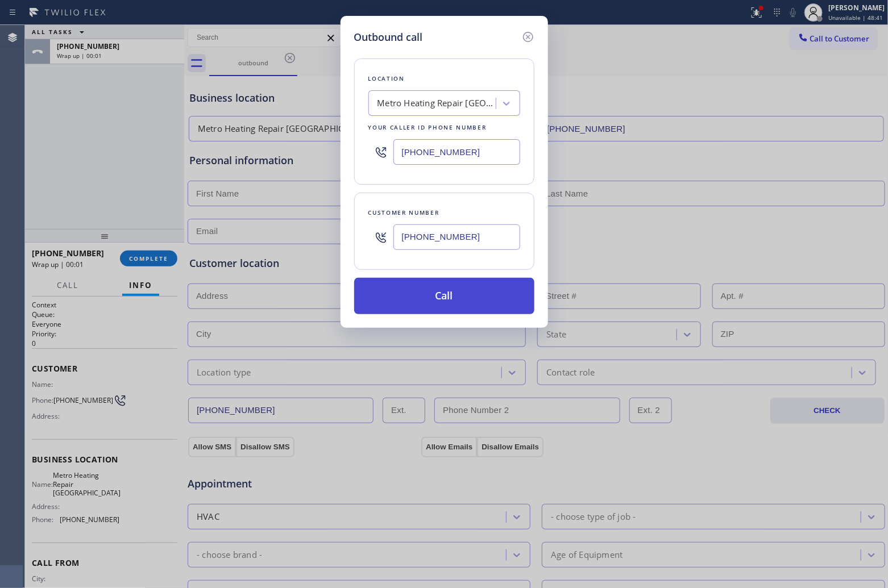
click at [468, 289] on button "Call" at bounding box center [444, 296] width 180 height 36
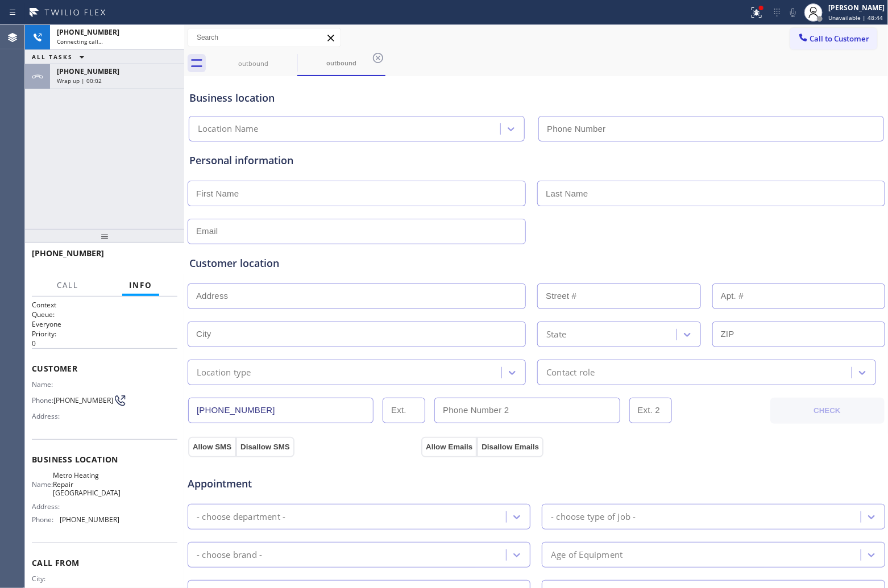
type input "[PHONE_NUMBER]"
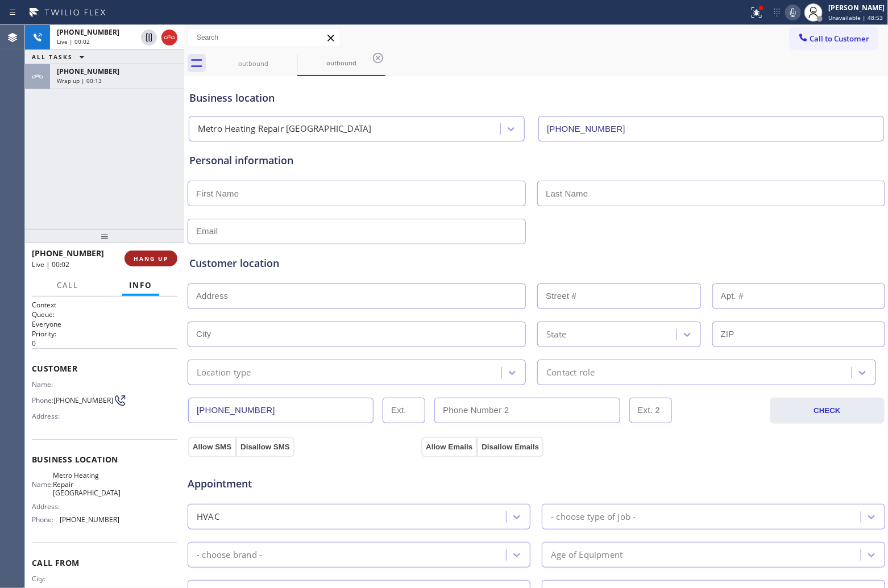
click at [162, 253] on button "HANG UP" at bounding box center [150, 259] width 53 height 16
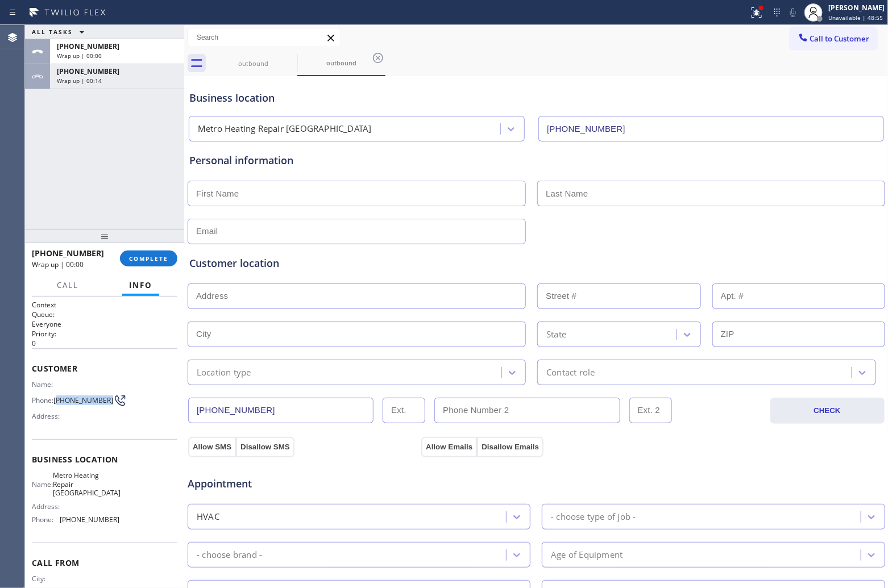
drag, startPoint x: 67, startPoint y: 402, endPoint x: 57, endPoint y: 396, distance: 12.0
click at [57, 396] on span "[PHONE_NUMBER]" at bounding box center [83, 400] width 60 height 9
click at [840, 38] on span "Call to Customer" at bounding box center [840, 39] width 60 height 10
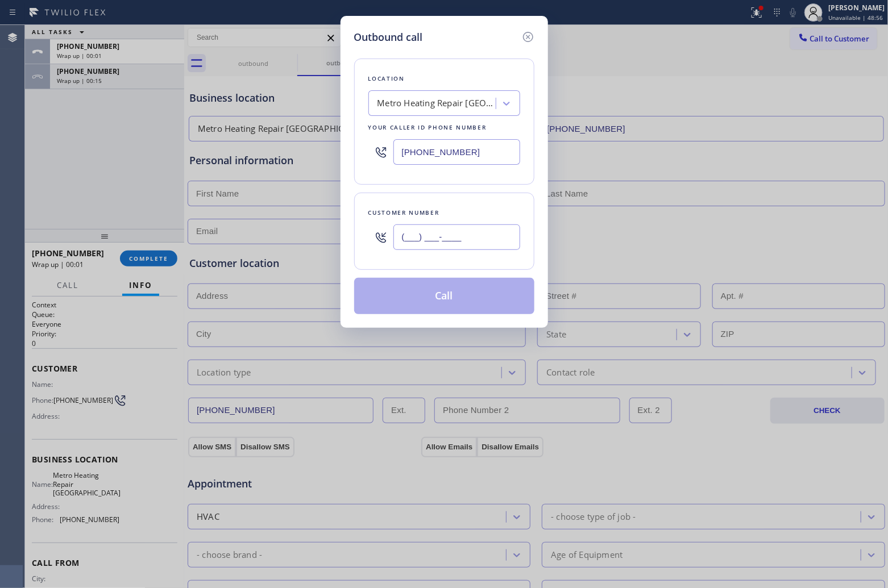
click at [438, 239] on input "(___) ___-____" at bounding box center [456, 237] width 127 height 26
paste input "510) 240-7472"
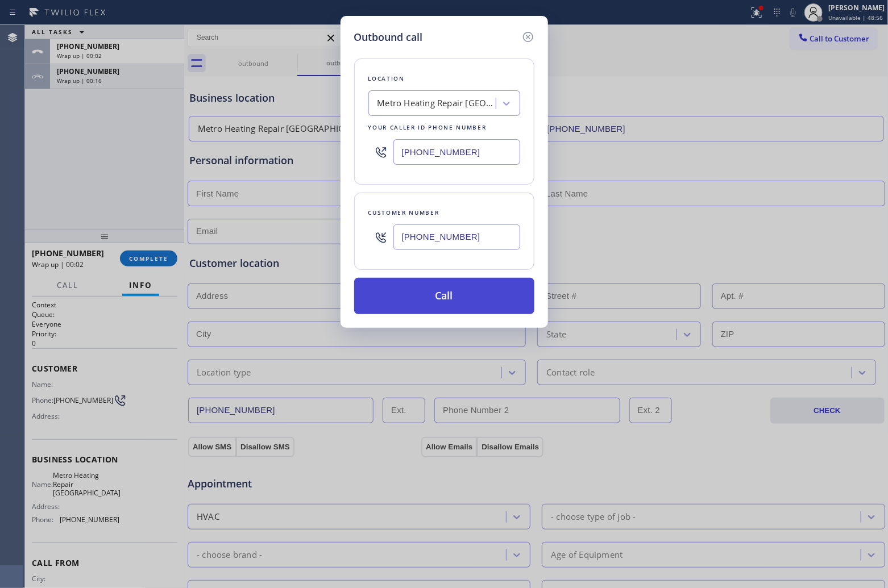
type input "[PHONE_NUMBER]"
click at [461, 310] on button "Call" at bounding box center [444, 296] width 180 height 36
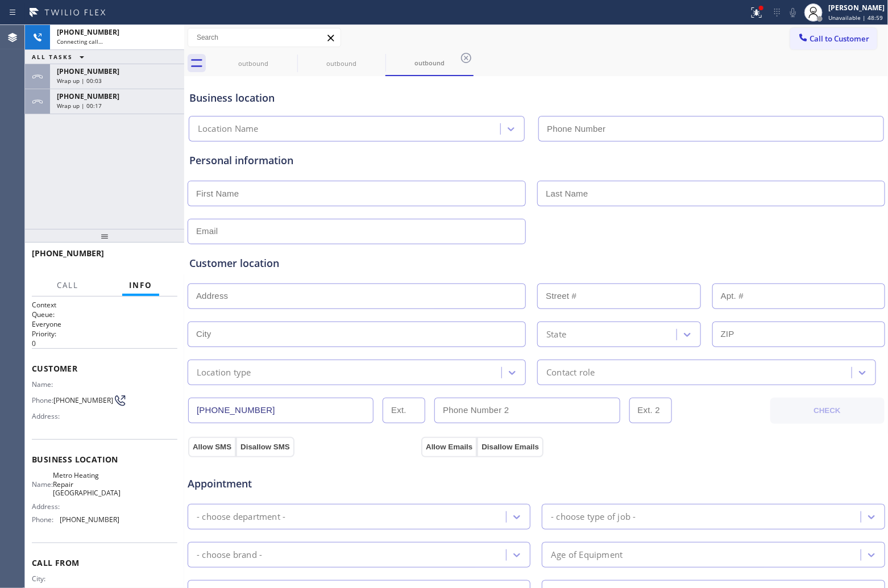
type input "[PHONE_NUMBER]"
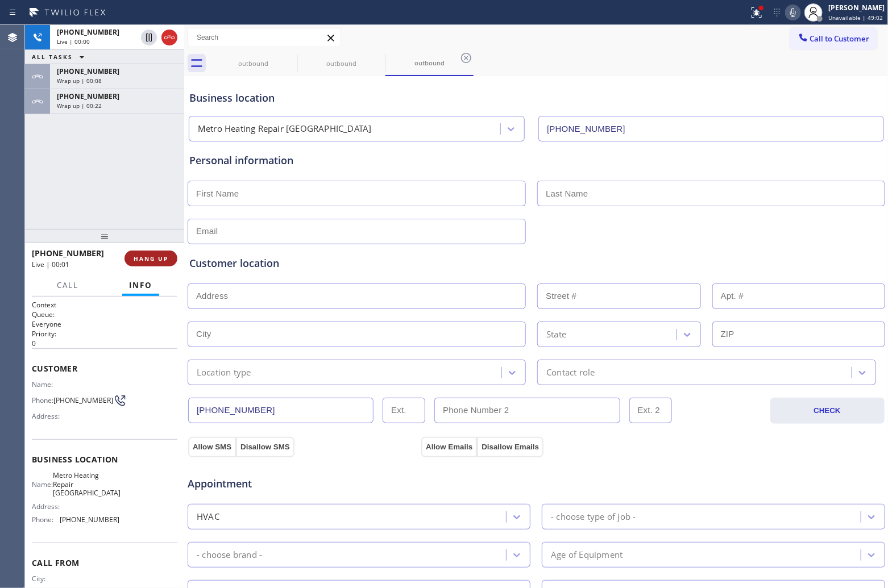
click at [156, 256] on span "HANG UP" at bounding box center [151, 259] width 35 height 8
click at [814, 38] on span "Call to Customer" at bounding box center [840, 39] width 60 height 10
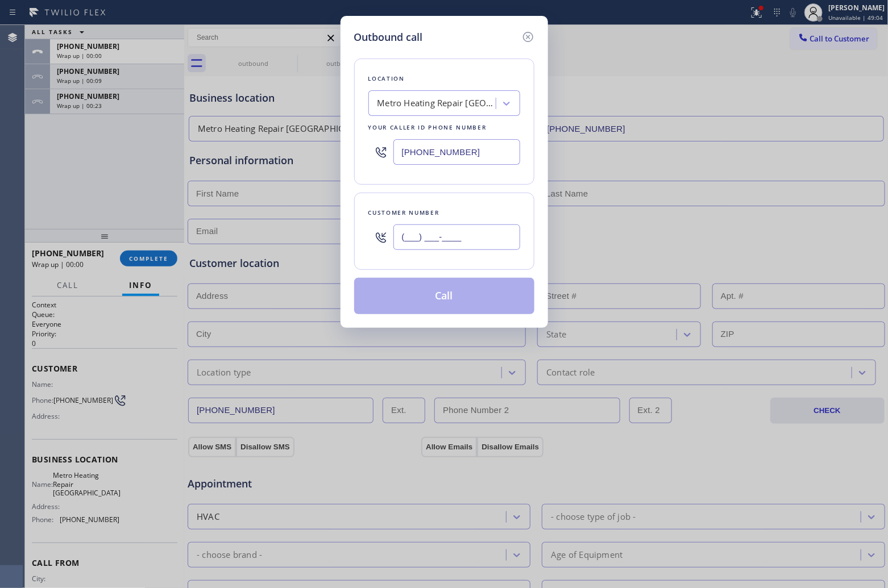
click at [478, 234] on input "(___) ___-____" at bounding box center [456, 237] width 127 height 26
paste input "510) 240-7472"
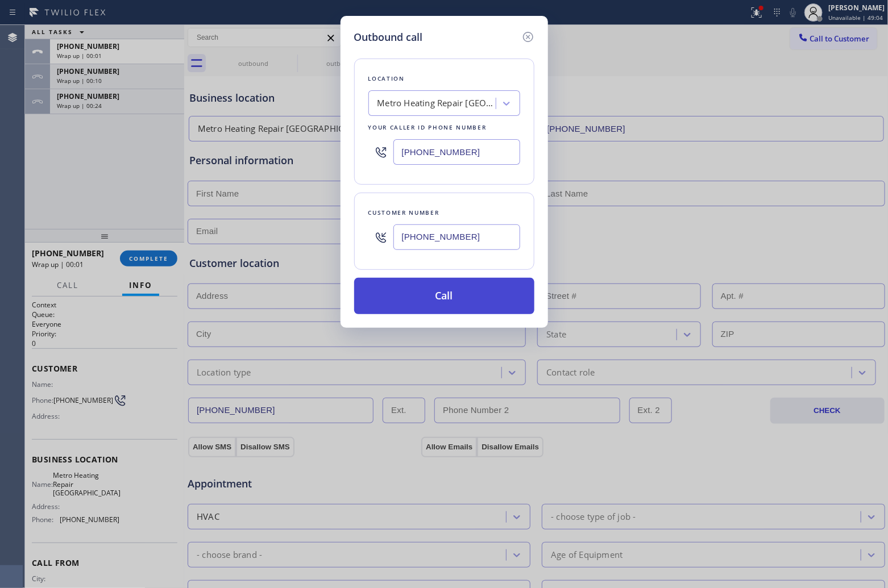
type input "[PHONE_NUMBER]"
click at [480, 296] on button "Call" at bounding box center [444, 296] width 180 height 36
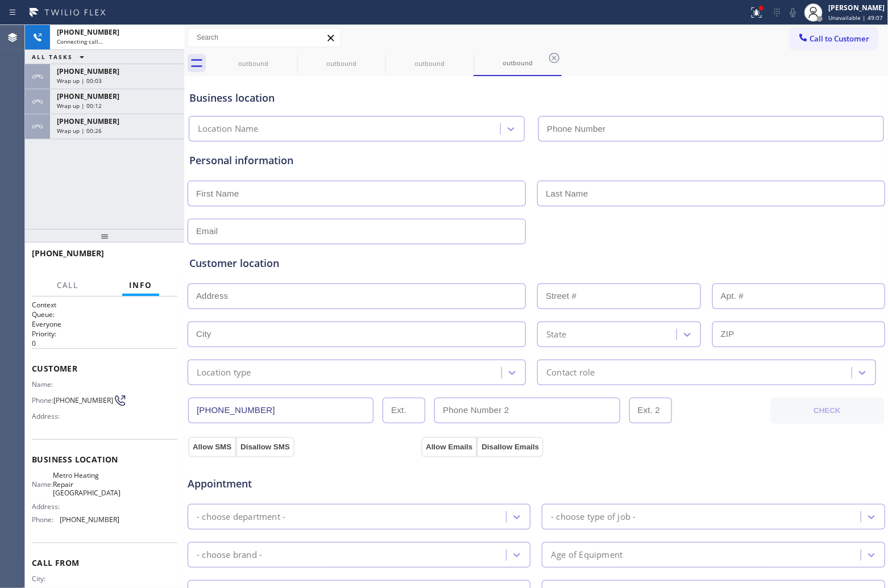
type input "[PHONE_NUMBER]"
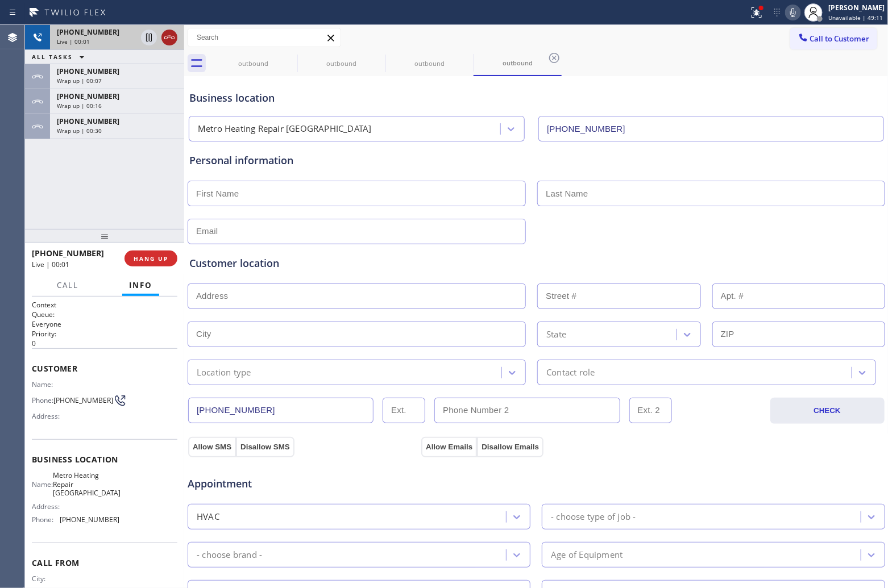
click at [165, 38] on icon at bounding box center [170, 38] width 14 height 14
click at [833, 35] on span "Call to Customer" at bounding box center [840, 39] width 60 height 10
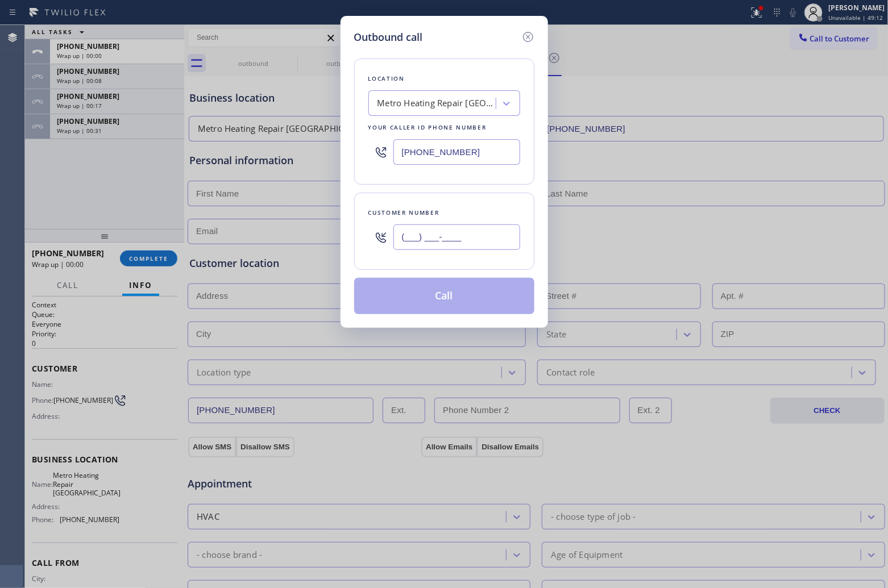
click at [499, 238] on input "(___) ___-____" at bounding box center [456, 237] width 127 height 26
paste input "510) 240-7472"
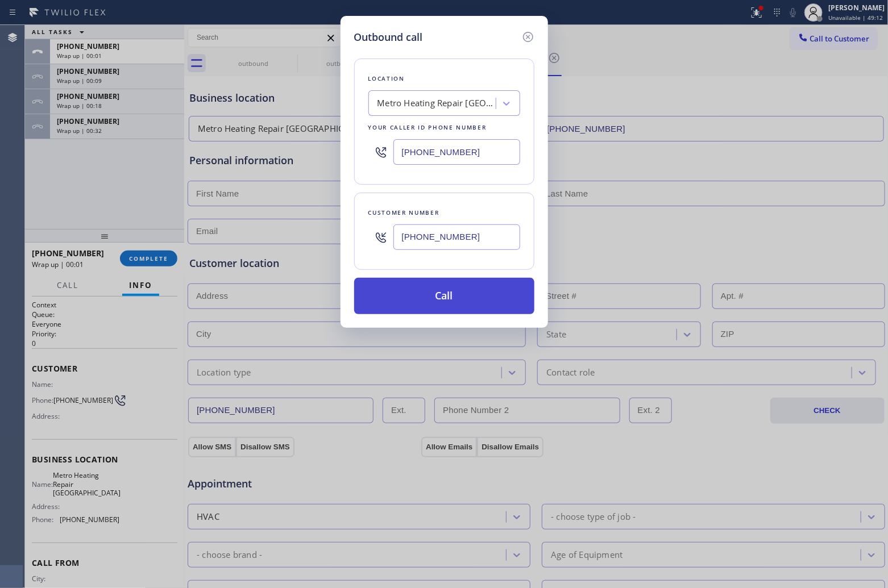
type input "[PHONE_NUMBER]"
click at [478, 296] on button "Call" at bounding box center [444, 296] width 180 height 36
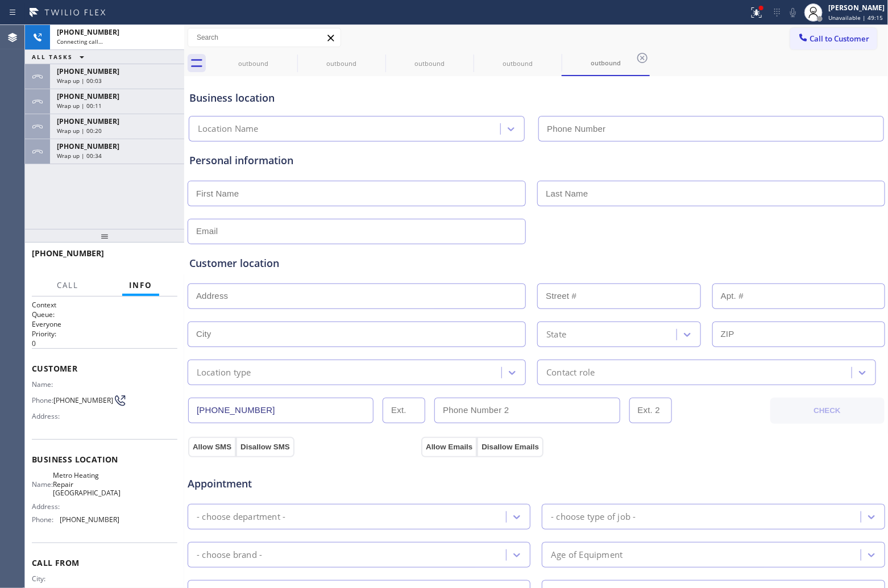
type input "[PHONE_NUMBER]"
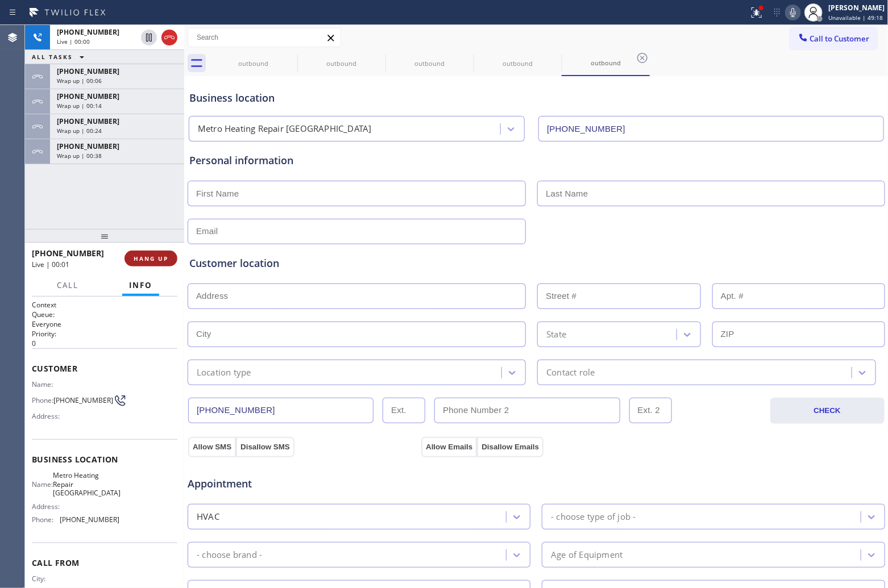
click at [164, 253] on button "HANG UP" at bounding box center [150, 259] width 53 height 16
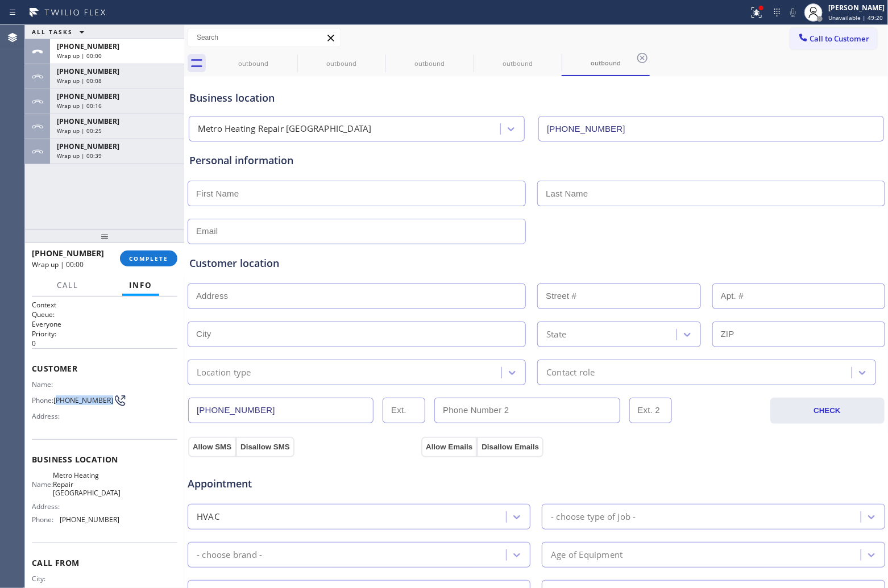
click at [58, 399] on span "[PHONE_NUMBER]" at bounding box center [83, 400] width 60 height 9
copy span "510) 240-7472"
click at [810, 39] on span "Call to Customer" at bounding box center [840, 39] width 60 height 10
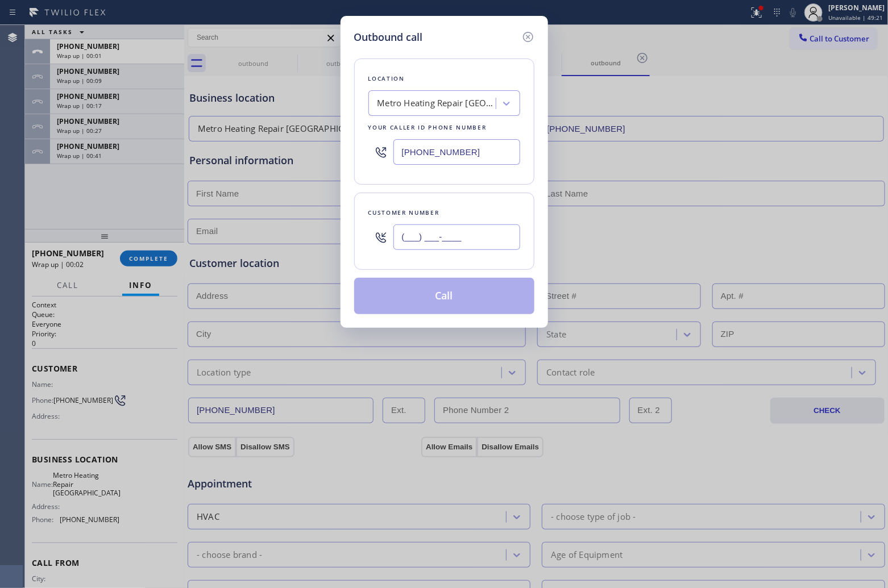
click at [479, 243] on input "(___) ___-____" at bounding box center [456, 237] width 127 height 26
paste input "510) 240-7472"
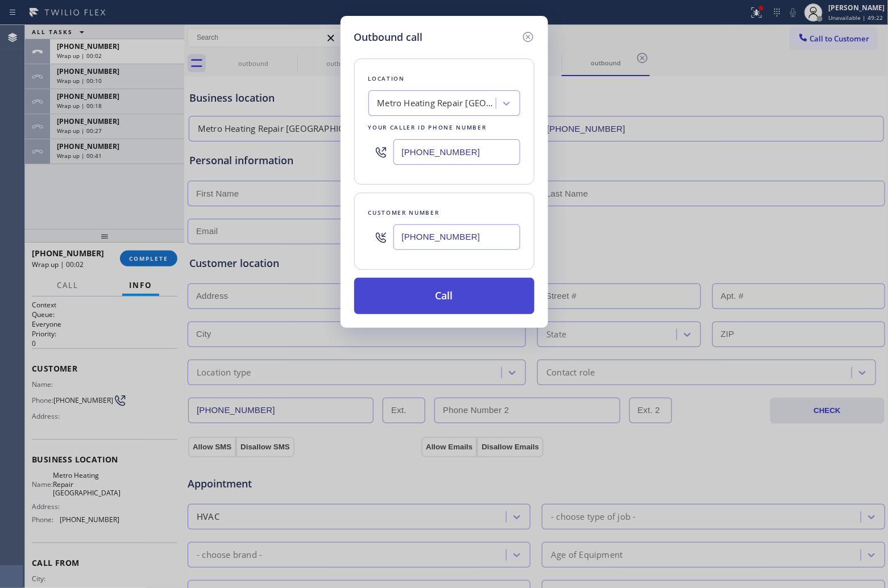
type input "[PHONE_NUMBER]"
click at [461, 301] on button "Call" at bounding box center [444, 296] width 180 height 36
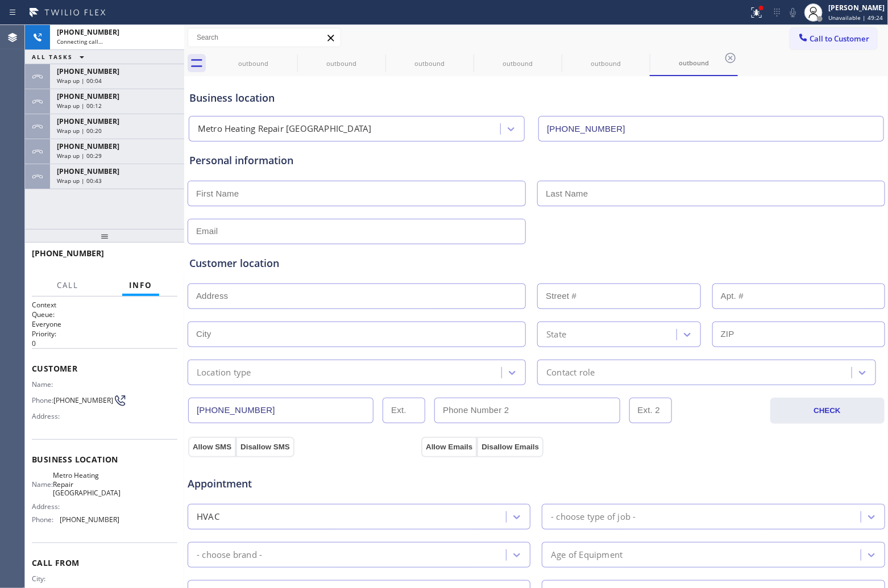
type input "[PHONE_NUMBER]"
click at [143, 189] on div "[PHONE_NUMBER] Connecting call… ALL TASKS ALL TASKS ACTIVE TASKS TASKS IN WRAP …" at bounding box center [104, 127] width 159 height 204
drag, startPoint x: 137, startPoint y: 176, endPoint x: 158, endPoint y: 280, distance: 106.1
click at [136, 177] on div "Wrap up | 00:45" at bounding box center [117, 181] width 120 height 8
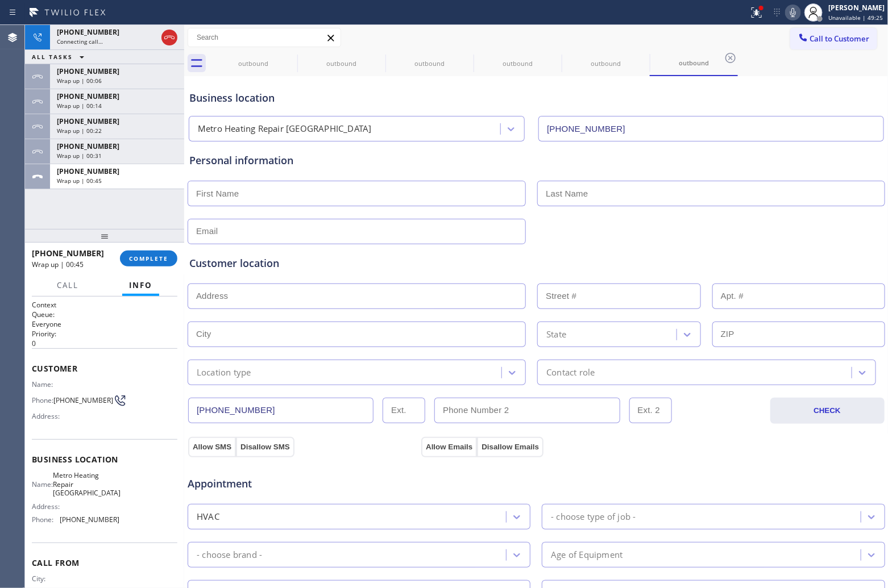
click at [144, 283] on span "Info" at bounding box center [140, 285] width 23 height 10
click at [140, 269] on div "[PHONE_NUMBER] Wrap up | 00:45 COMPLETE" at bounding box center [104, 259] width 145 height 30
click at [140, 261] on span "COMPLETE" at bounding box center [148, 259] width 39 height 8
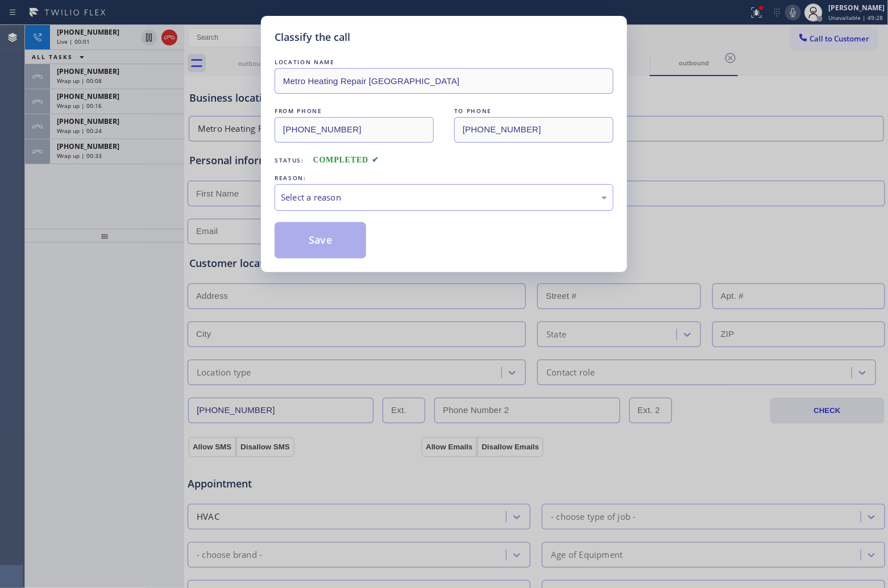
click at [336, 201] on div "Select a reason" at bounding box center [444, 197] width 326 height 13
click at [322, 243] on button "Save" at bounding box center [319, 240] width 91 height 36
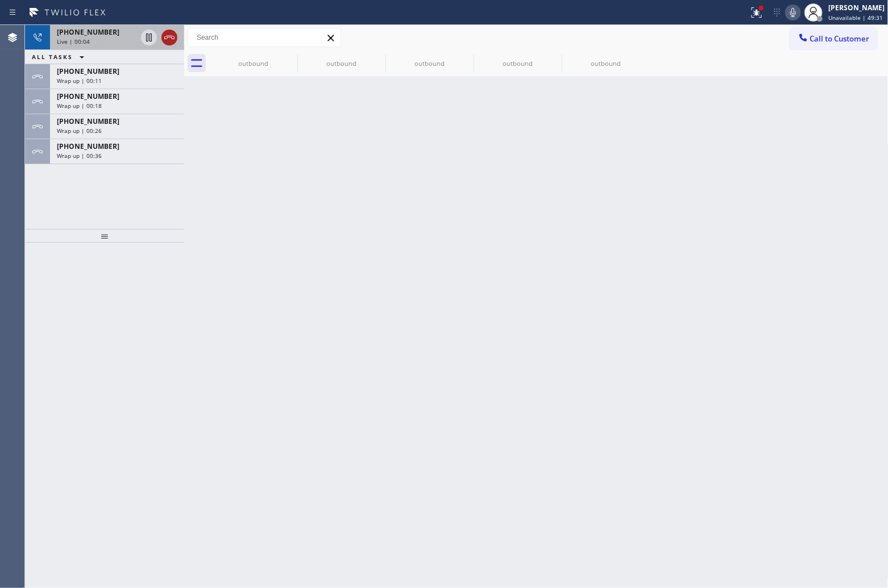
click at [171, 32] on icon at bounding box center [170, 38] width 14 height 14
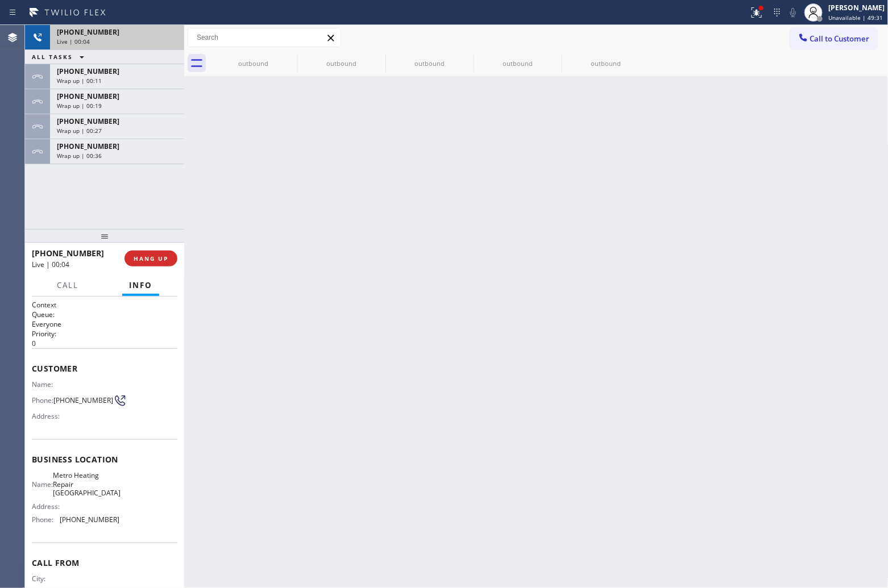
drag, startPoint x: 842, startPoint y: 35, endPoint x: 507, endPoint y: 248, distance: 396.0
click at [841, 37] on span "Call to Customer" at bounding box center [840, 39] width 60 height 10
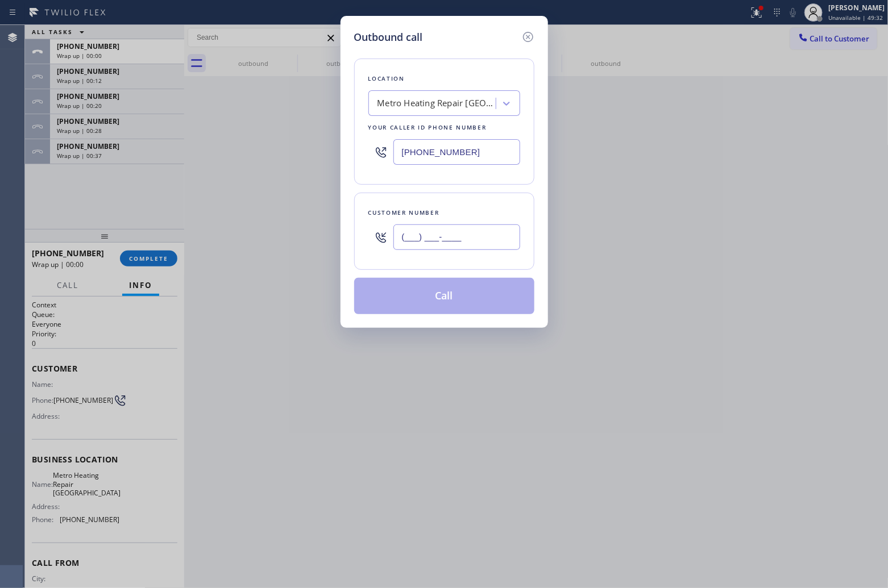
click at [472, 243] on input "(___) ___-____" at bounding box center [456, 237] width 127 height 26
paste input "510) 240-7472"
type input "[PHONE_NUMBER]"
click at [464, 308] on button "Call" at bounding box center [444, 296] width 180 height 36
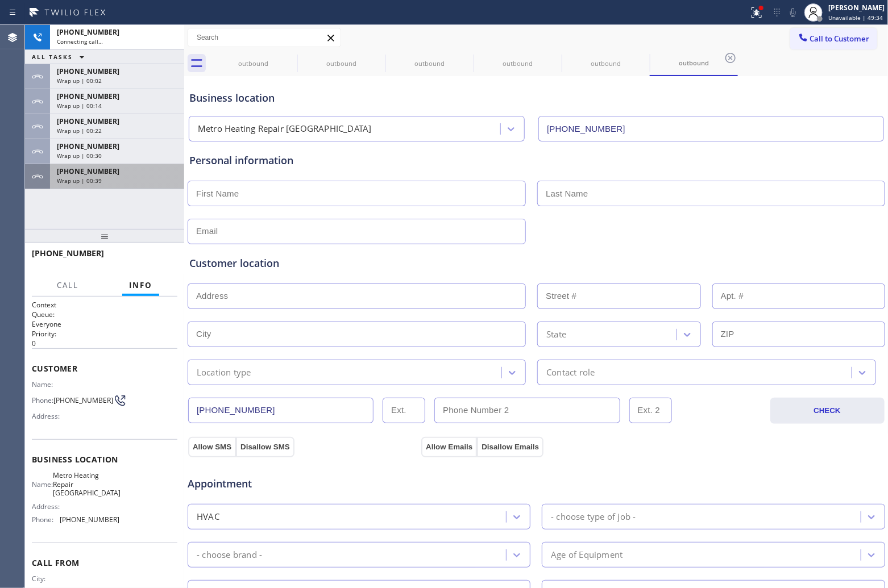
type input "[PHONE_NUMBER]"
click at [112, 186] on div "[PHONE_NUMBER] Wrap up | 00:39" at bounding box center [115, 176] width 130 height 25
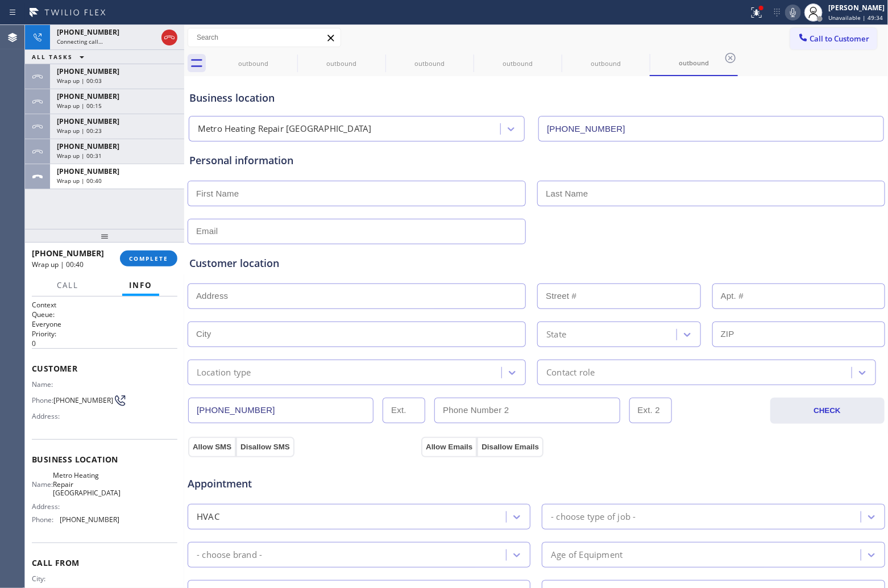
click at [147, 268] on div "[PHONE_NUMBER] Wrap up | 00:40 COMPLETE" at bounding box center [104, 259] width 145 height 30
click at [149, 260] on span "COMPLETE" at bounding box center [148, 259] width 39 height 8
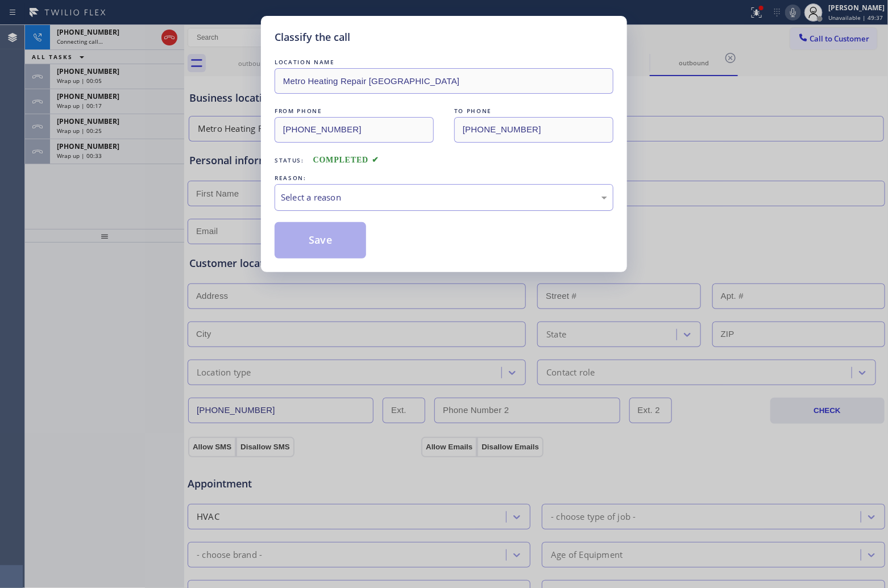
drag, startPoint x: 350, startPoint y: 188, endPoint x: 361, endPoint y: 206, distance: 21.9
click at [353, 189] on div "Select a reason" at bounding box center [443, 197] width 339 height 27
click at [327, 240] on button "Save" at bounding box center [319, 240] width 91 height 36
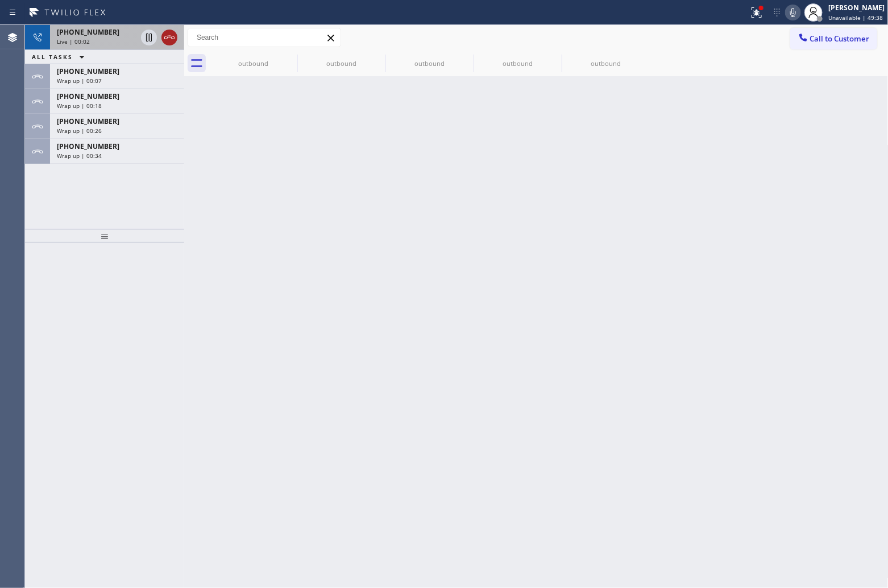
click at [166, 31] on icon at bounding box center [170, 38] width 14 height 14
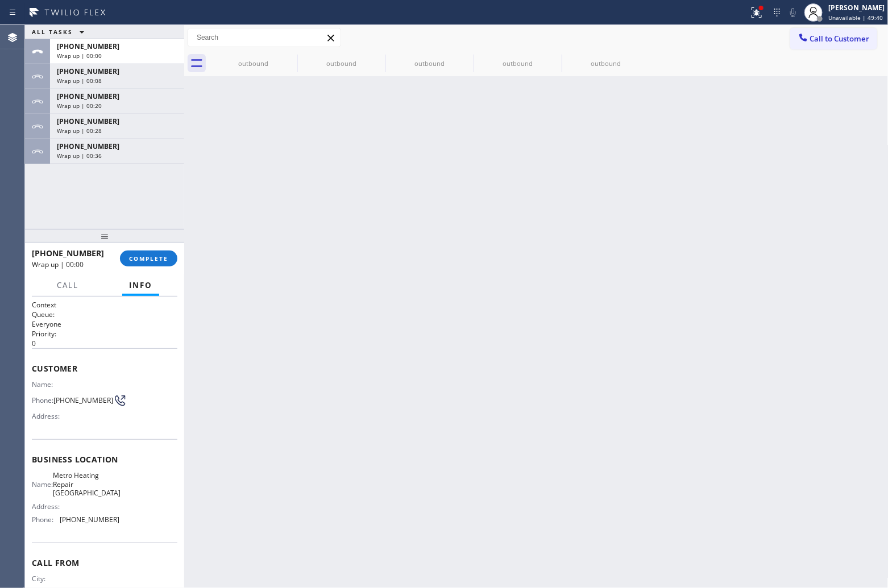
drag, startPoint x: 837, startPoint y: 40, endPoint x: 573, endPoint y: 181, distance: 299.2
click at [837, 40] on span "Call to Customer" at bounding box center [840, 39] width 60 height 10
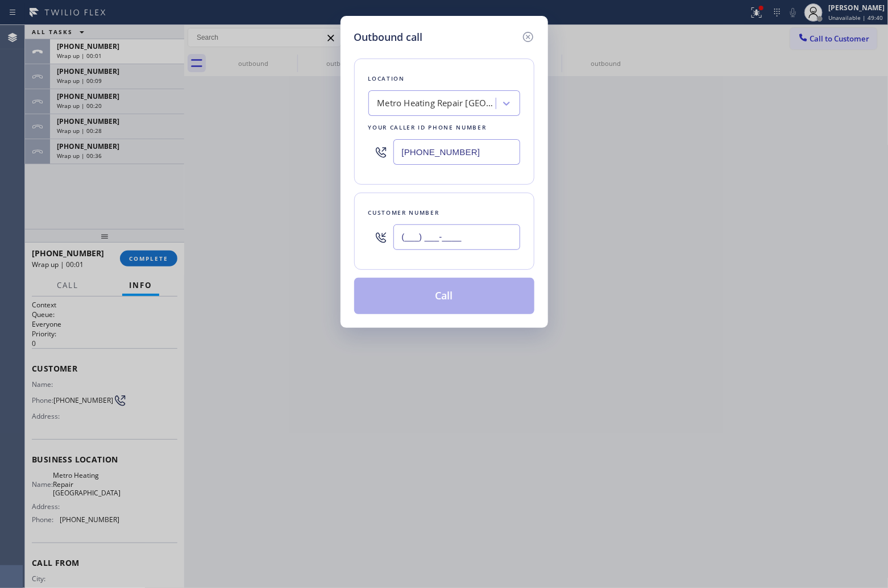
click at [487, 249] on input "(___) ___-____" at bounding box center [456, 237] width 127 height 26
paste input "510) 240-7472"
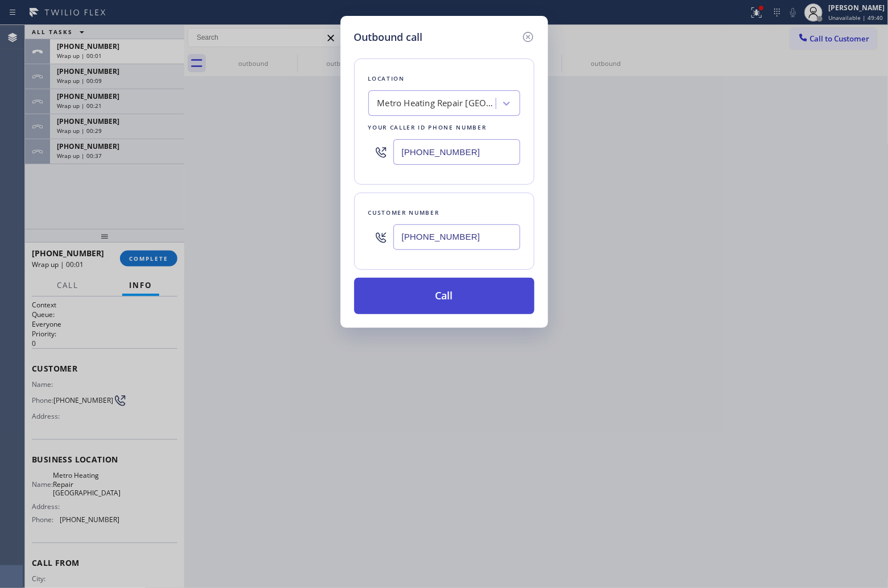
type input "[PHONE_NUMBER]"
click at [463, 305] on button "Call" at bounding box center [444, 296] width 180 height 36
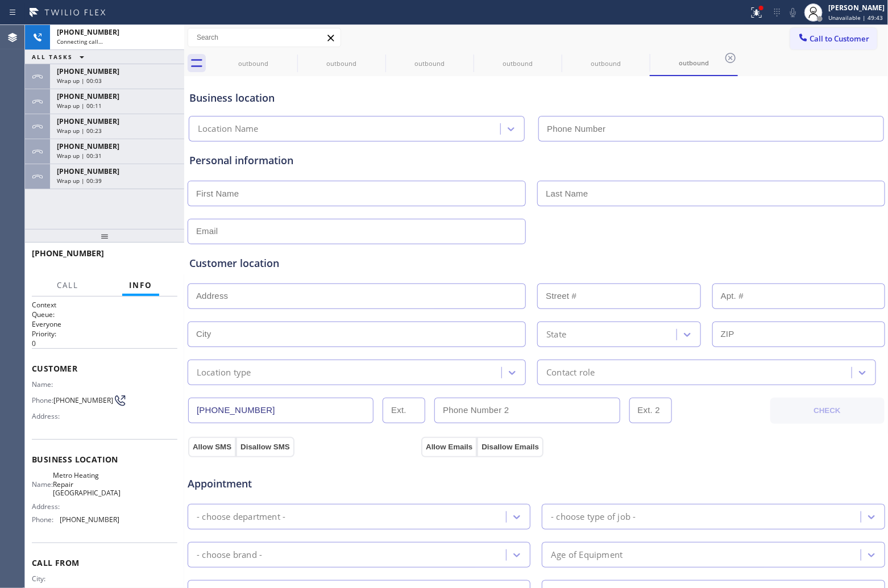
type input "[PHONE_NUMBER]"
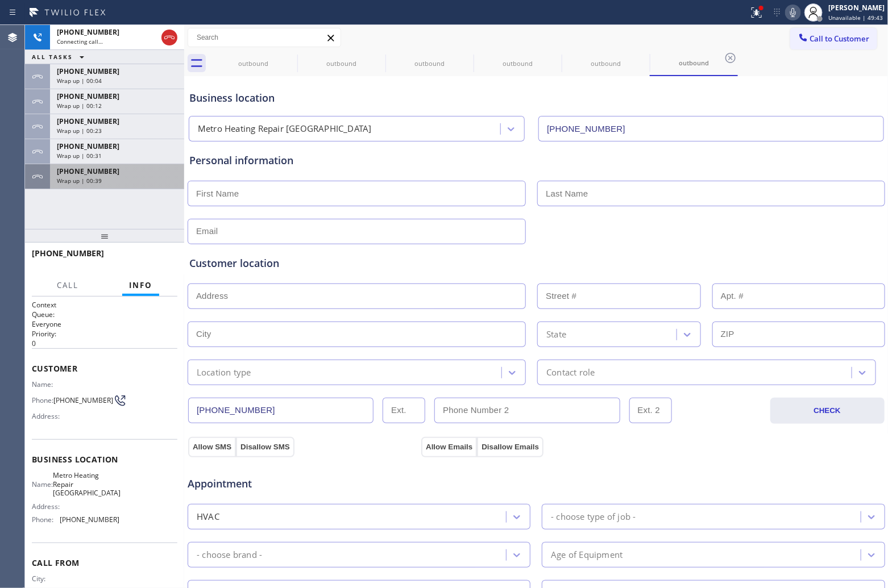
drag, startPoint x: 109, startPoint y: 160, endPoint x: 125, endPoint y: 180, distance: 25.5
click at [114, 168] on div "[PHONE_NUMBER] Connecting call… ALL TASKS ALL TASKS ACTIVE TASKS TASKS IN WRAP …" at bounding box center [104, 107] width 159 height 164
click at [125, 180] on div "Wrap up | 00:39" at bounding box center [117, 181] width 120 height 8
click at [125, 180] on div "Wrap up | 00:40" at bounding box center [117, 181] width 120 height 8
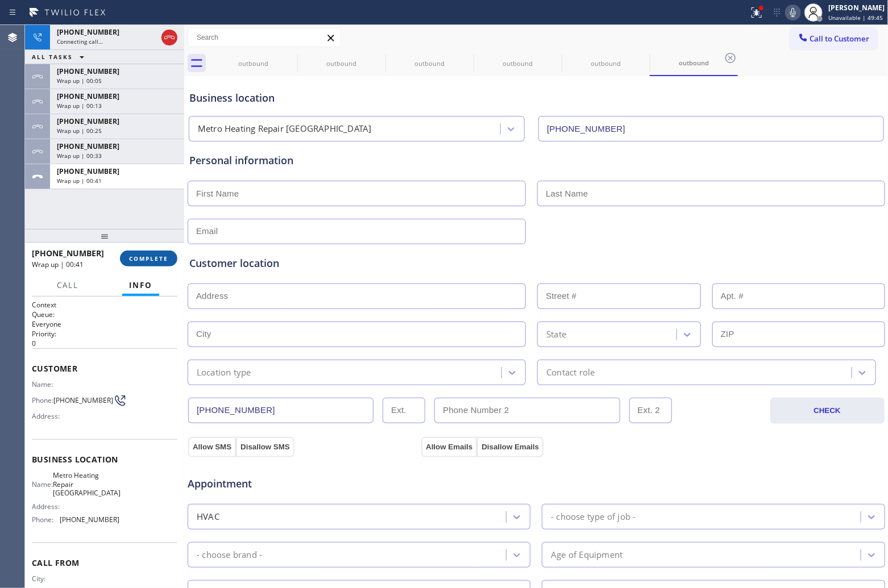
click at [148, 260] on span "COMPLETE" at bounding box center [148, 259] width 39 height 8
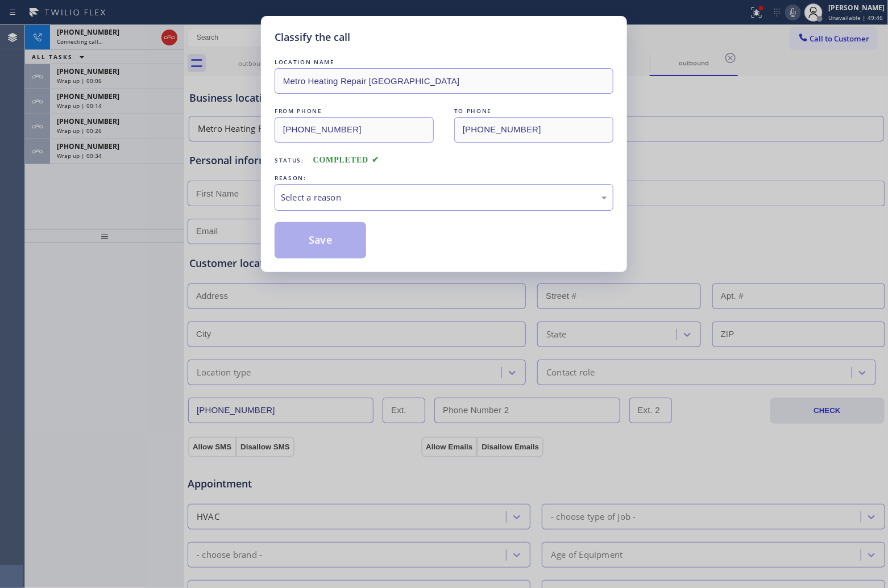
click at [355, 193] on div "Select a reason" at bounding box center [444, 197] width 326 height 13
click at [331, 247] on button "Save" at bounding box center [319, 240] width 91 height 36
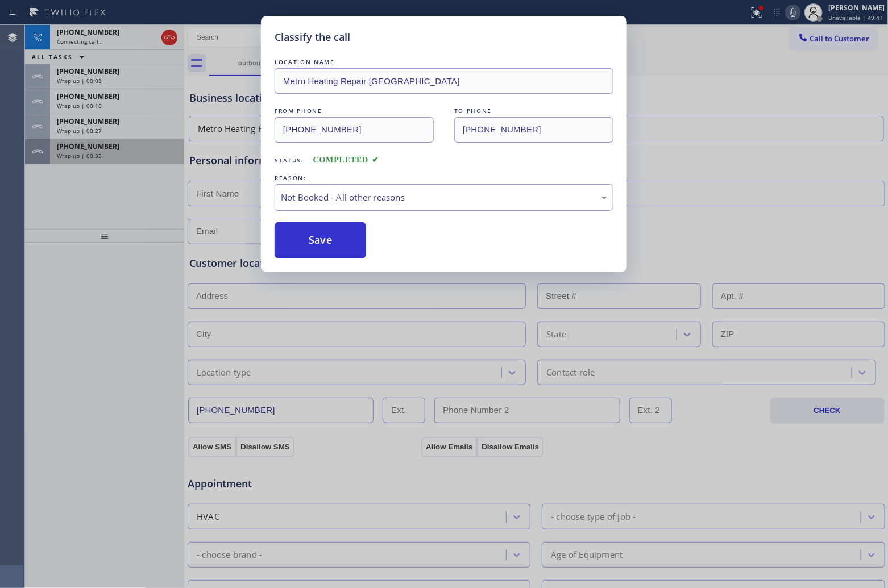
click at [87, 149] on span "[PHONE_NUMBER]" at bounding box center [88, 147] width 63 height 10
click at [86, 149] on span "[PHONE_NUMBER]" at bounding box center [88, 147] width 63 height 10
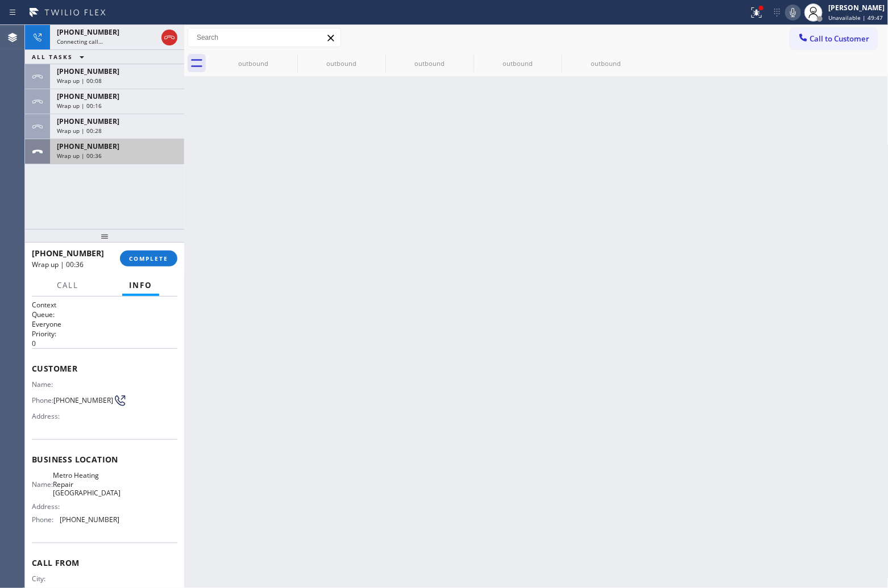
click at [86, 149] on span "[PHONE_NUMBER]" at bounding box center [88, 147] width 63 height 10
click at [145, 243] on div at bounding box center [104, 236] width 159 height 14
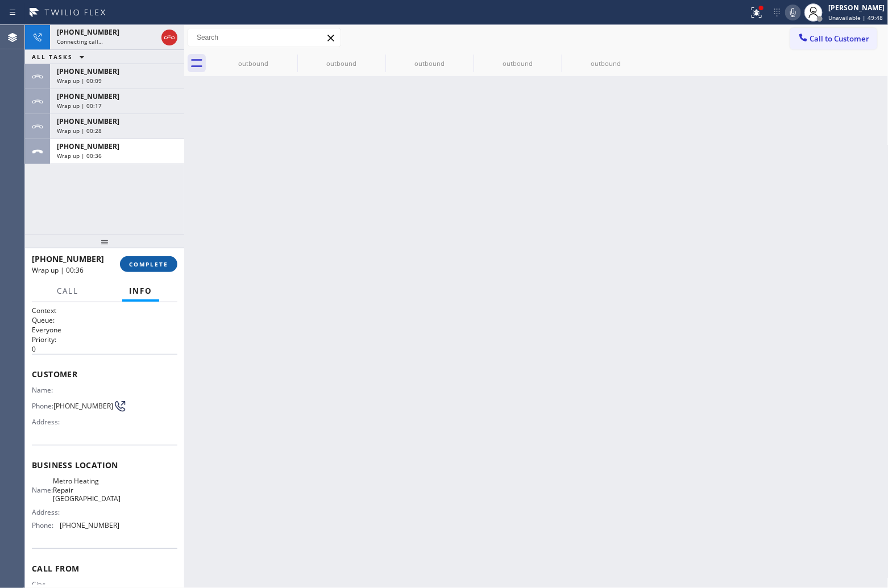
click at [151, 256] on button "COMPLETE" at bounding box center [148, 264] width 57 height 16
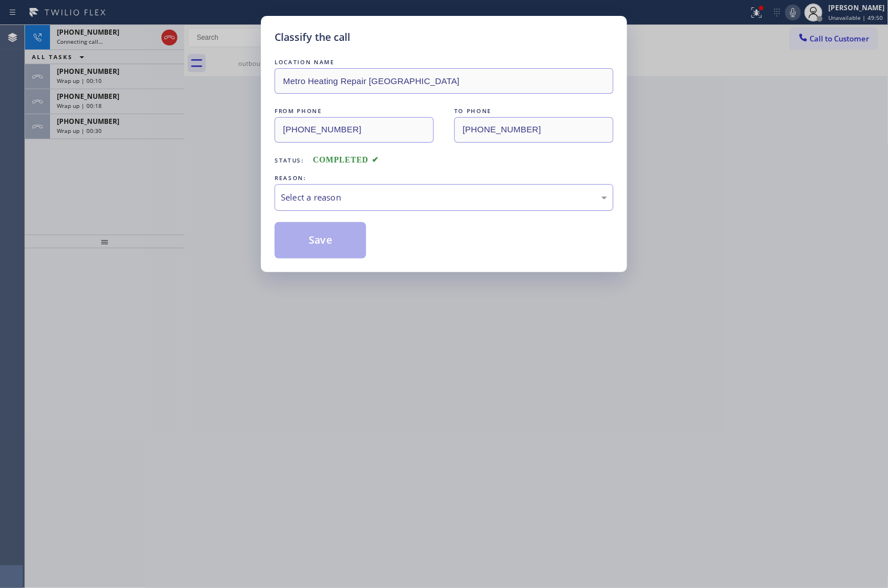
click at [353, 197] on div "Select a reason" at bounding box center [443, 197] width 339 height 27
click at [341, 245] on button "Save" at bounding box center [319, 240] width 91 height 36
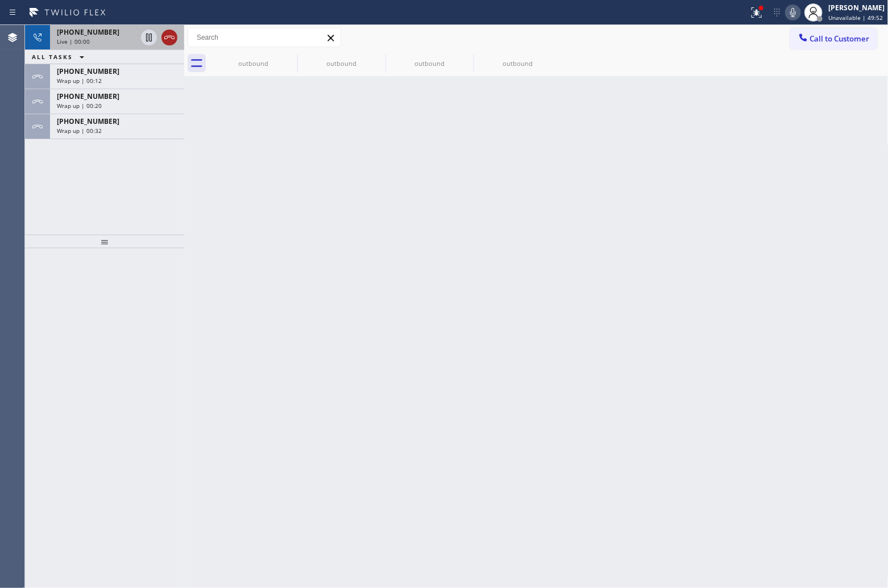
click at [170, 31] on icon at bounding box center [170, 38] width 14 height 14
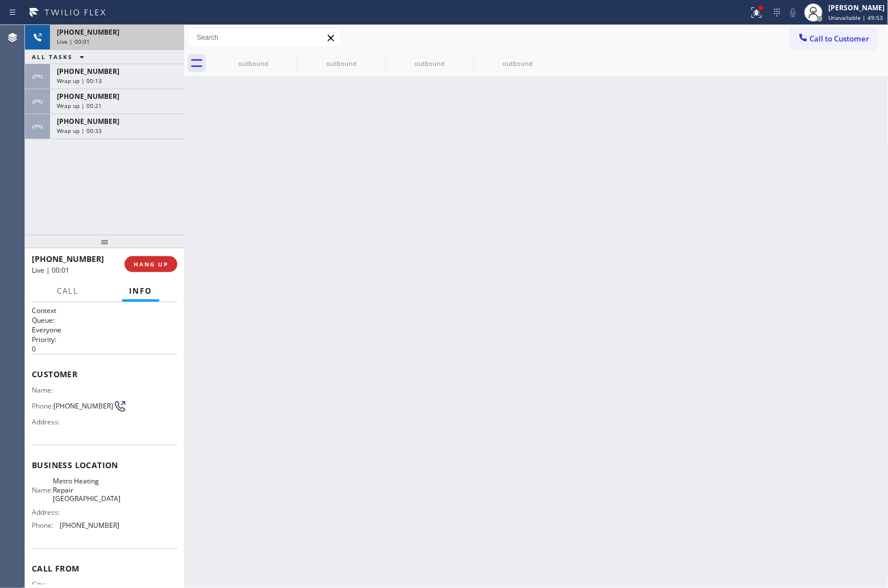
click at [823, 44] on button "Call to Customer" at bounding box center [833, 39] width 87 height 22
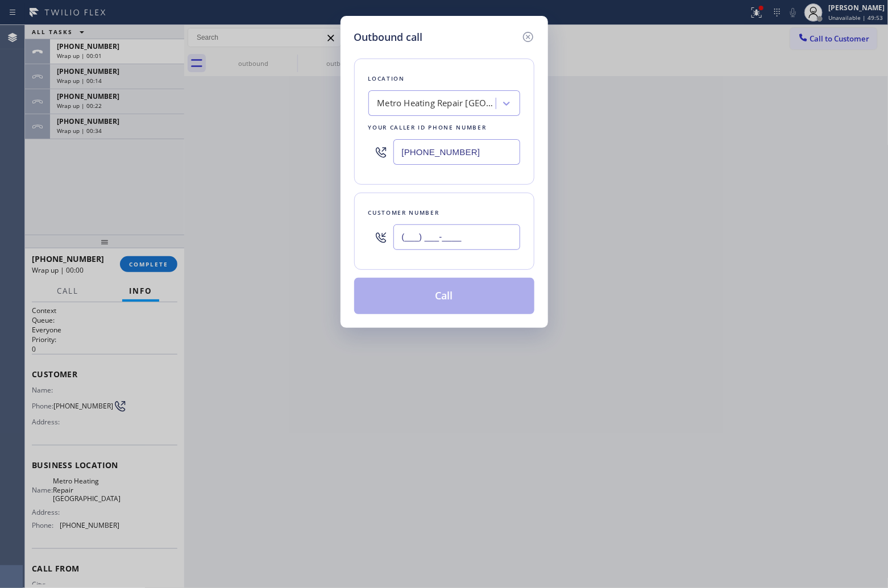
click at [502, 244] on input "(___) ___-____" at bounding box center [456, 237] width 127 height 26
paste input "510) 240-7472"
type input "[PHONE_NUMBER]"
click at [497, 294] on button "Call" at bounding box center [444, 296] width 180 height 36
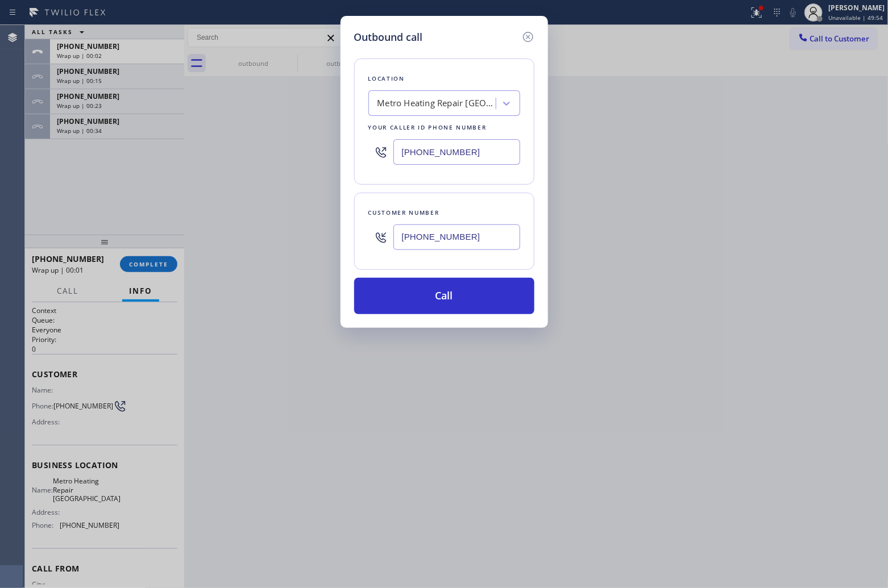
click at [20, 213] on div "Agent Desktop" at bounding box center [12, 306] width 24 height 563
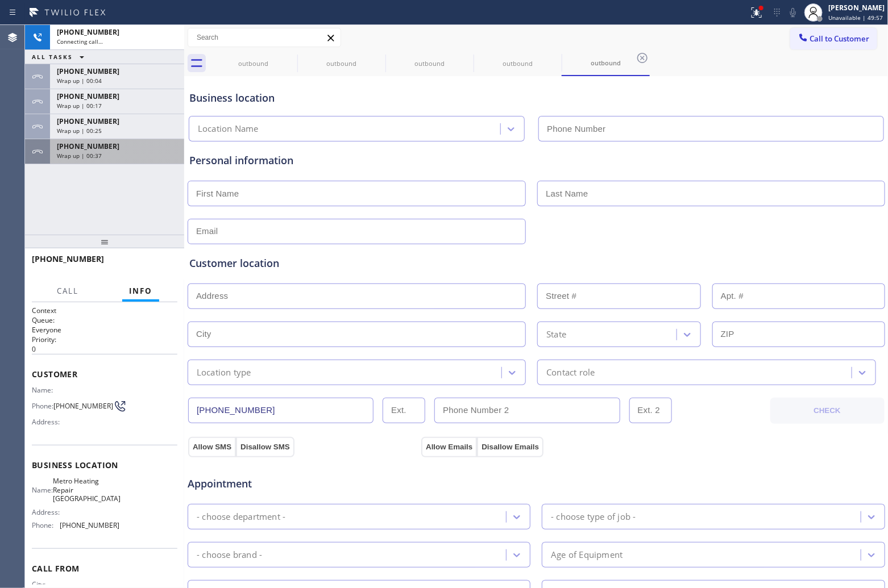
type input "[PHONE_NUMBER]"
click at [152, 144] on div "[PHONE_NUMBER]" at bounding box center [117, 147] width 120 height 10
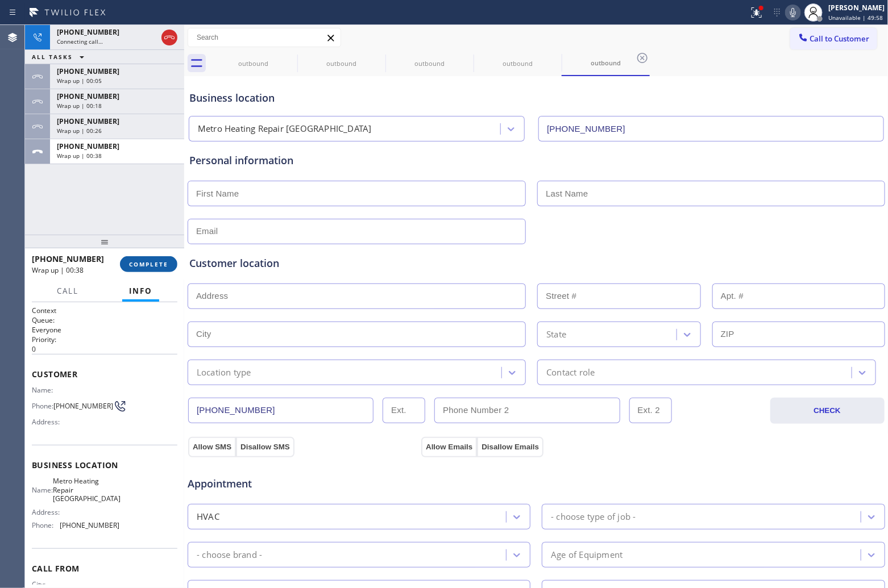
click at [145, 261] on span "COMPLETE" at bounding box center [148, 264] width 39 height 8
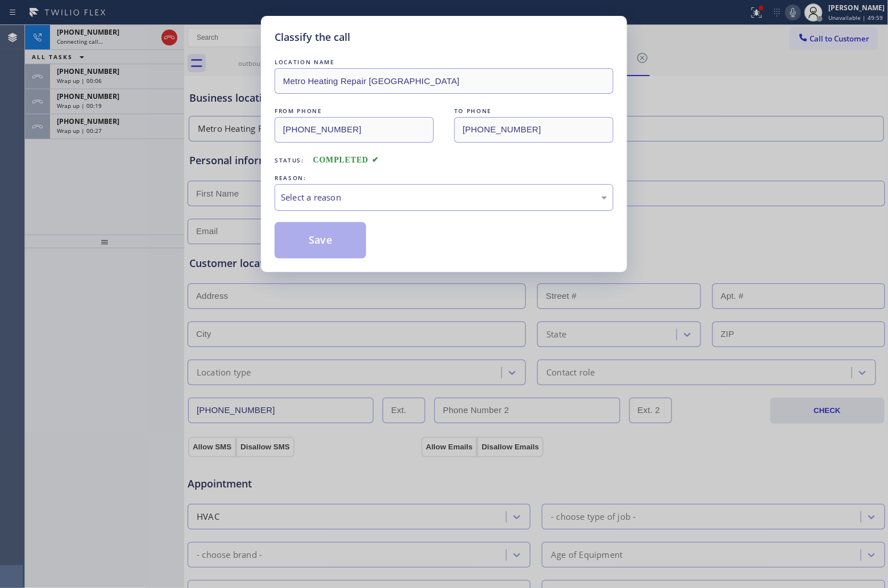
click at [365, 199] on div "Select a reason" at bounding box center [443, 197] width 339 height 27
click at [334, 246] on button "Save" at bounding box center [319, 240] width 91 height 36
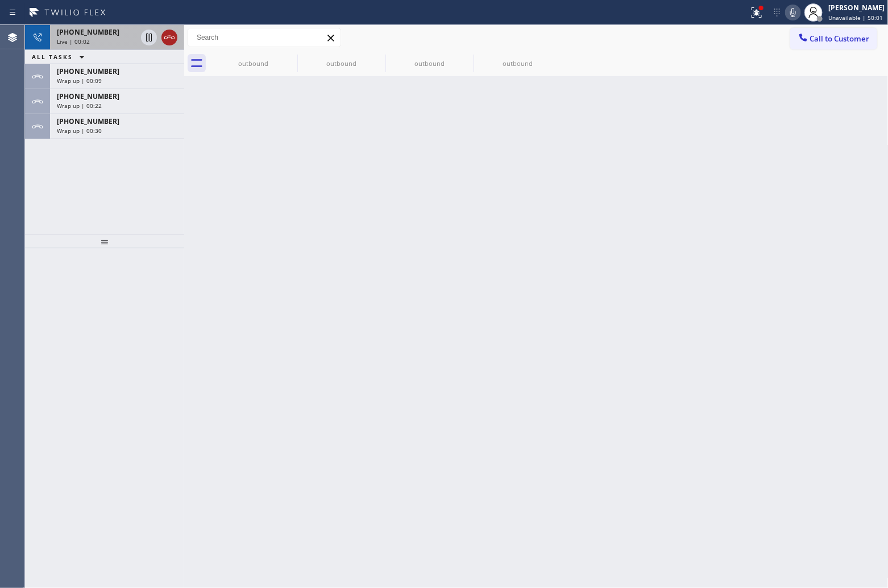
click at [168, 38] on icon at bounding box center [170, 38] width 14 height 14
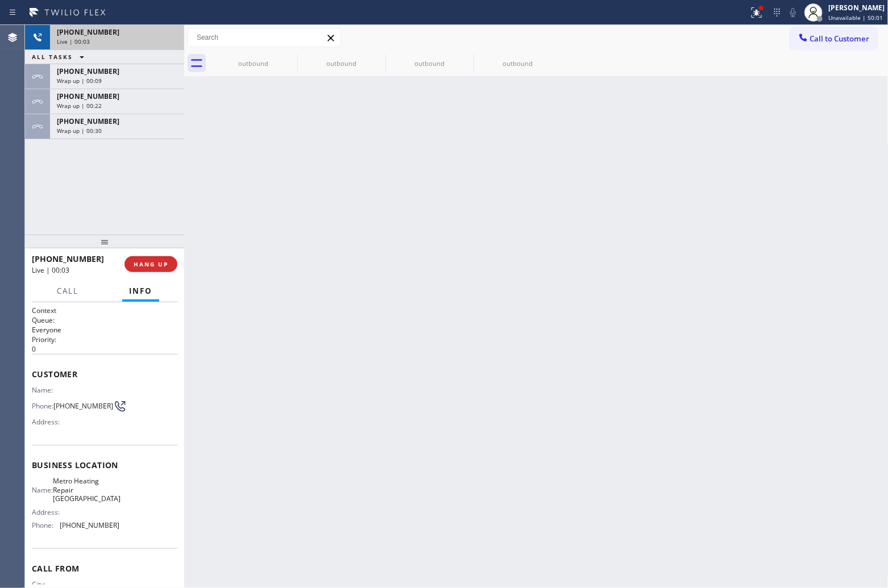
click at [810, 38] on span "Call to Customer" at bounding box center [840, 39] width 60 height 10
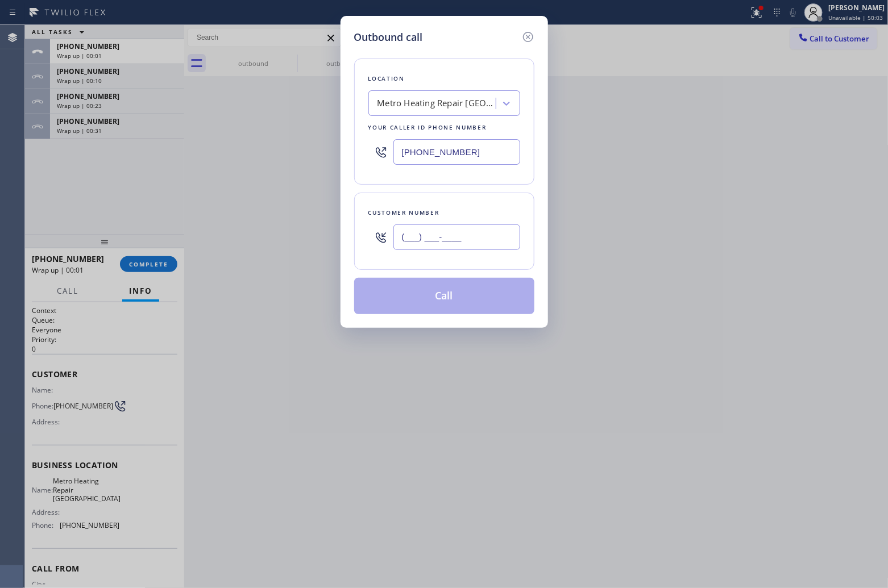
click at [486, 239] on input "(___) ___-____" at bounding box center [456, 237] width 127 height 26
paste input "510) 240-7472"
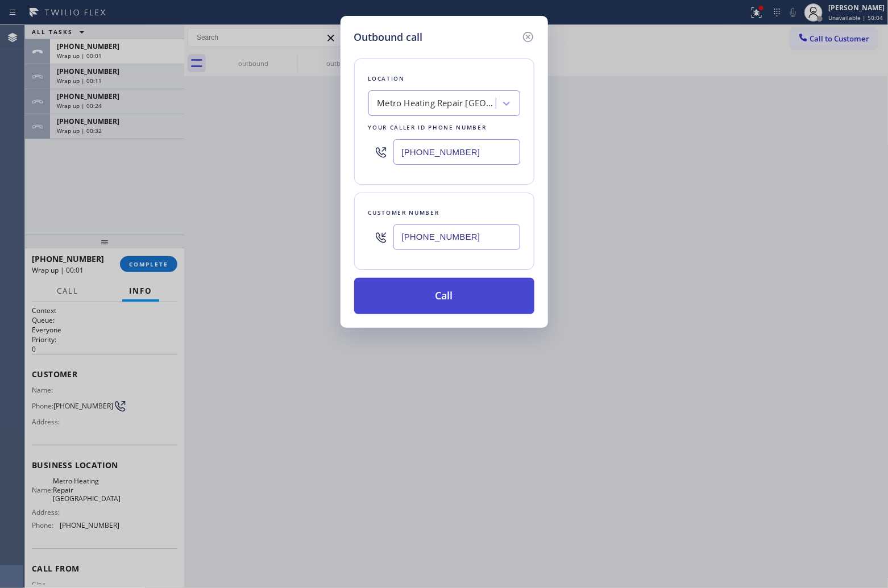
type input "[PHONE_NUMBER]"
click at [418, 302] on button "Call" at bounding box center [444, 296] width 180 height 36
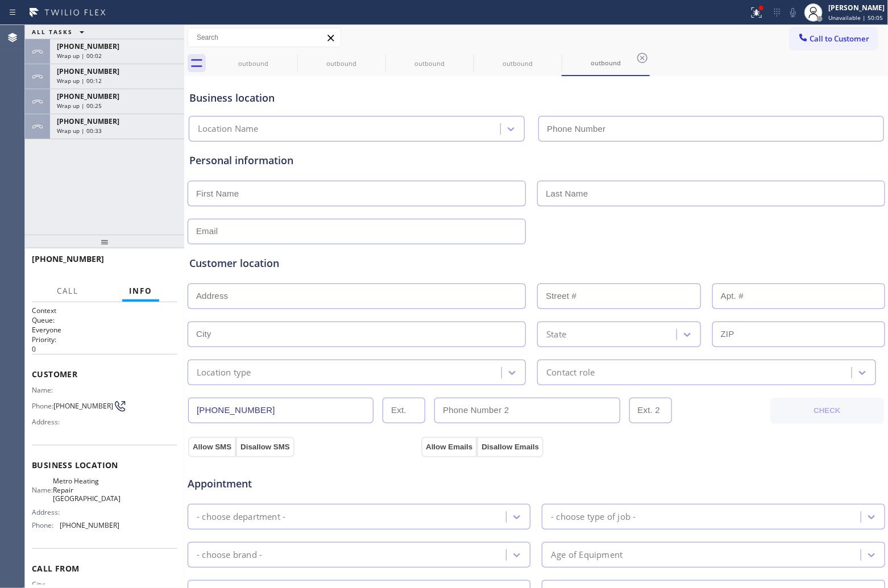
type input "[PHONE_NUMBER]"
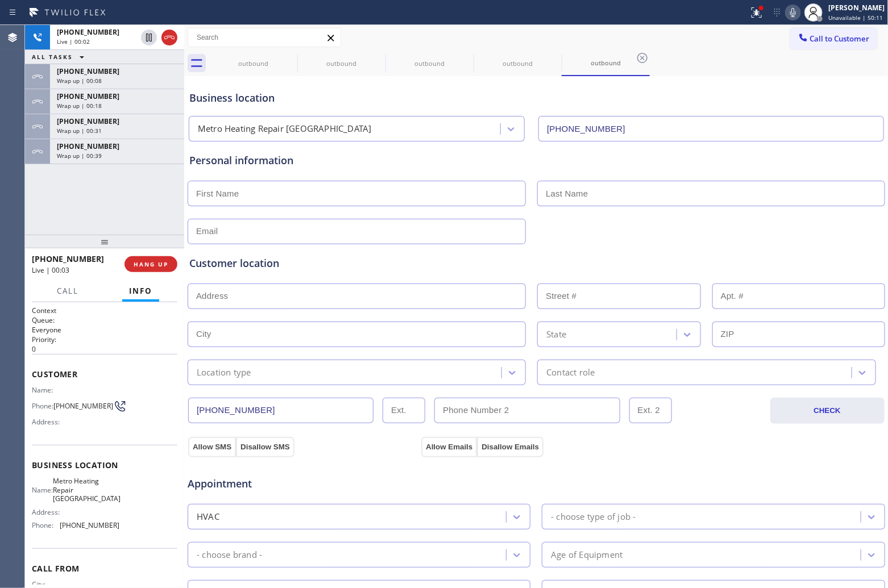
click at [169, 39] on icon at bounding box center [170, 38] width 14 height 14
click at [839, 38] on span "Call to Customer" at bounding box center [840, 39] width 60 height 10
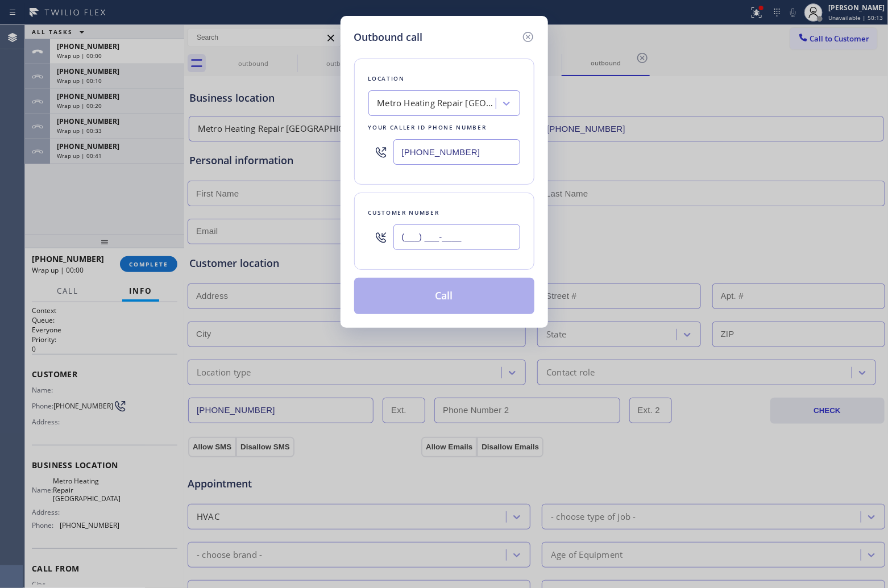
click at [481, 239] on input "(___) ___-____" at bounding box center [456, 237] width 127 height 26
paste input "510) 240-7472"
type input "[PHONE_NUMBER]"
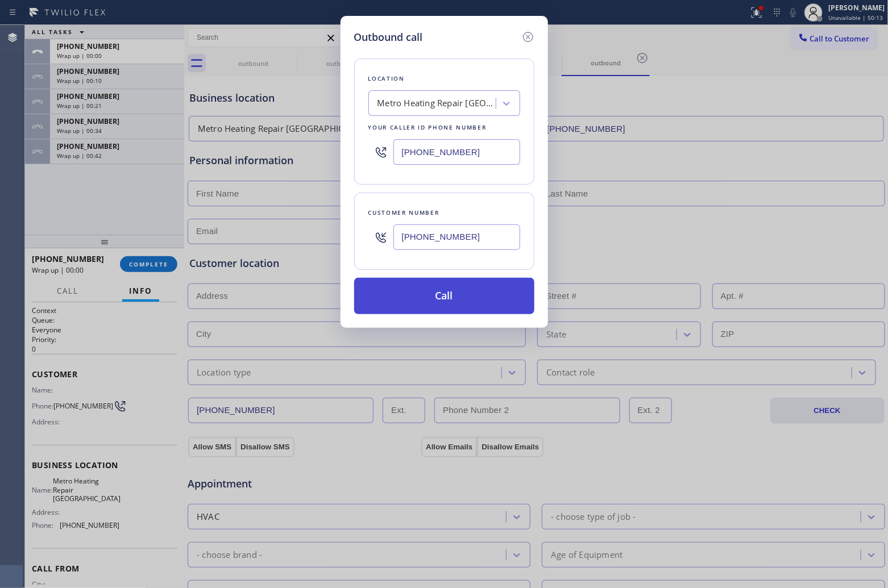
click at [464, 296] on button "Call" at bounding box center [444, 296] width 180 height 36
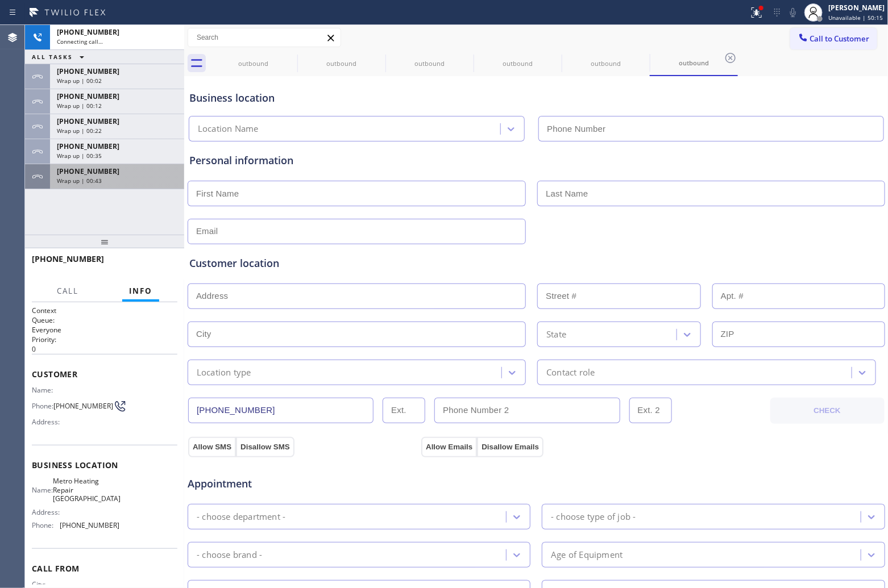
type input "[PHONE_NUMBER]"
click at [114, 167] on div "[PHONE_NUMBER]" at bounding box center [117, 172] width 120 height 10
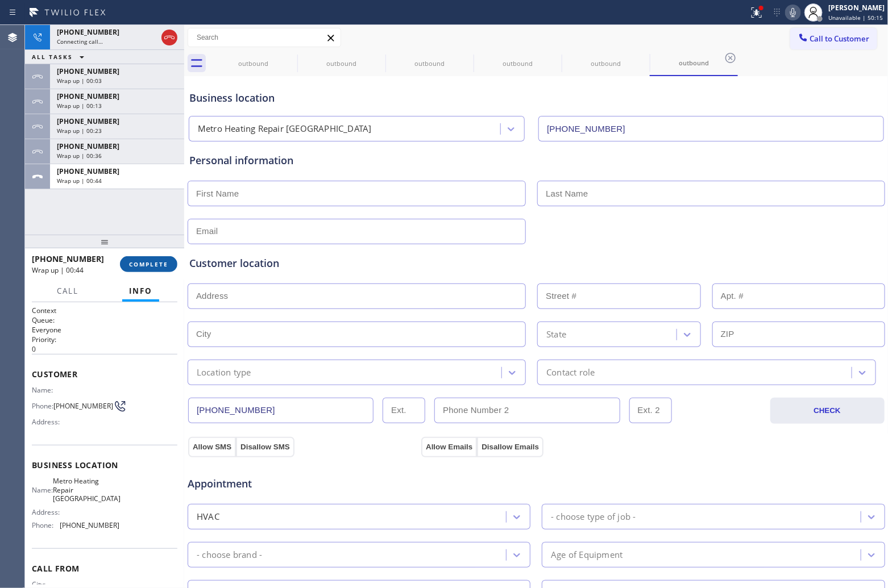
click at [153, 266] on span "COMPLETE" at bounding box center [148, 264] width 39 height 8
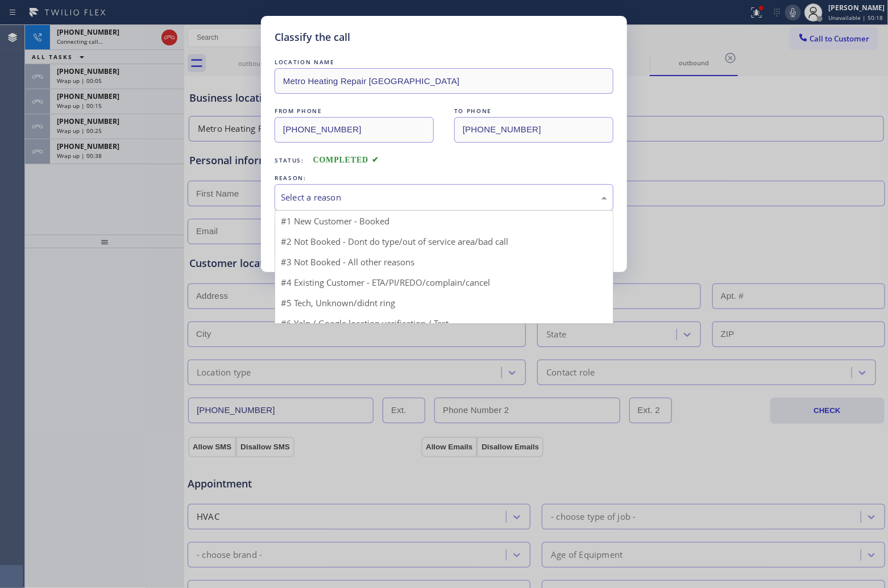
click at [368, 197] on div "Select a reason" at bounding box center [444, 197] width 326 height 13
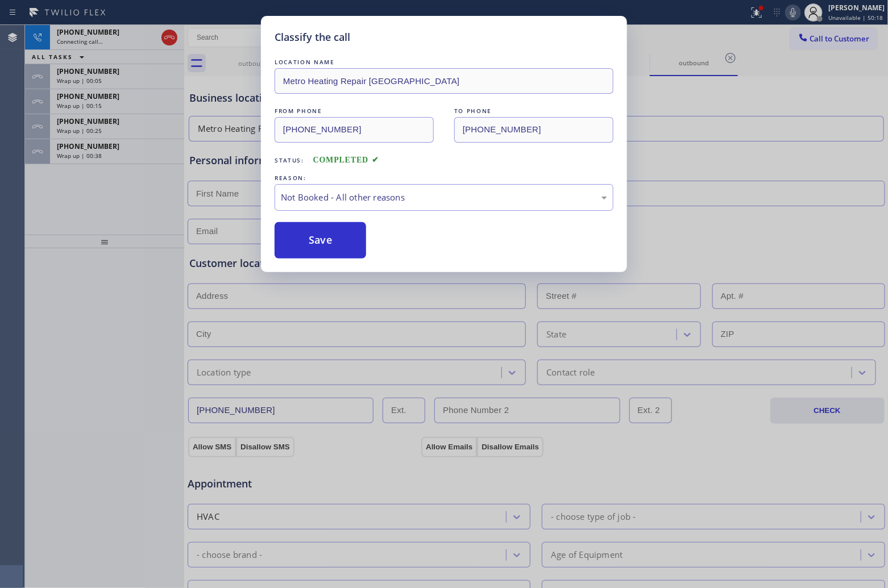
click at [324, 239] on button "Save" at bounding box center [319, 240] width 91 height 36
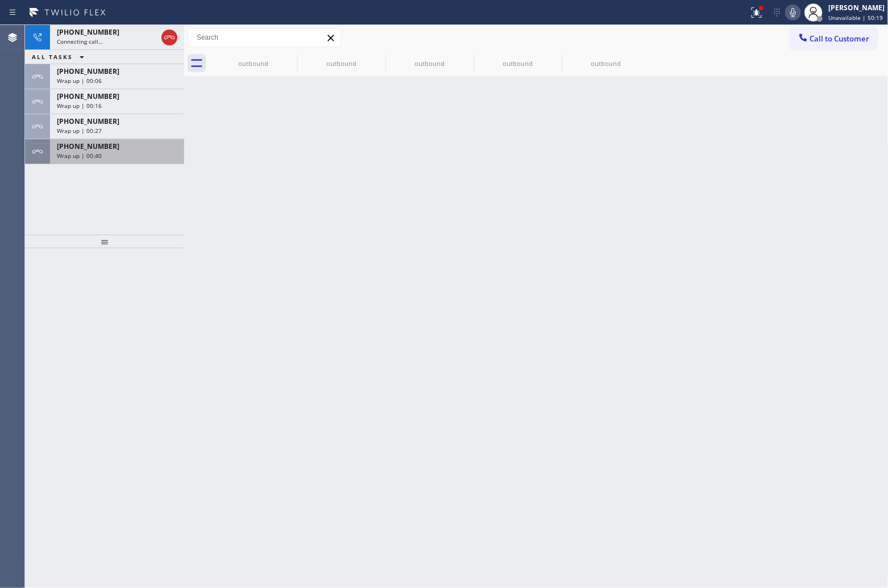
click at [110, 146] on div "[PHONE_NUMBER]" at bounding box center [117, 147] width 120 height 10
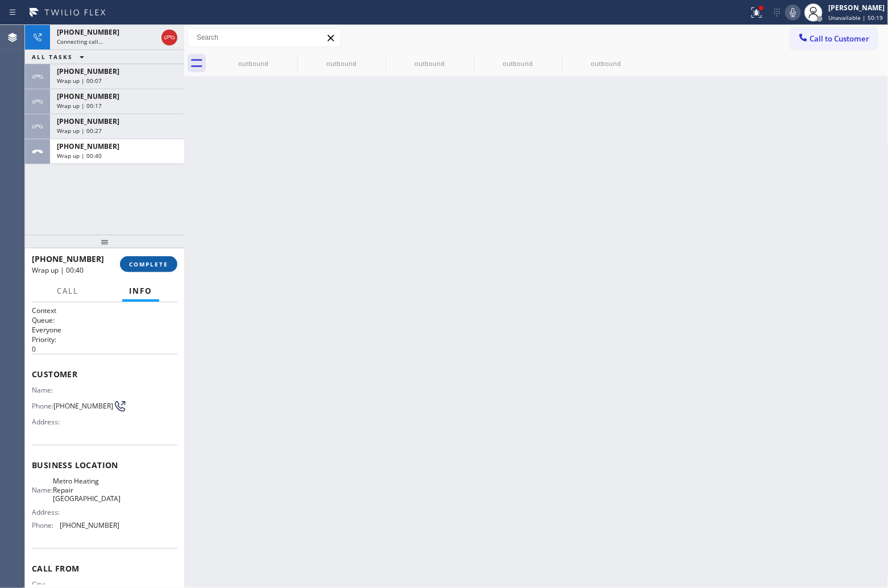
click at [151, 259] on button "COMPLETE" at bounding box center [148, 264] width 57 height 16
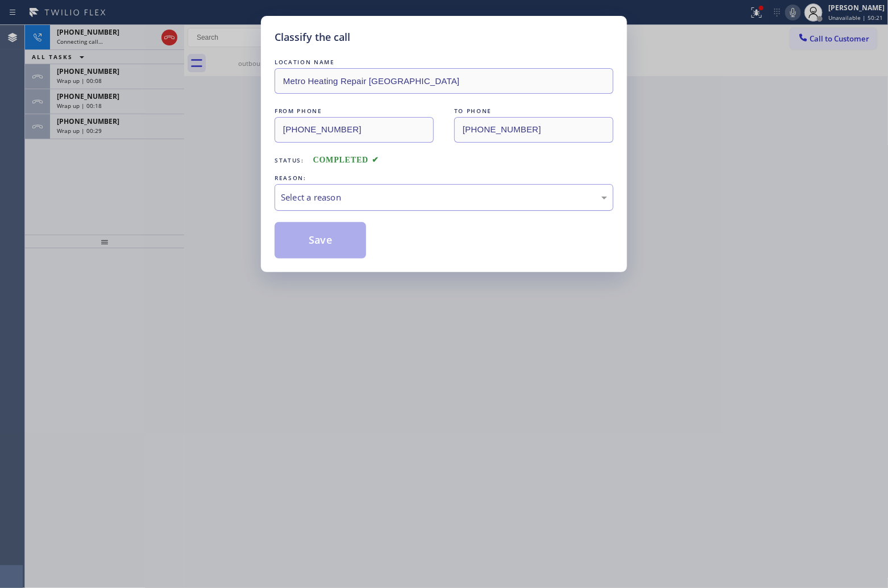
click at [363, 203] on div "Select a reason" at bounding box center [444, 197] width 326 height 13
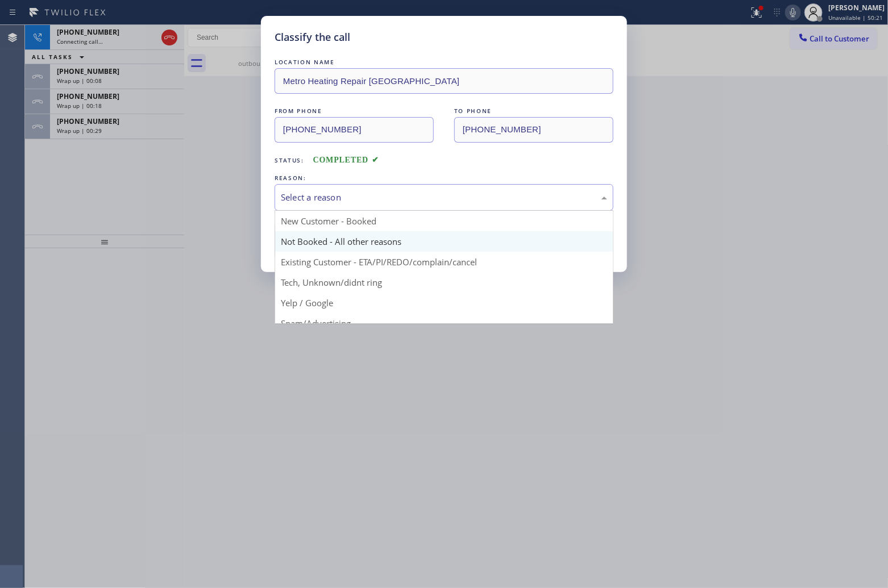
click at [314, 242] on button "Save" at bounding box center [319, 240] width 91 height 36
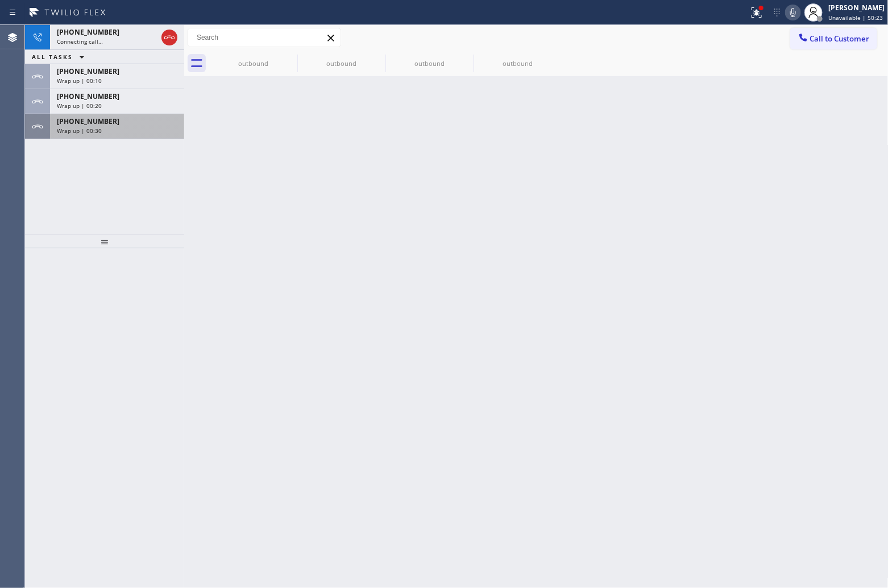
click at [97, 128] on span "Wrap up | 00:30" at bounding box center [79, 131] width 45 height 8
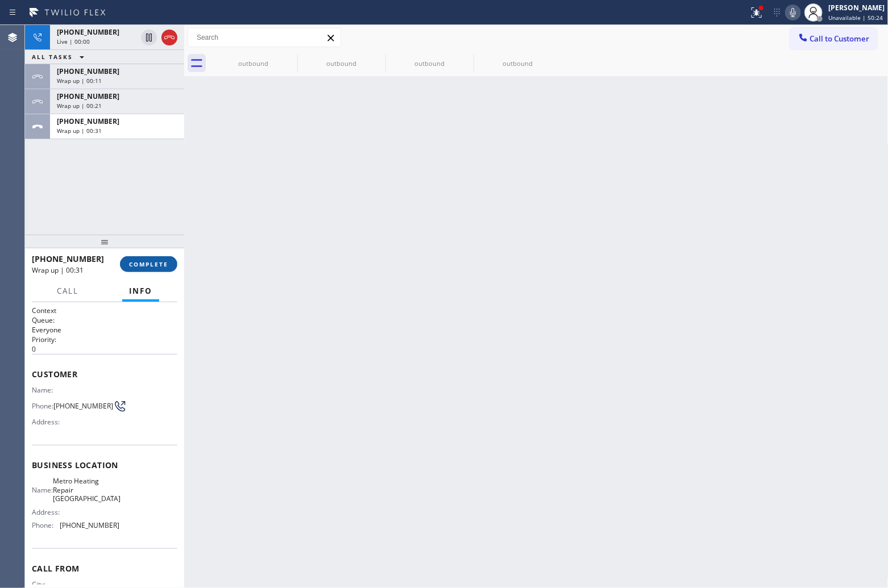
click at [155, 266] on span "COMPLETE" at bounding box center [148, 264] width 39 height 8
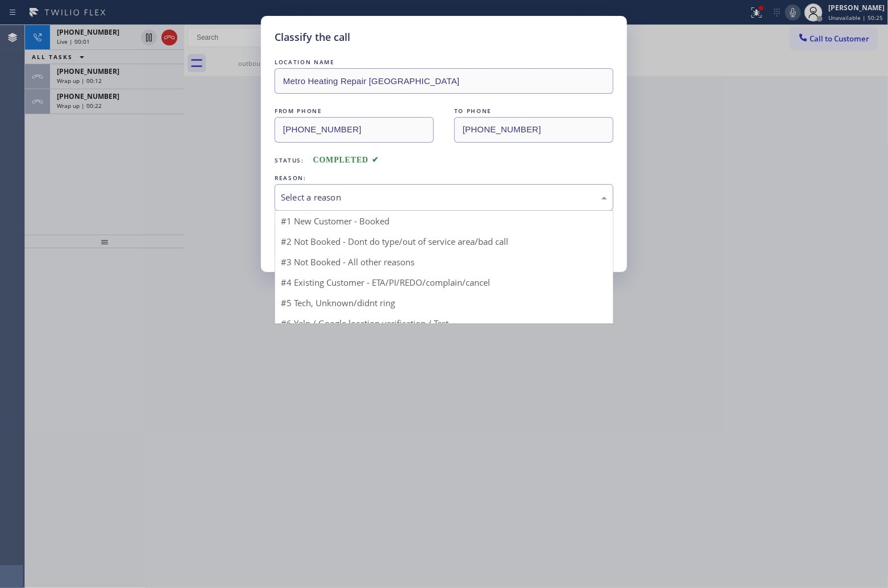
drag, startPoint x: 353, startPoint y: 189, endPoint x: 356, endPoint y: 196, distance: 7.7
click at [355, 193] on div "Select a reason" at bounding box center [443, 197] width 339 height 27
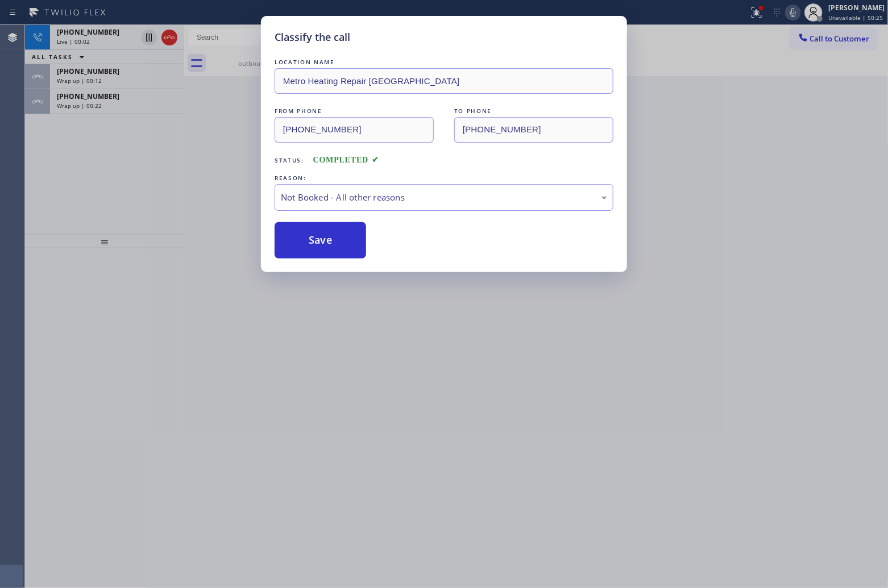
drag, startPoint x: 317, startPoint y: 246, endPoint x: 209, endPoint y: 61, distance: 213.9
click at [317, 246] on button "Save" at bounding box center [319, 240] width 91 height 36
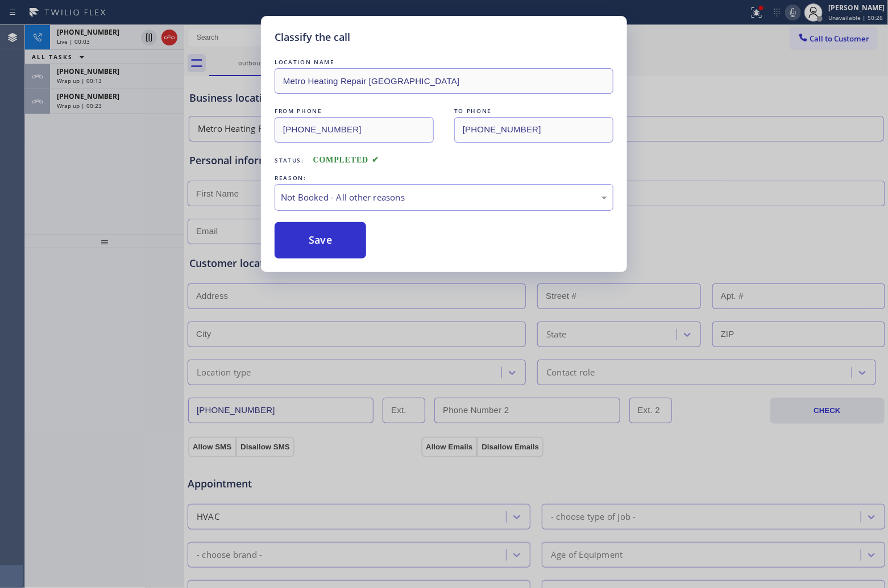
click at [165, 38] on div "Classify the call LOCATION NAME Metro Heating Repair Alameda FROM PHONE [PHONE_…" at bounding box center [444, 294] width 888 height 588
click at [169, 39] on icon at bounding box center [170, 38] width 14 height 14
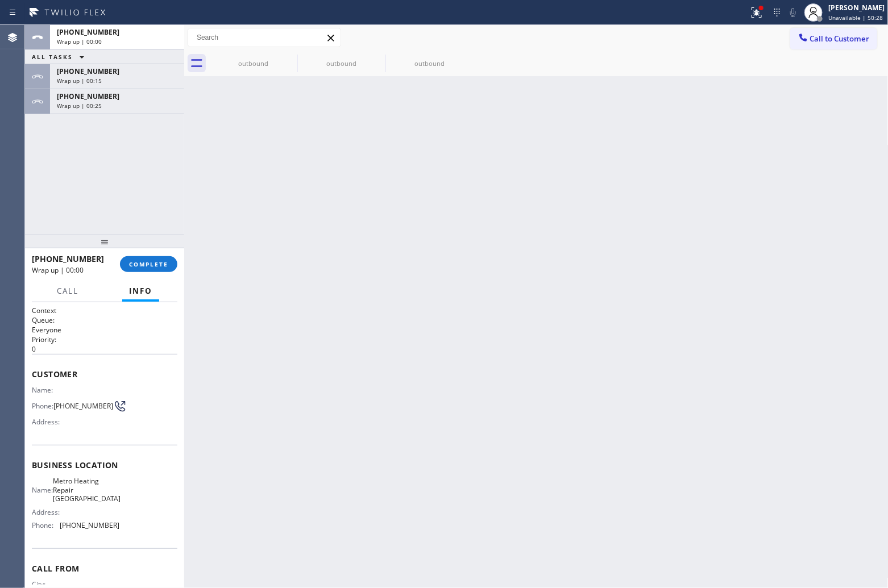
click at [822, 40] on span "Call to Customer" at bounding box center [840, 39] width 60 height 10
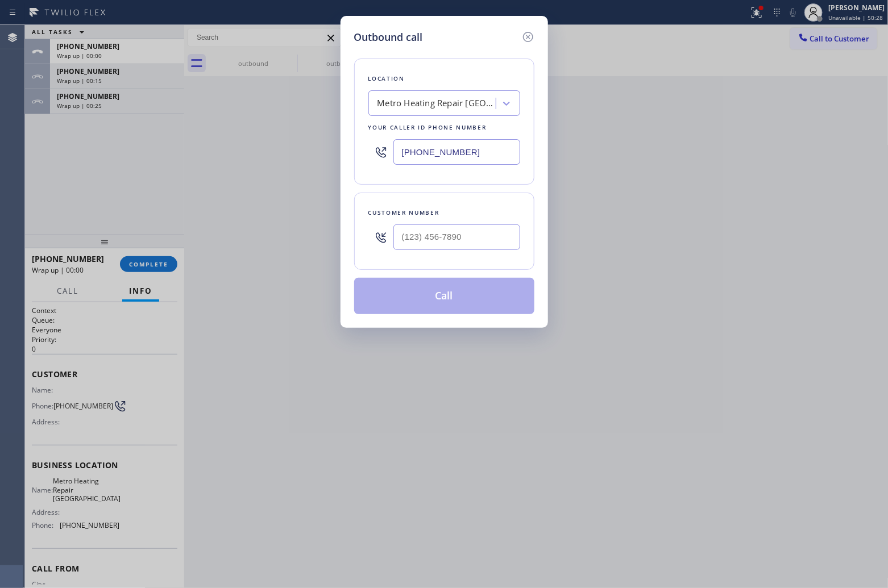
click at [467, 256] on div at bounding box center [456, 237] width 127 height 37
click at [461, 249] on input "(___) ___-____" at bounding box center [456, 237] width 127 height 26
paste input "510) 240-7472"
type input "[PHONE_NUMBER]"
click at [462, 291] on button "Call" at bounding box center [444, 296] width 180 height 36
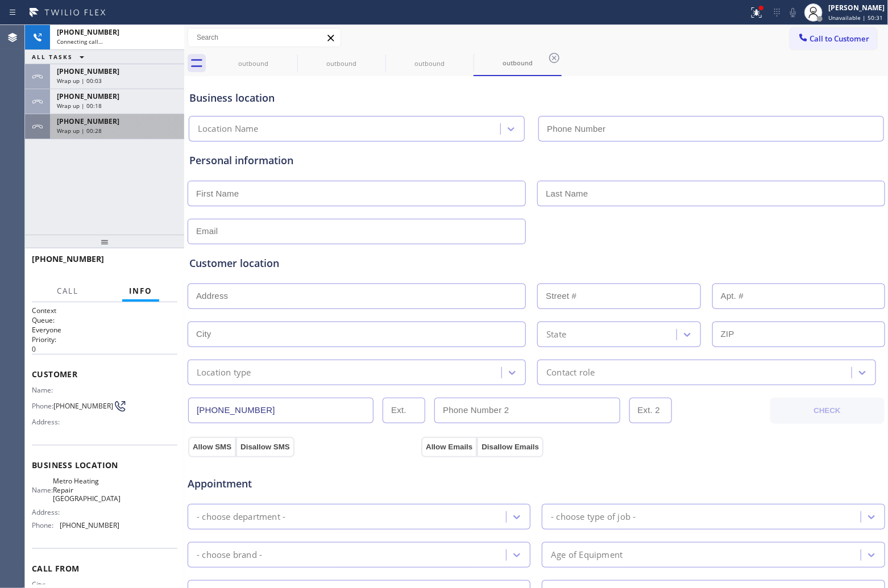
type input "[PHONE_NUMBER]"
click at [114, 109] on div "[PHONE_NUMBER] Connecting call… ALL TASKS ALL TASKS ACTIVE TASKS TASKS IN WRAP …" at bounding box center [104, 82] width 159 height 114
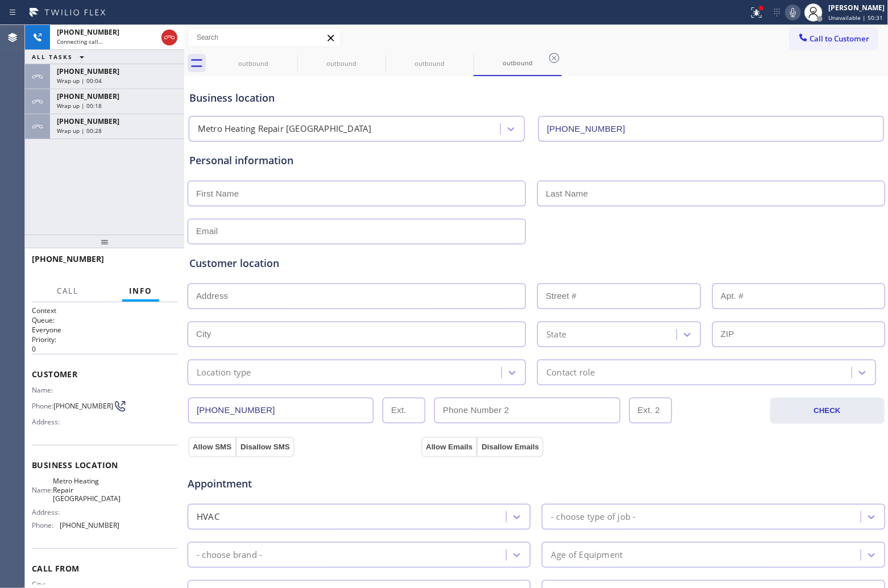
click at [113, 123] on div "[PHONE_NUMBER]" at bounding box center [117, 121] width 120 height 10
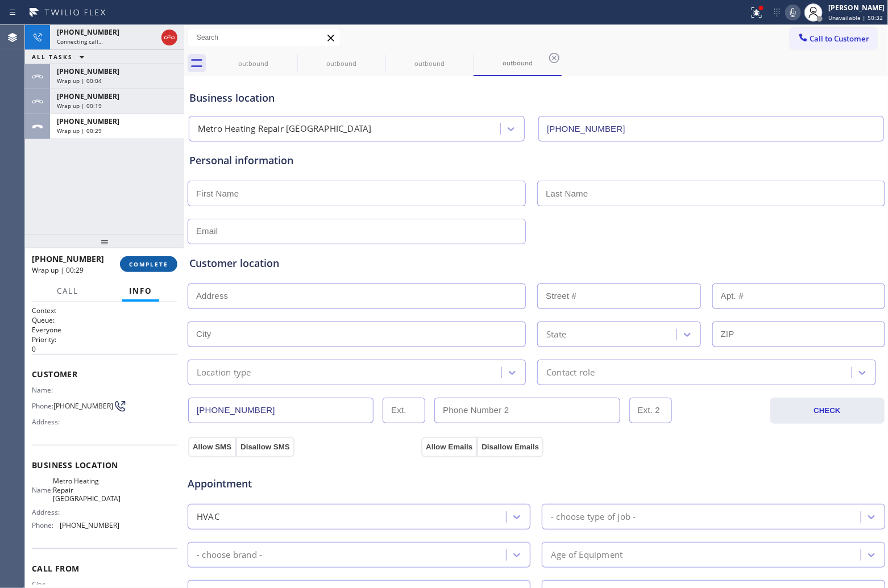
click at [155, 263] on span "COMPLETE" at bounding box center [148, 264] width 39 height 8
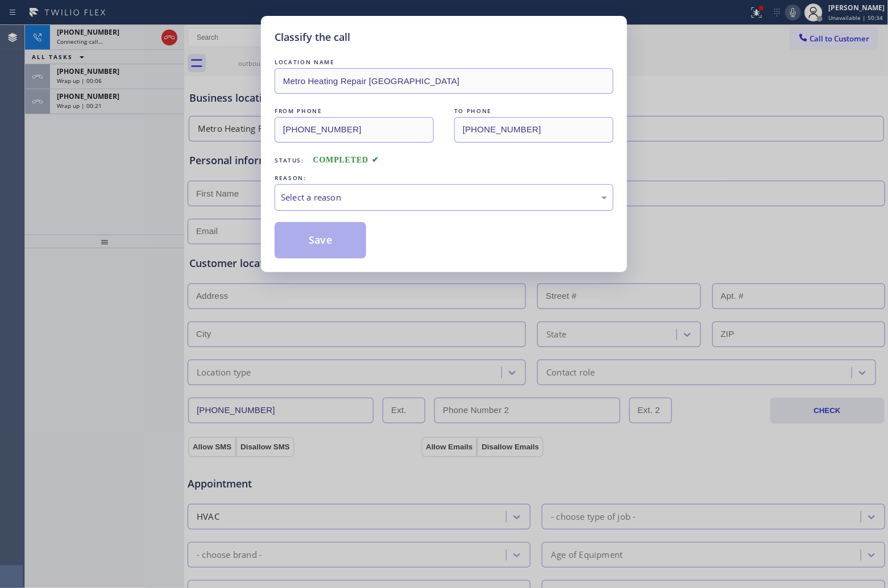
click at [358, 188] on div "Select a reason" at bounding box center [443, 197] width 339 height 27
click at [347, 240] on button "Save" at bounding box center [319, 240] width 91 height 36
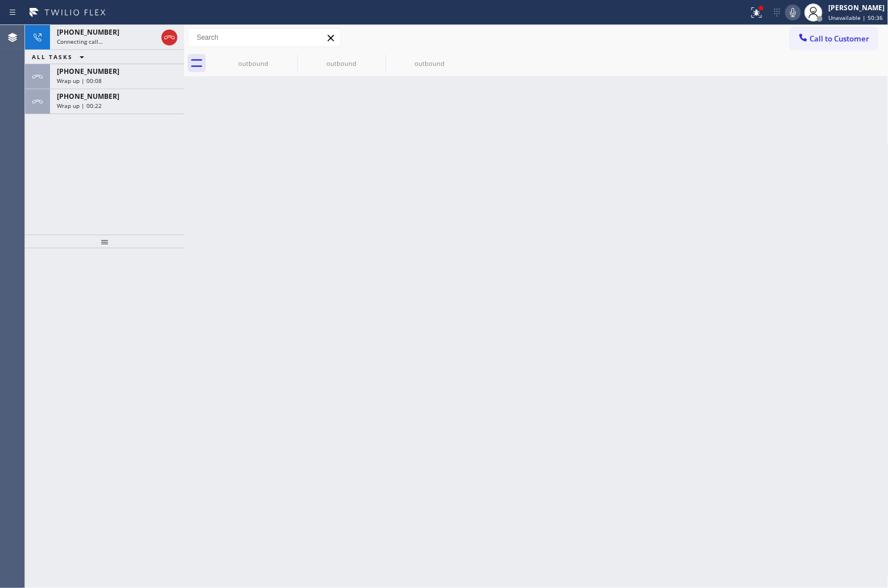
click at [134, 102] on div "Wrap up | 00:22" at bounding box center [117, 106] width 120 height 8
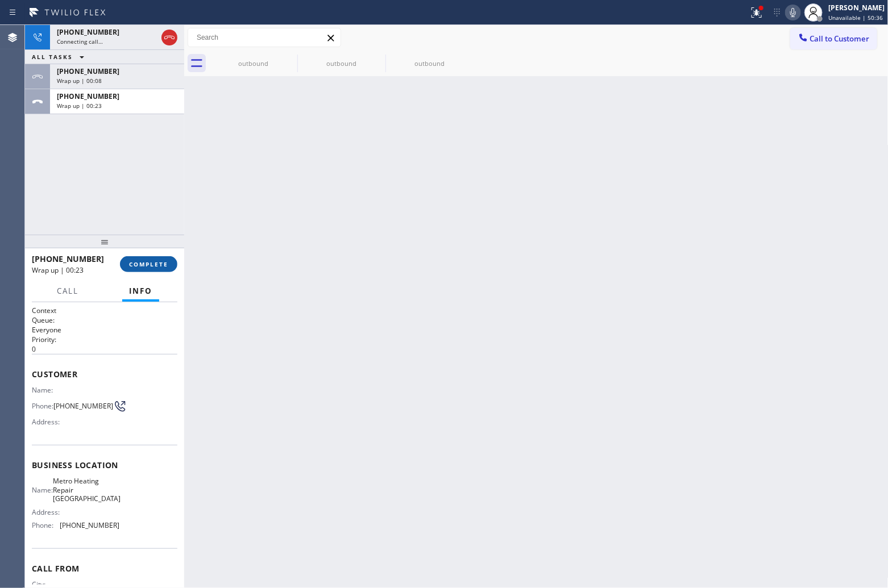
click at [161, 261] on span "COMPLETE" at bounding box center [148, 264] width 39 height 8
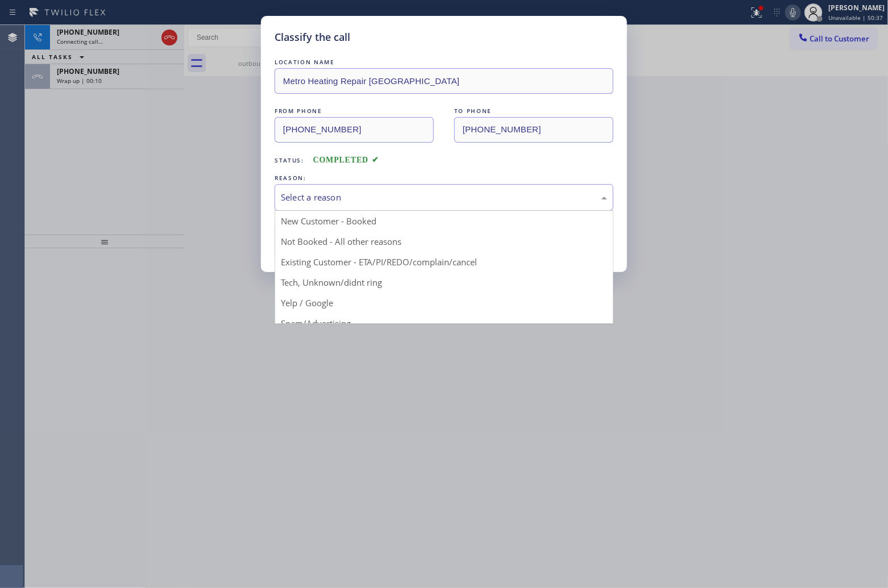
click at [350, 189] on div "Select a reason" at bounding box center [443, 197] width 339 height 27
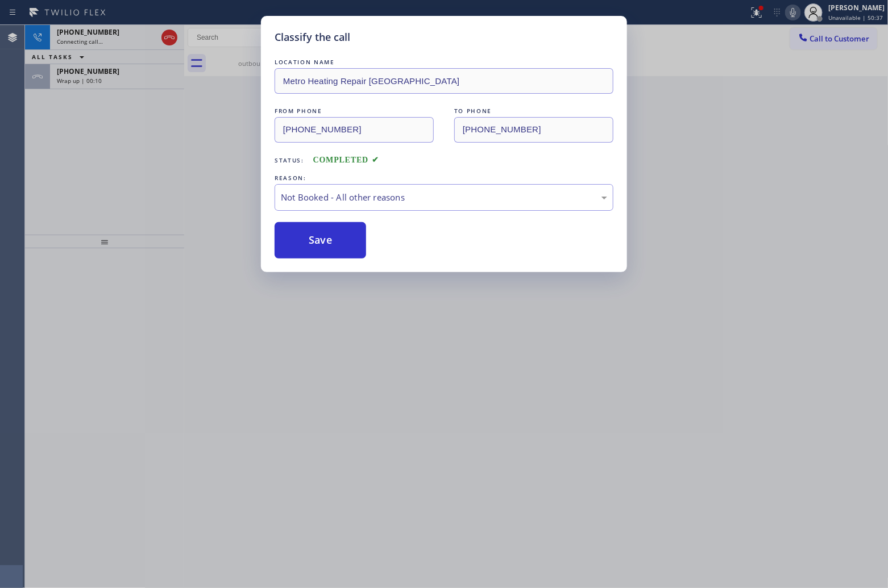
click at [330, 247] on button "Save" at bounding box center [319, 240] width 91 height 36
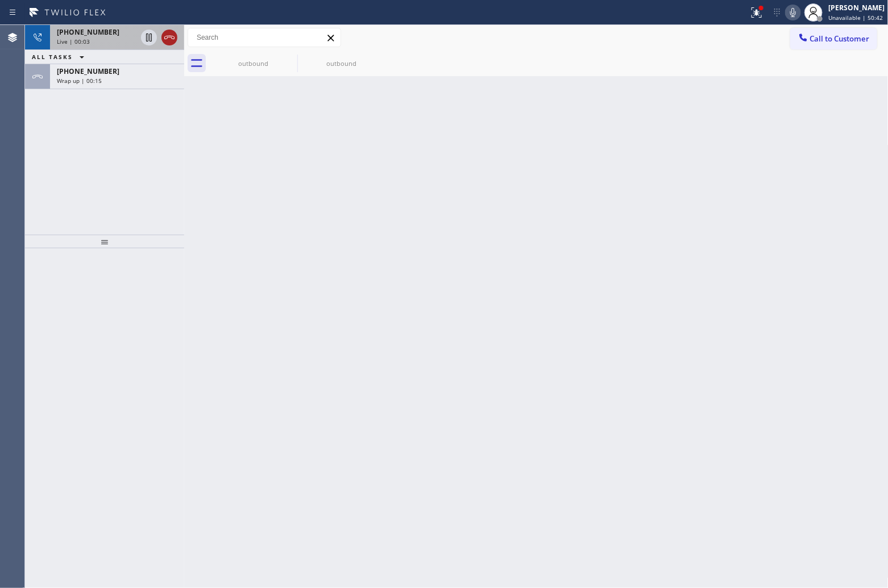
click at [171, 37] on icon at bounding box center [170, 38] width 14 height 14
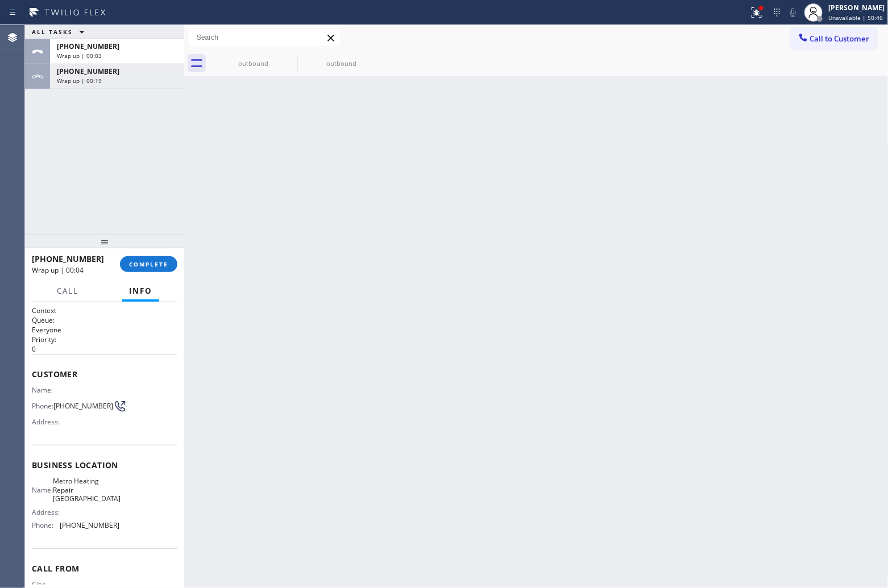
drag, startPoint x: 838, startPoint y: 34, endPoint x: 504, endPoint y: 111, distance: 343.0
click at [830, 37] on span "Call to Customer" at bounding box center [840, 39] width 60 height 10
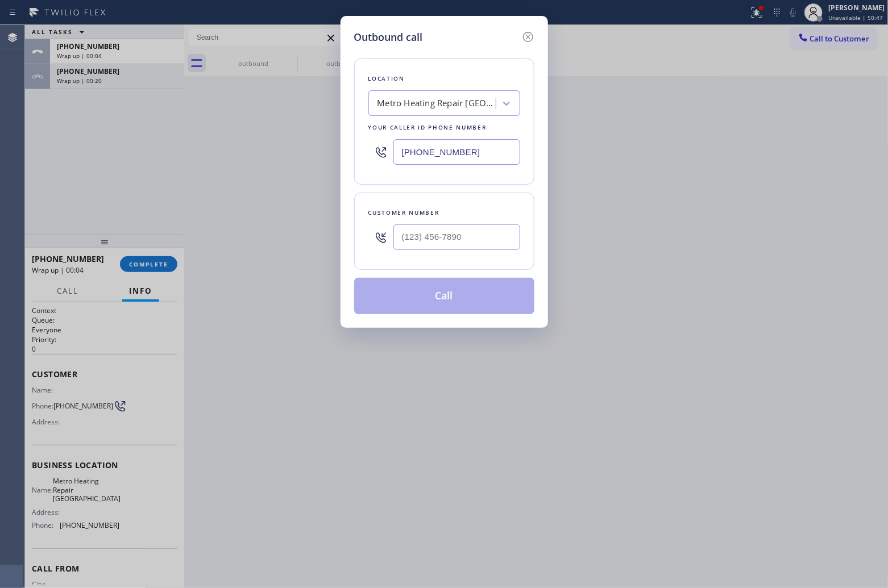
drag, startPoint x: 453, startPoint y: 149, endPoint x: 743, endPoint y: 180, distance: 291.4
click at [453, 151] on input "[PHONE_NUMBER]" at bounding box center [456, 152] width 127 height 26
paste input "657) 239-3048"
type input "[PHONE_NUMBER]"
click at [468, 236] on input "text" at bounding box center [456, 237] width 127 height 26
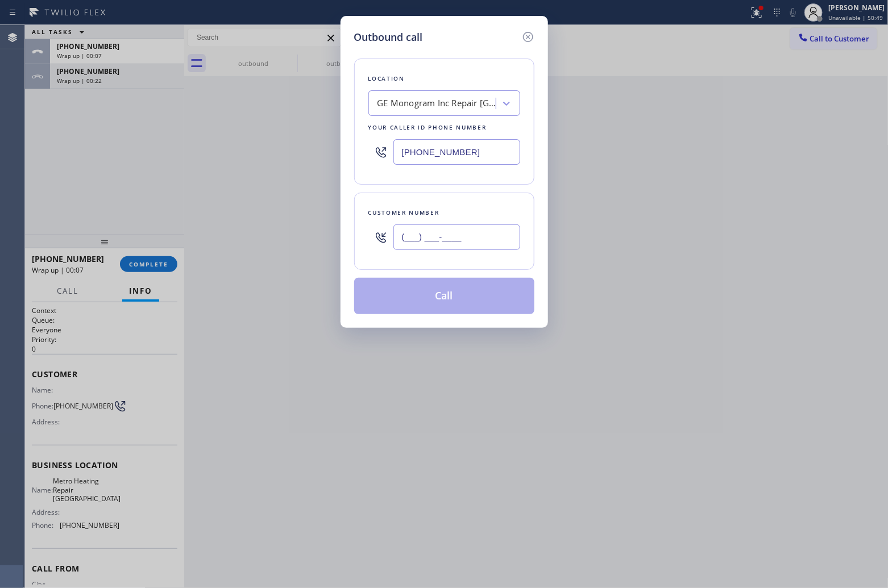
paste input "714) 318-4040"
type input "[PHONE_NUMBER]"
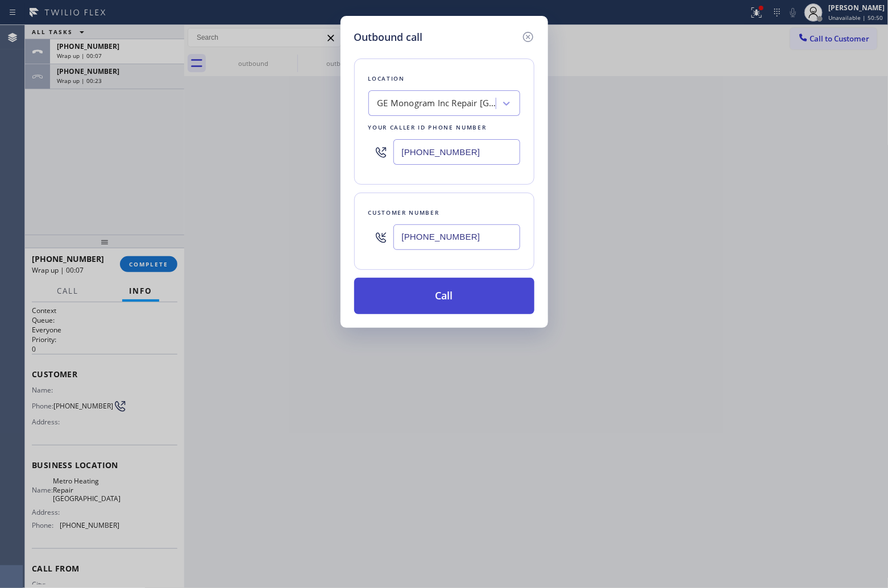
click at [496, 293] on button "Call" at bounding box center [444, 296] width 180 height 36
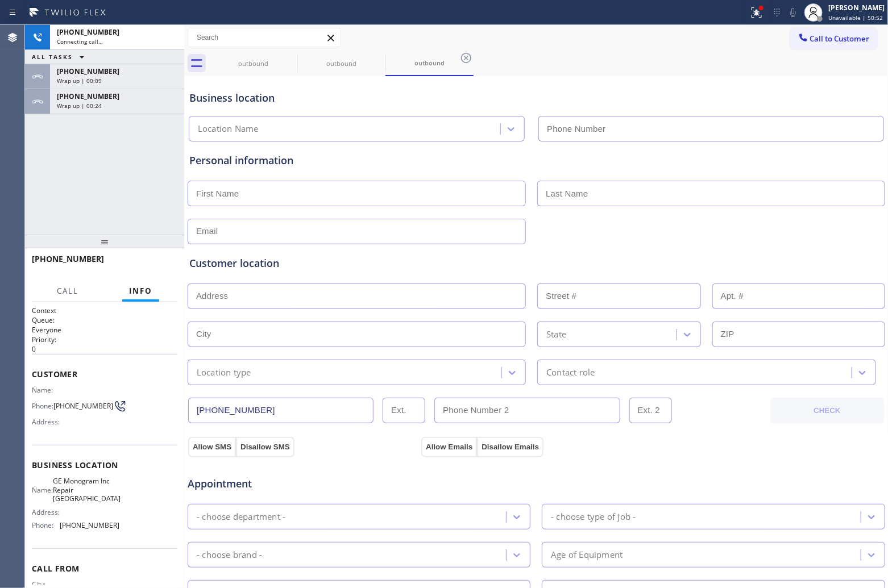
type input "[PHONE_NUMBER]"
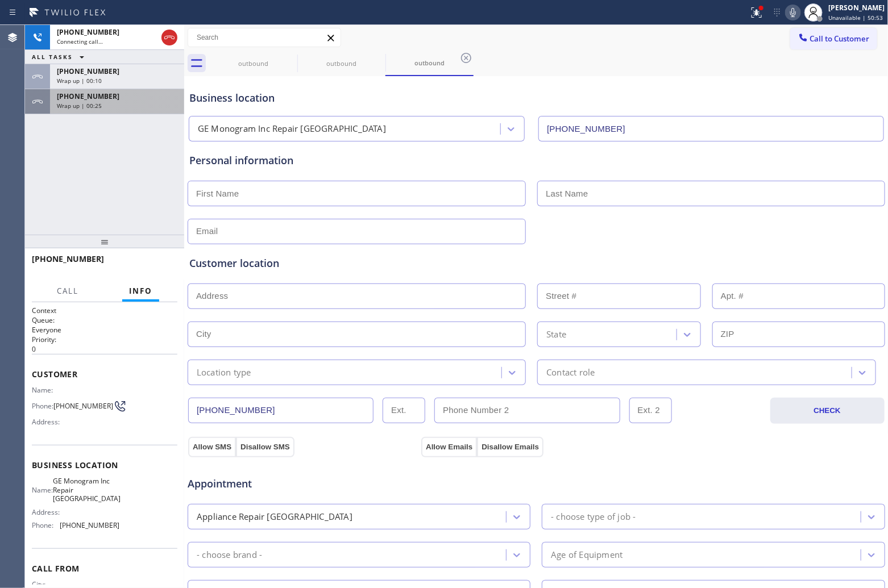
click at [93, 95] on span "[PHONE_NUMBER]" at bounding box center [88, 96] width 63 height 10
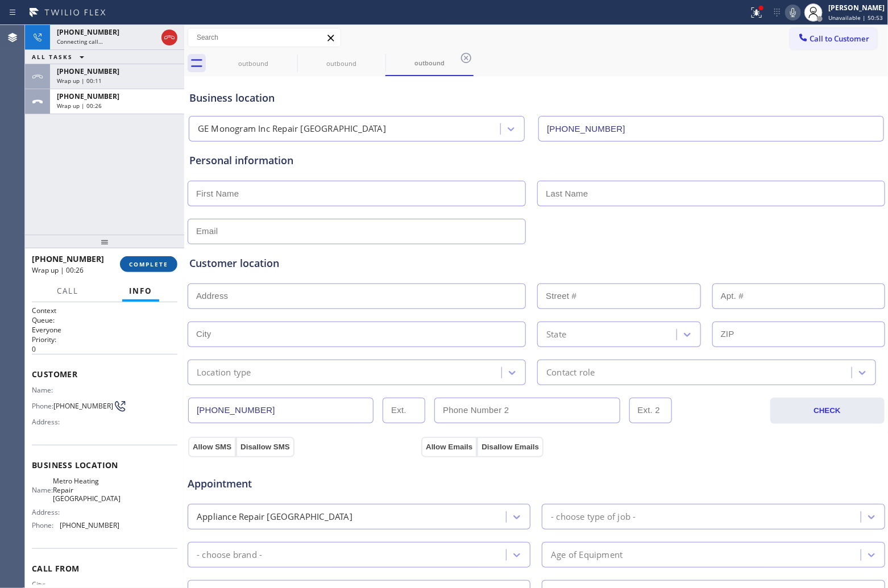
click at [146, 257] on button "COMPLETE" at bounding box center [148, 264] width 57 height 16
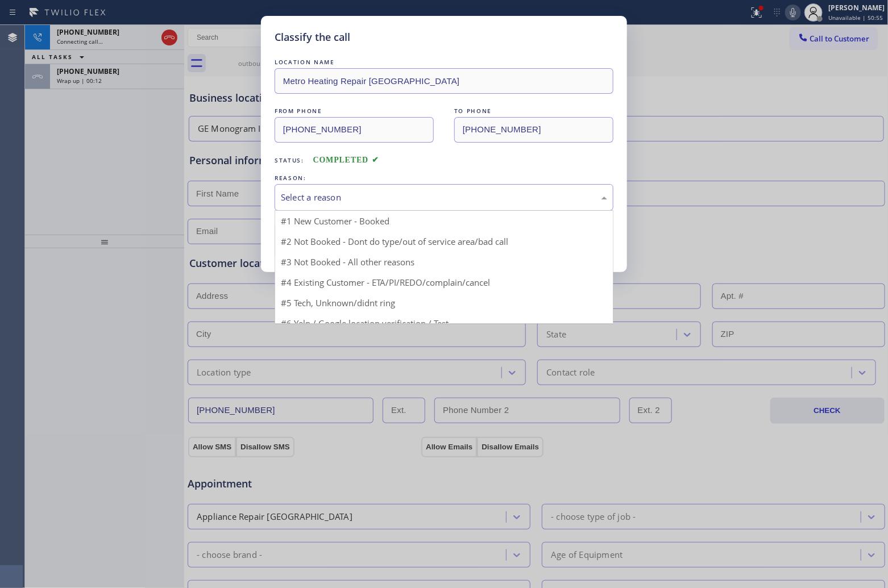
click at [361, 194] on div "Select a reason" at bounding box center [444, 197] width 326 height 13
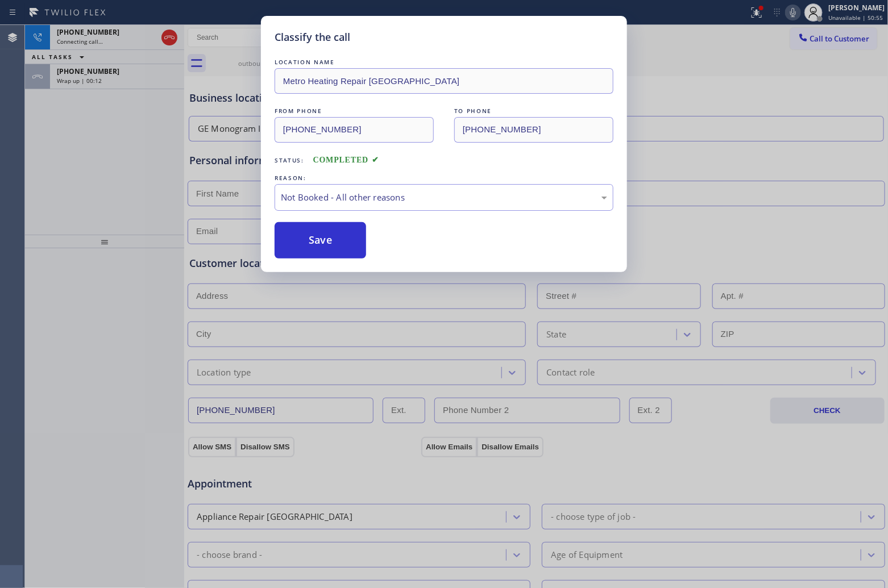
click at [311, 247] on button "Save" at bounding box center [319, 240] width 91 height 36
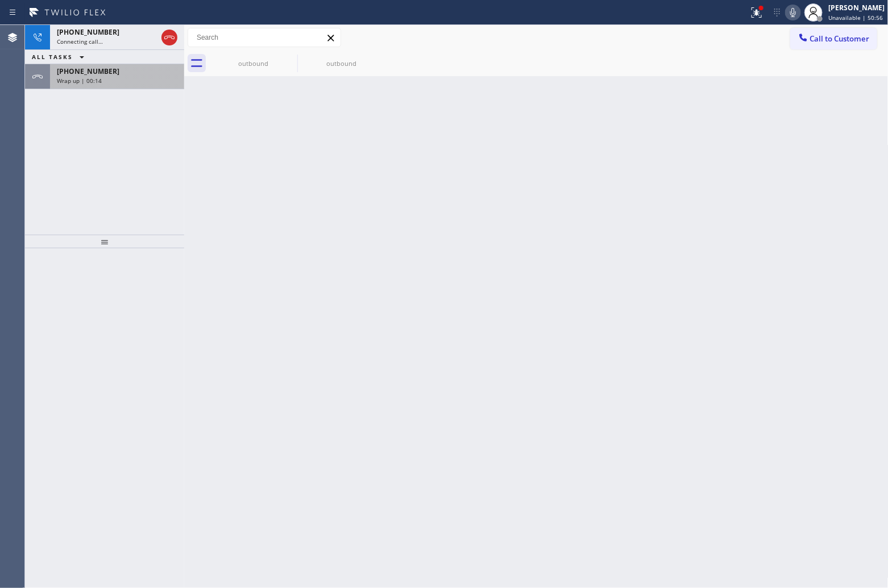
click at [131, 80] on div "Wrap up | 00:14" at bounding box center [117, 81] width 120 height 8
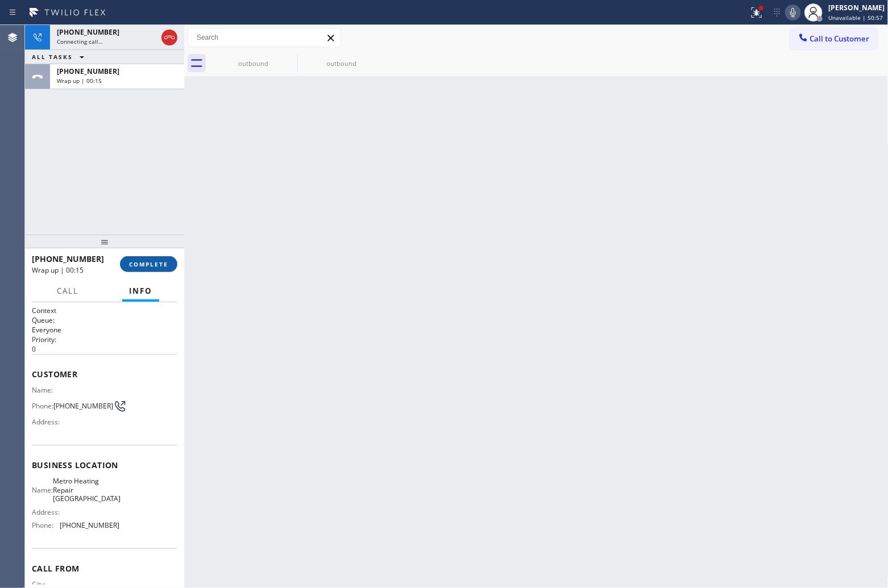
click at [156, 261] on span "COMPLETE" at bounding box center [148, 264] width 39 height 8
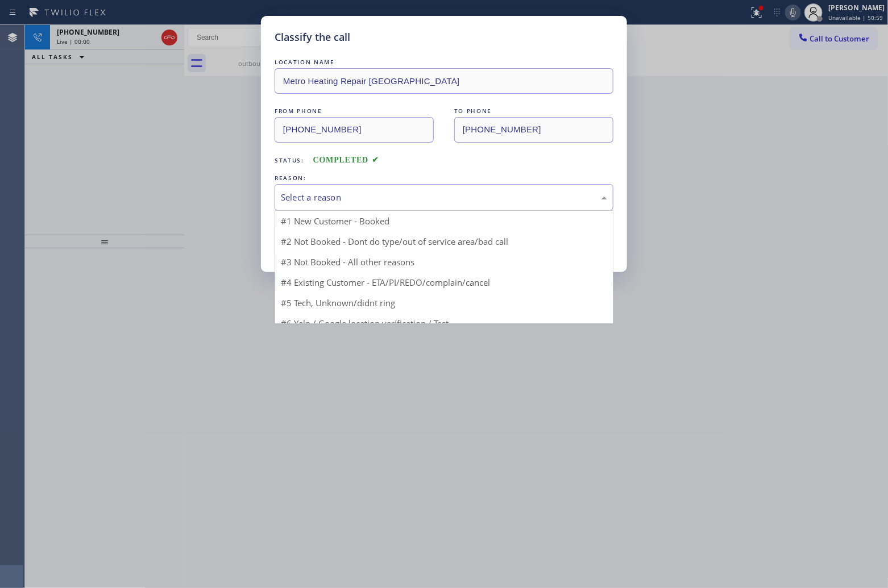
click at [395, 198] on div "Select a reason" at bounding box center [444, 197] width 326 height 13
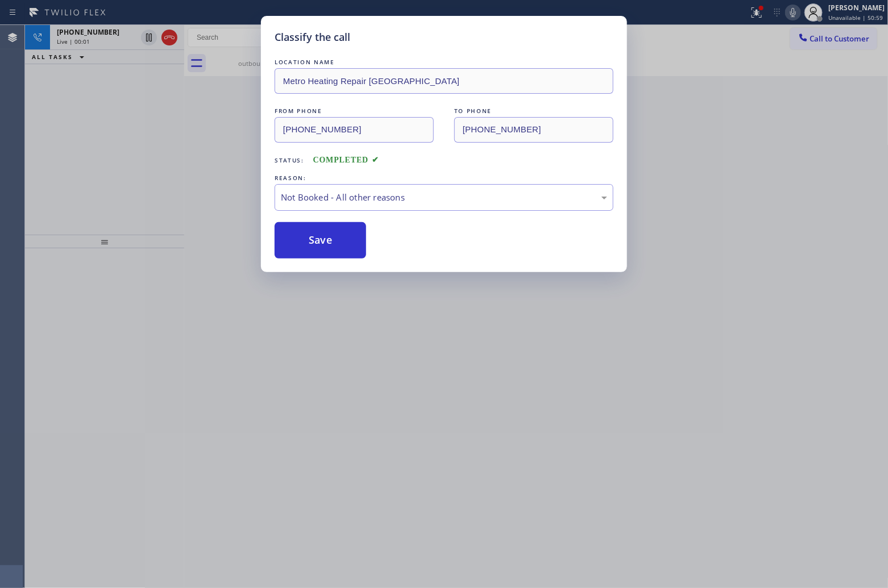
click at [324, 245] on button "Save" at bounding box center [319, 240] width 91 height 36
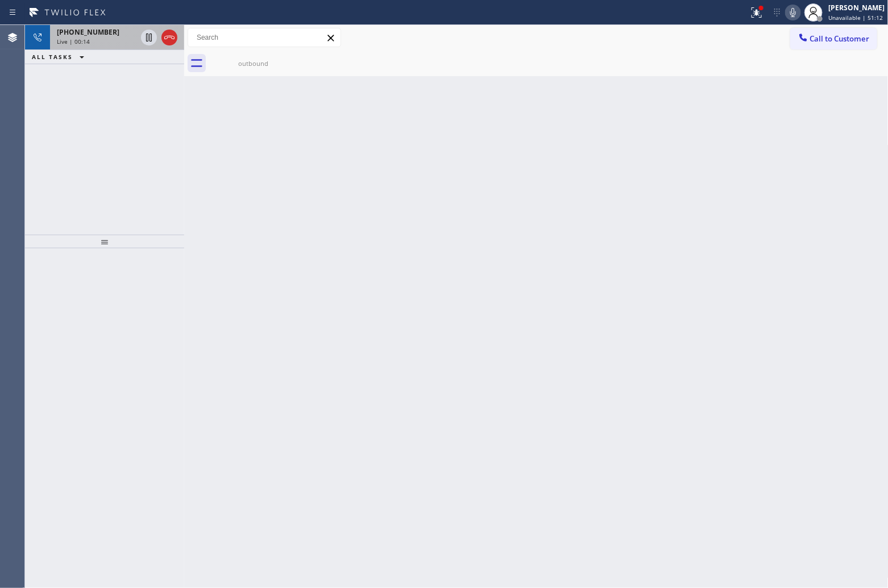
click at [115, 44] on div "Live | 00:14" at bounding box center [97, 42] width 80 height 8
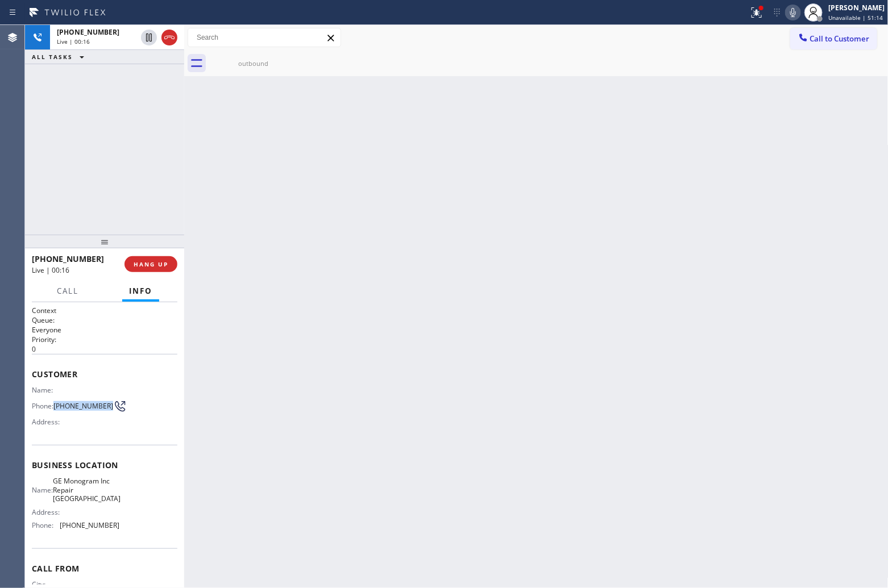
drag, startPoint x: 78, startPoint y: 411, endPoint x: 56, endPoint y: 404, distance: 23.2
click at [56, 404] on span "[PHONE_NUMBER]" at bounding box center [83, 406] width 60 height 9
click at [161, 264] on span "HANG UP" at bounding box center [151, 264] width 35 height 8
click at [846, 36] on span "Call to Customer" at bounding box center [840, 39] width 60 height 10
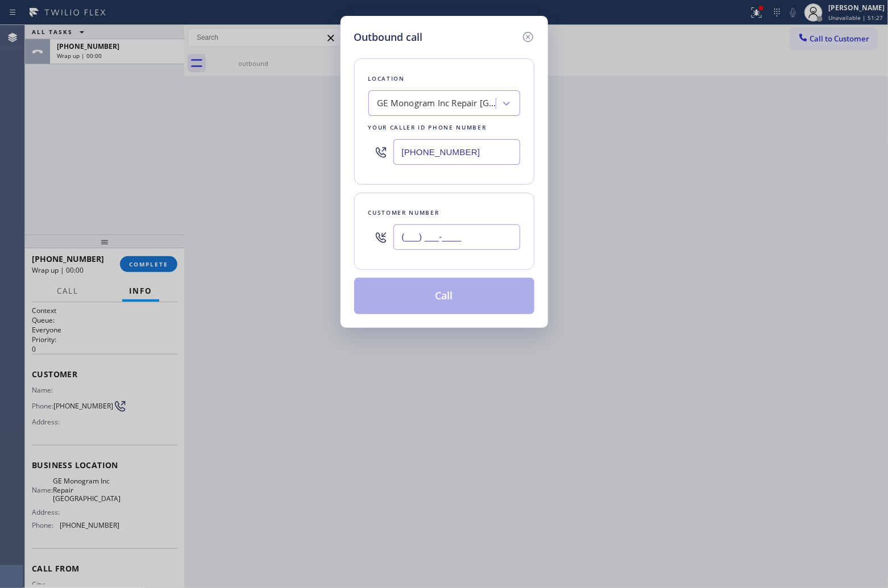
click at [480, 238] on input "(___) ___-____" at bounding box center [456, 237] width 127 height 26
paste input "714) 318-4040"
type input "[PHONE_NUMBER]"
click at [413, 94] on div "GE Monogram Inc Repair [GEOGRAPHIC_DATA]" at bounding box center [434, 104] width 124 height 20
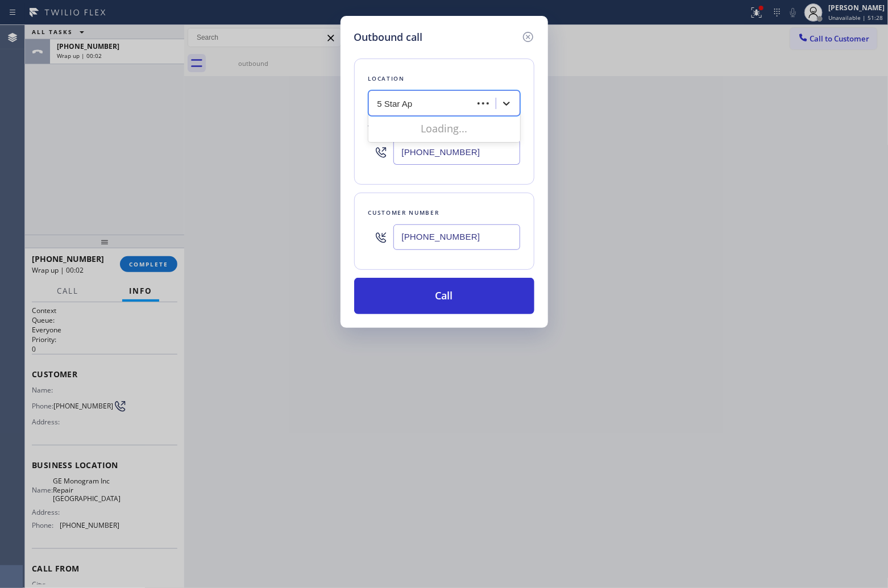
type input "5 Star App"
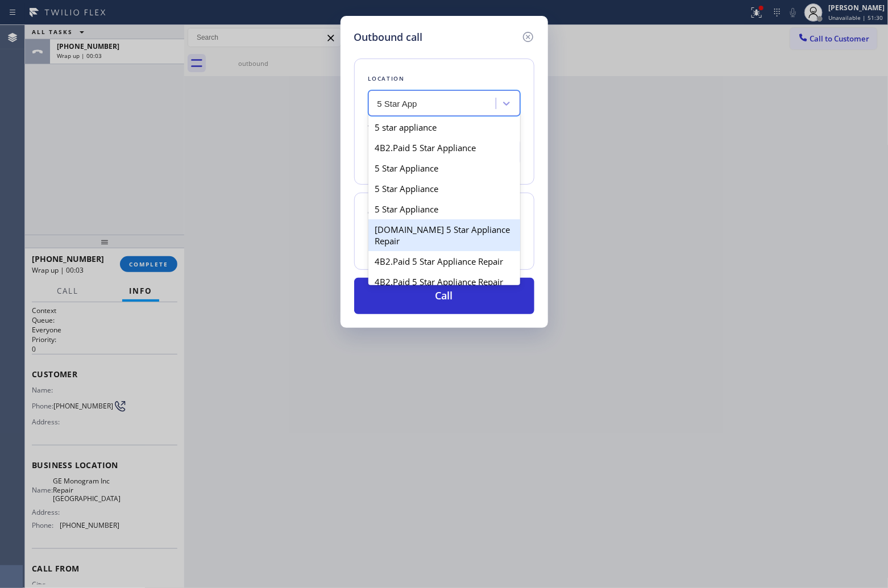
click at [418, 242] on div "[DOMAIN_NAME] 5 Star Appliance Repair" at bounding box center [444, 235] width 152 height 32
type input "[PHONE_NUMBER]"
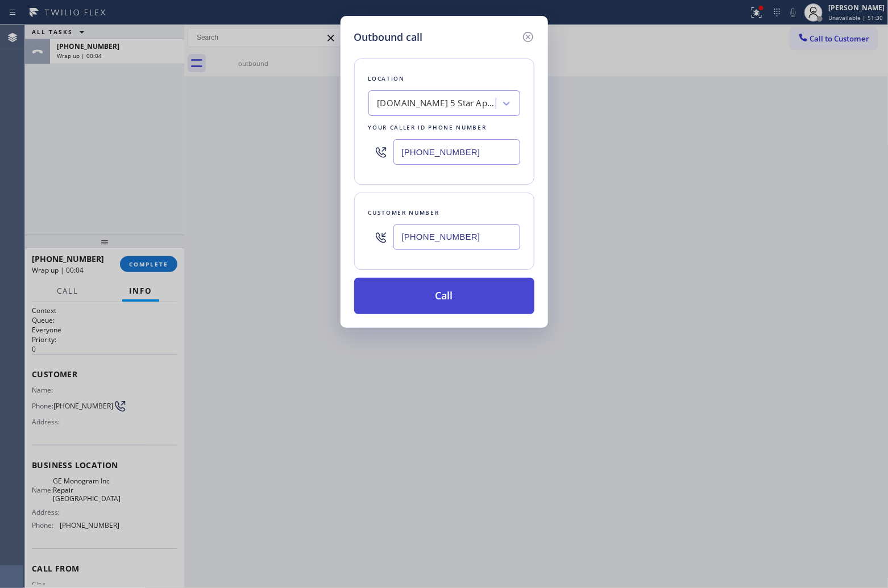
click at [444, 299] on button "Call" at bounding box center [444, 296] width 180 height 36
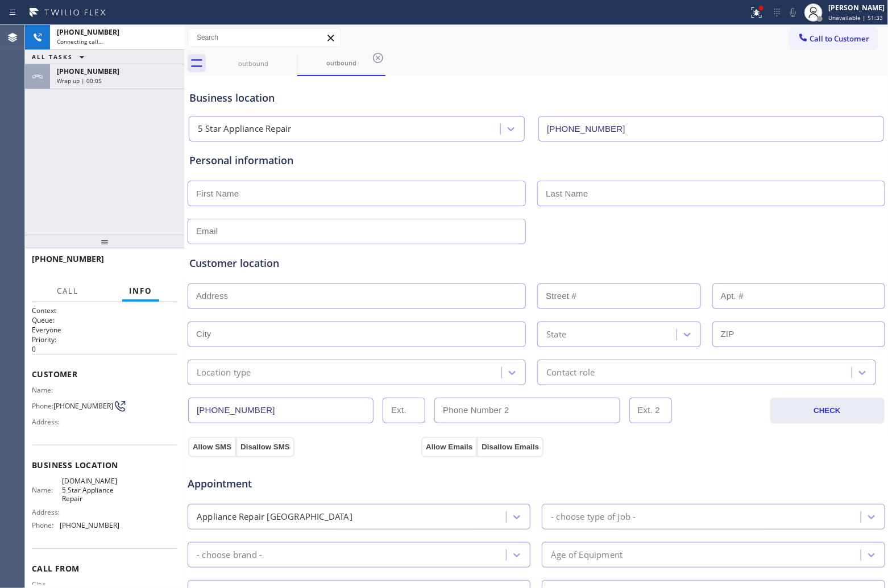
type input "[PHONE_NUMBER]"
click at [172, 50] on div "ALL TASKS ALL TASKS ACTIVE TASKS TASKS IN WRAP UP" at bounding box center [104, 57] width 159 height 14
click at [168, 50] on div "ALL TASKS ALL TASKS ACTIVE TASKS TASKS IN WRAP UP" at bounding box center [104, 57] width 159 height 14
drag, startPoint x: 156, startPoint y: 254, endPoint x: 155, endPoint y: 260, distance: 6.4
click at [155, 254] on div "[PHONE_NUMBER] Live | 00:12 HANG UP" at bounding box center [104, 264] width 145 height 30
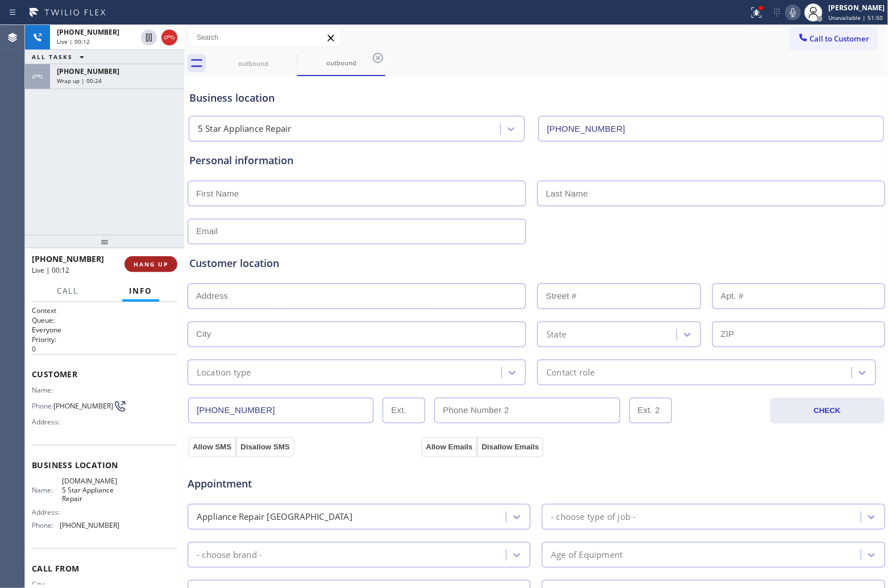
click at [155, 264] on span "HANG UP" at bounding box center [151, 264] width 35 height 8
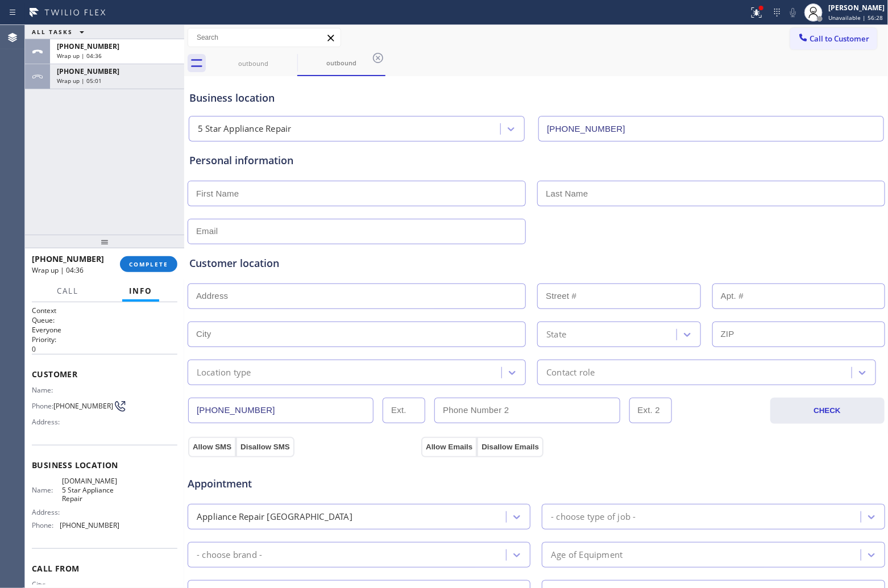
drag, startPoint x: 807, startPoint y: 38, endPoint x: 702, endPoint y: 84, distance: 114.2
click at [810, 41] on span "Call to Customer" at bounding box center [840, 39] width 60 height 10
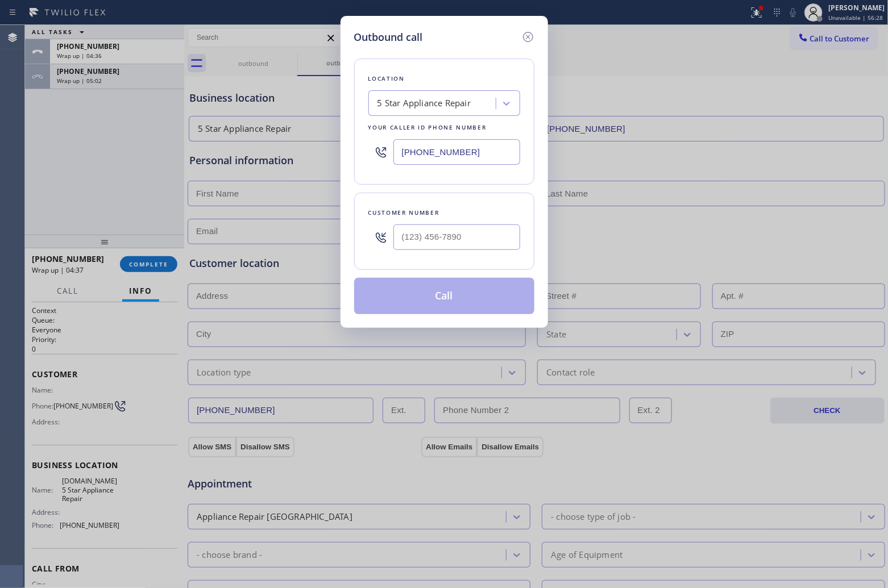
click at [475, 222] on div at bounding box center [456, 237] width 127 height 37
click at [476, 236] on input "(___) ___-____" at bounding box center [456, 237] width 127 height 26
paste input "650) 898-4471"
type input "[PHONE_NUMBER]"
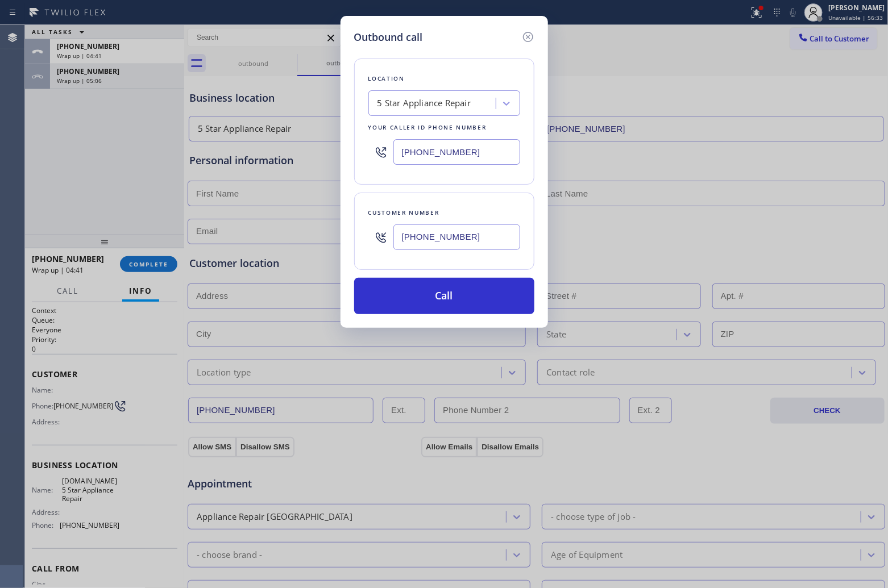
click at [425, 157] on input "[PHONE_NUMBER]" at bounding box center [456, 152] width 127 height 26
paste input "55) 731-495"
type input "[PHONE_NUMBER]"
click at [450, 297] on button "Call" at bounding box center [444, 296] width 180 height 36
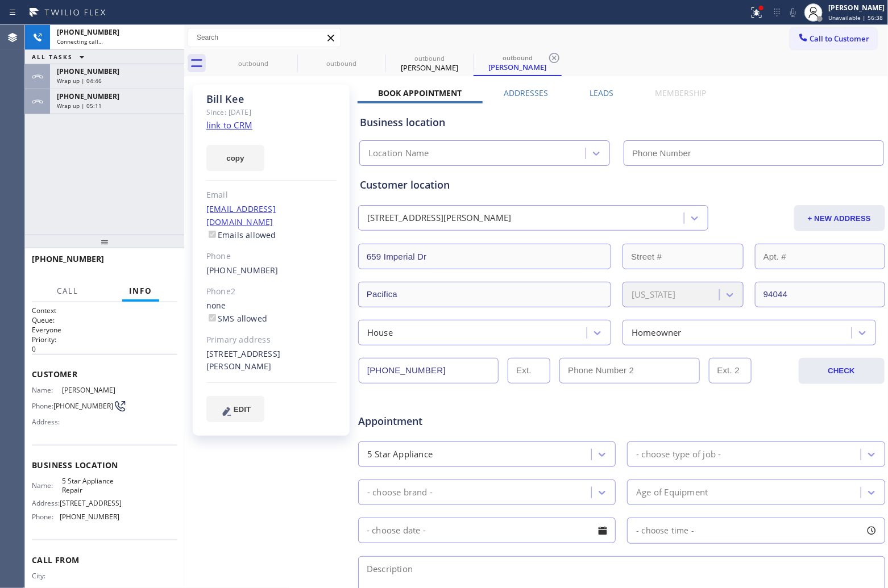
type input "[PHONE_NUMBER]"
click at [23, 172] on div "Agent Desktop" at bounding box center [12, 306] width 24 height 563
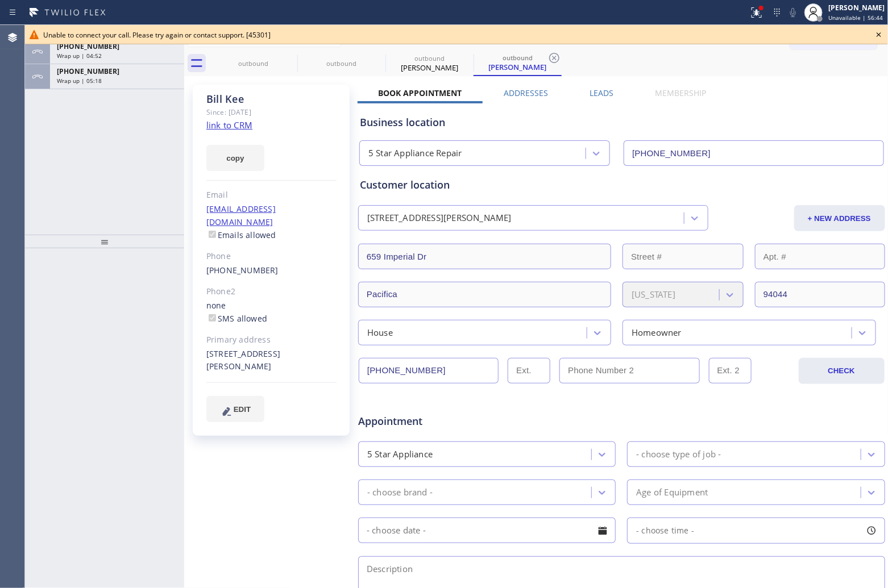
click at [878, 37] on icon at bounding box center [879, 35] width 14 height 14
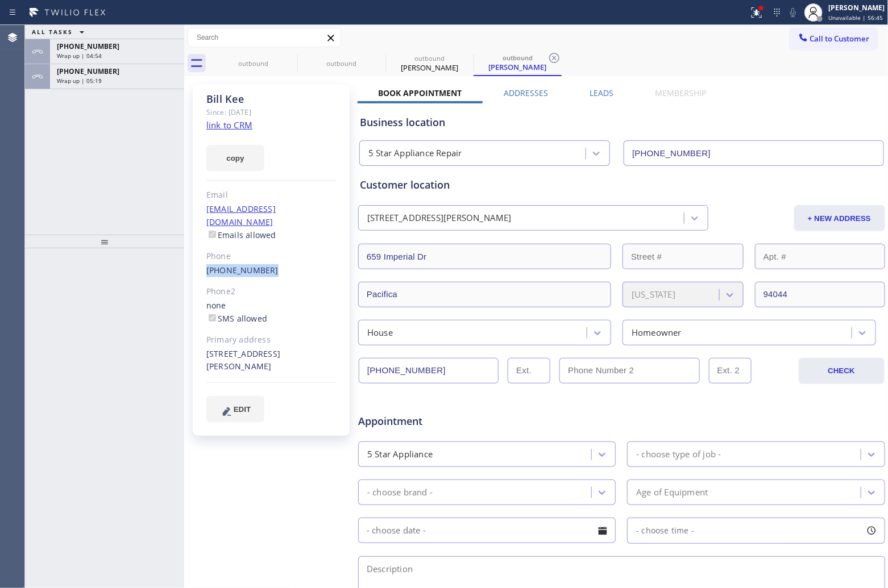
drag, startPoint x: 263, startPoint y: 257, endPoint x: 197, endPoint y: 257, distance: 65.4
click at [197, 257] on div "[PERSON_NAME] Since: [DATE] link to CRM copy Email [EMAIL_ADDRESS][DOMAIN_NAME]…" at bounding box center [271, 260] width 157 height 351
click at [839, 36] on span "Call to Customer" at bounding box center [840, 39] width 60 height 10
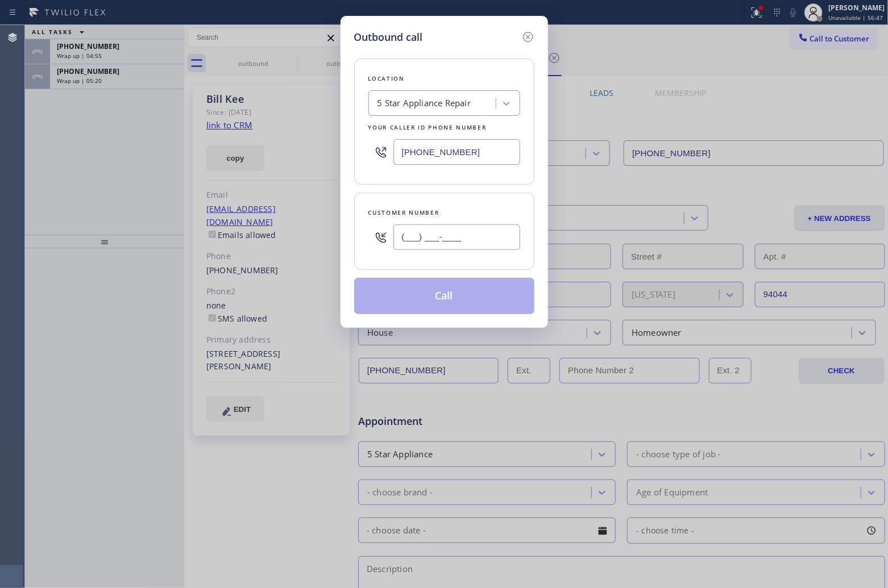
click at [469, 247] on input "(___) ___-____" at bounding box center [456, 237] width 127 height 26
paste input "650) 898-4471"
type input "[PHONE_NUMBER]"
click at [421, 109] on div "5 Star Appliance Repair" at bounding box center [424, 103] width 94 height 13
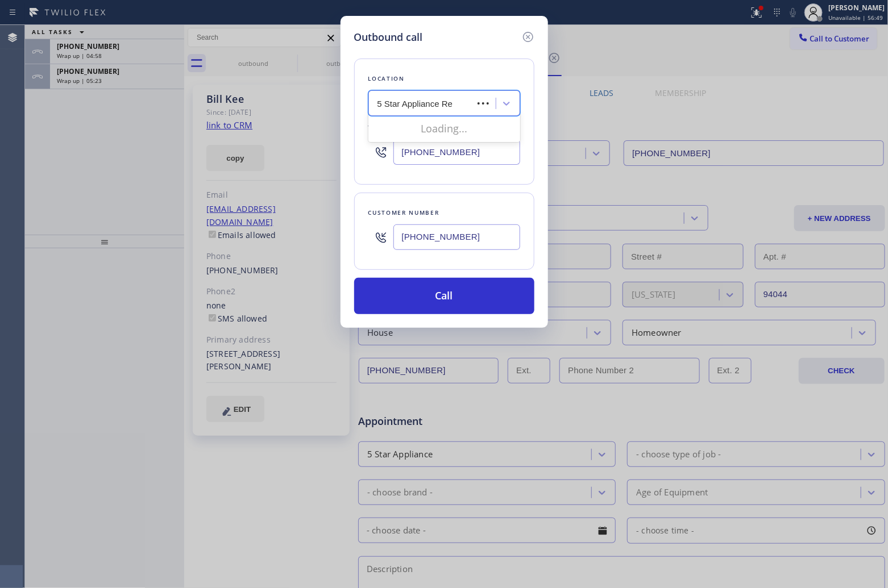
type input "5 Star Appliance Rep"
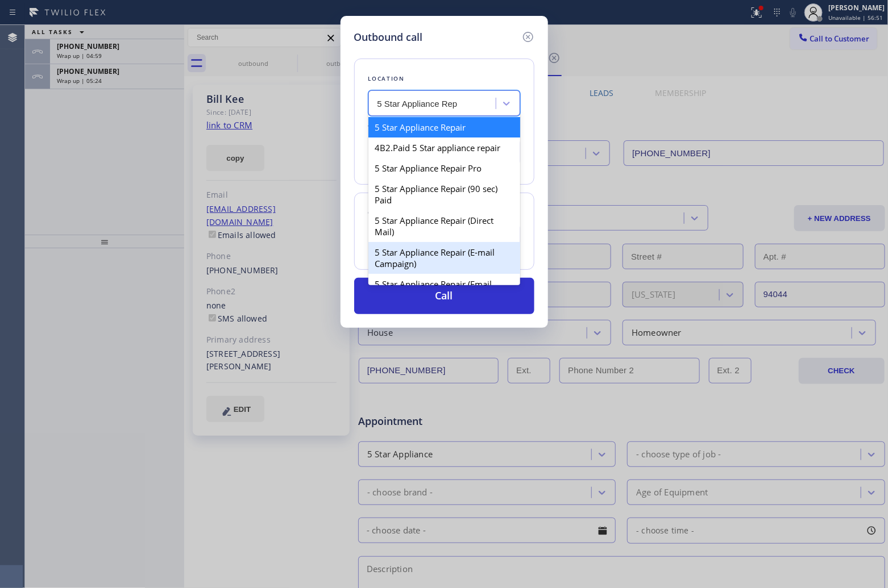
click at [455, 260] on div "5 Star Appliance Repair (E-mail Campaign)" at bounding box center [444, 258] width 152 height 32
type input "[PHONE_NUMBER]"
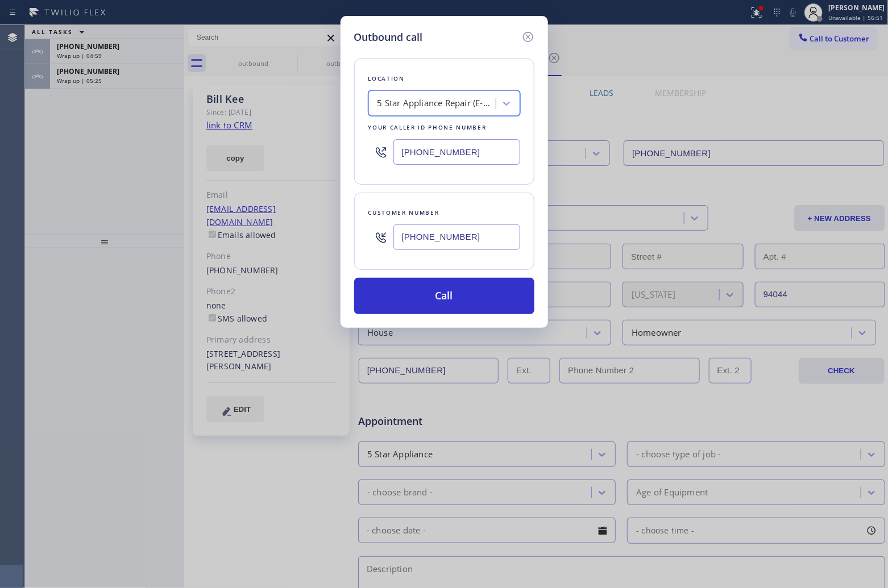
click at [461, 301] on button "Call" at bounding box center [444, 296] width 180 height 36
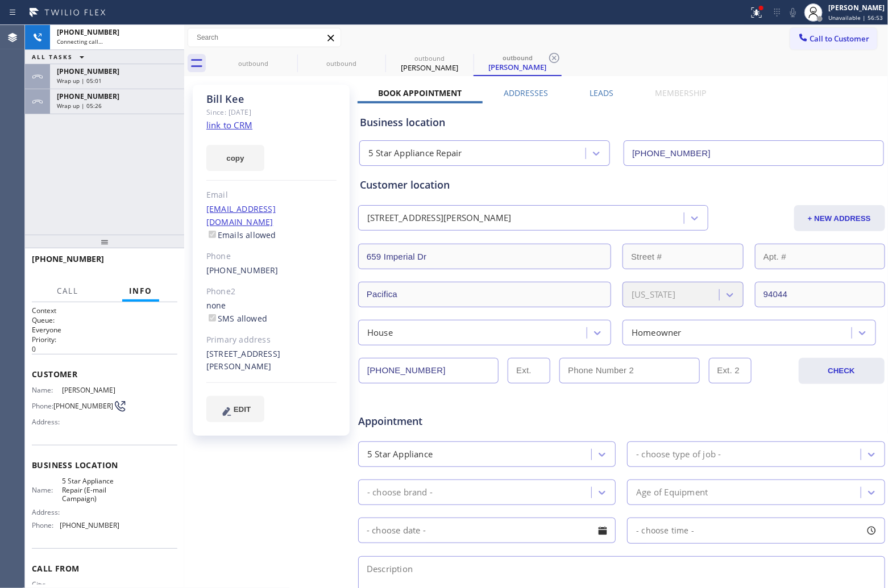
click at [18, 168] on div "Agent Desktop" at bounding box center [12, 306] width 24 height 563
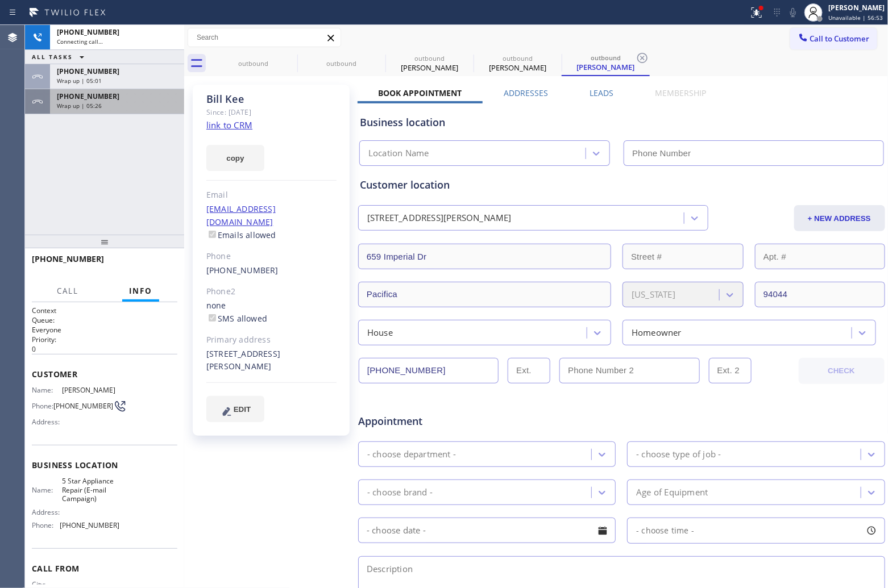
click at [84, 97] on span "[PHONE_NUMBER]" at bounding box center [88, 96] width 63 height 10
click at [89, 98] on span "[PHONE_NUMBER]" at bounding box center [88, 96] width 63 height 10
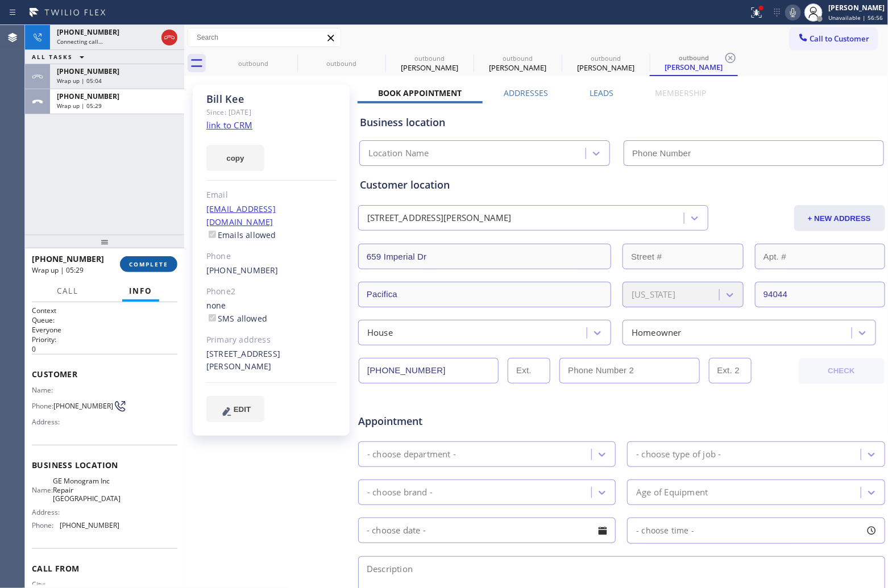
click at [149, 259] on button "COMPLETE" at bounding box center [148, 264] width 57 height 16
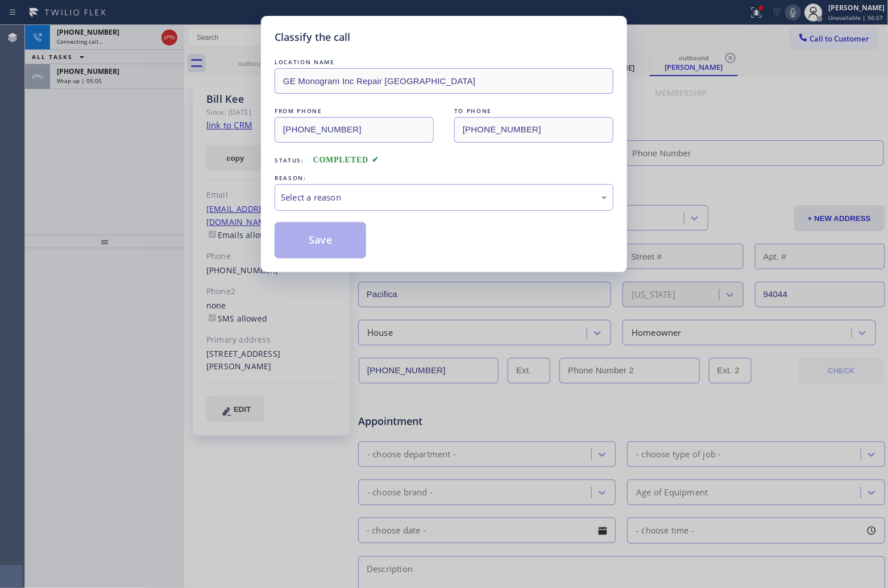
type input "[PHONE_NUMBER]"
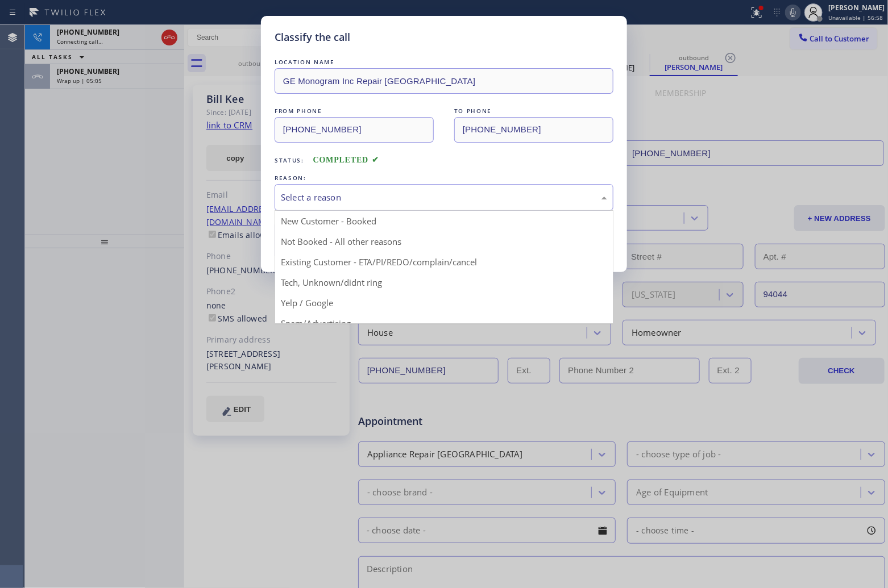
click at [335, 202] on div "Select a reason" at bounding box center [444, 197] width 326 height 13
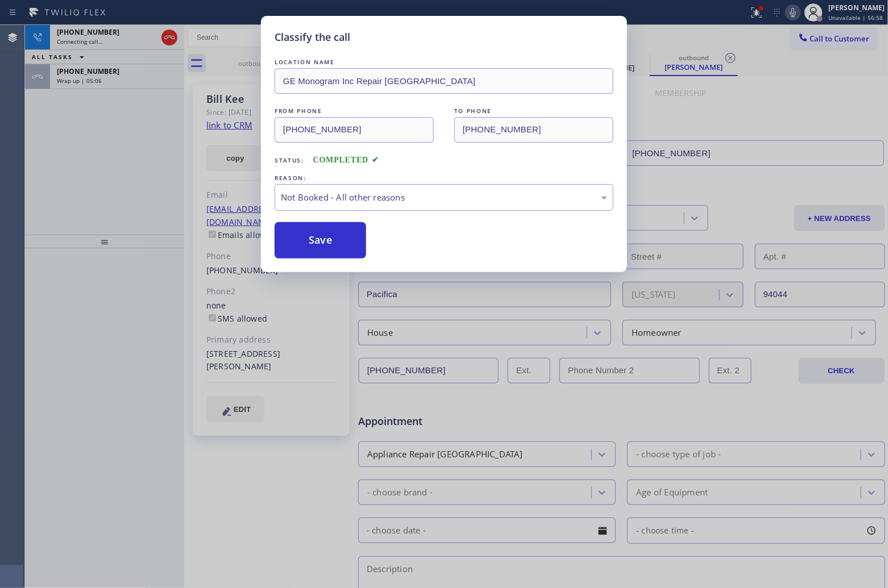
click at [331, 234] on button "Save" at bounding box center [319, 240] width 91 height 36
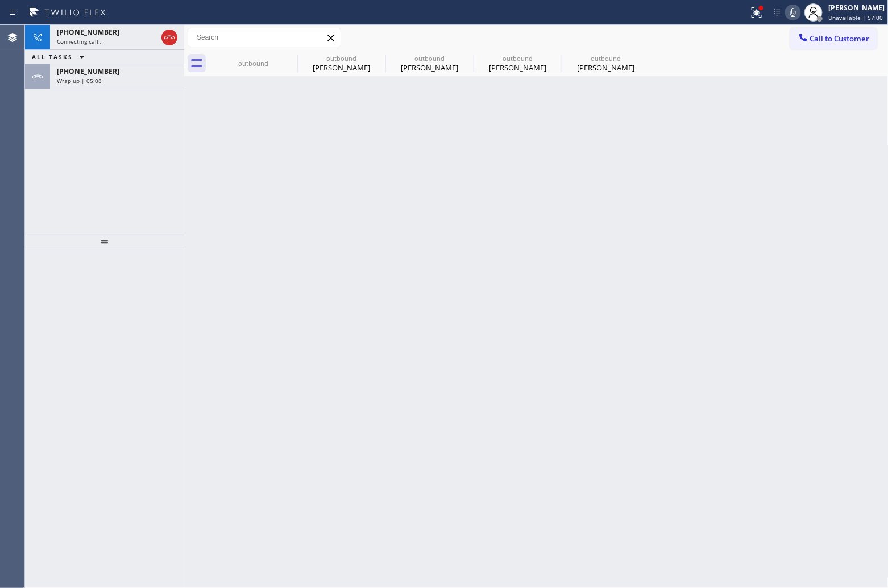
click at [60, 101] on div "[PHONE_NUMBER] Connecting call… ALL TASKS ALL TASKS ACTIVE TASKS TASKS IN WRAP …" at bounding box center [104, 130] width 159 height 210
click at [71, 84] on span "Wrap up | 05:09" at bounding box center [79, 81] width 45 height 8
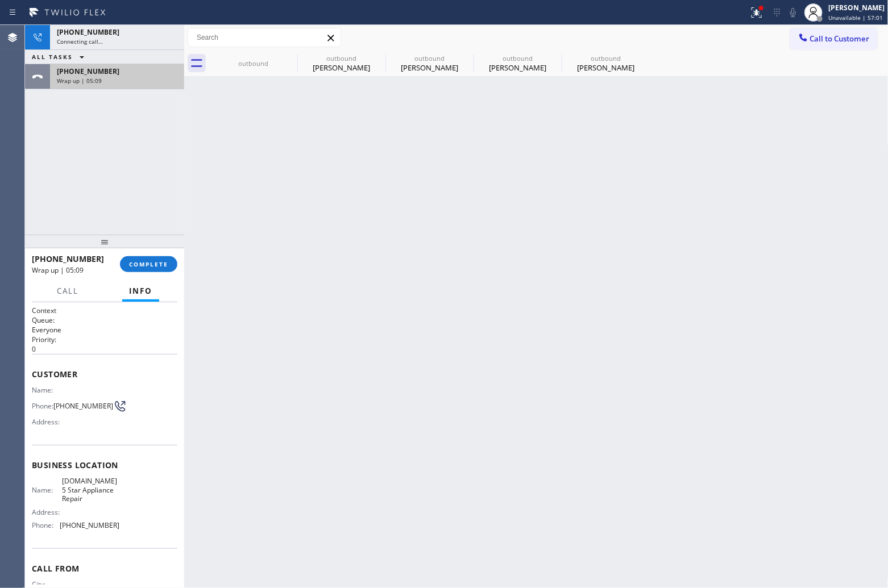
click at [71, 84] on span "Wrap up | 05:09" at bounding box center [79, 81] width 45 height 8
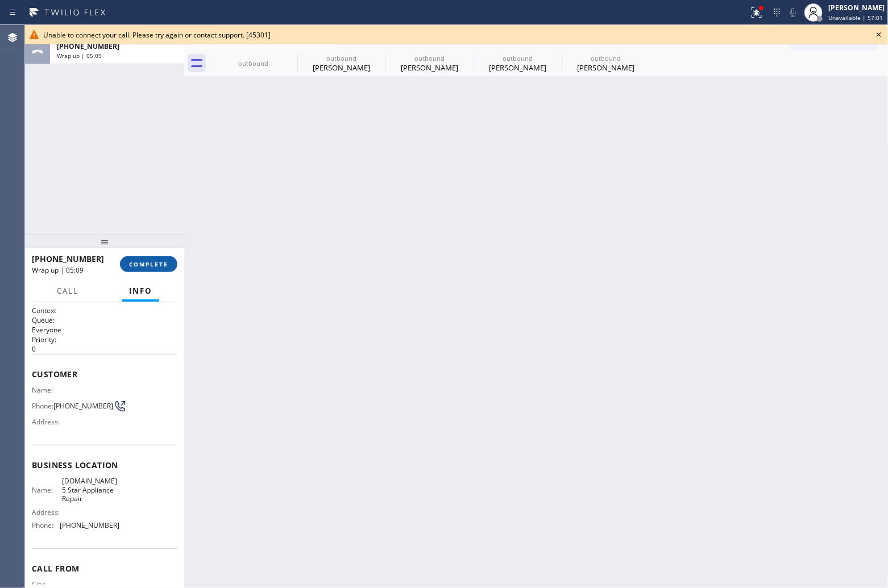
click at [163, 263] on span "COMPLETE" at bounding box center [148, 264] width 39 height 8
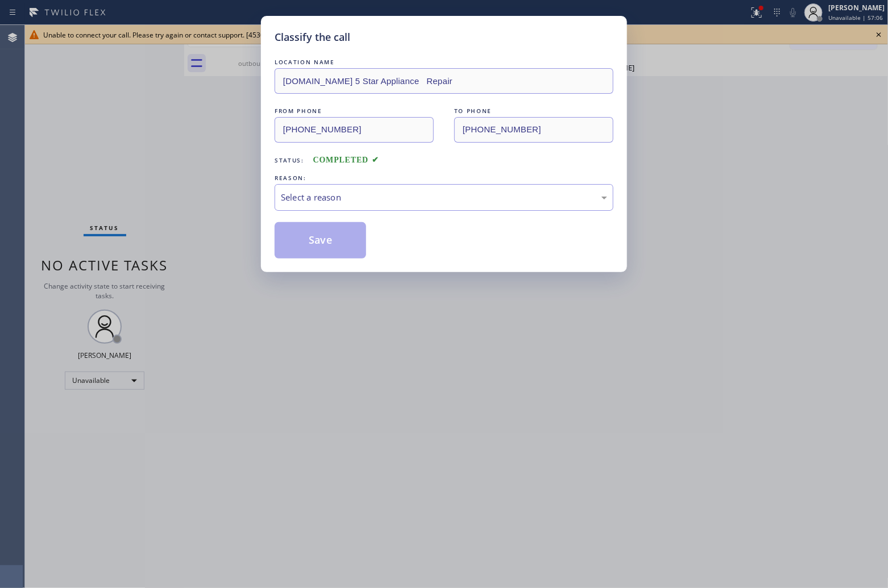
drag, startPoint x: 28, startPoint y: 128, endPoint x: 135, endPoint y: 78, distance: 117.7
click at [34, 126] on div "Classify the call LOCATION NAME 4C.Email 5 Star Appliance Repair FROM PHONE (84…" at bounding box center [444, 294] width 888 height 588
click at [359, 207] on div "Select a reason" at bounding box center [443, 197] width 339 height 27
click at [336, 242] on button "Save" at bounding box center [319, 240] width 91 height 36
type input "[PHONE_NUMBER]"
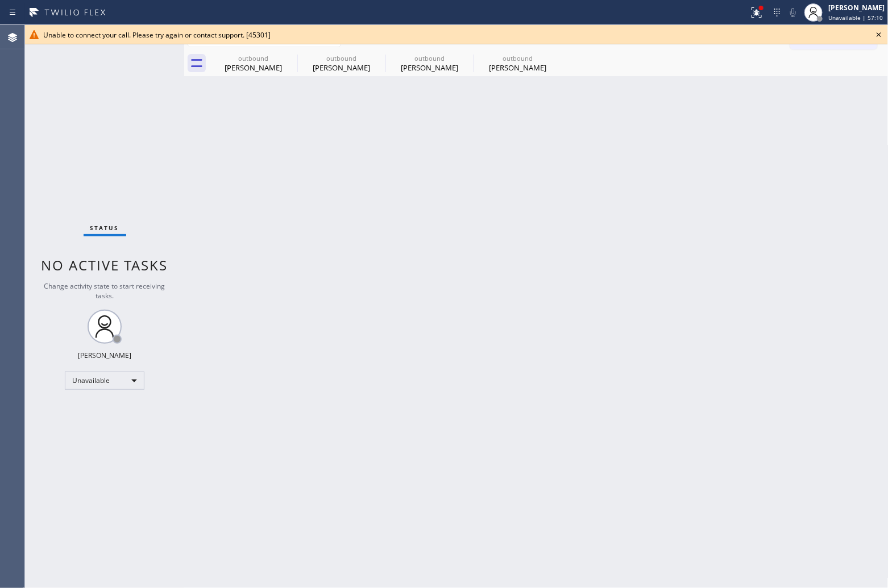
click at [30, 101] on div "Status No active tasks Change activity state to start receiving tasks. [PERSON_…" at bounding box center [104, 306] width 159 height 563
click at [285, 52] on icon at bounding box center [290, 58] width 14 height 14
click at [0, 0] on icon at bounding box center [0, 0] width 0 height 0
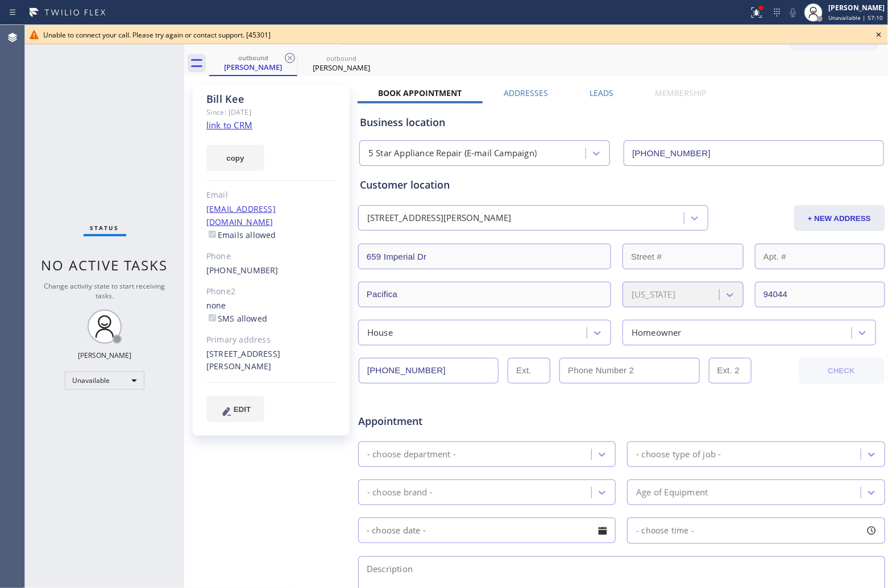
type input "[PHONE_NUMBER]"
click at [285, 52] on icon at bounding box center [290, 58] width 14 height 14
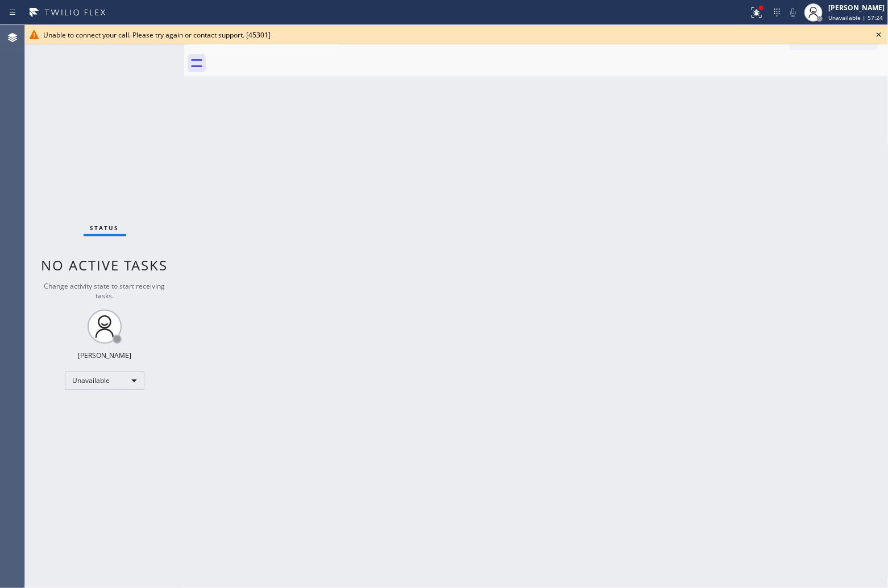
click at [879, 35] on icon at bounding box center [878, 34] width 5 height 5
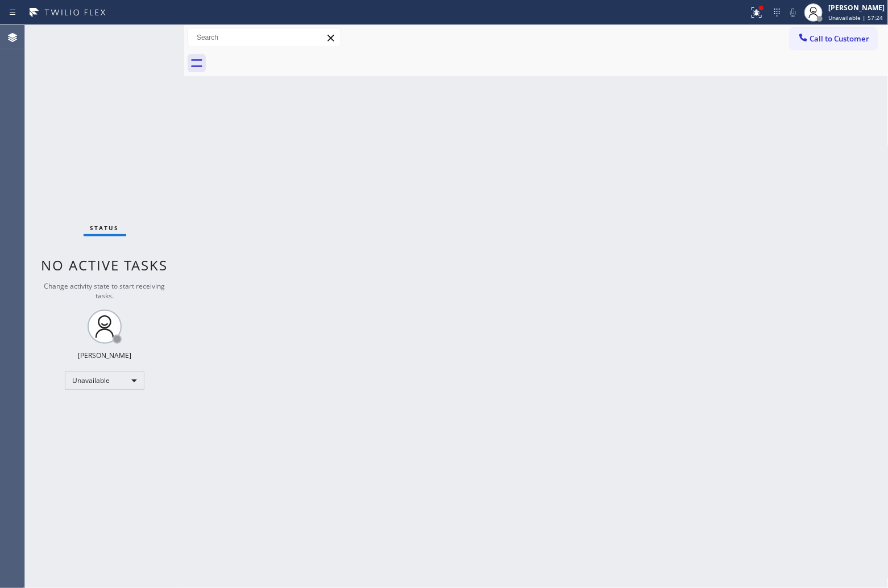
click at [859, 31] on button "Call to Customer" at bounding box center [833, 39] width 87 height 22
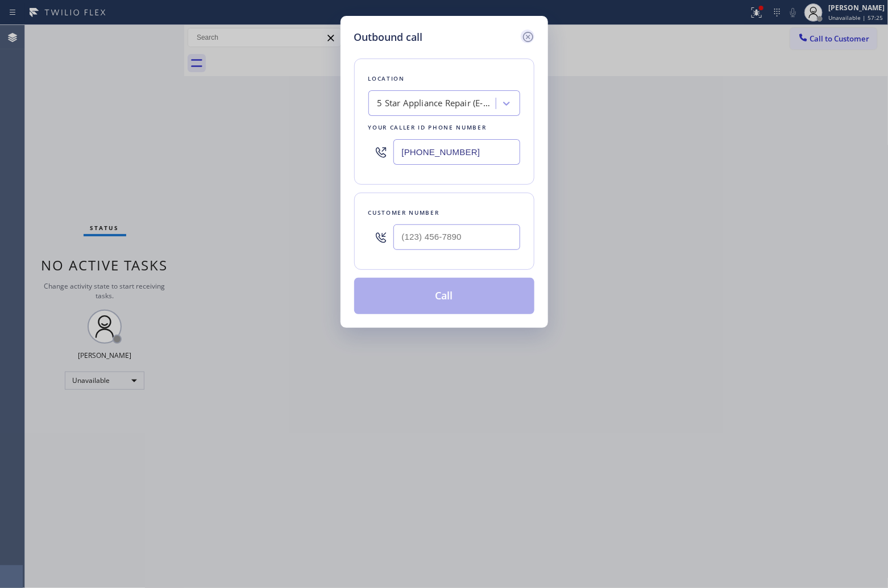
click at [523, 31] on icon at bounding box center [528, 37] width 14 height 14
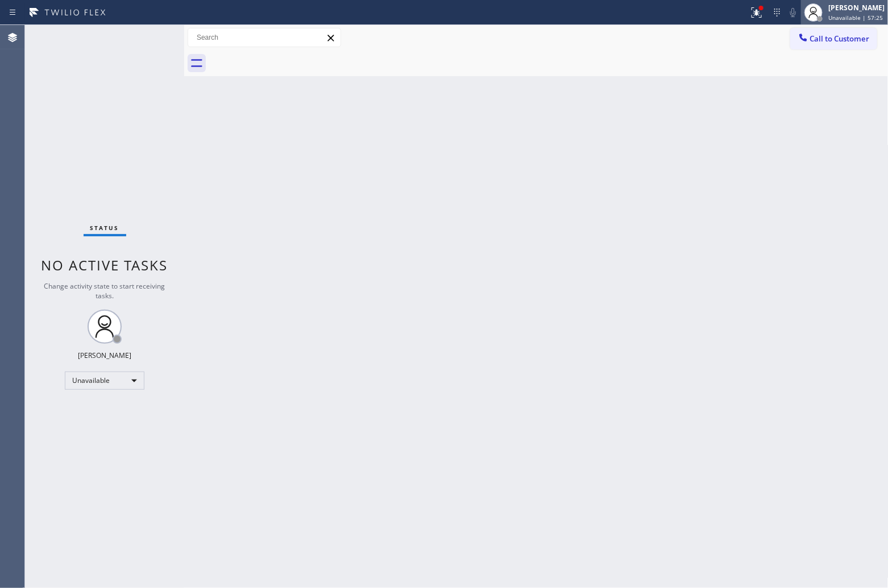
click at [844, 17] on span "Unavailable | 57:25" at bounding box center [855, 18] width 55 height 8
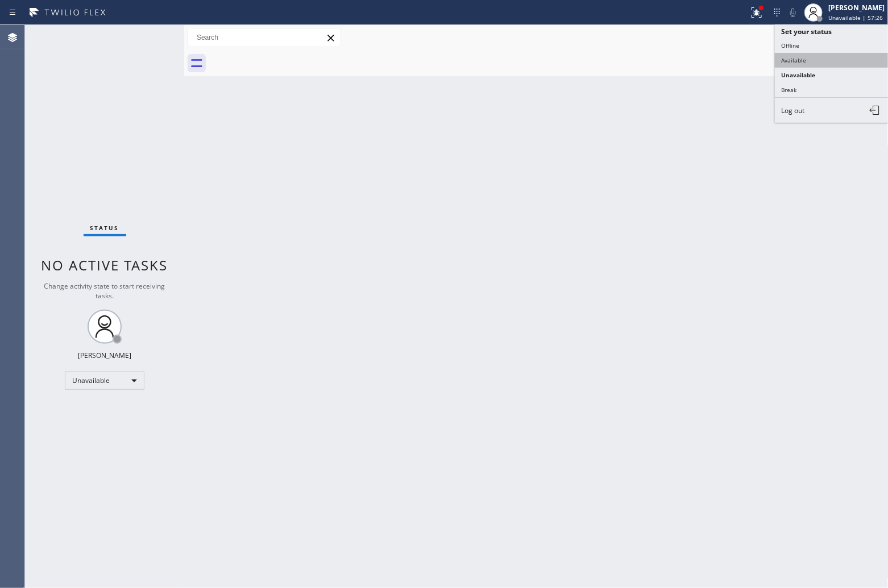
click at [817, 57] on button "Available" at bounding box center [832, 60] width 114 height 15
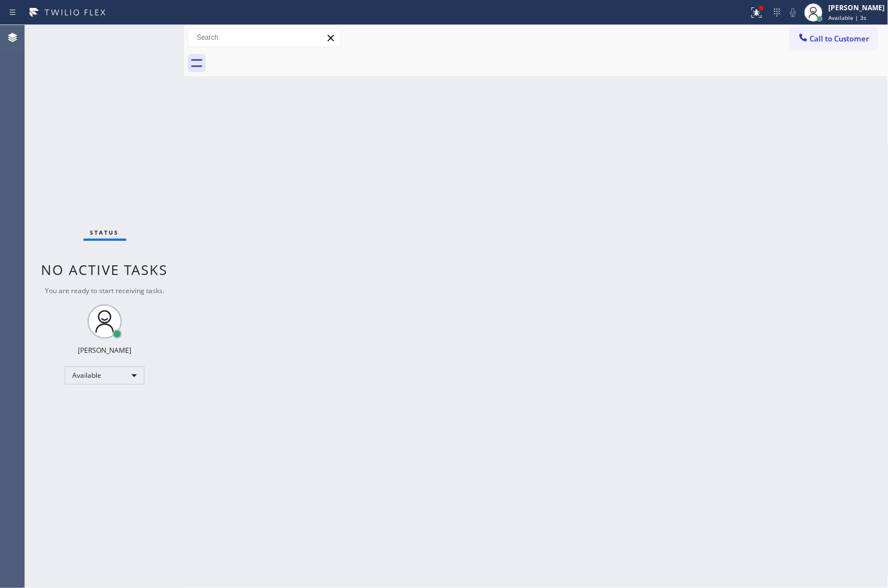
click at [16, 157] on div "Agent Desktop" at bounding box center [12, 306] width 24 height 563
click at [753, 9] on icon at bounding box center [757, 13] width 14 height 14
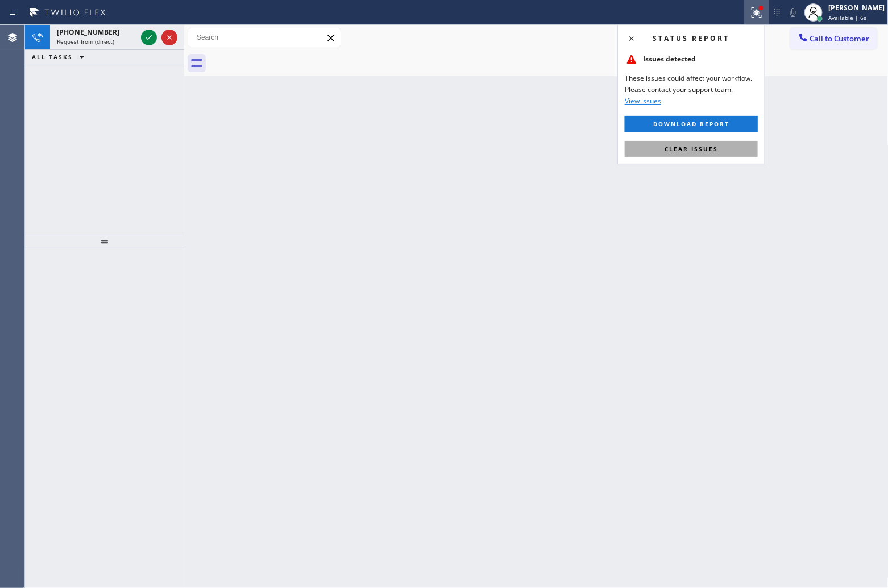
click at [702, 148] on span "Clear issues" at bounding box center [690, 149] width 53 height 8
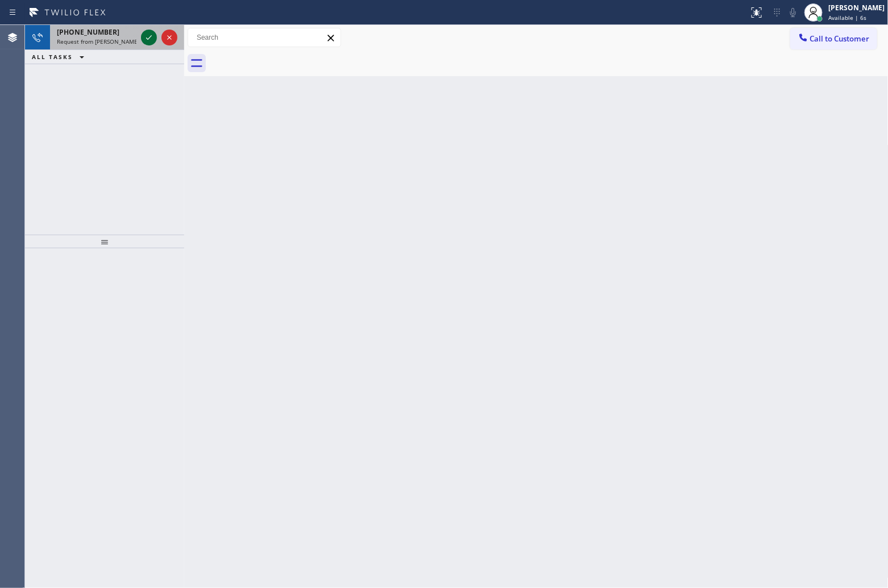
click at [143, 34] on icon at bounding box center [149, 38] width 14 height 14
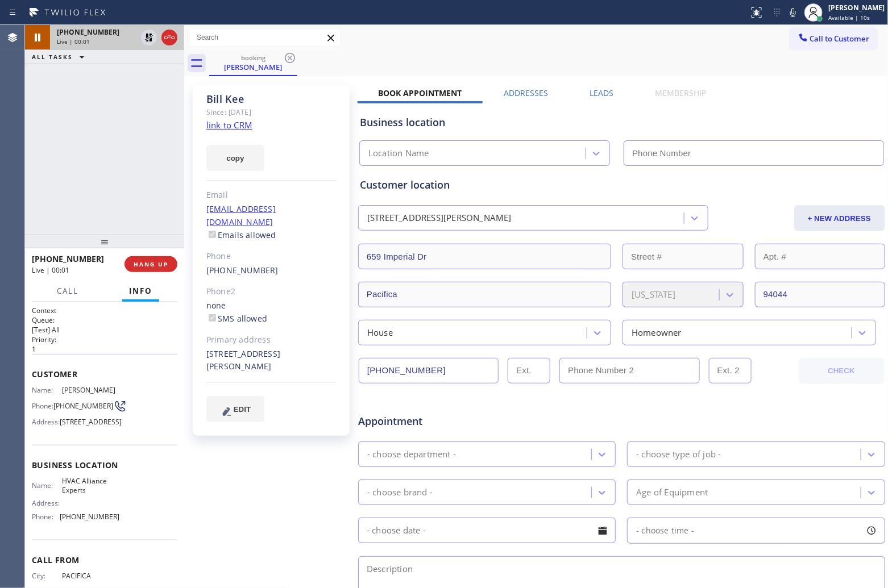
type input "[PHONE_NUMBER]"
drag, startPoint x: 107, startPoint y: 177, endPoint x: 142, endPoint y: 115, distance: 71.8
click at [107, 177] on div "+16508984471 Live | 00:08 ALL TASKS ALL TASKS ACTIVE TASKS TASKS IN WRAP UP" at bounding box center [104, 130] width 159 height 210
click at [231, 123] on link "link to CRM" at bounding box center [229, 124] width 46 height 11
drag, startPoint x: 111, startPoint y: 537, endPoint x: 61, endPoint y: 540, distance: 50.1
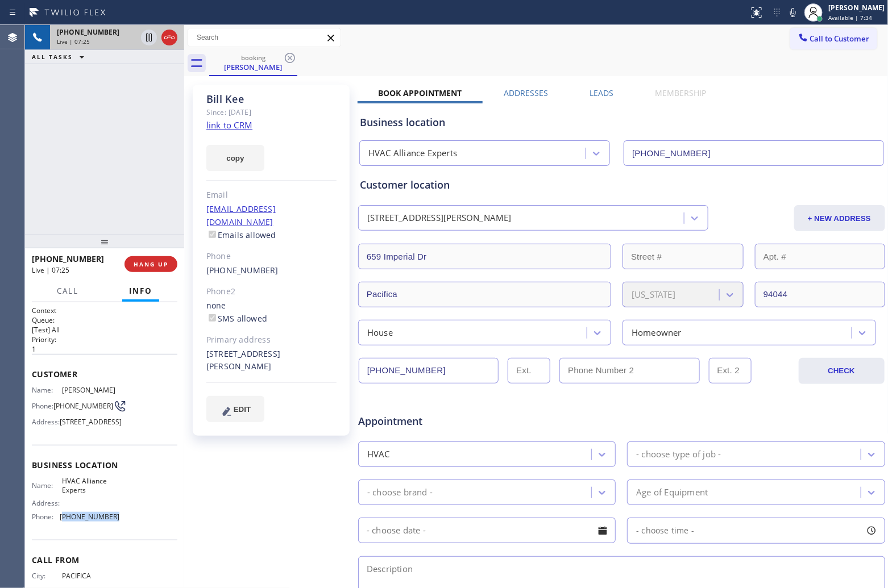
click at [61, 521] on span "[PHONE_NUMBER]" at bounding box center [90, 517] width 60 height 9
copy span "833) 558-1241"
click at [172, 37] on icon at bounding box center [170, 38] width 14 height 14
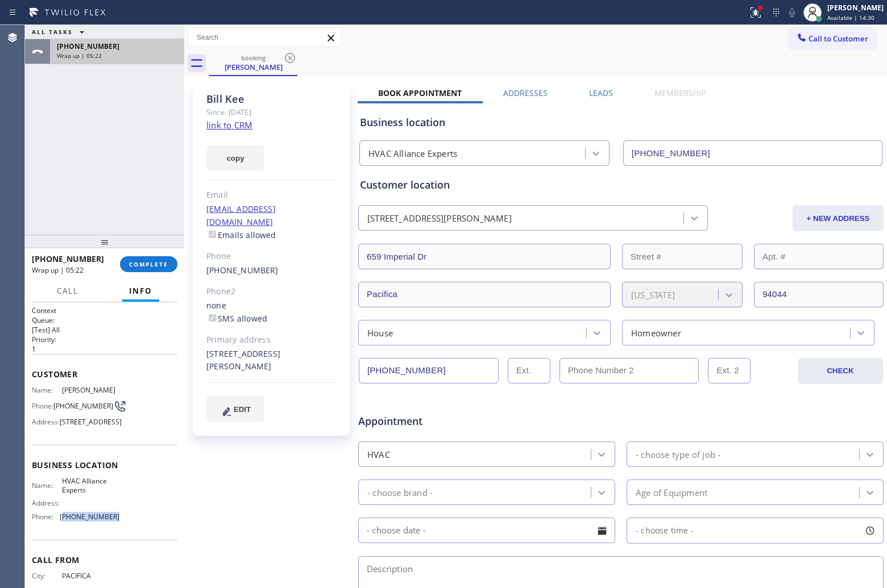
click at [135, 49] on div "[PHONE_NUMBER]" at bounding box center [117, 46] width 120 height 10
click at [147, 272] on div "+16508984471 Wrap up | 05:22 COMPLETE" at bounding box center [104, 264] width 145 height 30
click at [143, 265] on span "COMPLETE" at bounding box center [148, 264] width 39 height 8
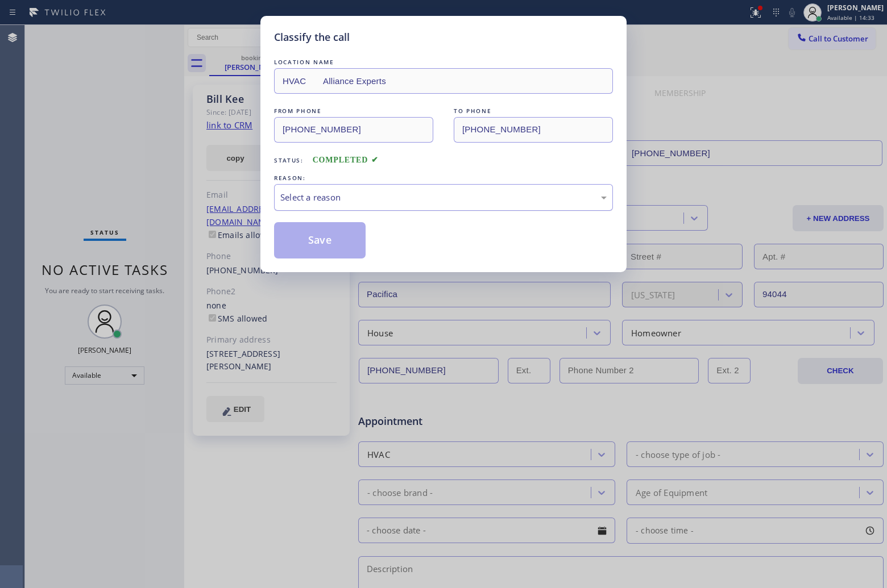
click at [306, 189] on div "Select a reason" at bounding box center [443, 197] width 339 height 27
click at [322, 243] on button "Save" at bounding box center [319, 240] width 91 height 36
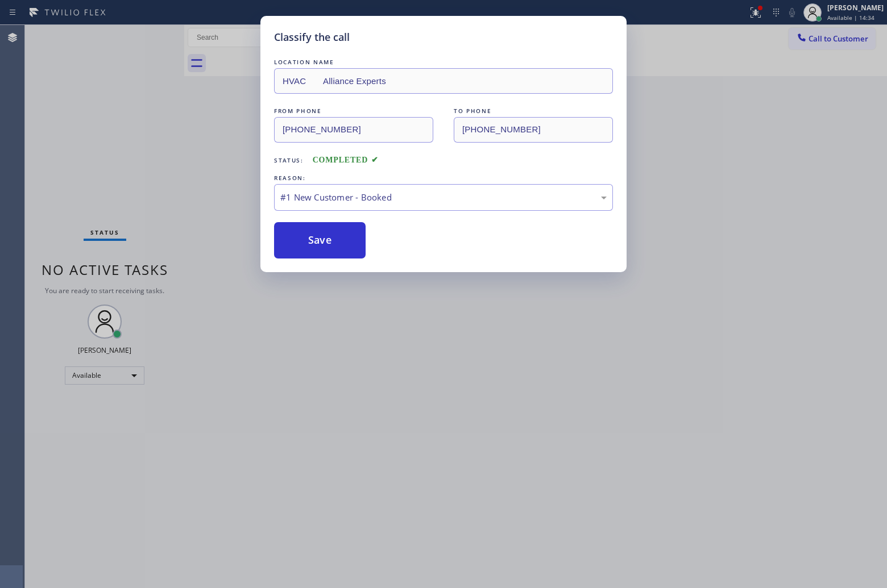
click at [848, 11] on div "Classify the call LOCATION NAME HVAC Alliance Experts FROM PHONE (650) 898-4471…" at bounding box center [443, 294] width 887 height 588
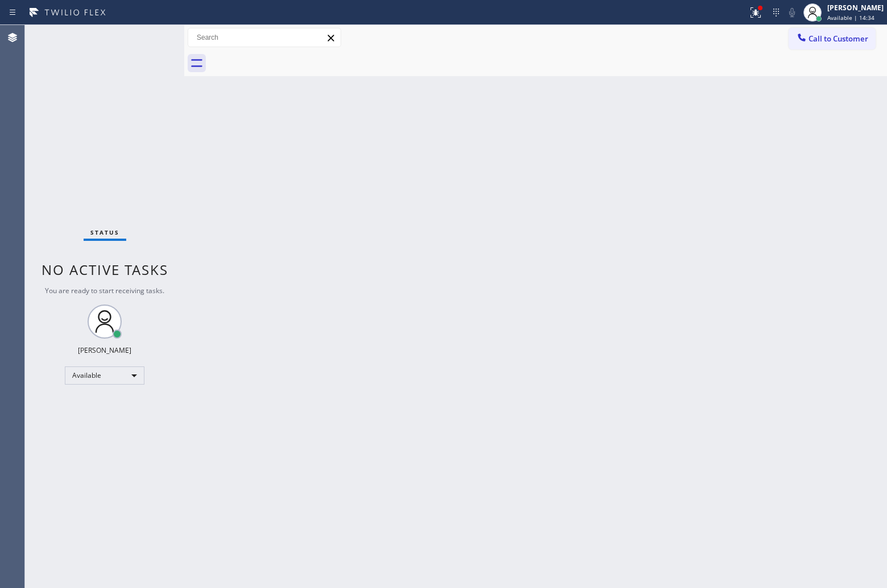
click at [848, 11] on div "[PERSON_NAME]" at bounding box center [855, 8] width 56 height 10
click at [825, 73] on button "Unavailable" at bounding box center [830, 75] width 114 height 15
drag, startPoint x: 529, startPoint y: 490, endPoint x: 557, endPoint y: 583, distance: 96.7
click at [529, 496] on div "Back to Dashboard Change Sender ID Customers Technicians Select a contact Outbo…" at bounding box center [535, 306] width 702 height 563
